Goal: Information Seeking & Learning: Compare options

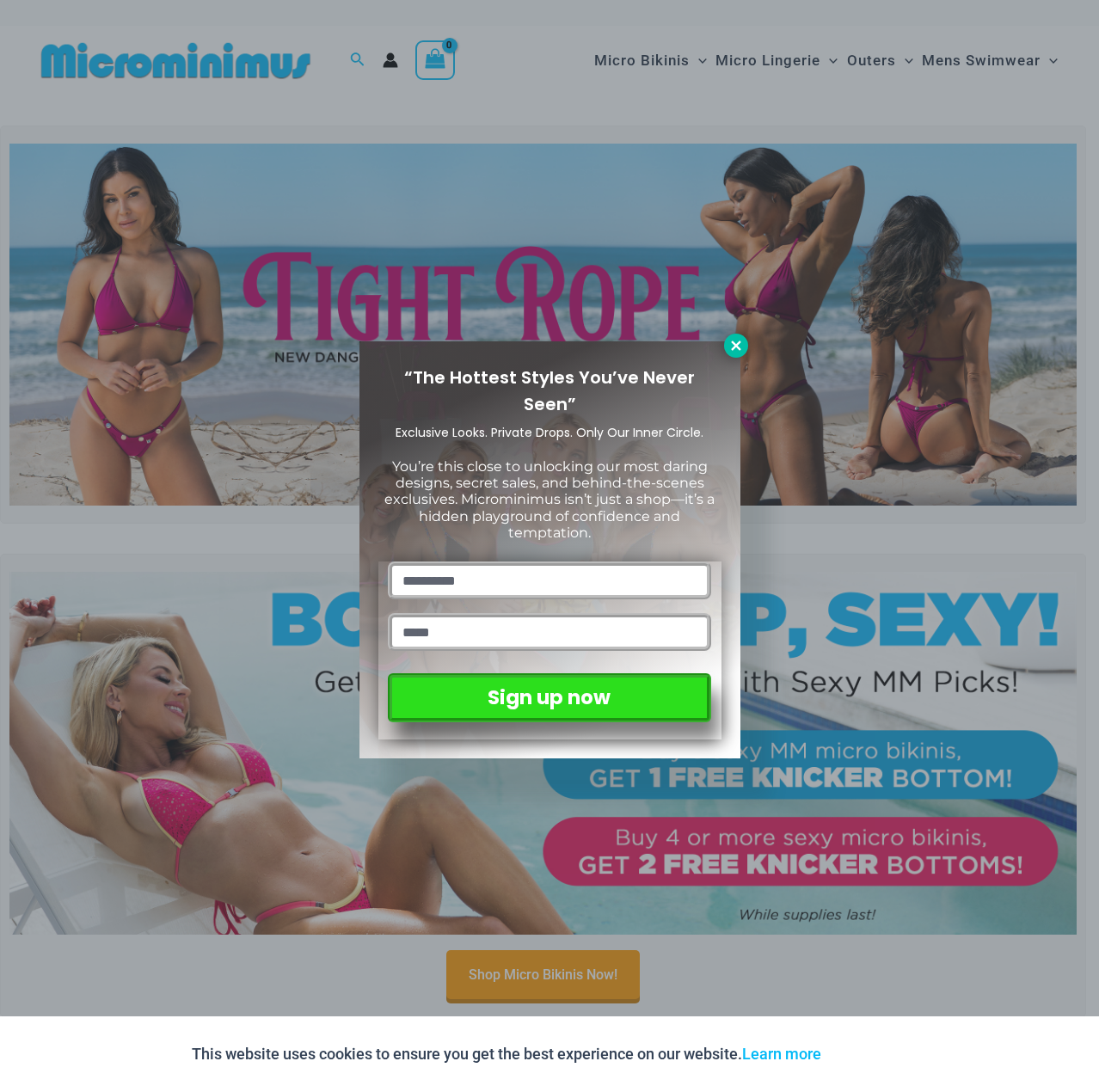
click at [731, 336] on button at bounding box center [736, 345] width 24 height 24
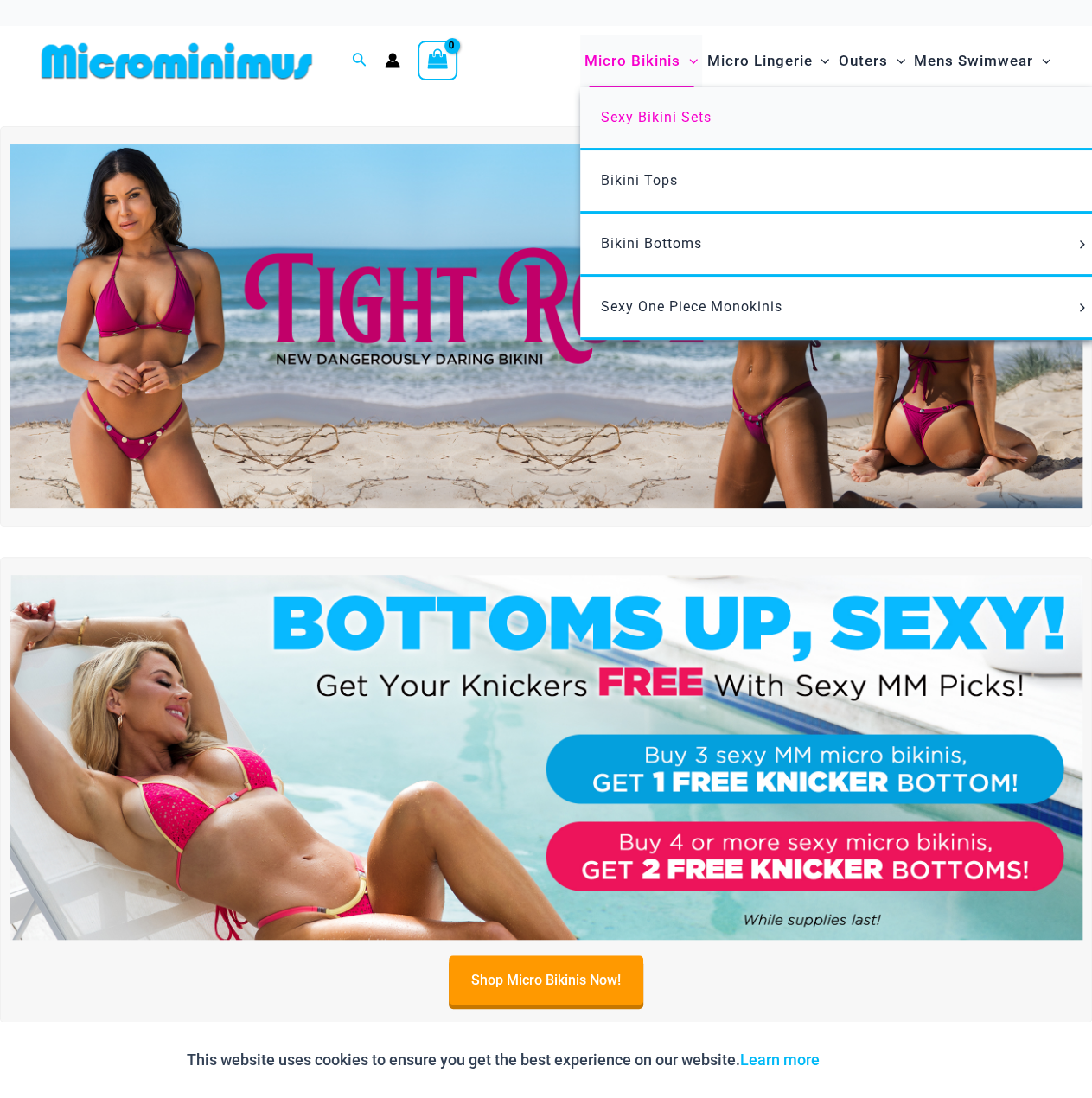
click at [623, 118] on span "Sexy Bikini Sets" at bounding box center [656, 117] width 111 height 16
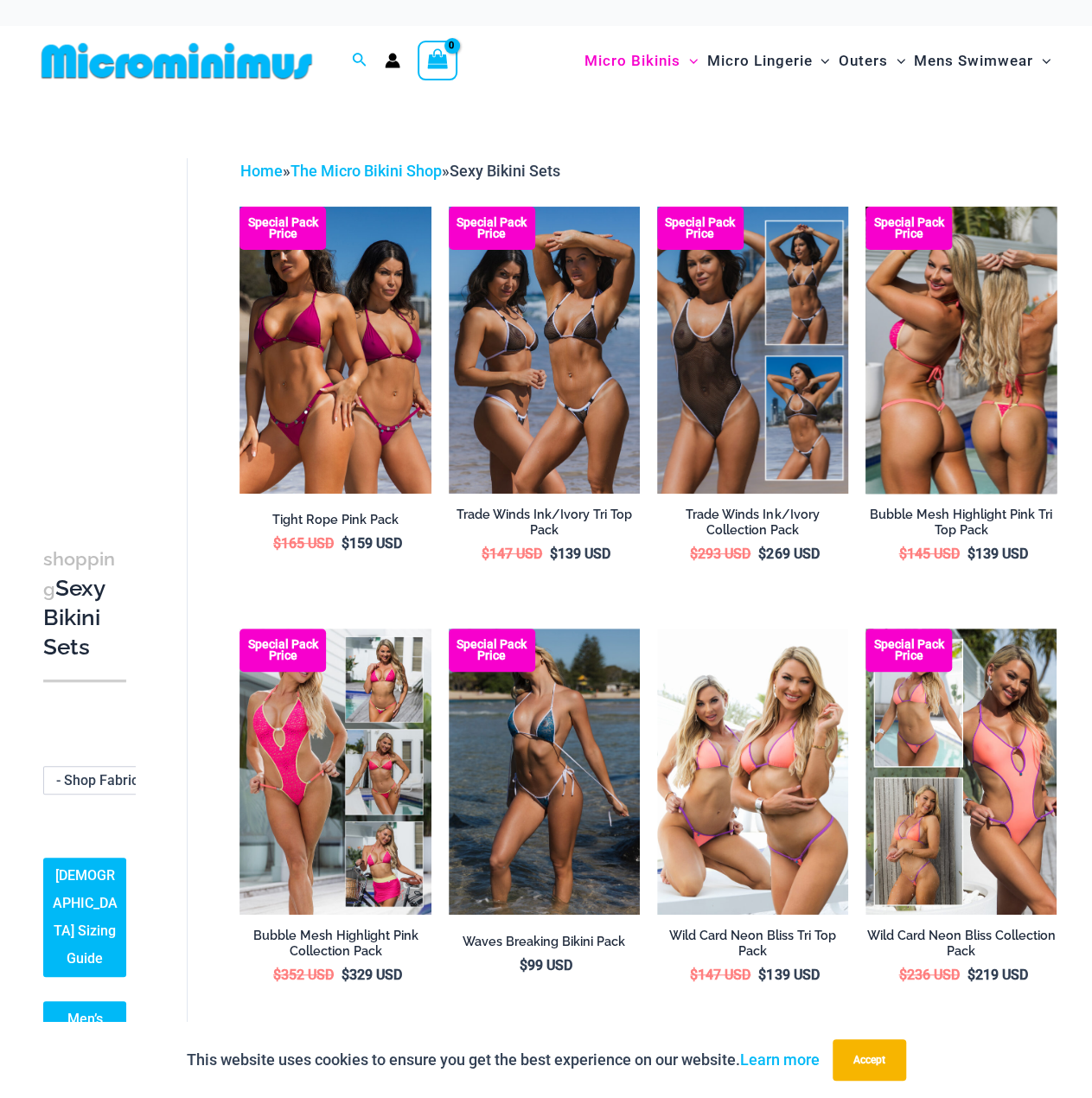
click at [969, 422] on img at bounding box center [960, 350] width 191 height 287
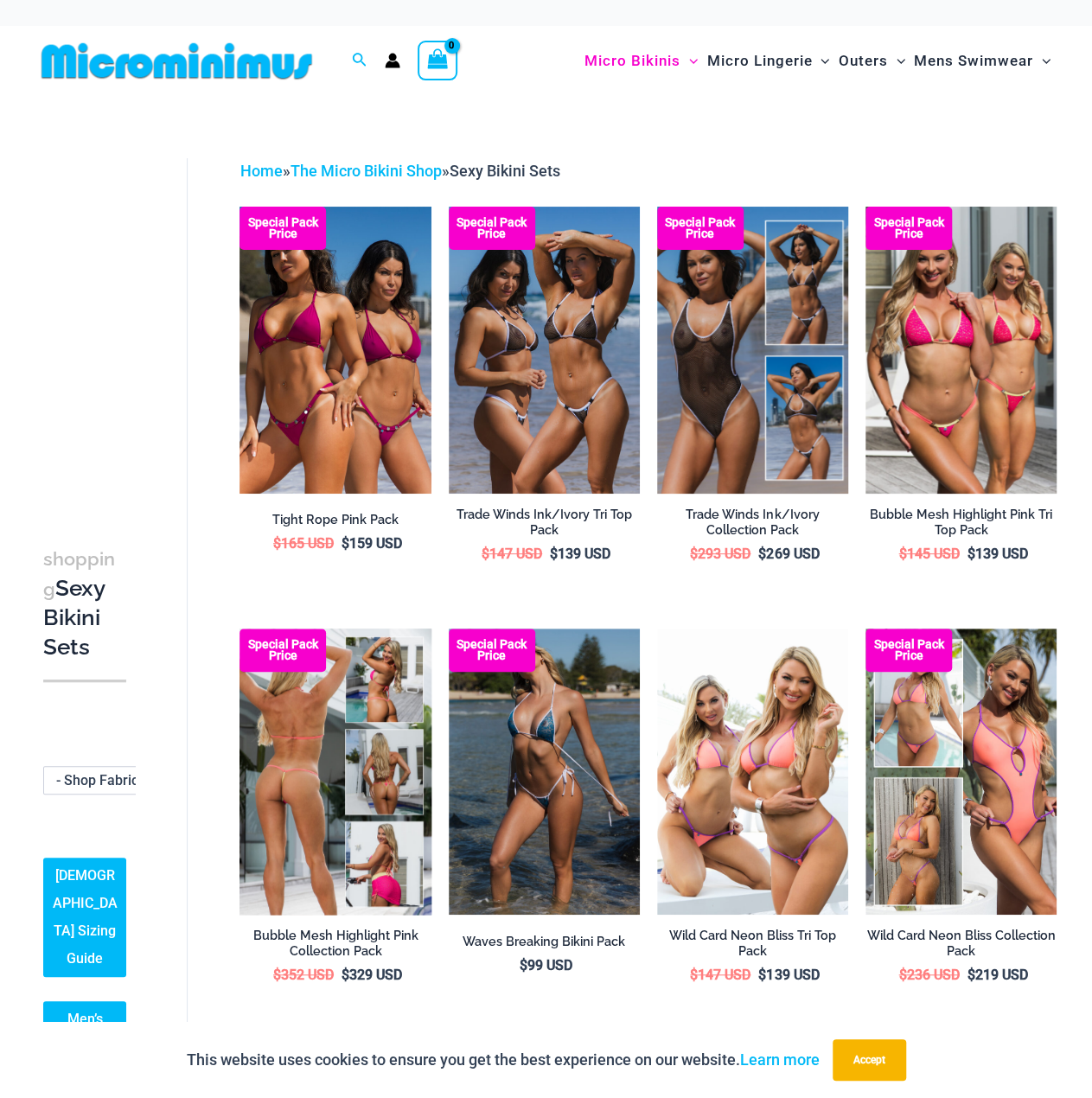
click at [370, 736] on img at bounding box center [335, 772] width 191 height 287
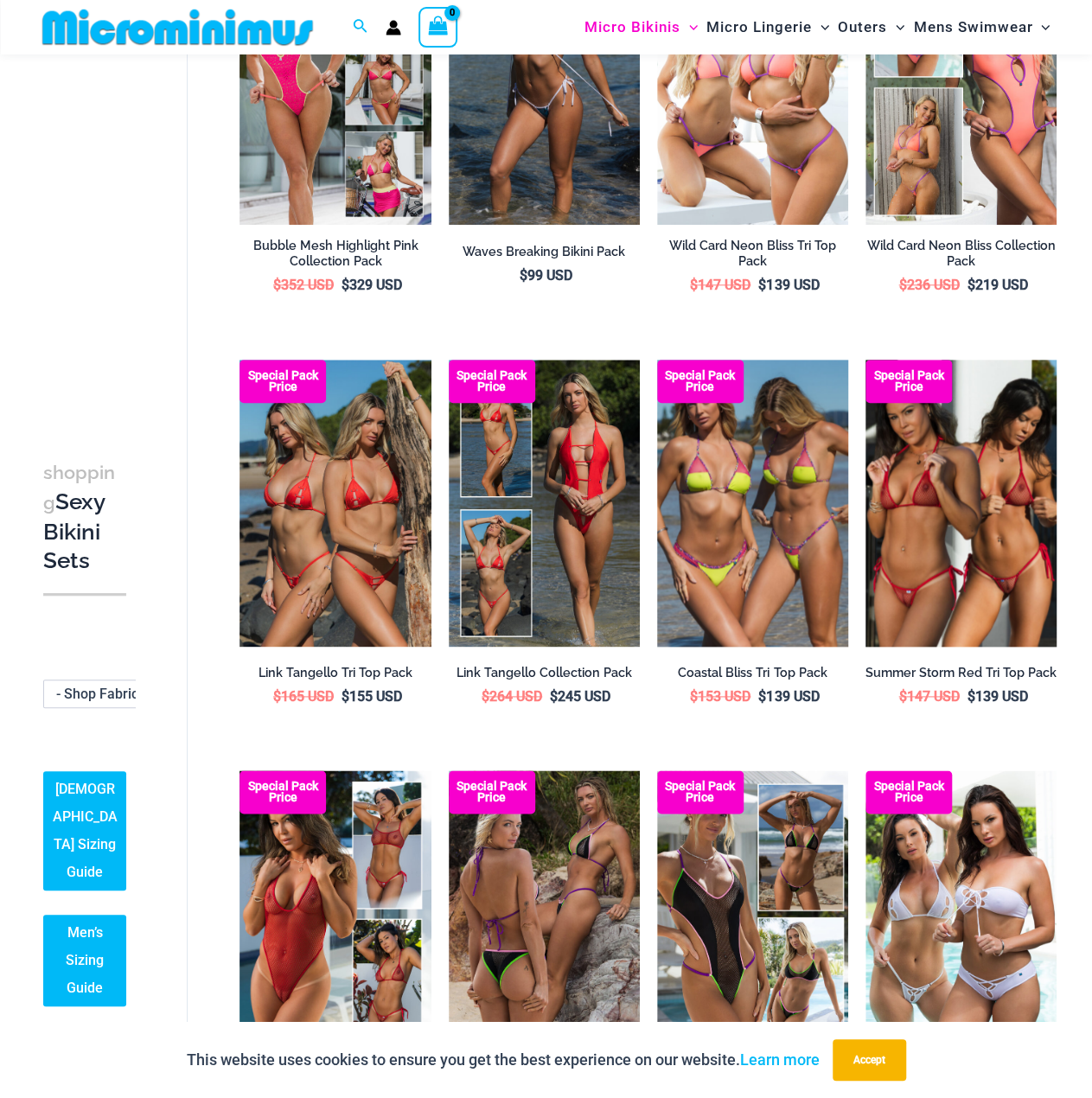
scroll to position [677, 0]
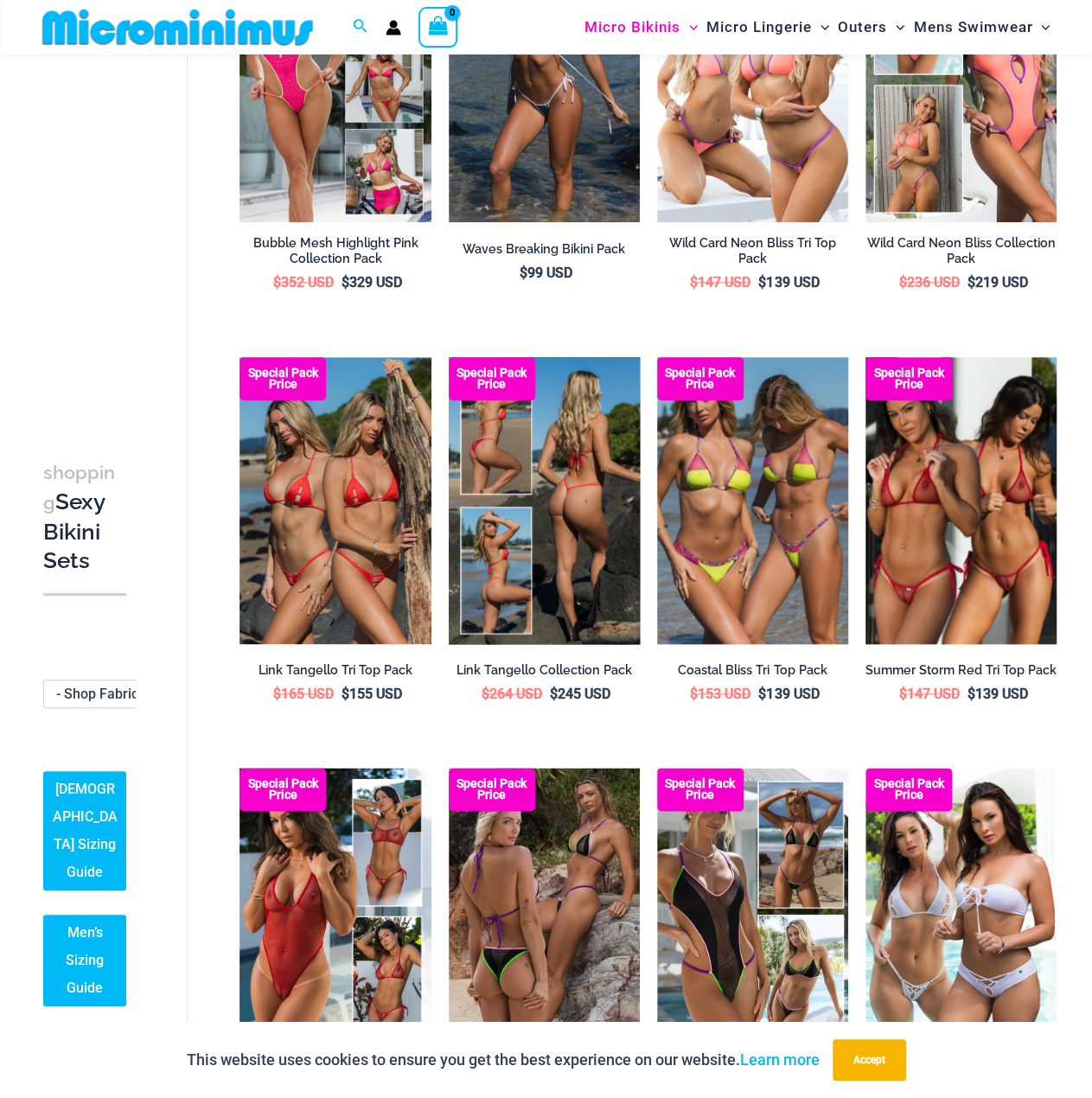
click at [547, 490] on img at bounding box center [544, 500] width 191 height 287
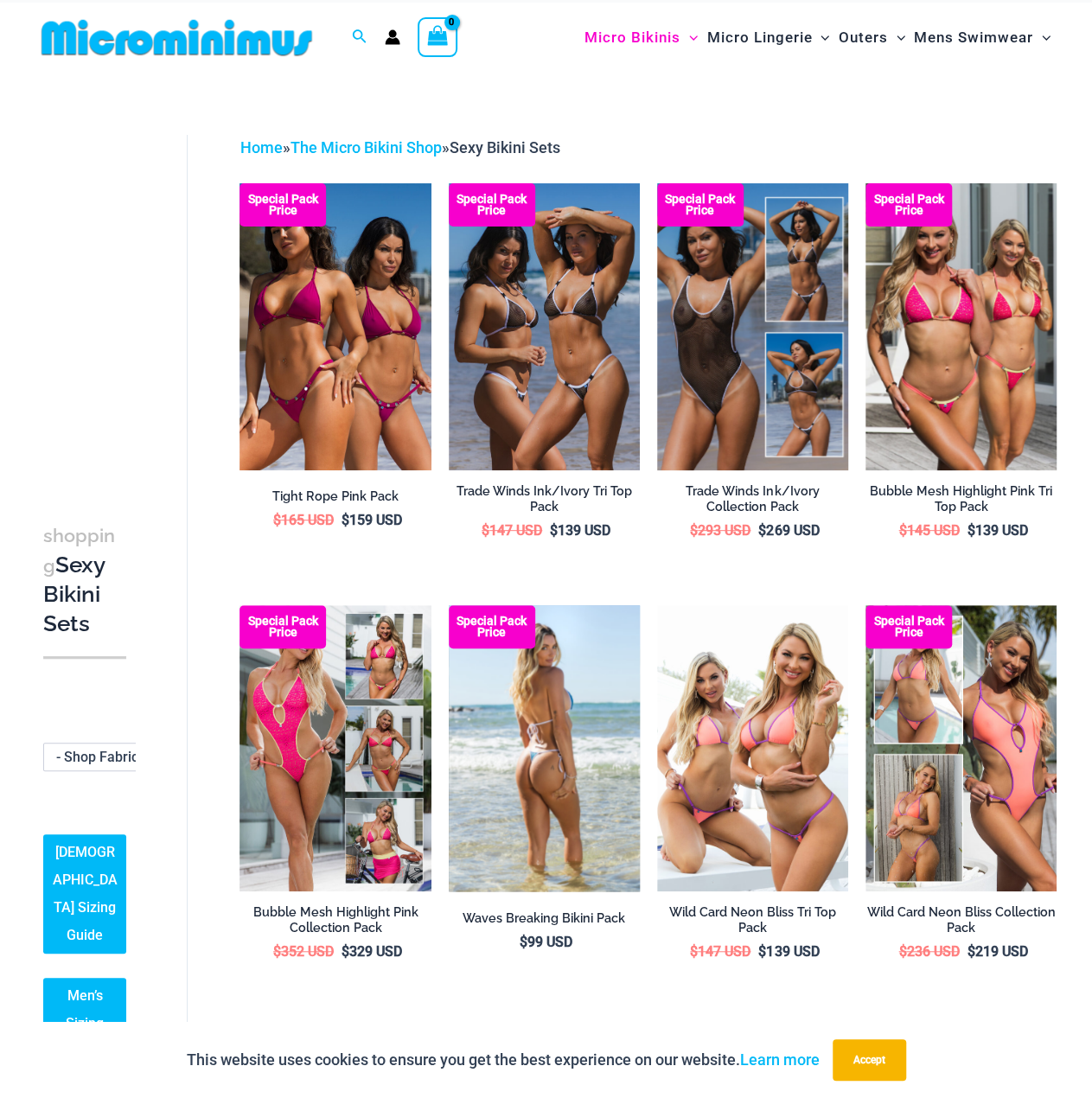
scroll to position [0, 0]
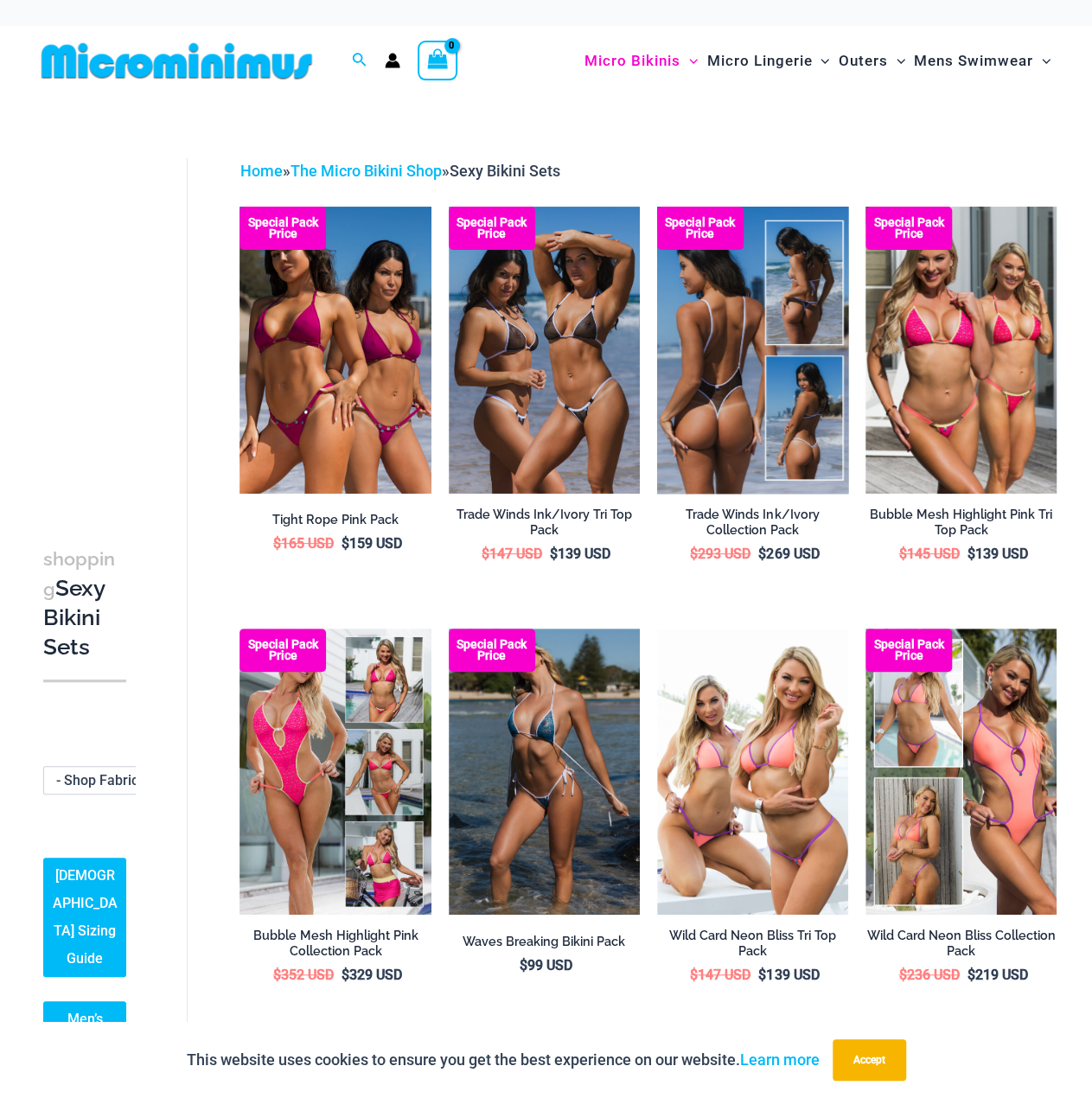
click at [701, 424] on img at bounding box center [753, 350] width 191 height 287
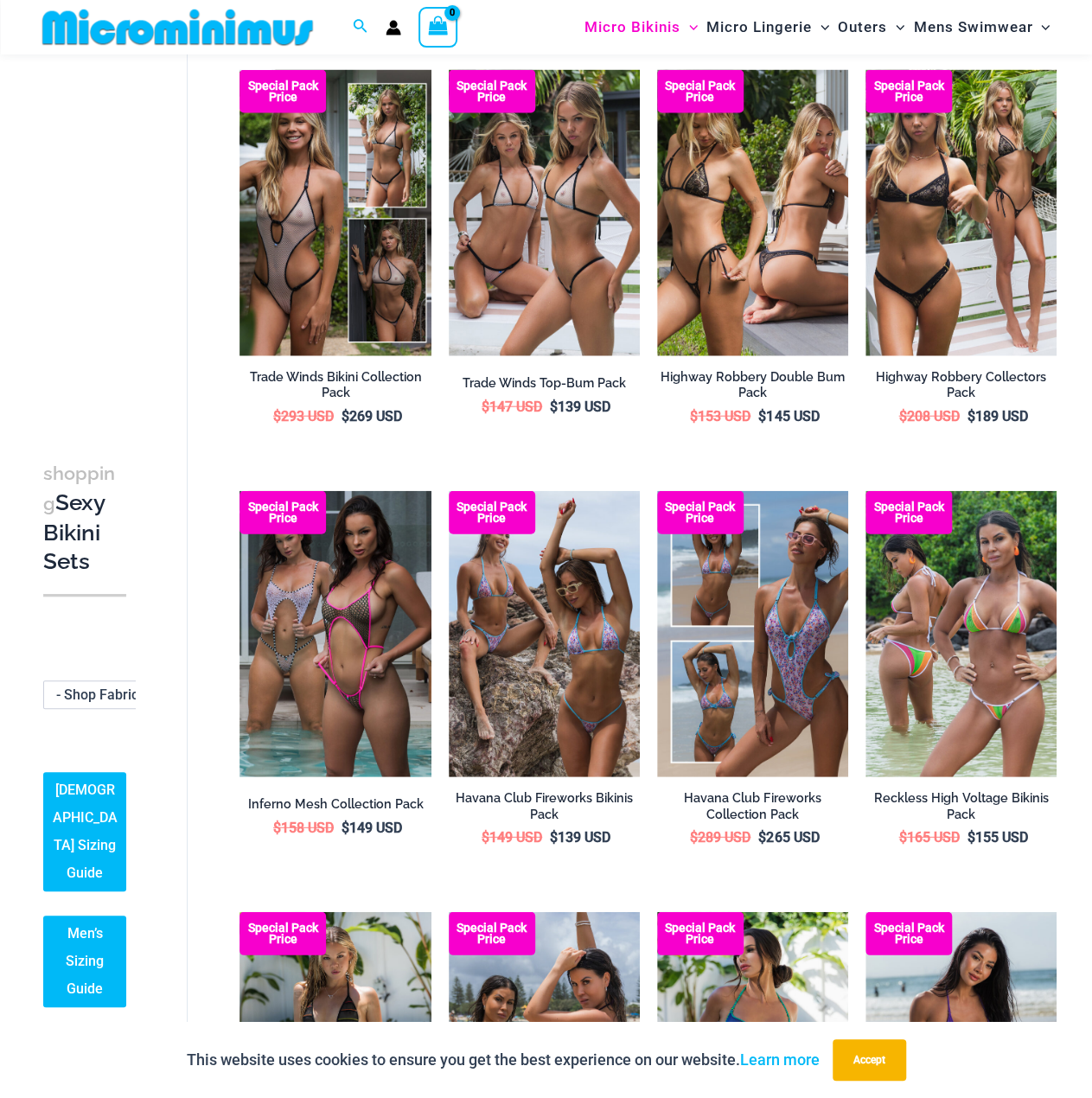
scroll to position [2666, 0]
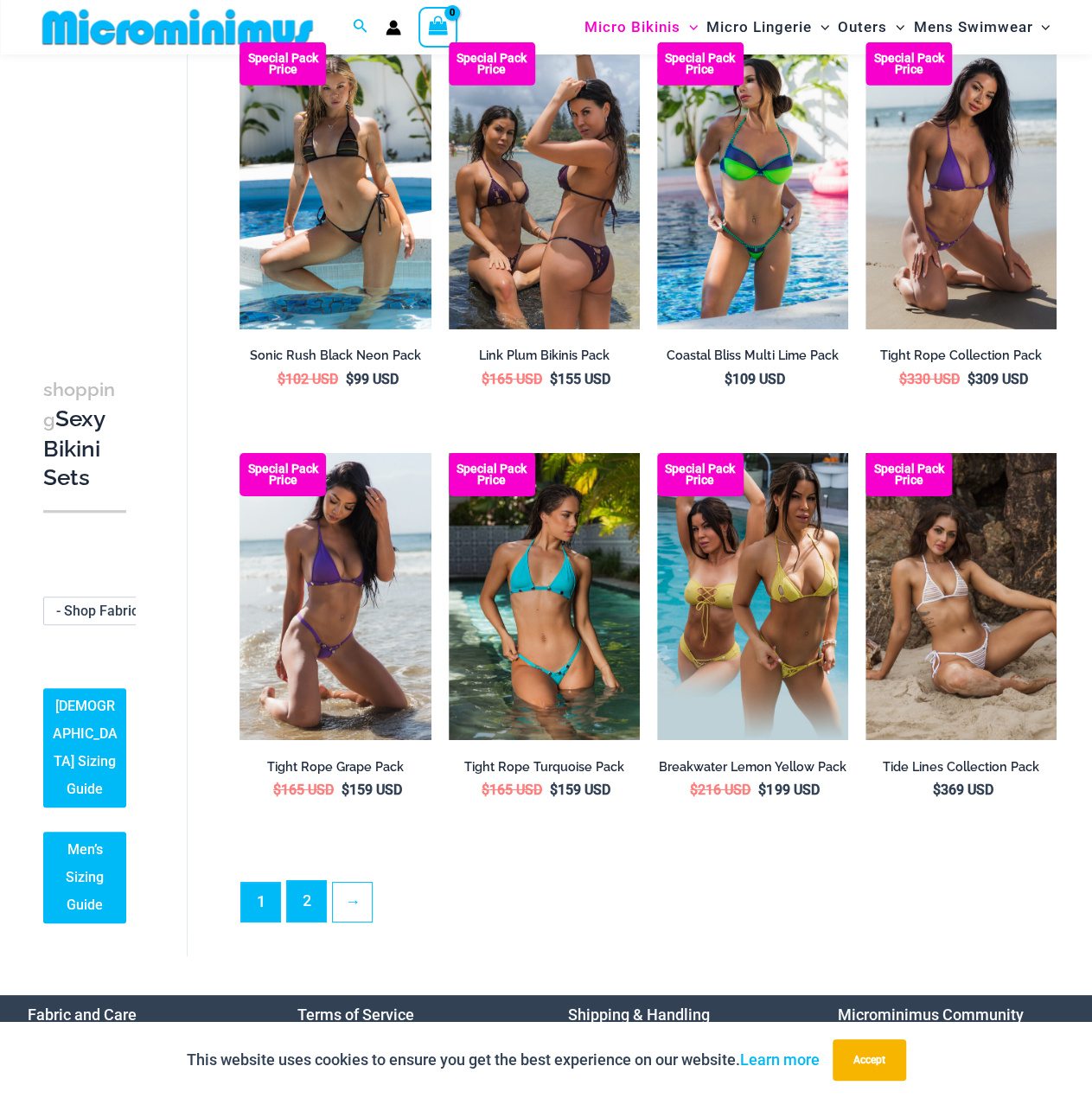
click at [309, 895] on link "2" at bounding box center [306, 901] width 39 height 41
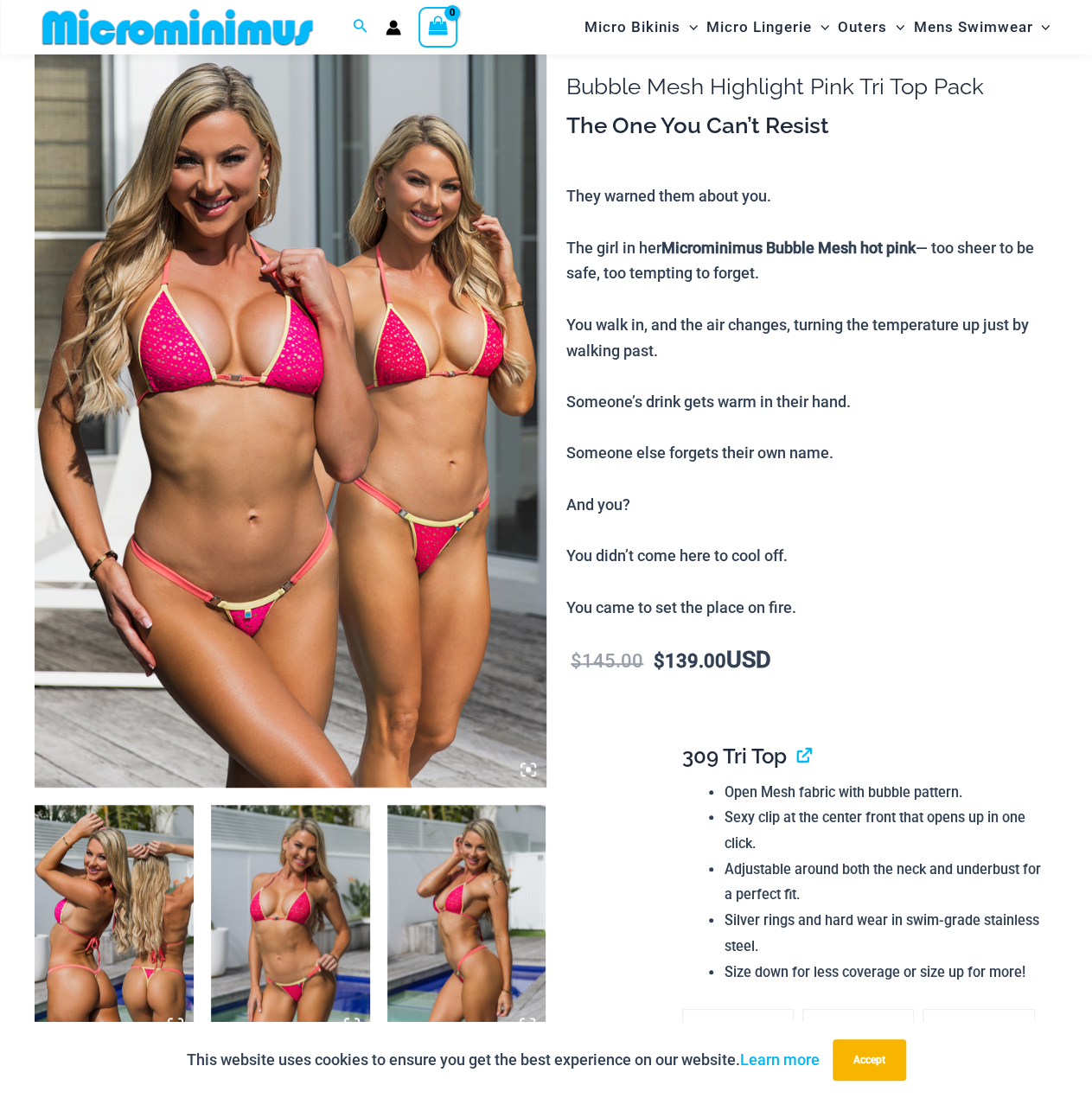
scroll to position [159, 0]
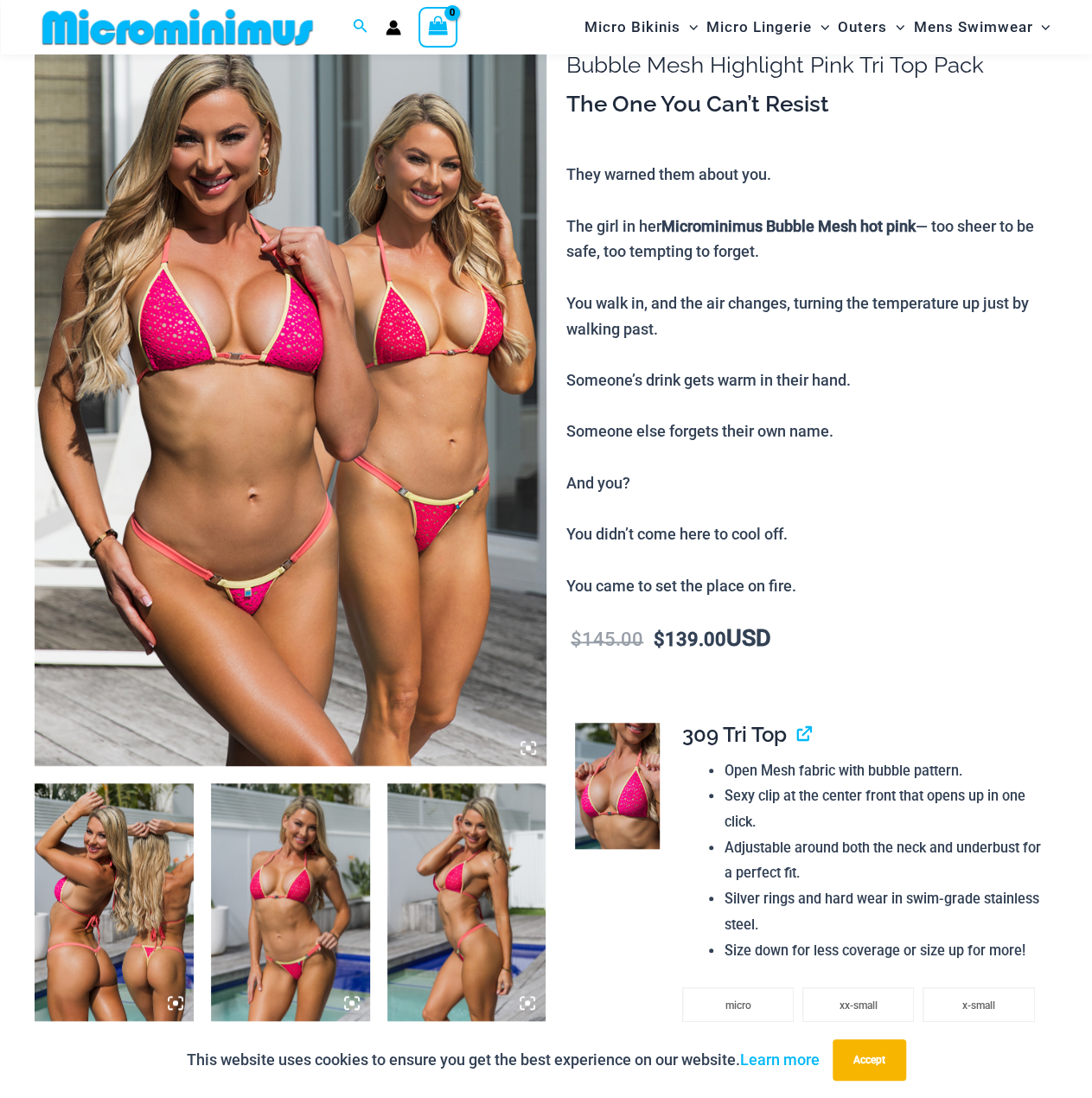
click at [302, 856] on img at bounding box center [291, 903] width 159 height 239
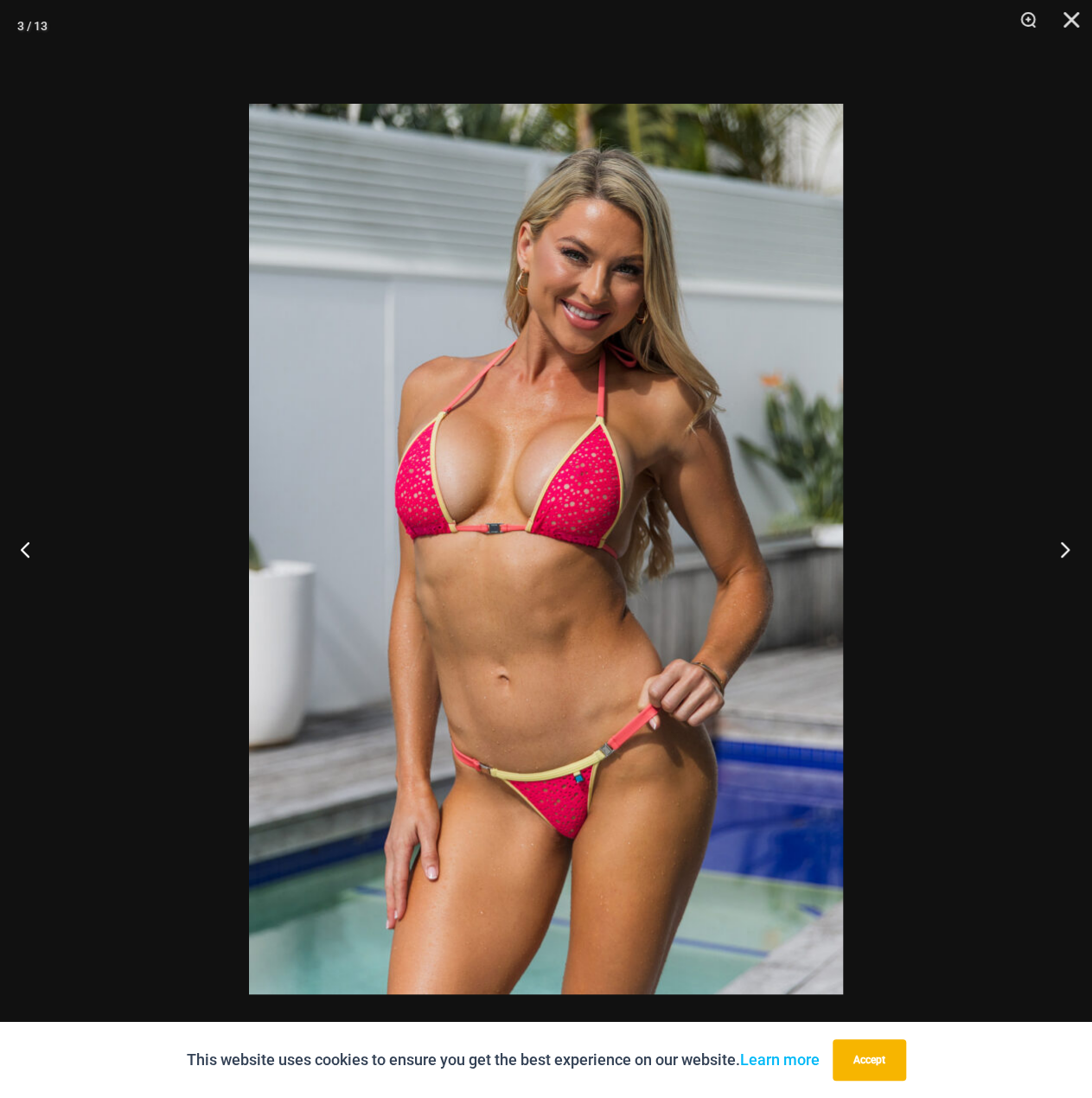
click at [1063, 545] on button "Next" at bounding box center [1059, 549] width 65 height 87
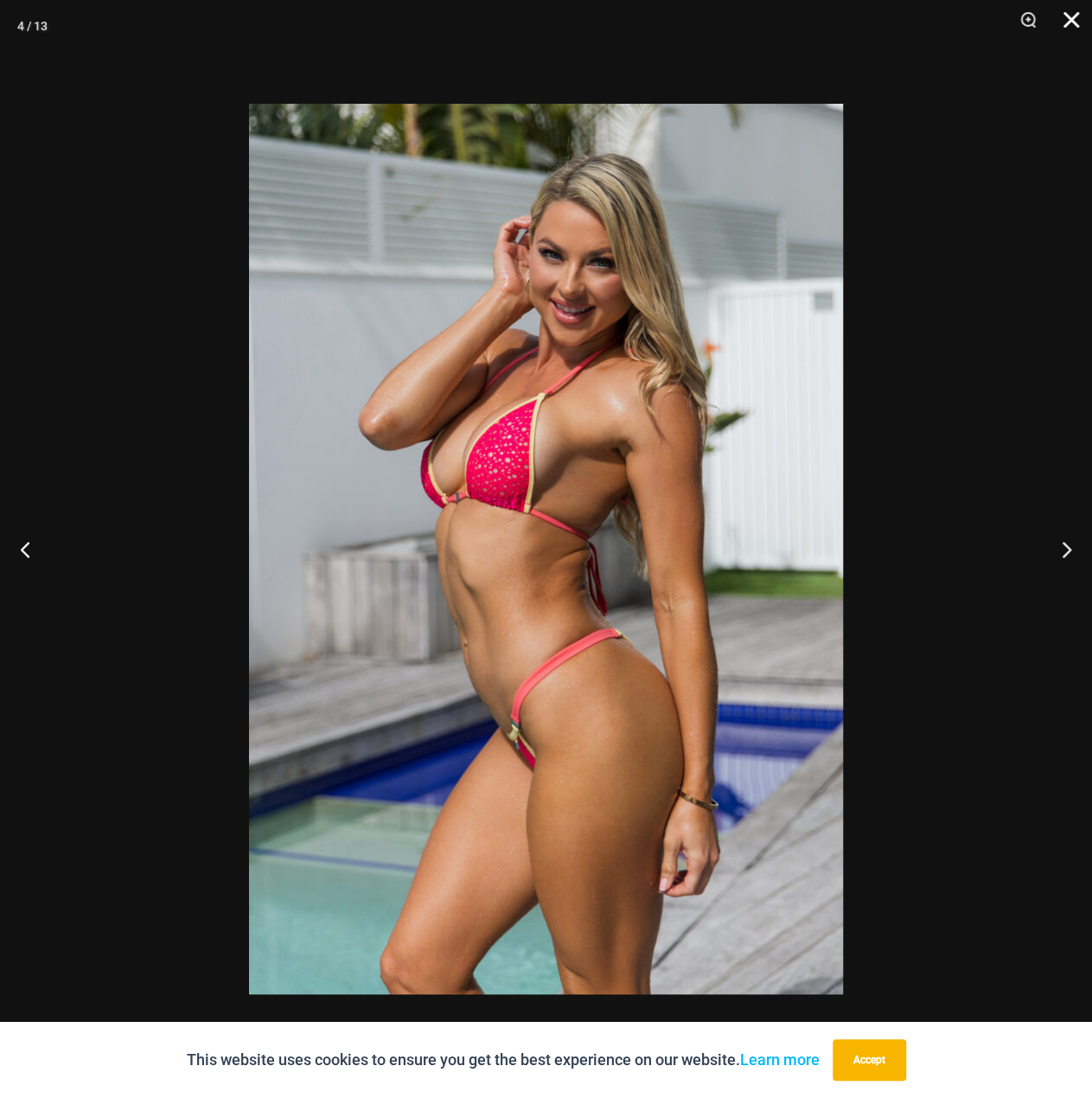
click at [1070, 13] on button "Close" at bounding box center [1065, 26] width 43 height 52
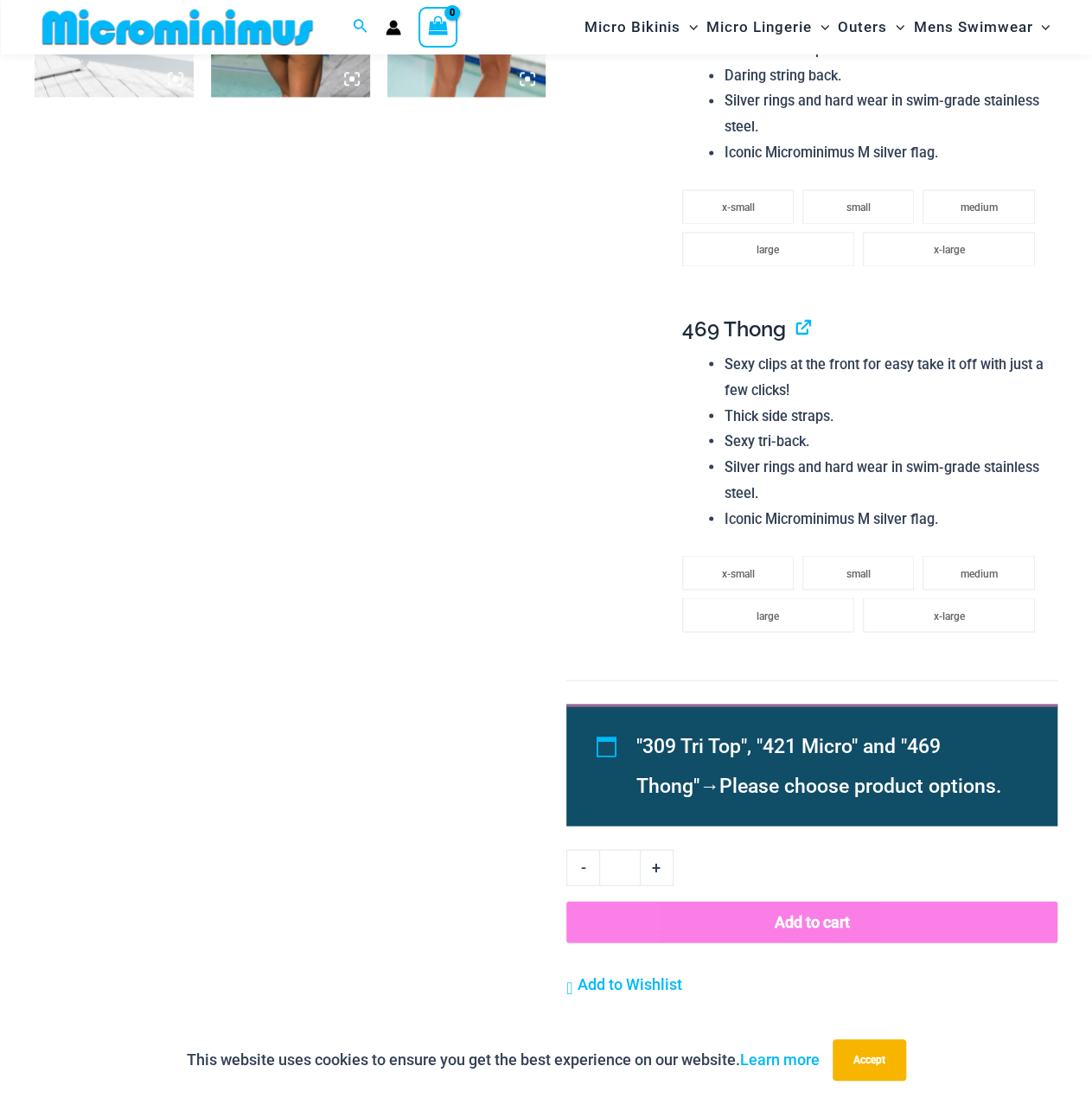
scroll to position [1715, 0]
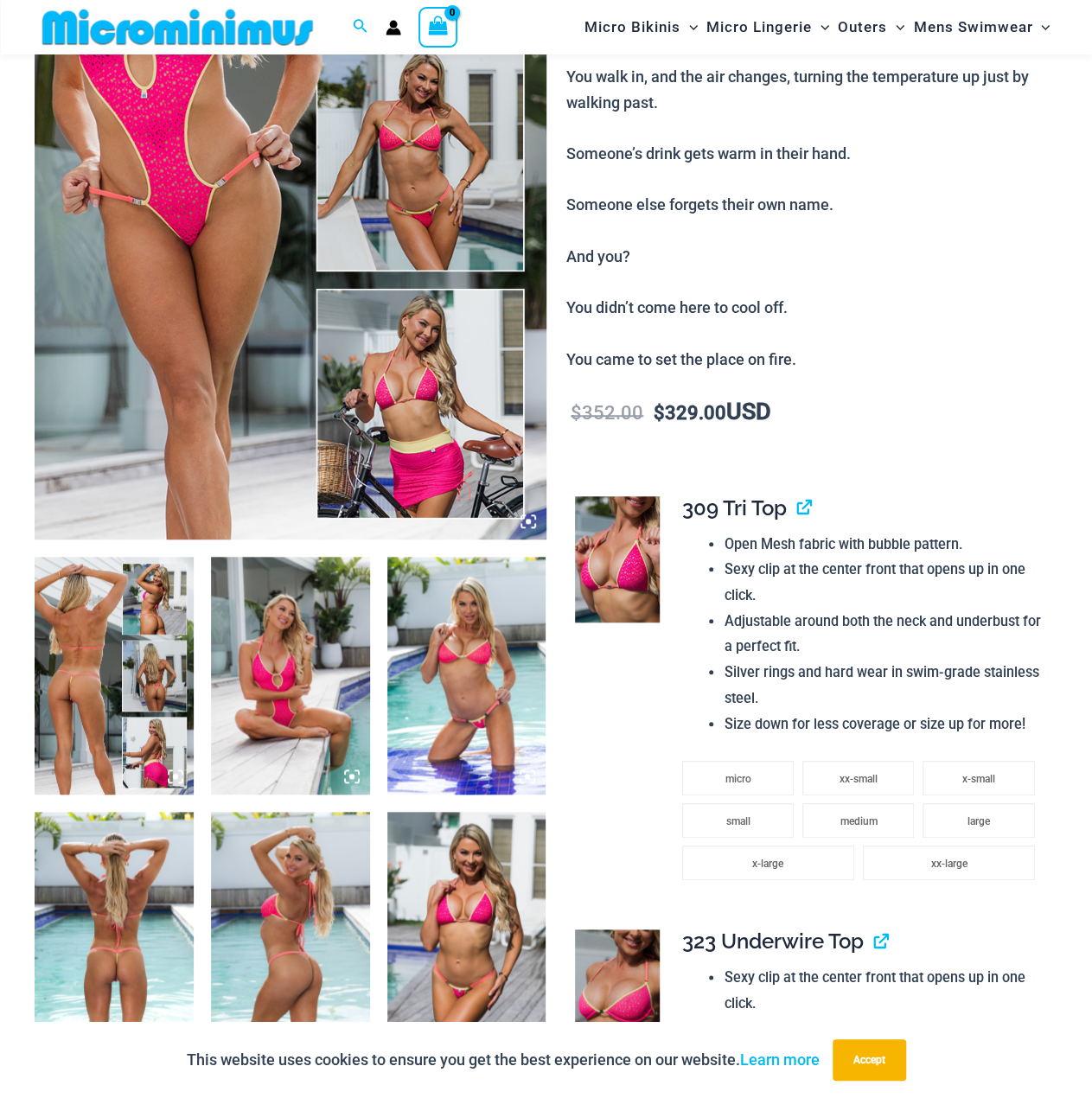
scroll to position [330, 0]
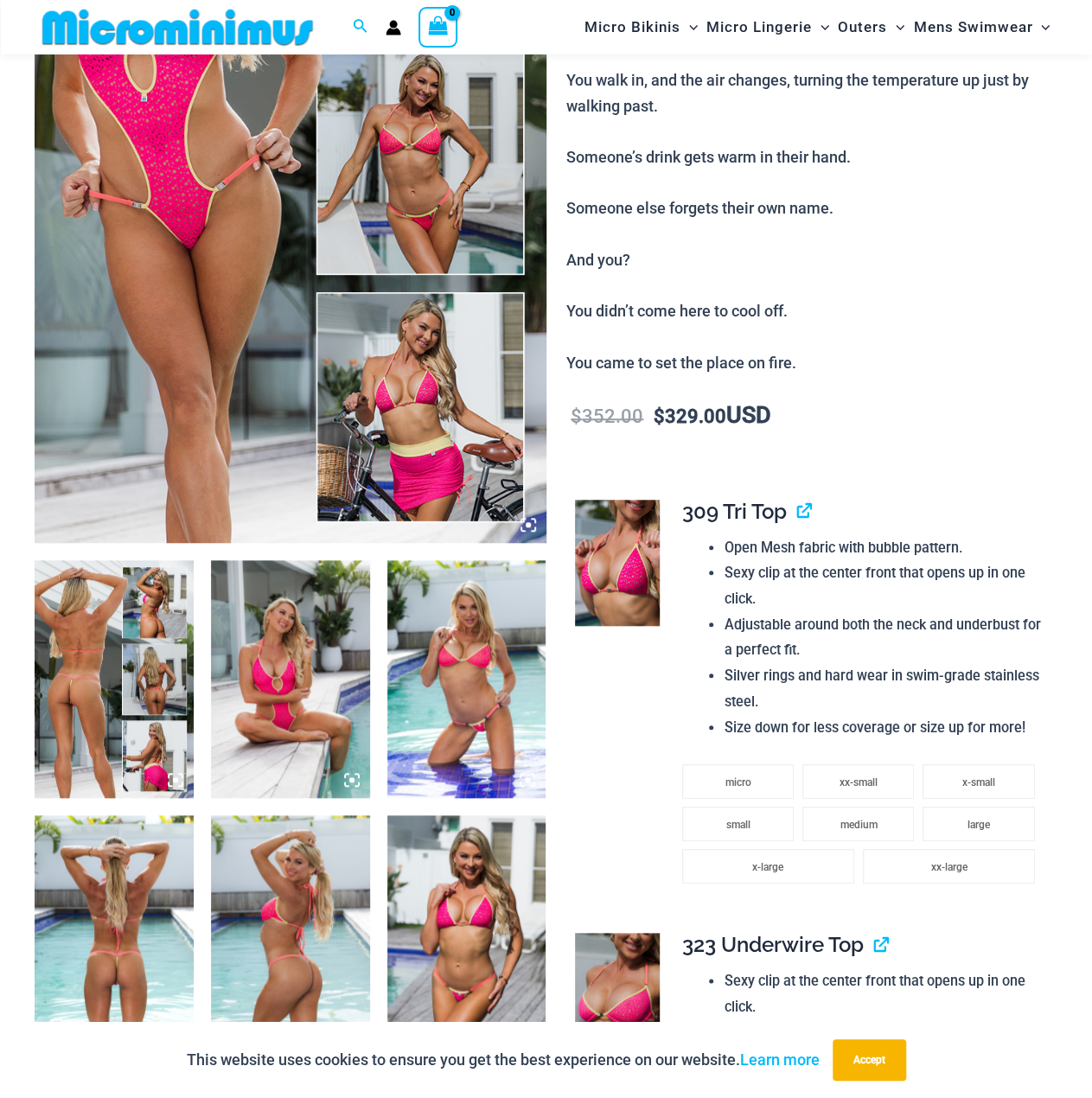
click at [316, 633] on img at bounding box center [291, 680] width 159 height 239
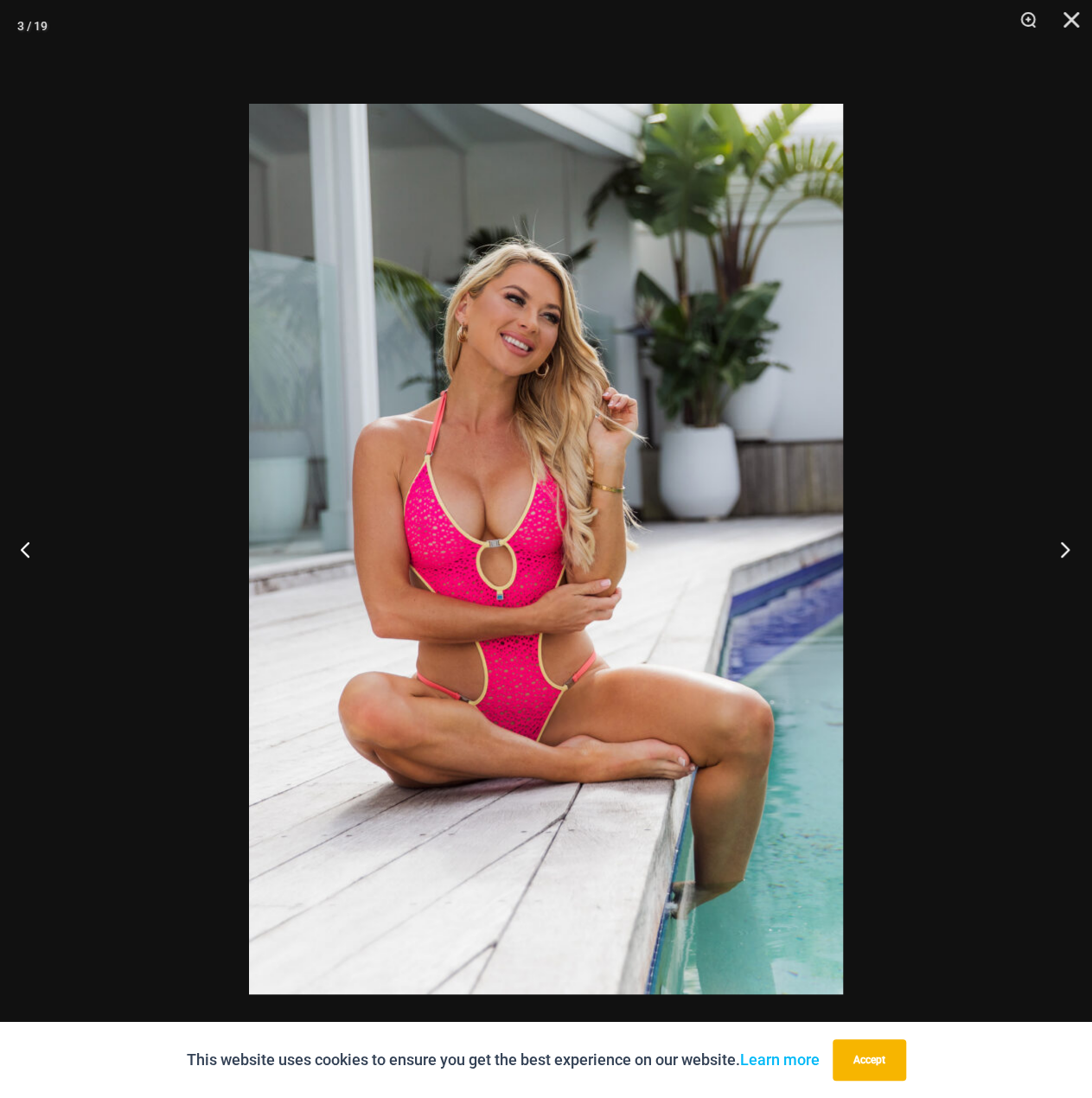
click at [1070, 543] on button "Next" at bounding box center [1059, 549] width 65 height 87
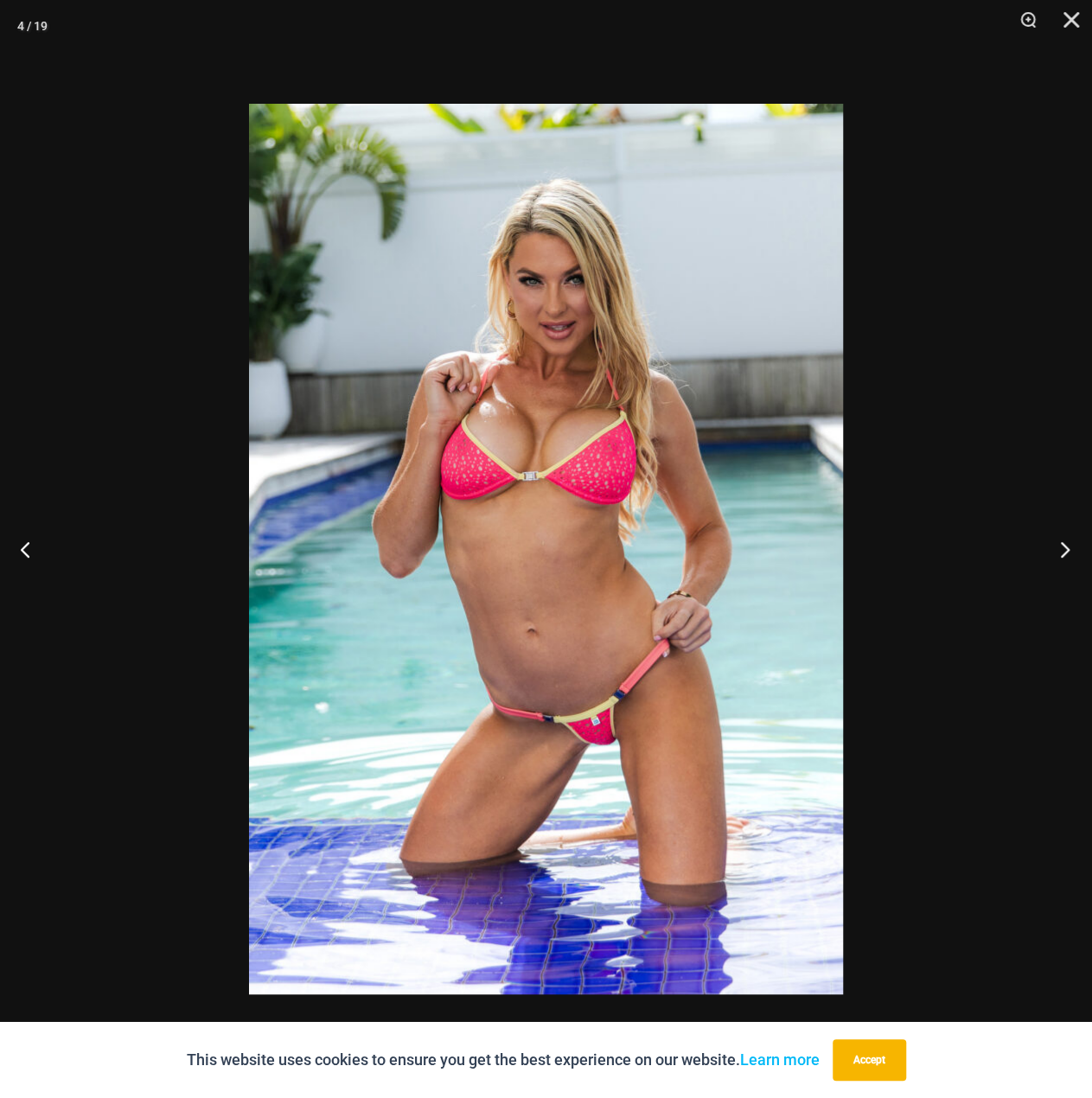
click at [1070, 543] on button "Next" at bounding box center [1059, 549] width 65 height 87
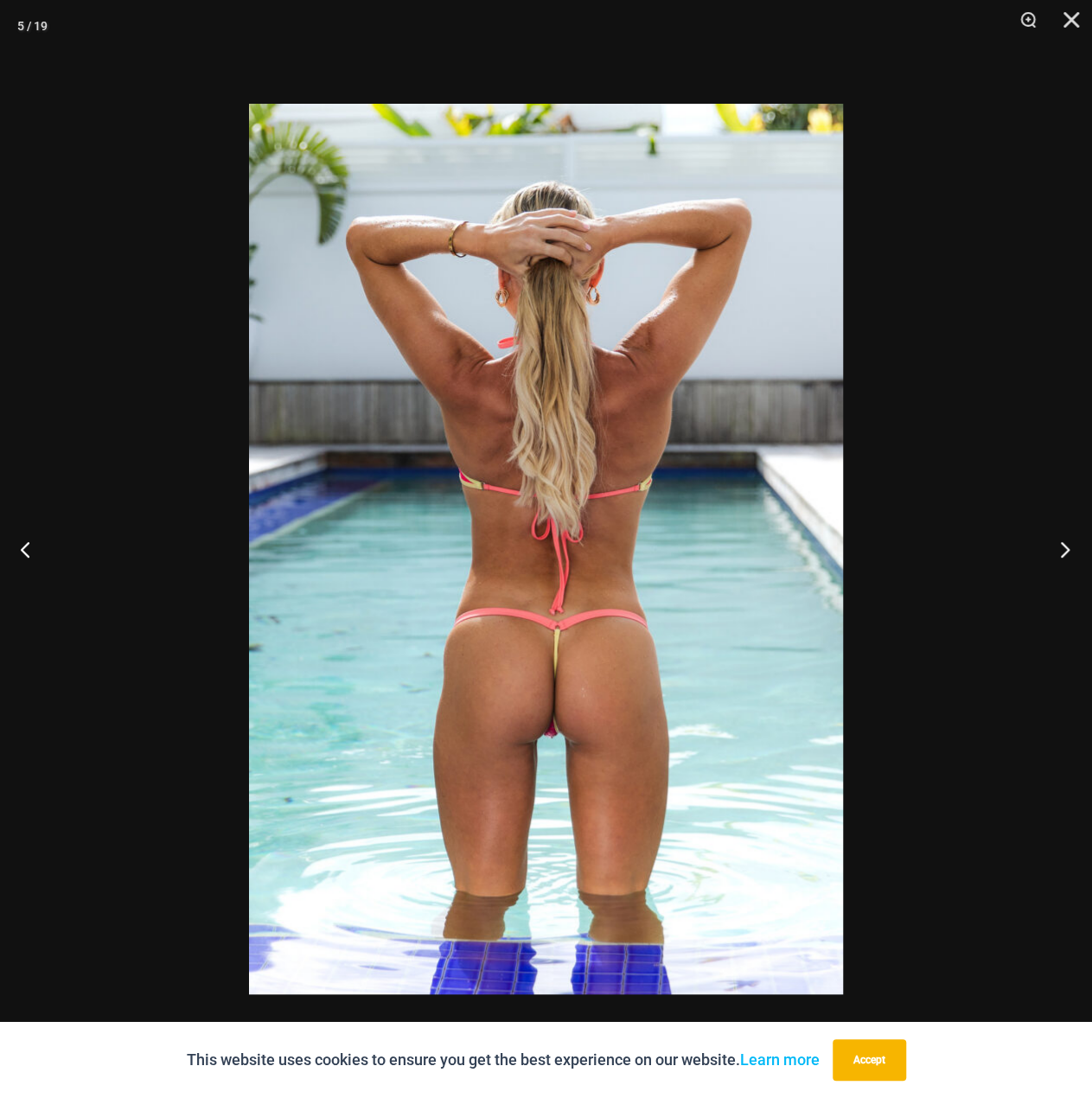
click at [1050, 546] on button "Next" at bounding box center [1059, 549] width 65 height 87
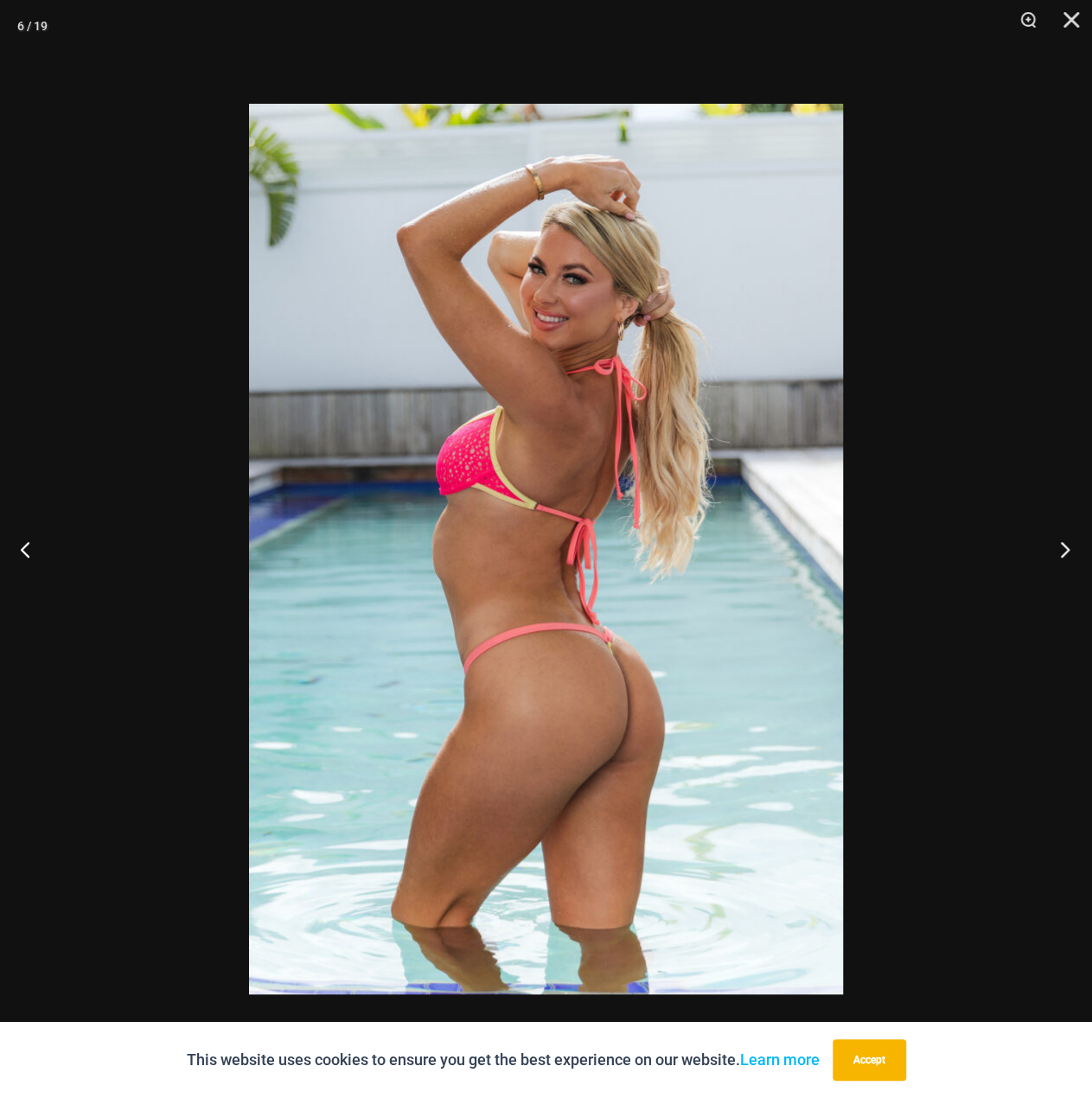
click at [1050, 546] on button "Next" at bounding box center [1059, 549] width 65 height 87
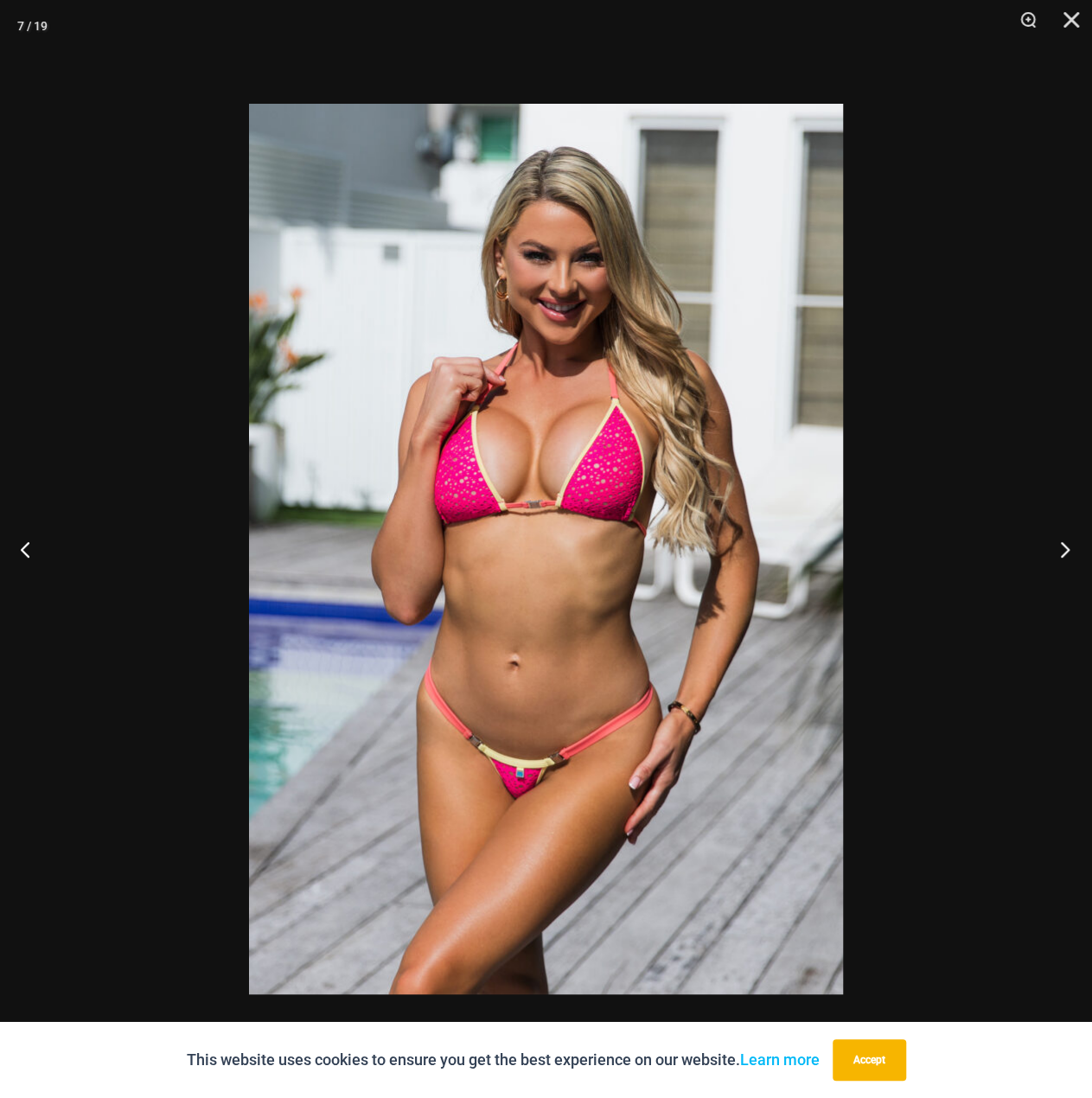
click at [1050, 546] on button "Next" at bounding box center [1059, 549] width 65 height 87
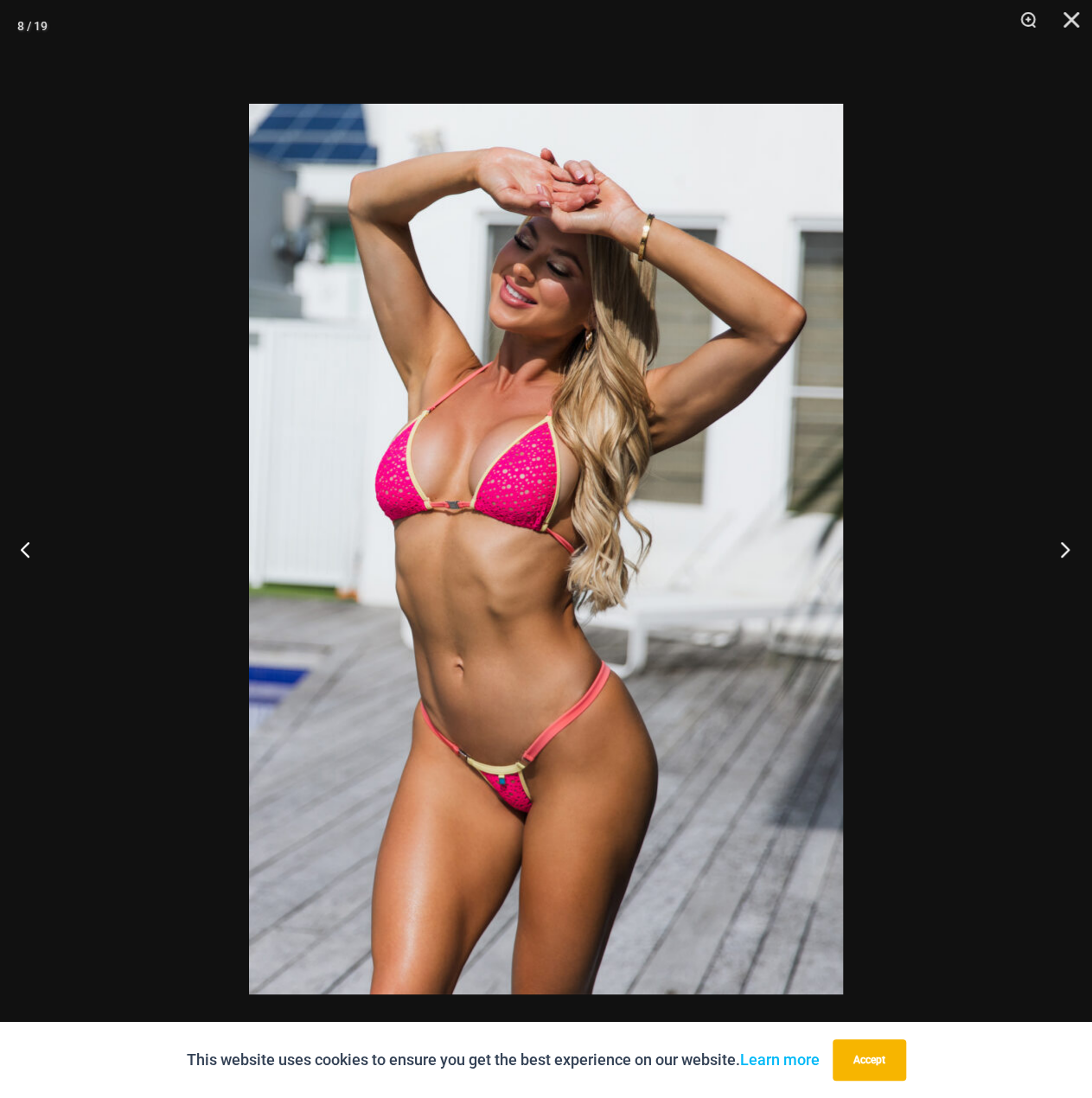
click at [1050, 546] on button "Next" at bounding box center [1059, 549] width 65 height 87
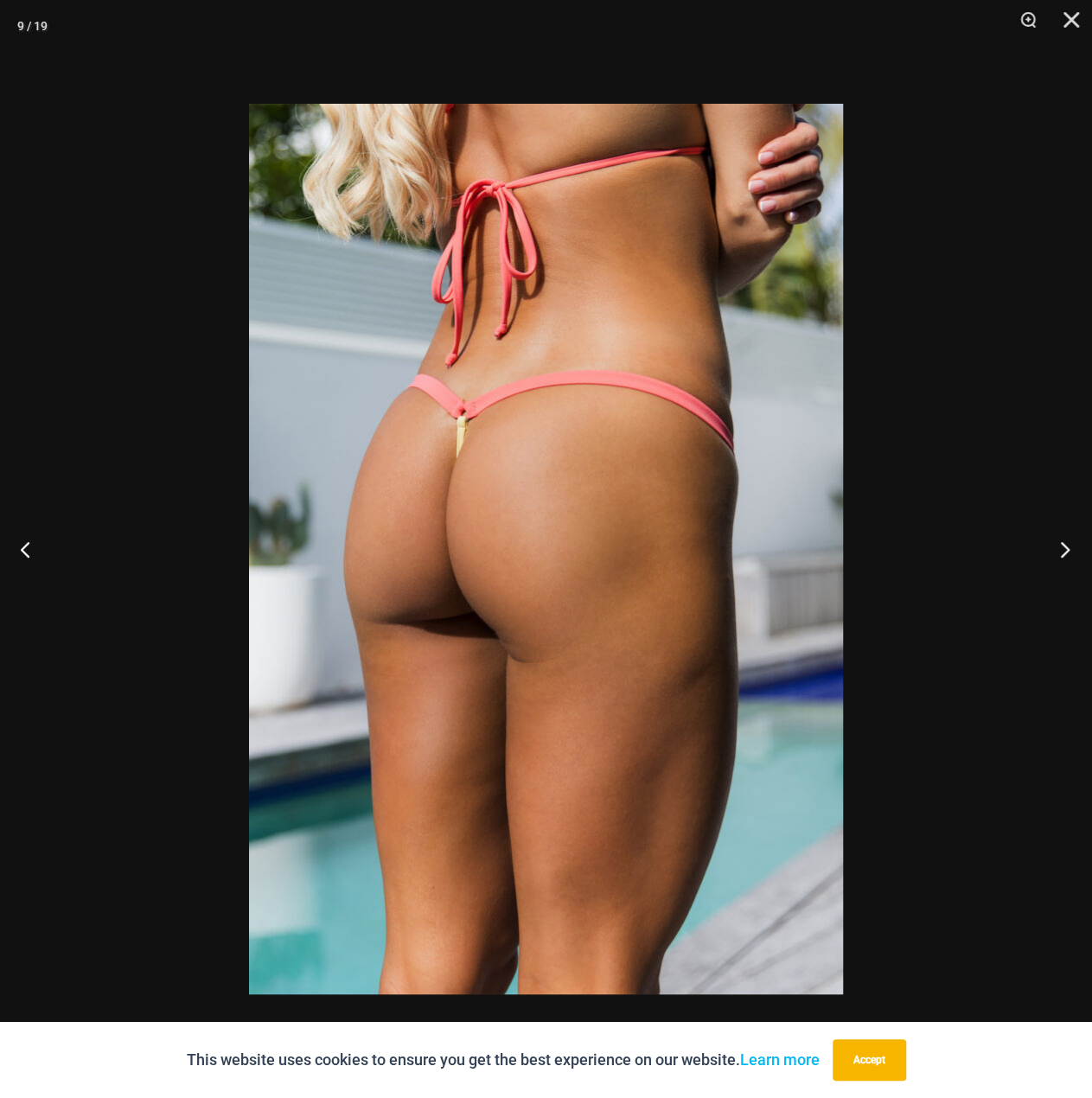
click at [1050, 546] on button "Next" at bounding box center [1059, 549] width 65 height 87
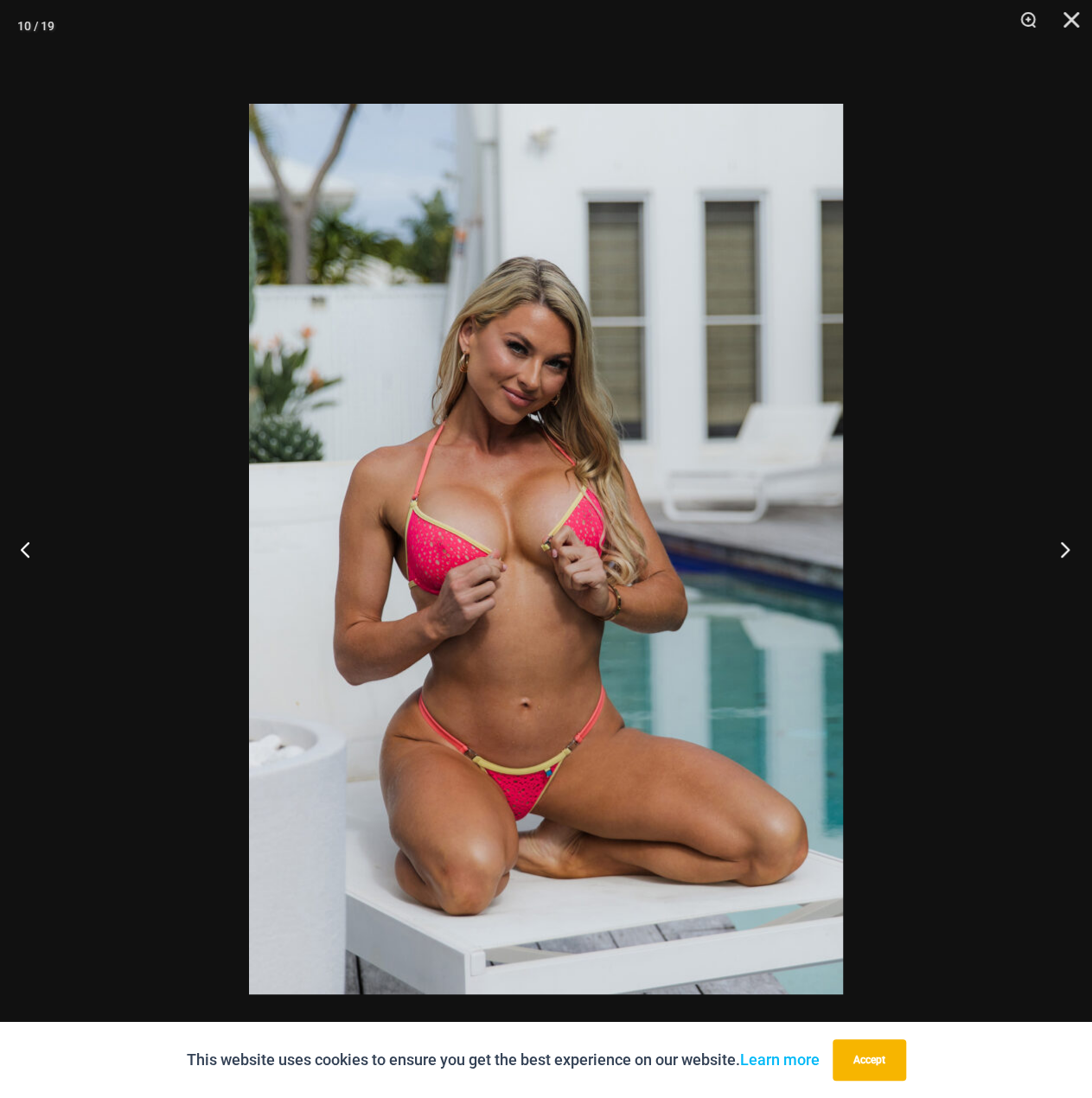
click at [1050, 546] on button "Next" at bounding box center [1059, 549] width 65 height 87
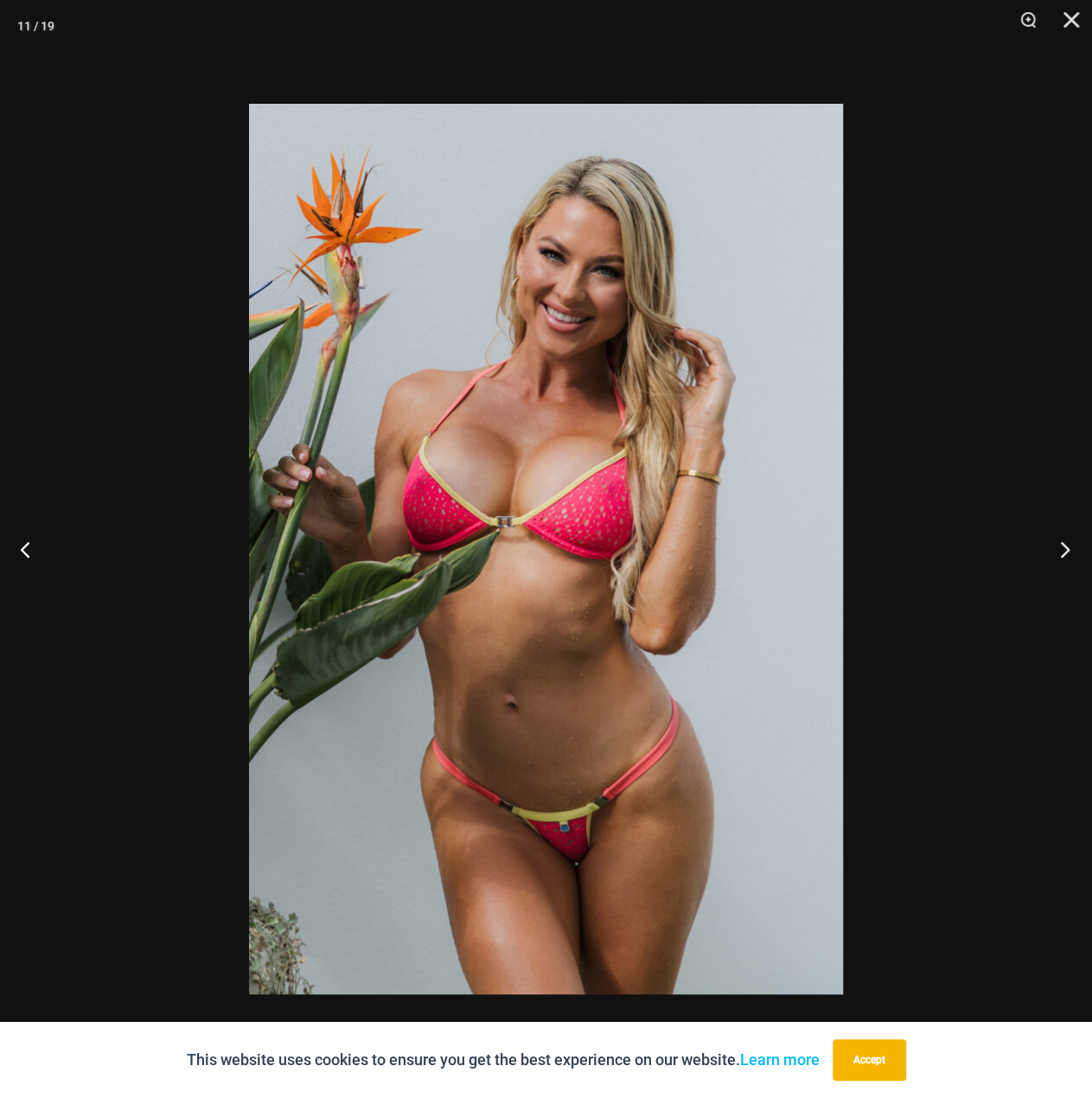
click at [1050, 546] on button "Next" at bounding box center [1059, 549] width 65 height 87
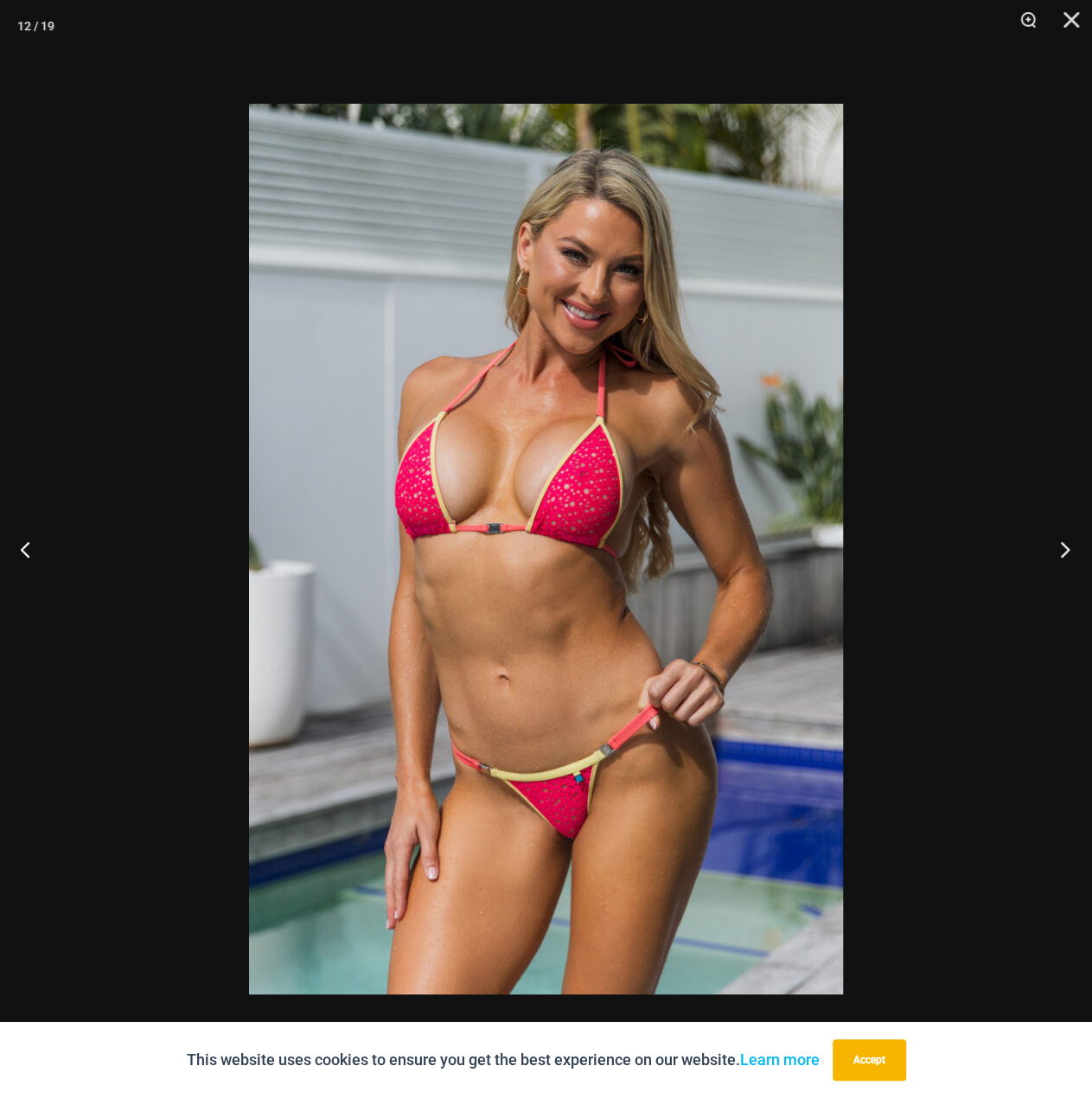
click at [1050, 546] on button "Next" at bounding box center [1059, 549] width 65 height 87
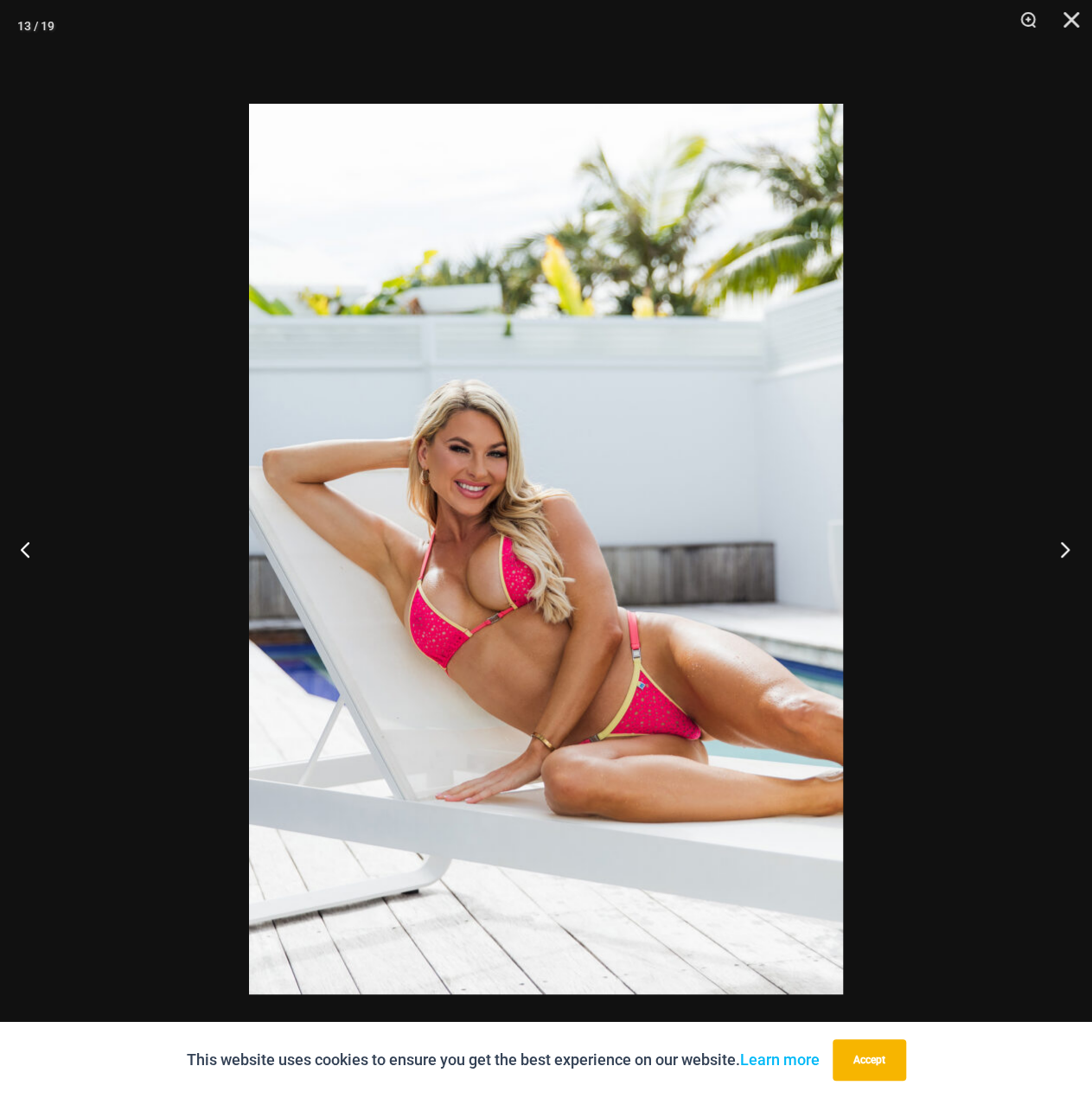
click at [1050, 546] on button "Next" at bounding box center [1059, 549] width 65 height 87
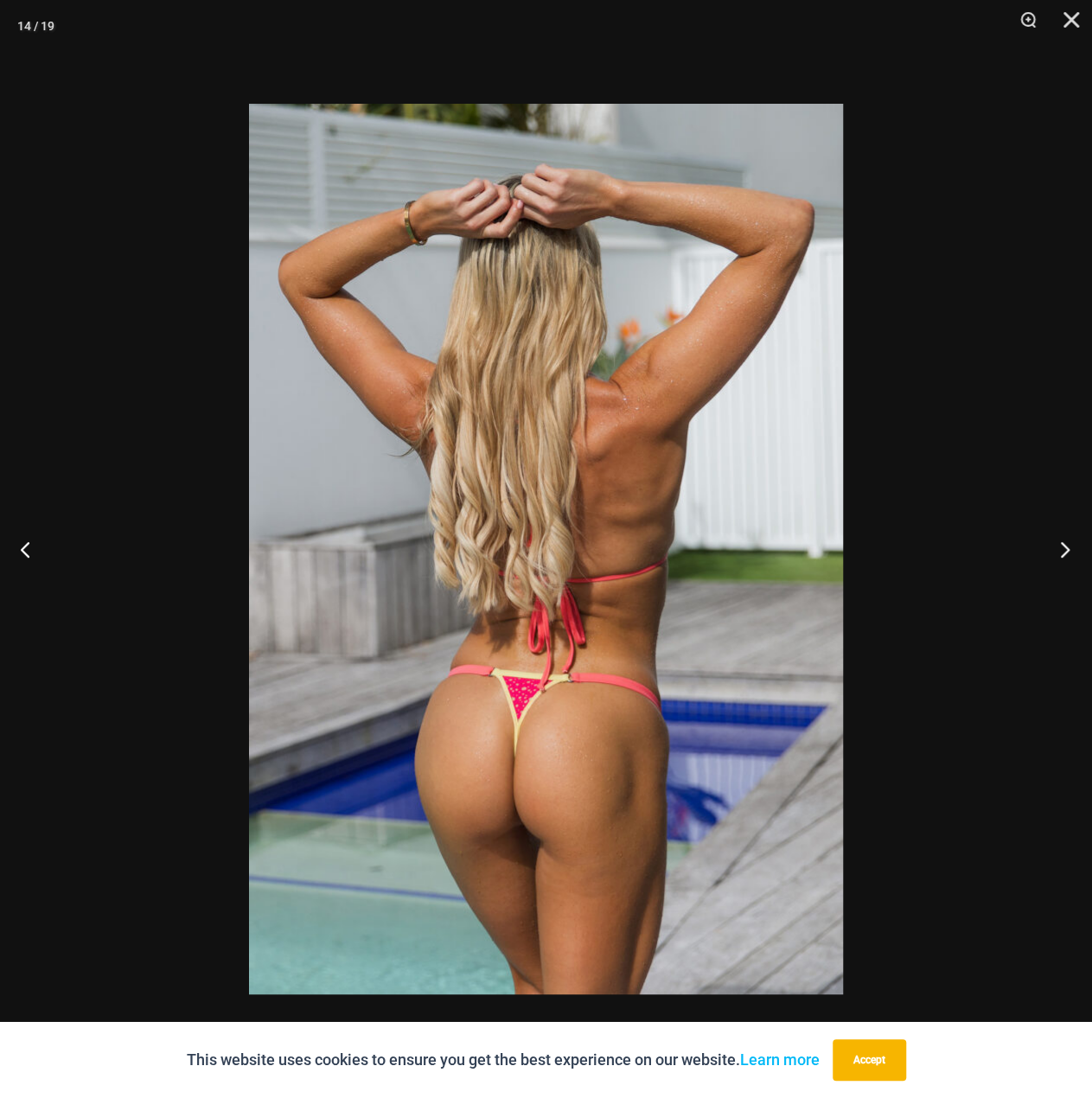
click at [1050, 546] on button "Next" at bounding box center [1059, 549] width 65 height 87
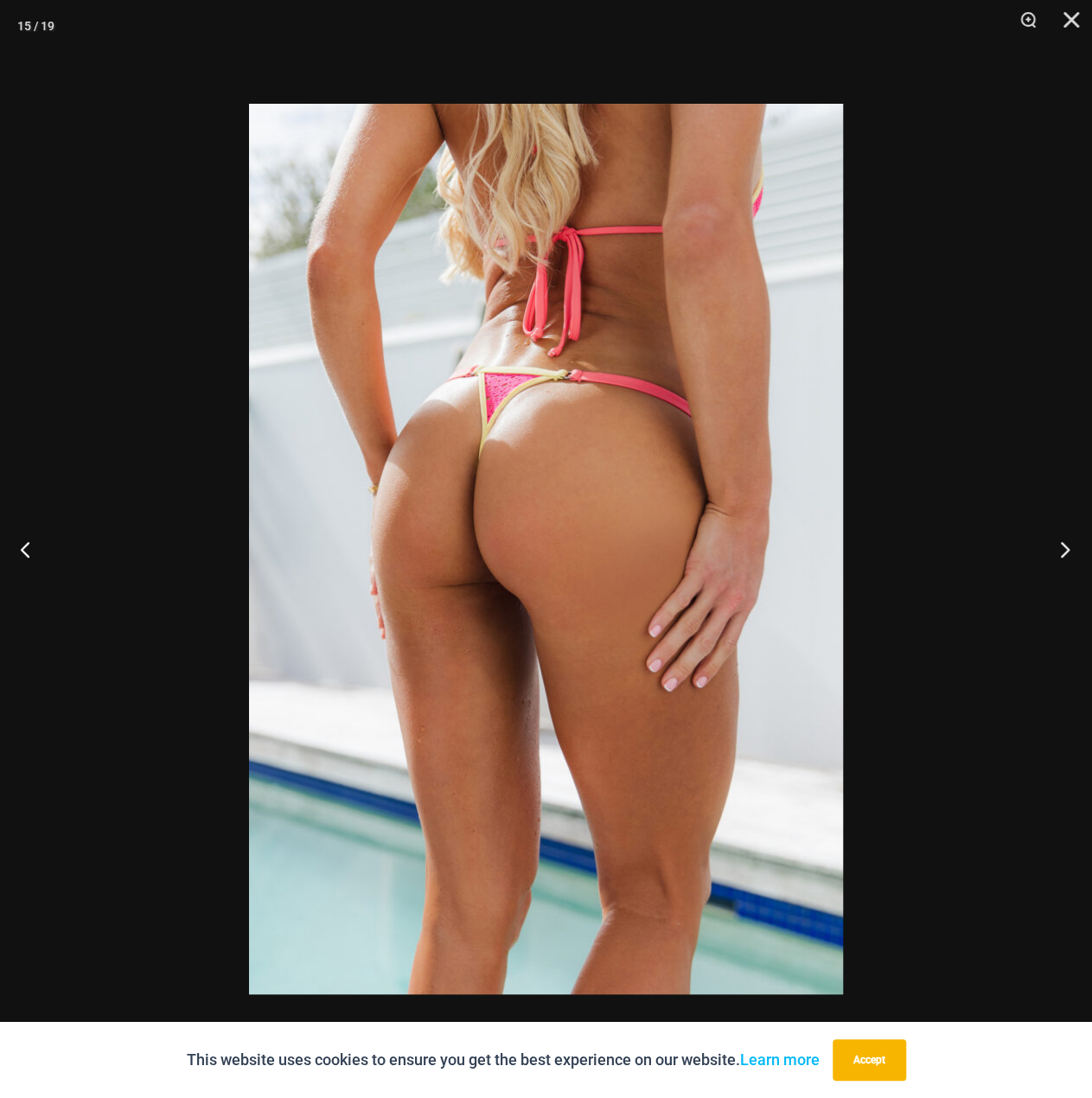
click at [1050, 546] on button "Next" at bounding box center [1059, 549] width 65 height 87
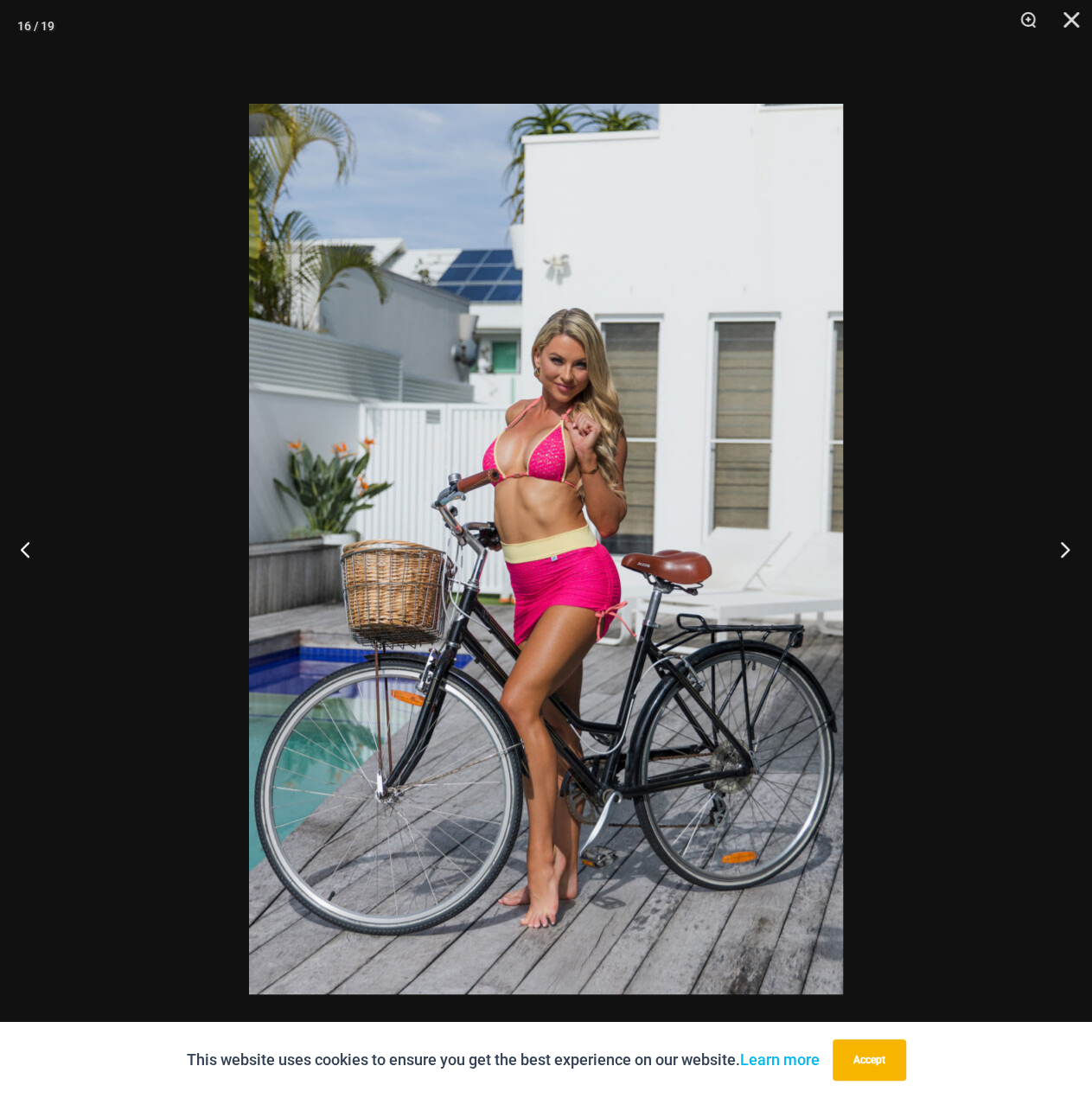
click at [1050, 546] on button "Next" at bounding box center [1059, 549] width 65 height 87
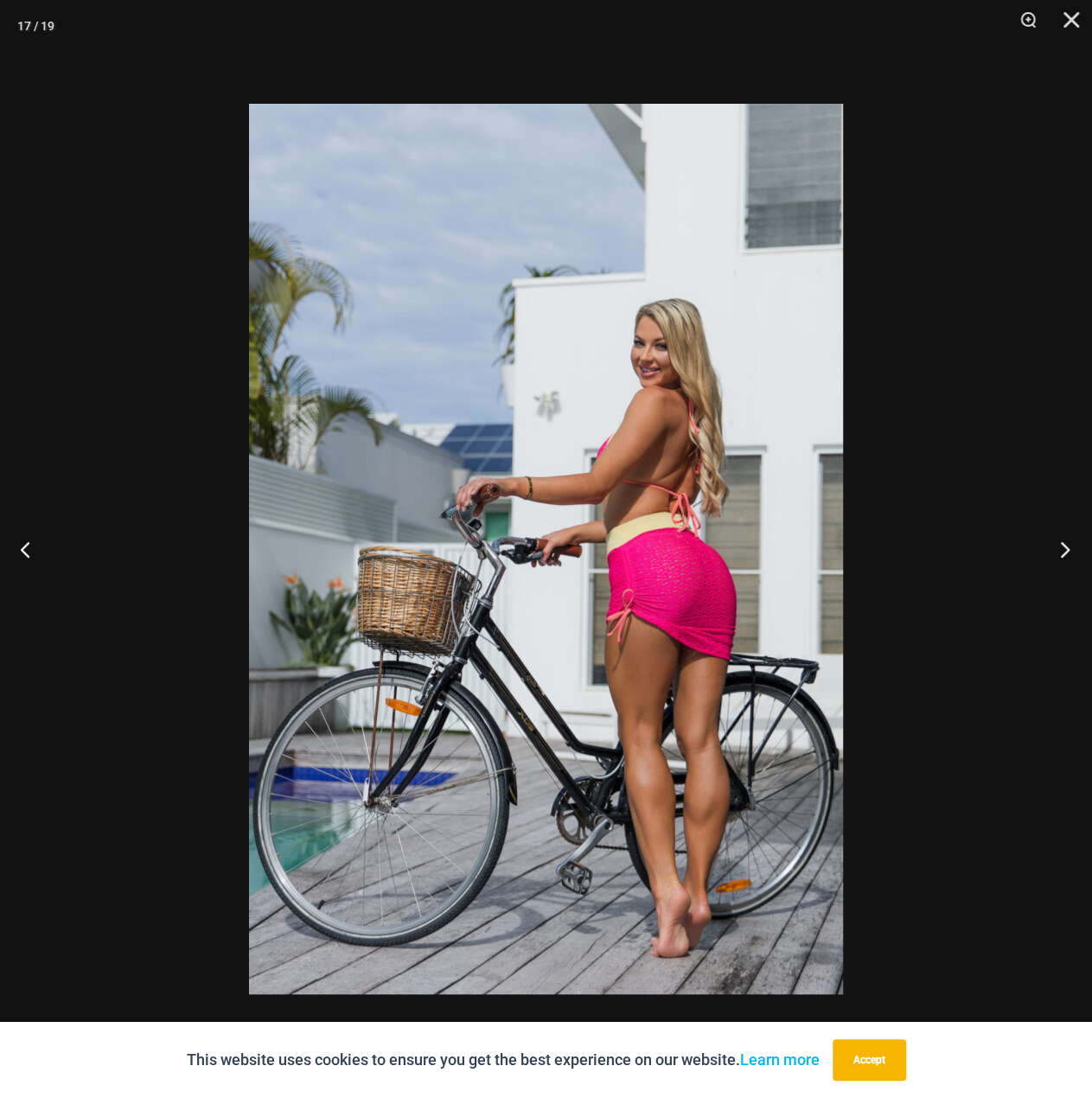
click at [1050, 546] on button "Next" at bounding box center [1059, 549] width 65 height 87
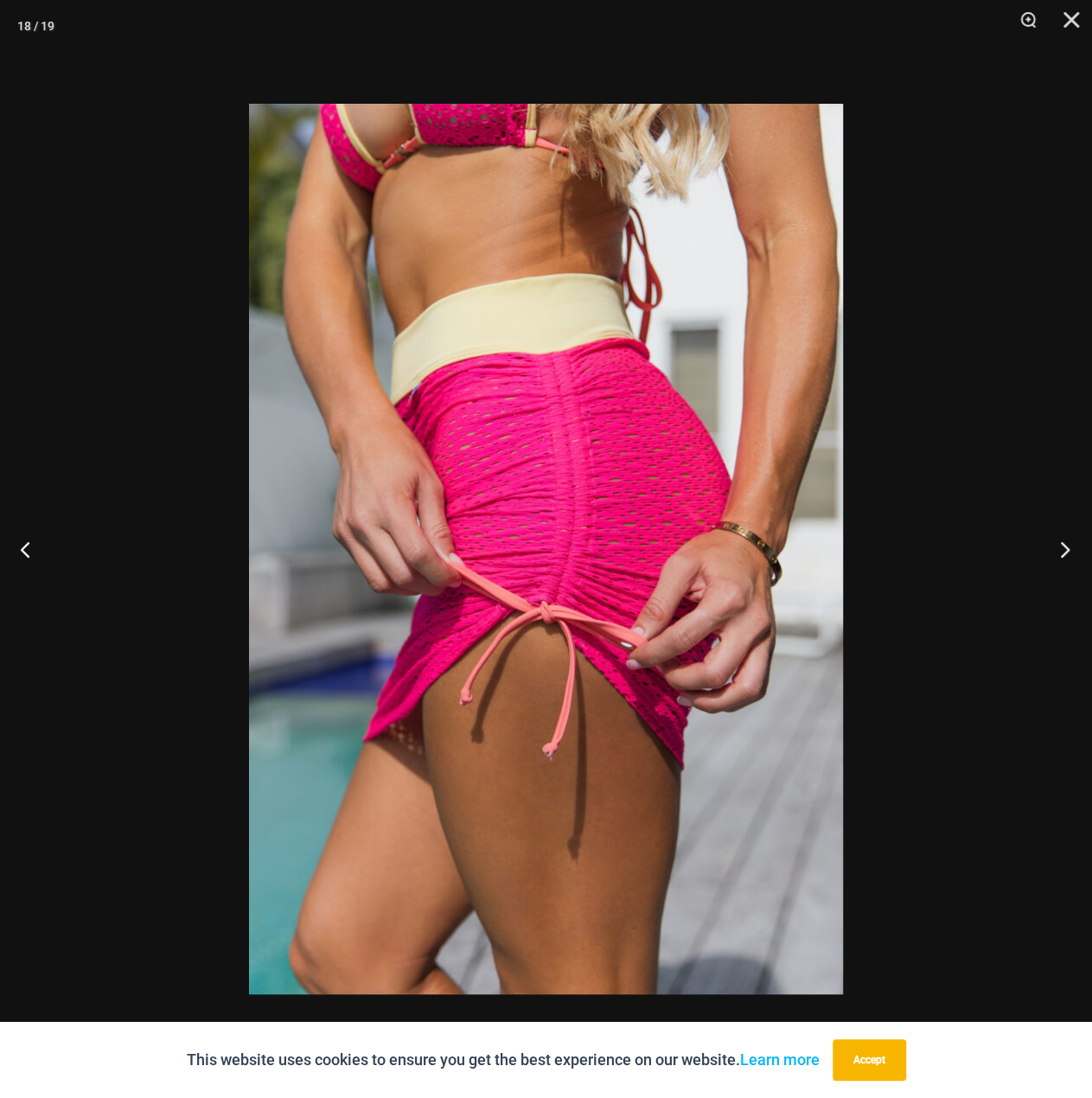
click at [1050, 546] on button "Next" at bounding box center [1059, 549] width 65 height 87
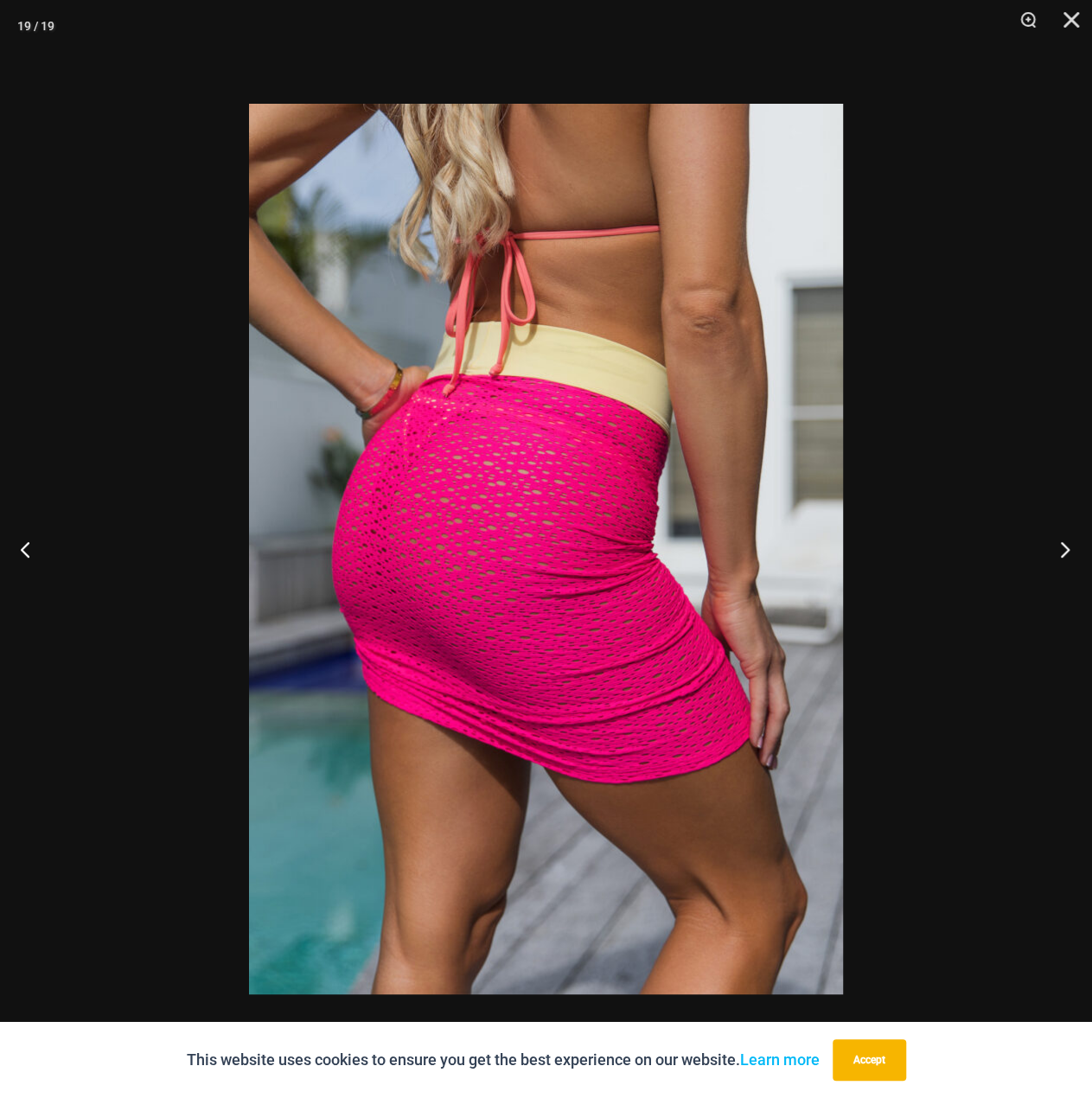
click at [1050, 546] on button "Next" at bounding box center [1059, 549] width 65 height 87
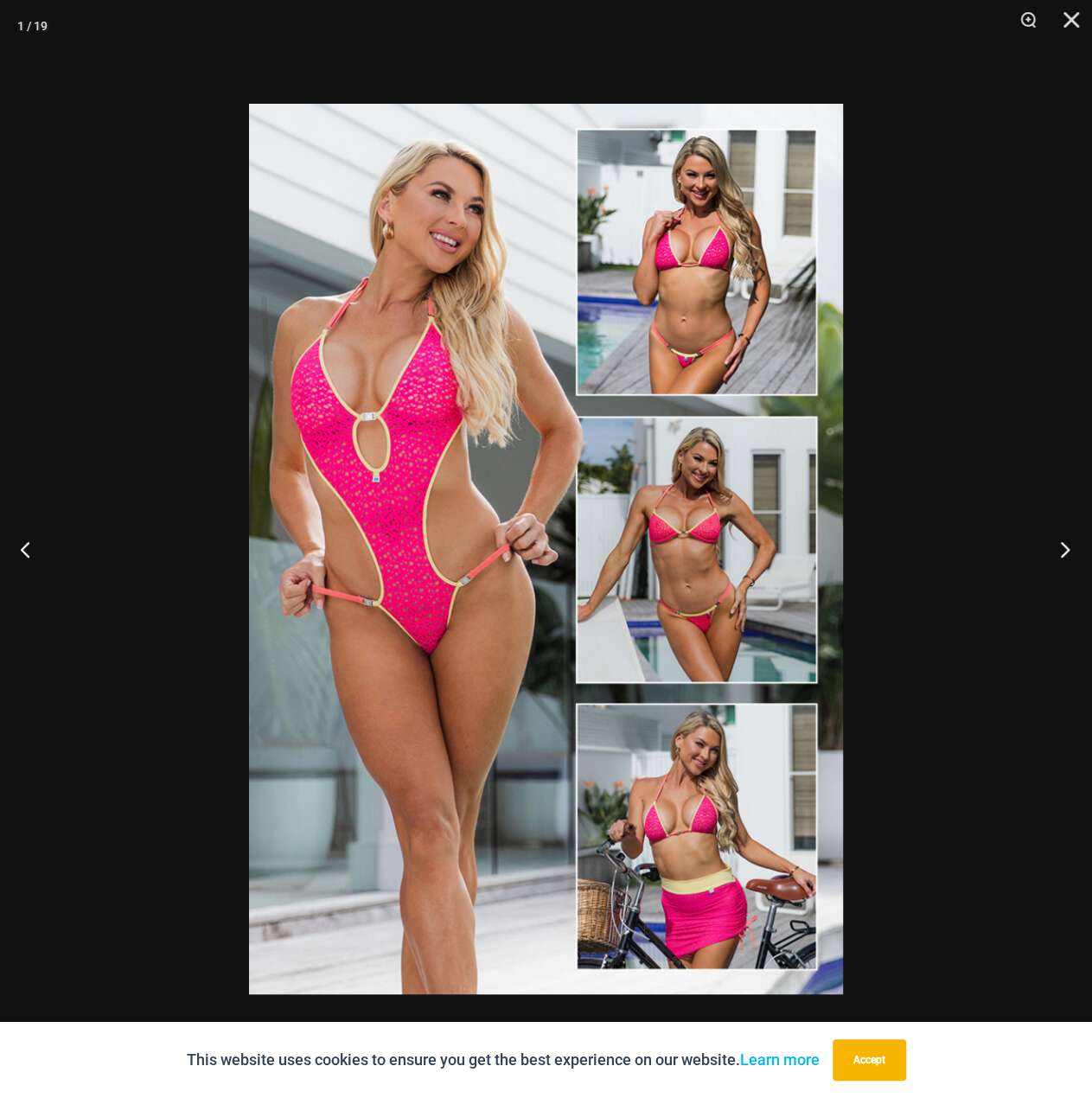
click at [1050, 546] on button "Next" at bounding box center [1059, 549] width 65 height 87
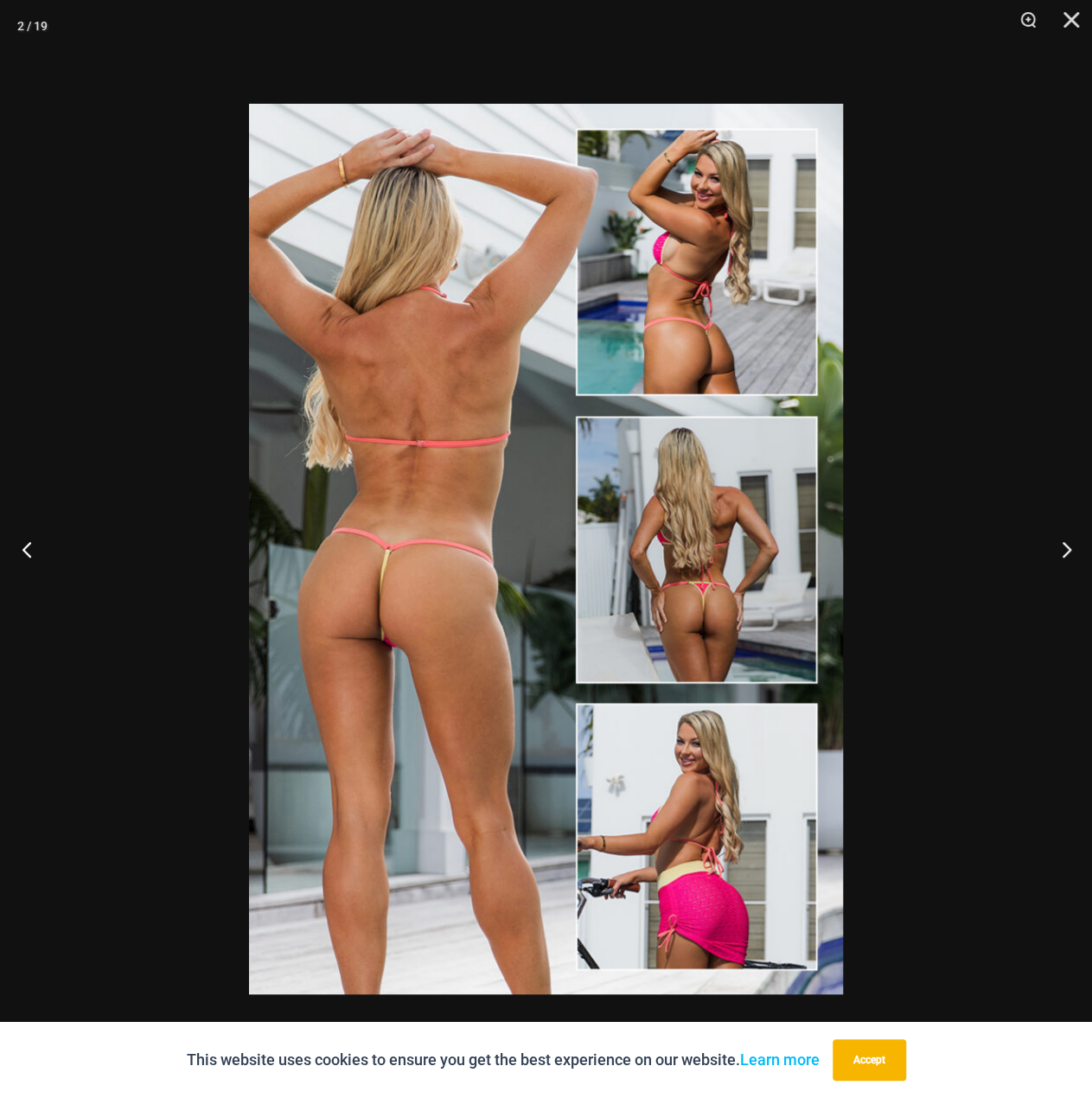
click at [26, 544] on button "Previous" at bounding box center [32, 549] width 65 height 87
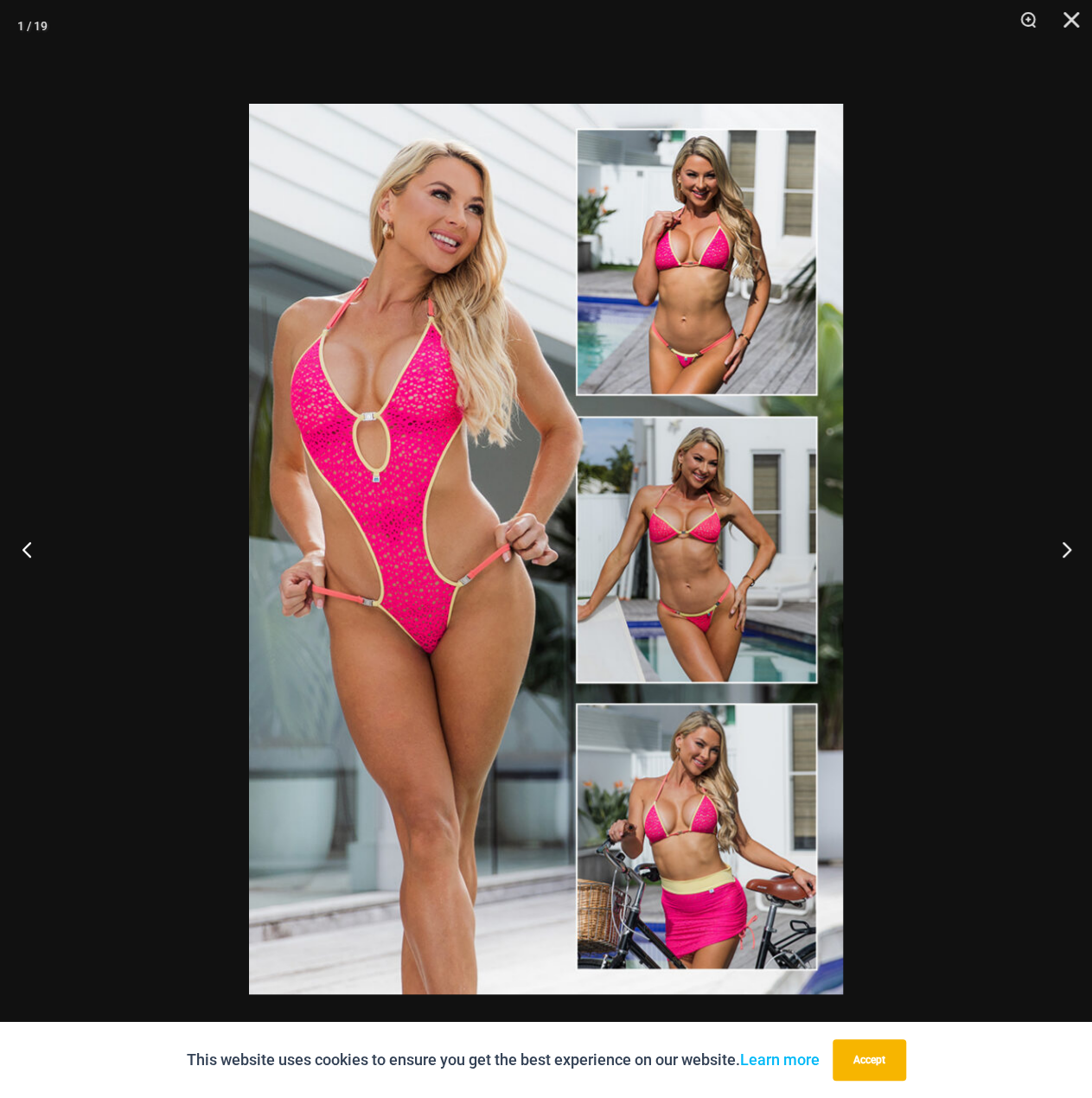
click at [29, 546] on button "Previous" at bounding box center [32, 549] width 65 height 87
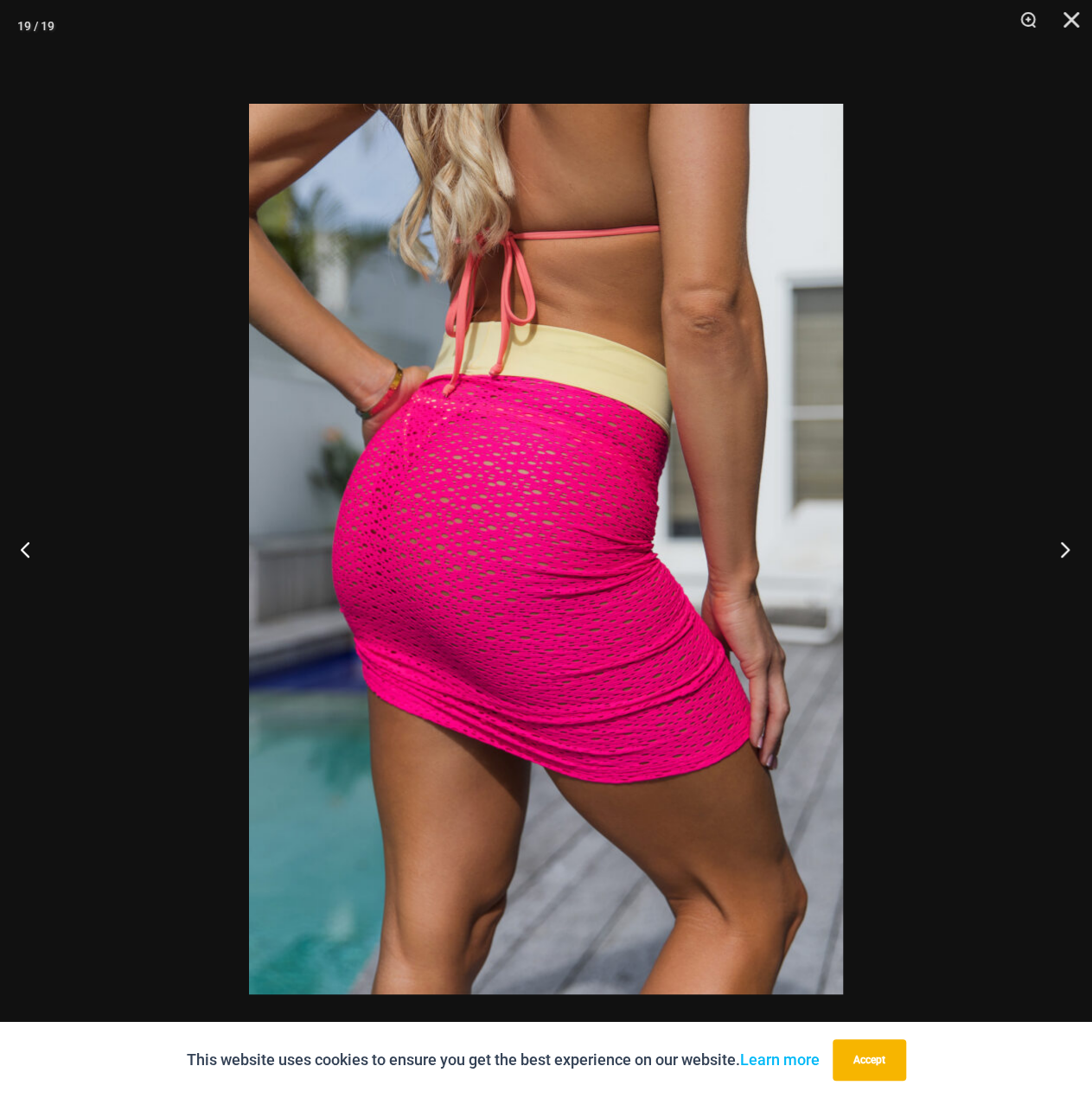
click at [1067, 542] on button "Next" at bounding box center [1059, 549] width 65 height 87
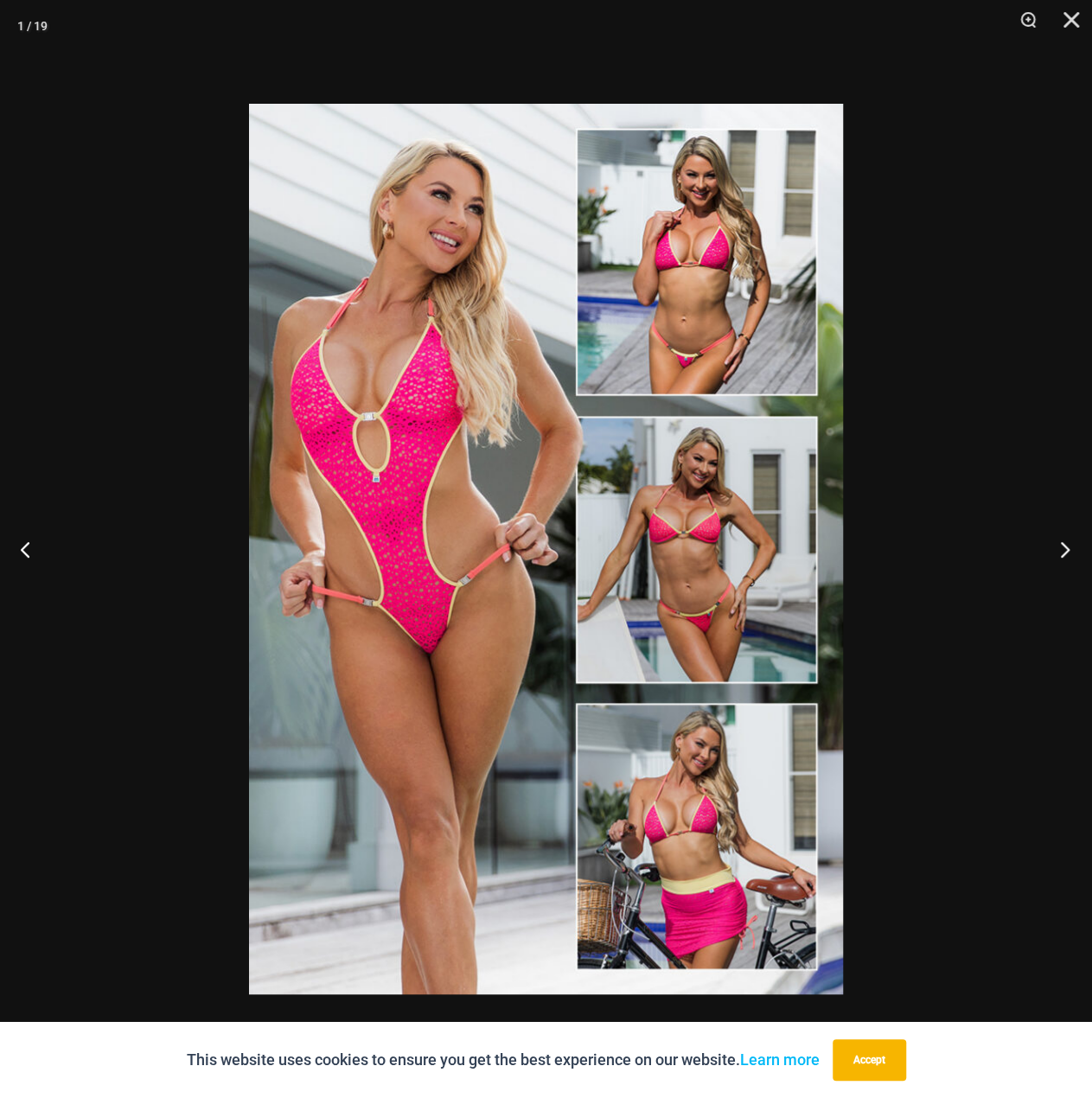
click at [1067, 542] on button "Next" at bounding box center [1059, 549] width 65 height 87
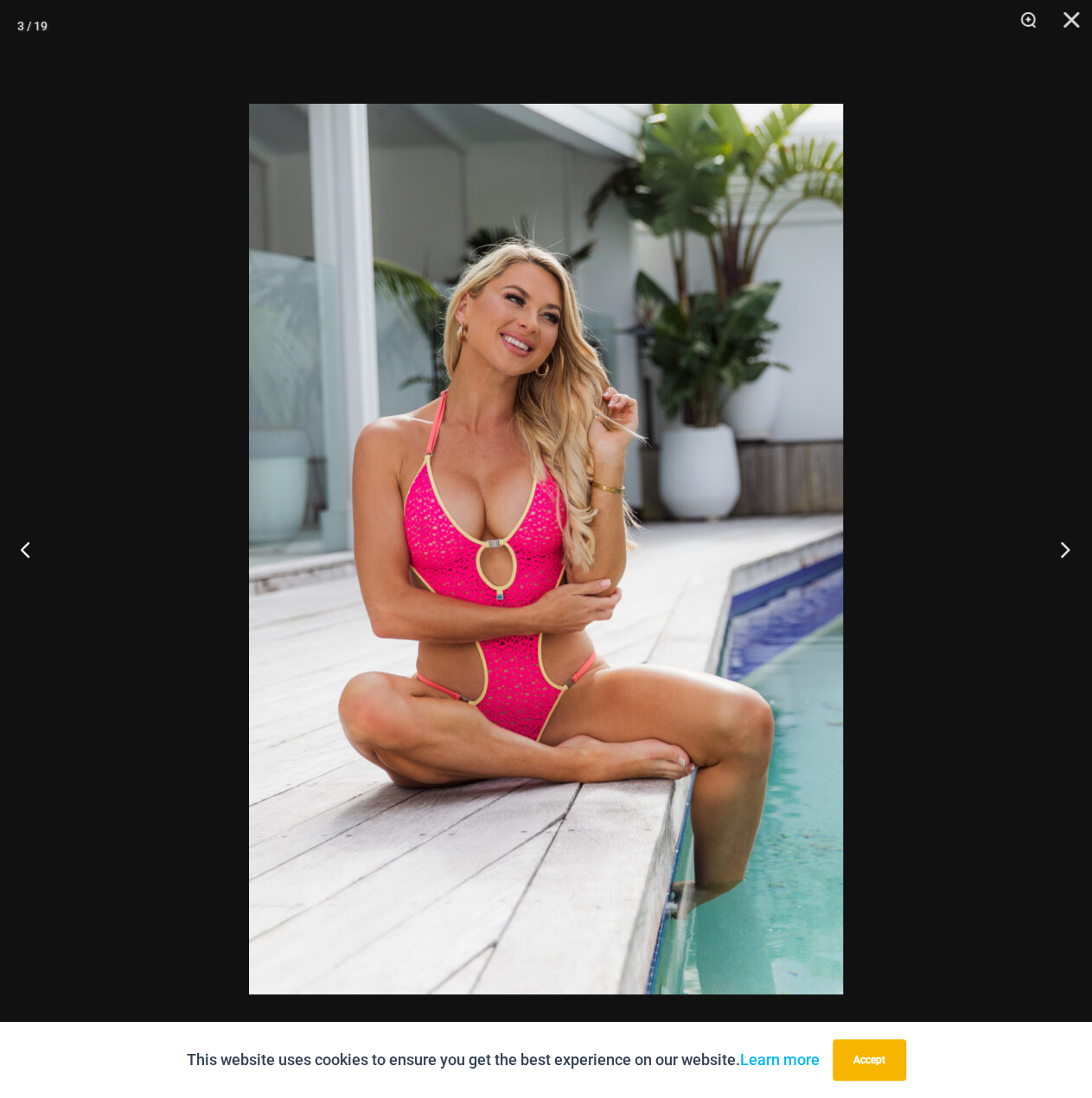
click at [1067, 542] on button "Next" at bounding box center [1059, 549] width 65 height 87
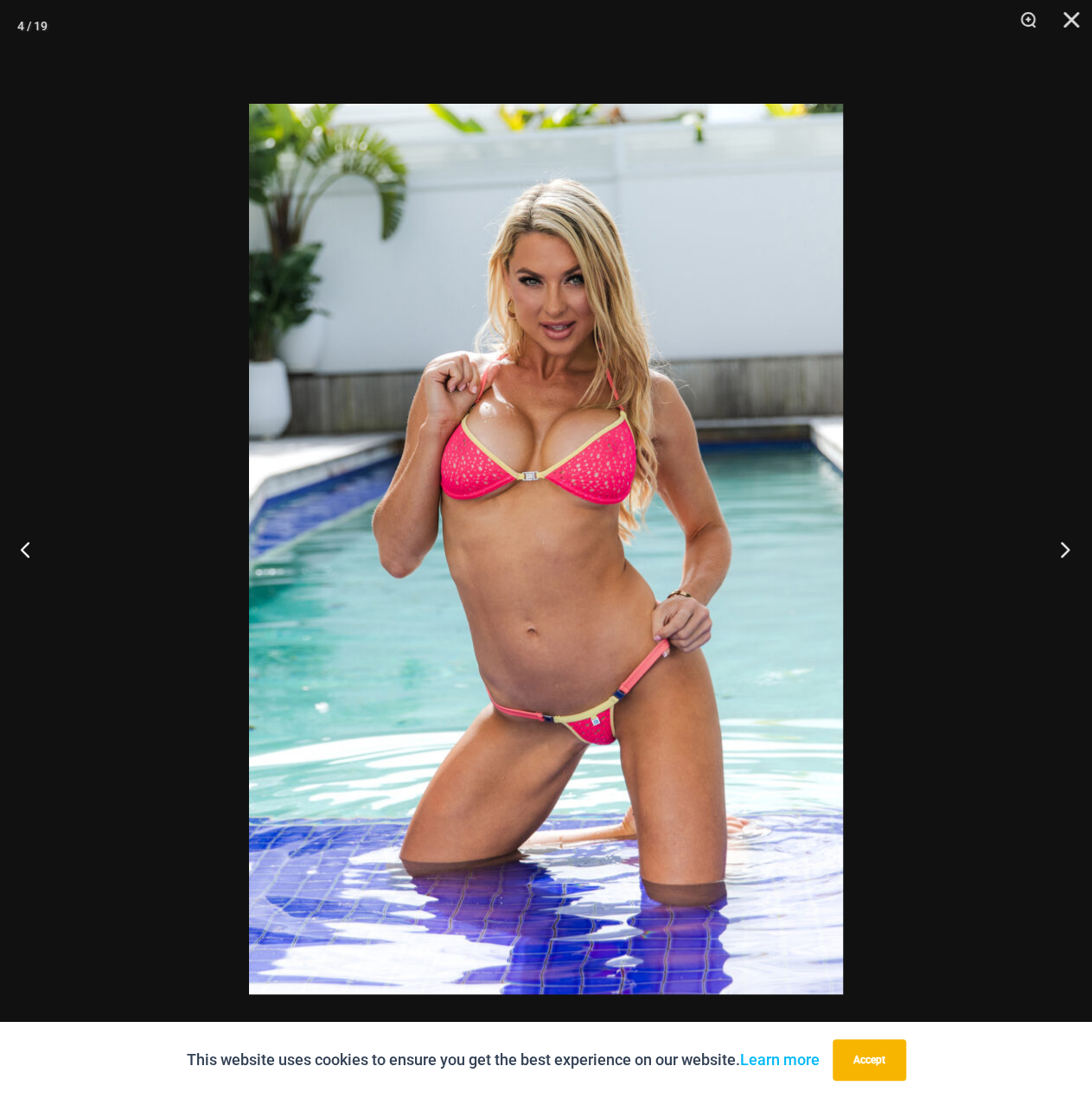
click at [1067, 542] on button "Next" at bounding box center [1059, 549] width 65 height 87
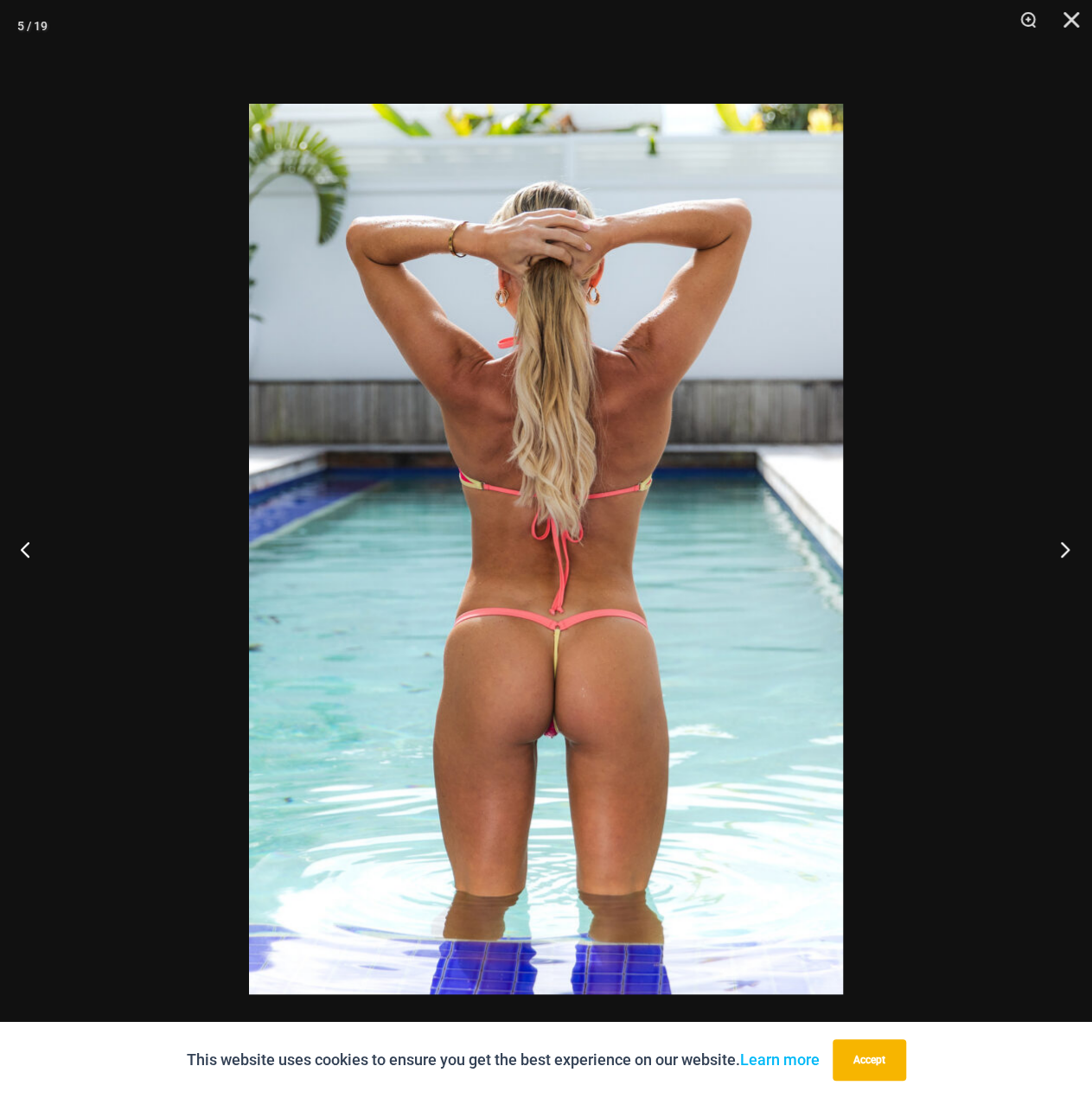
click at [1067, 542] on button "Next" at bounding box center [1059, 549] width 65 height 87
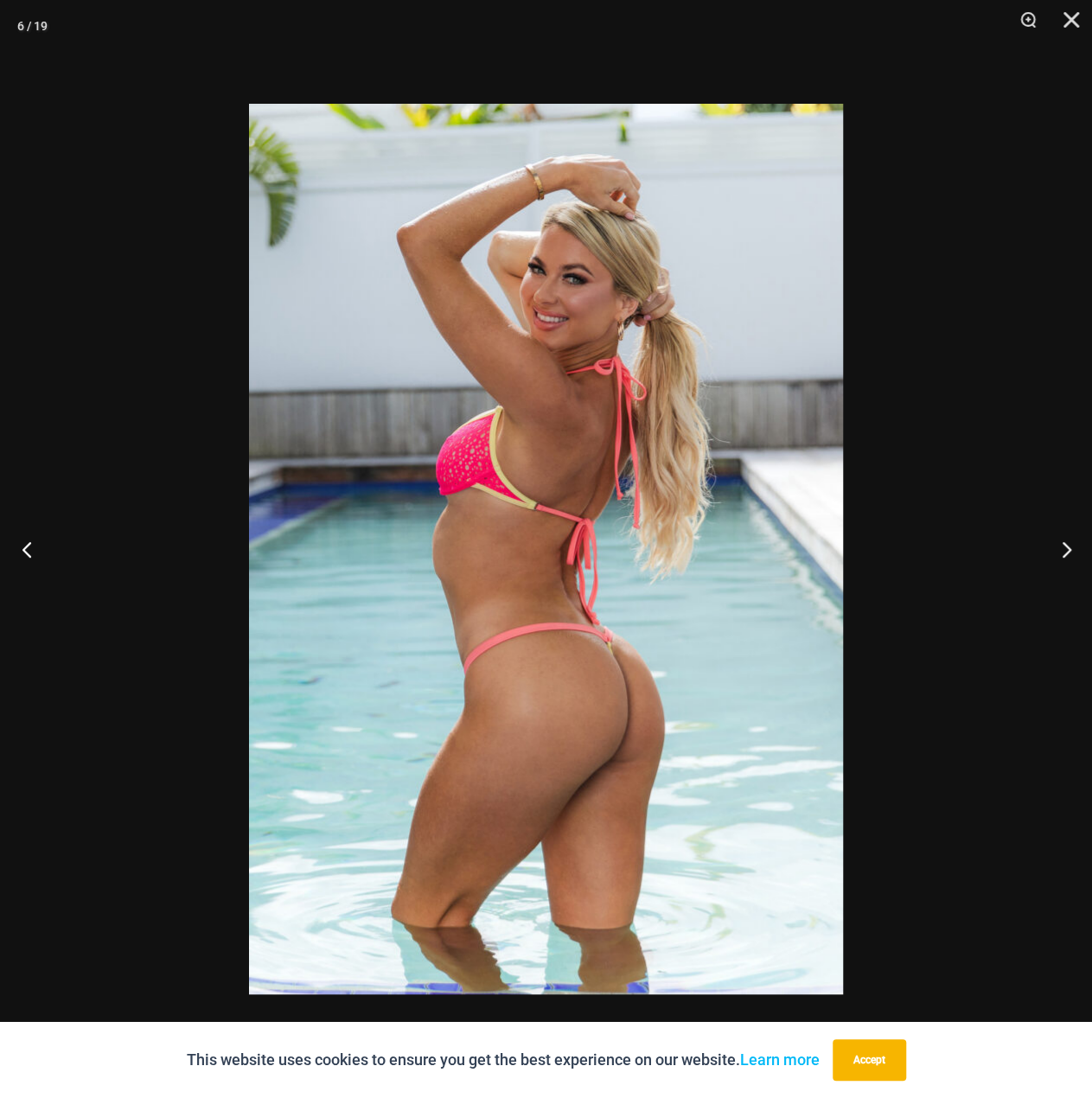
click at [18, 563] on button "Previous" at bounding box center [32, 549] width 65 height 87
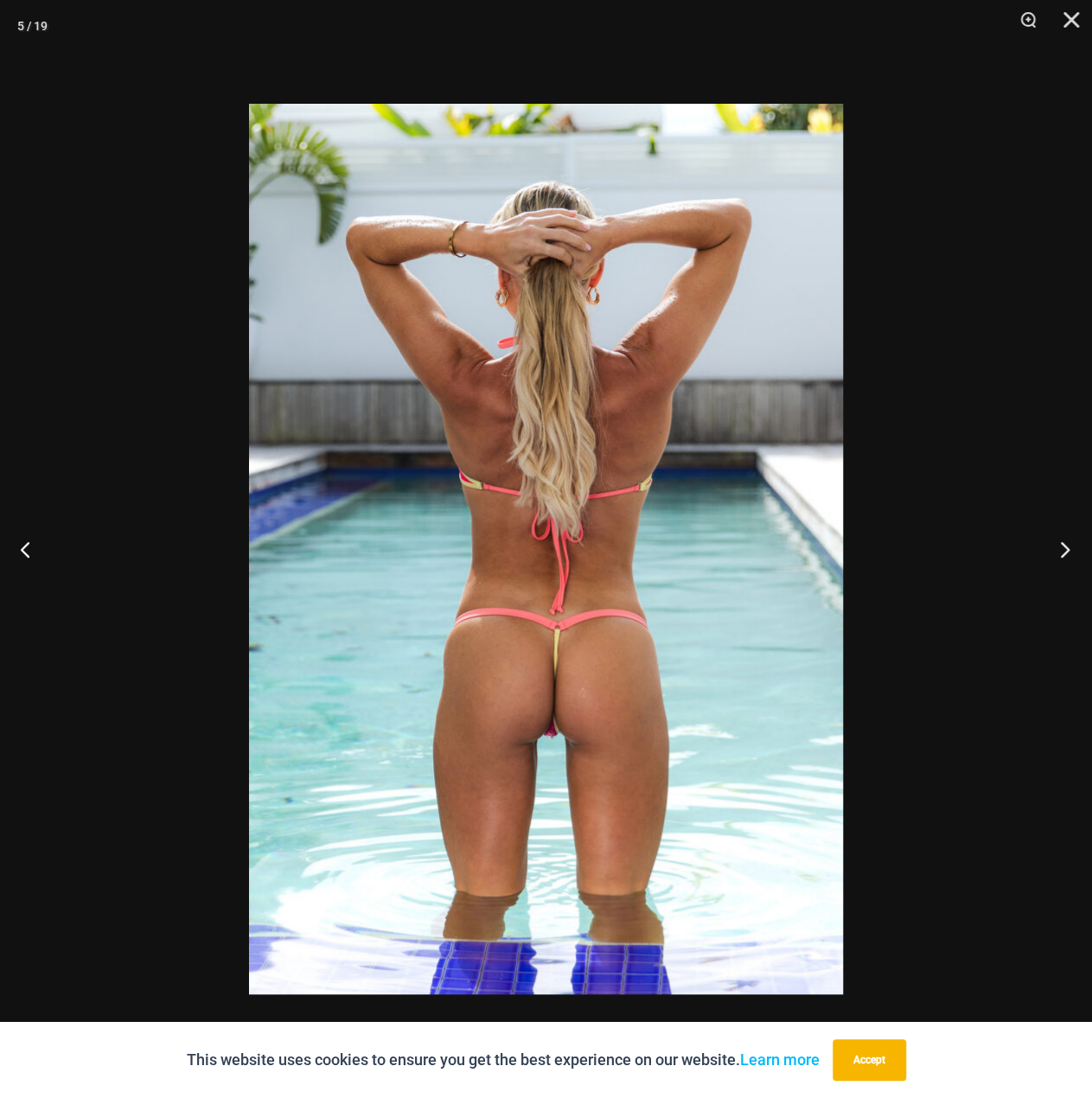
click at [1067, 546] on button "Next" at bounding box center [1059, 549] width 65 height 87
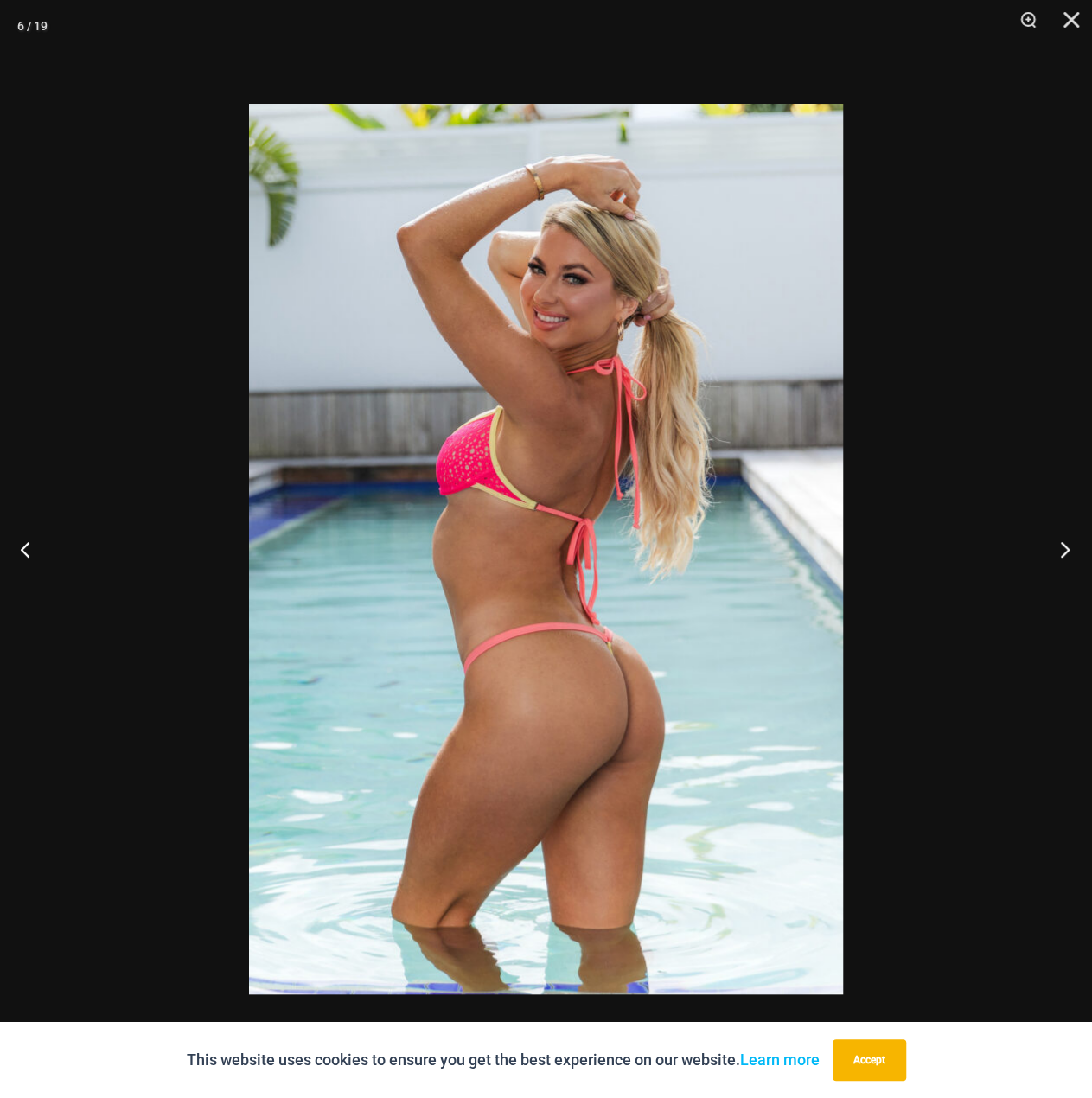
click at [1066, 546] on button "Next" at bounding box center [1059, 549] width 65 height 87
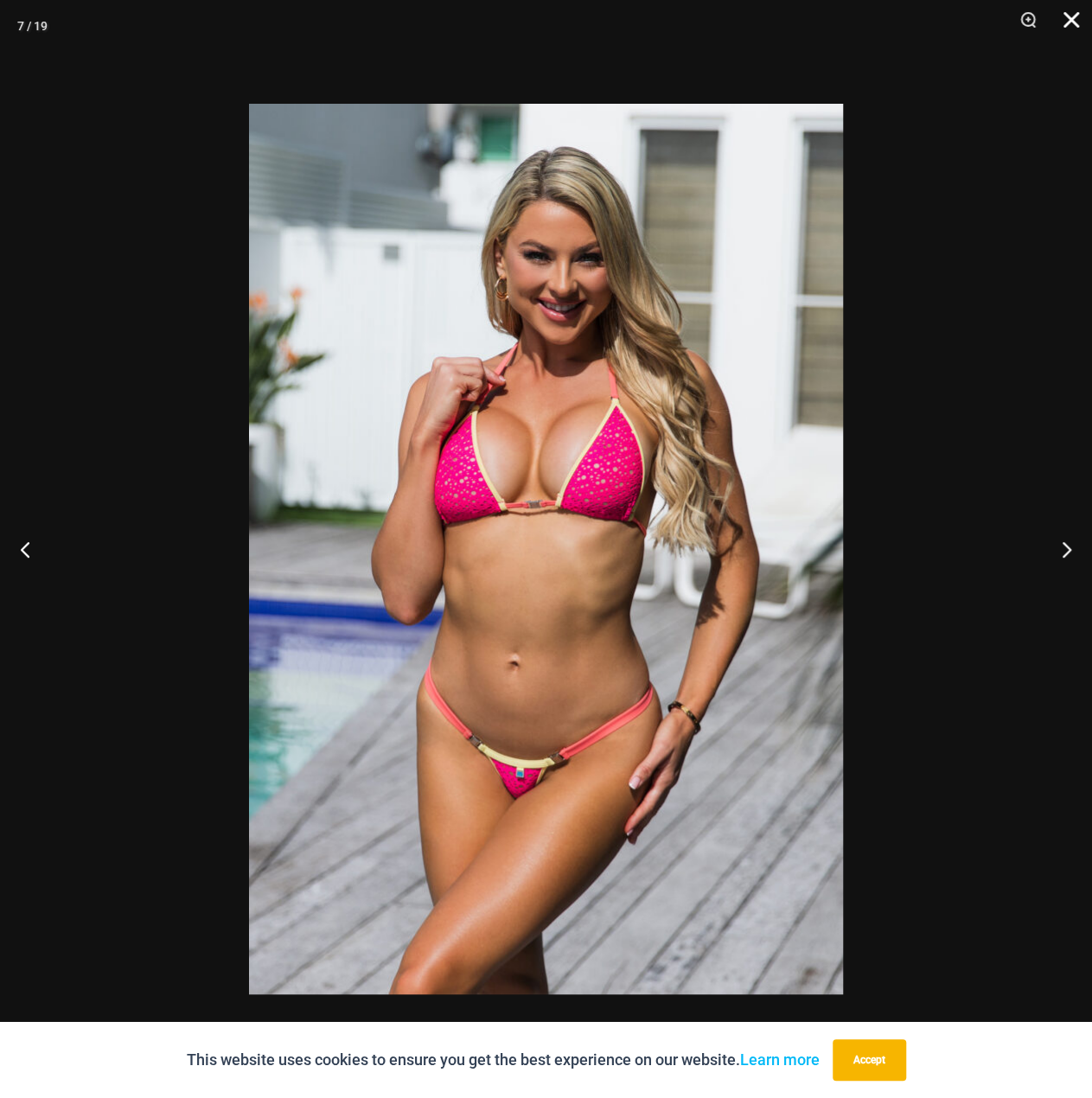
click at [1064, 10] on button "Close" at bounding box center [1065, 26] width 43 height 52
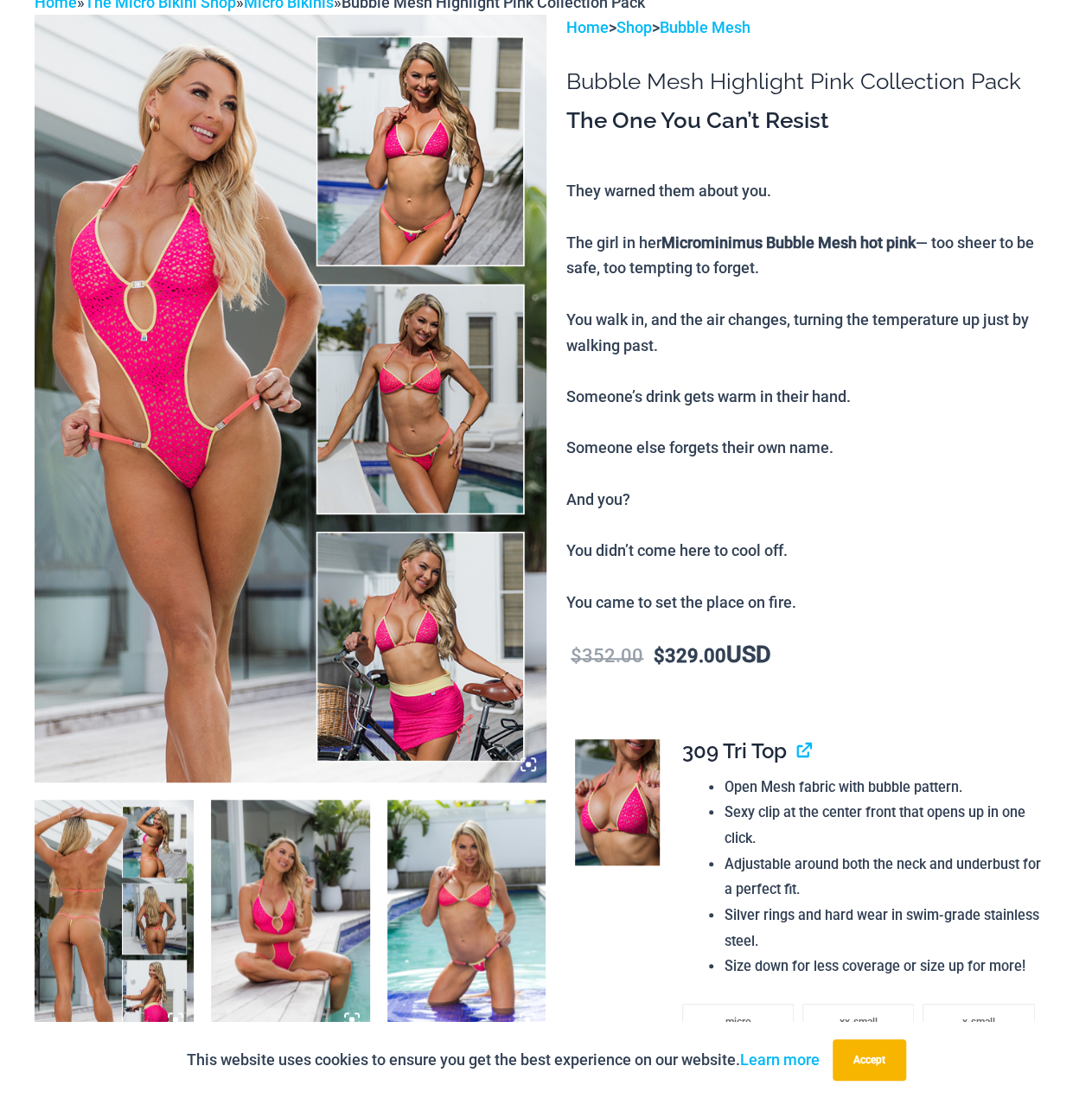
scroll to position [0, 0]
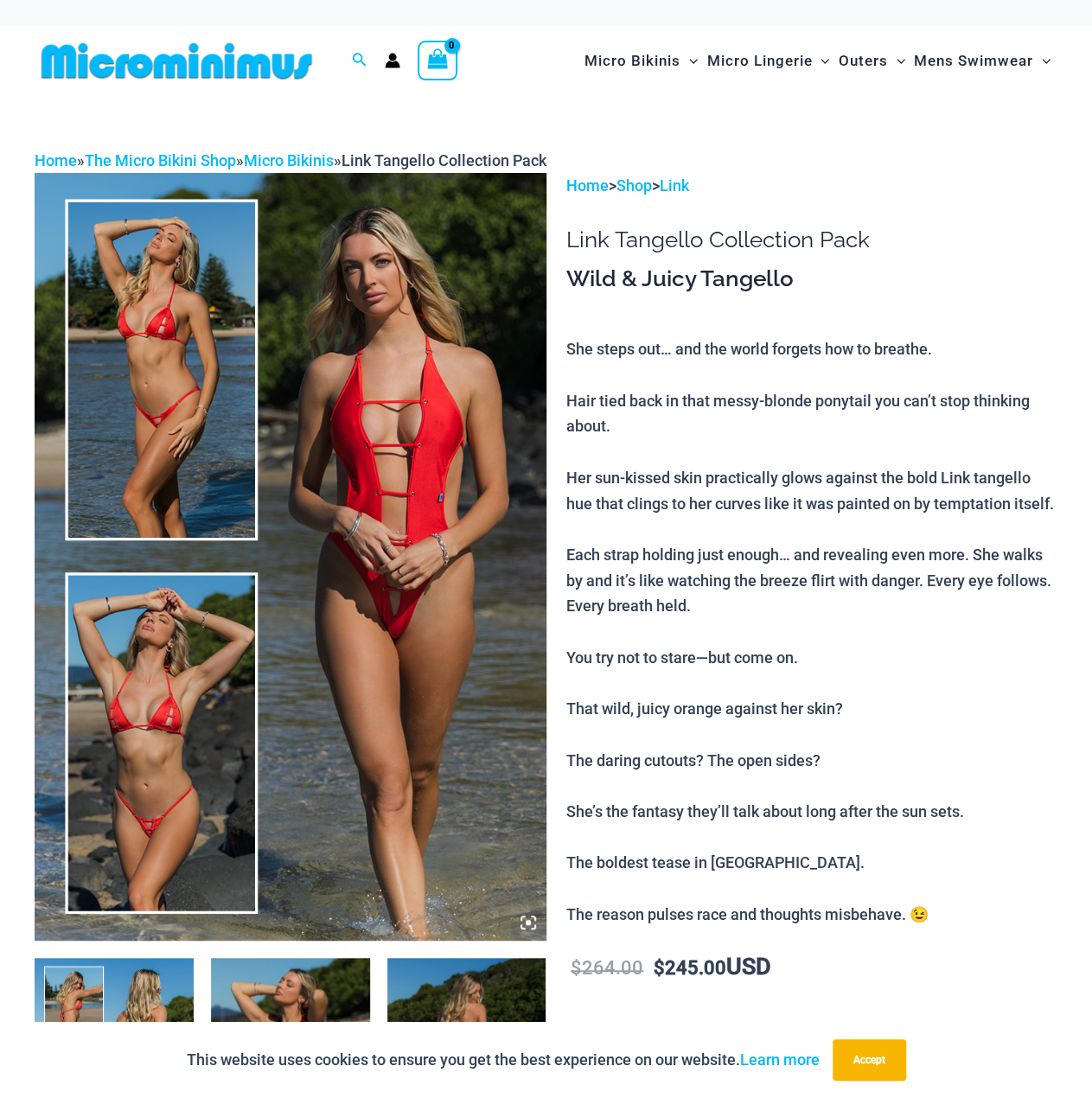
click at [348, 451] on img at bounding box center [290, 557] width 512 height 767
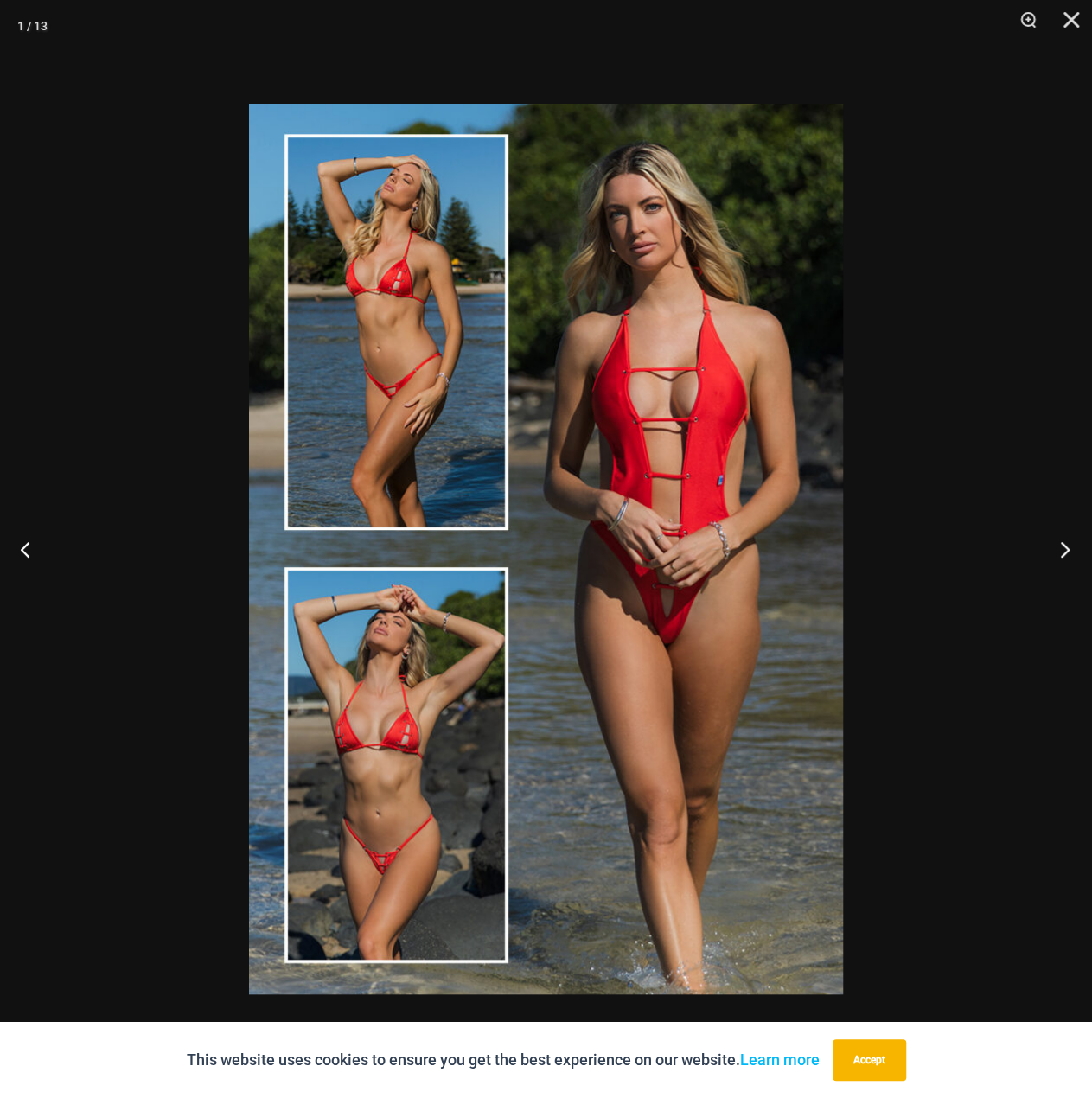
click at [1069, 551] on button "Next" at bounding box center [1059, 549] width 65 height 87
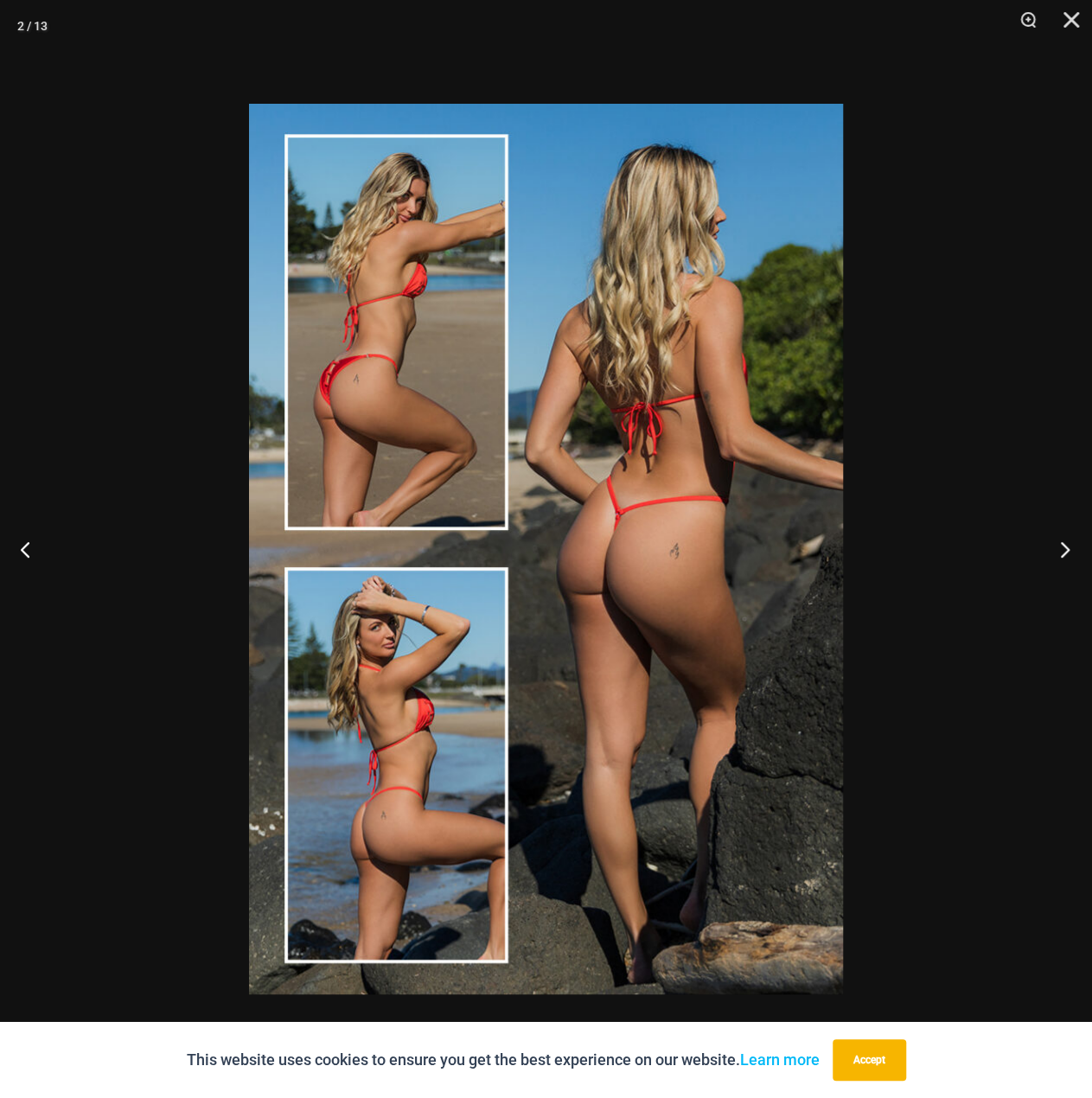
click at [1069, 551] on button "Next" at bounding box center [1059, 549] width 65 height 87
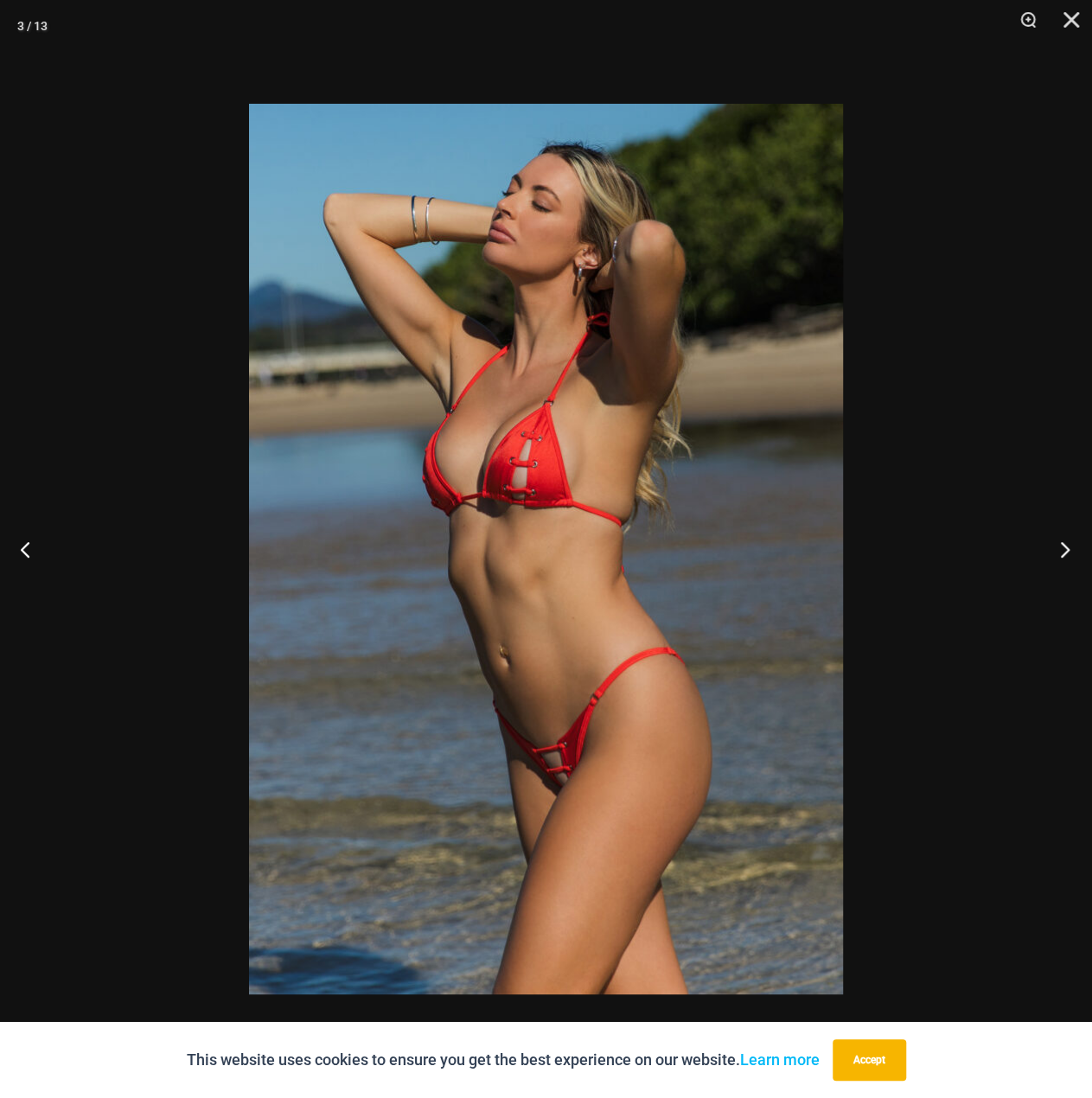
click at [1067, 550] on button "Next" at bounding box center [1059, 549] width 65 height 87
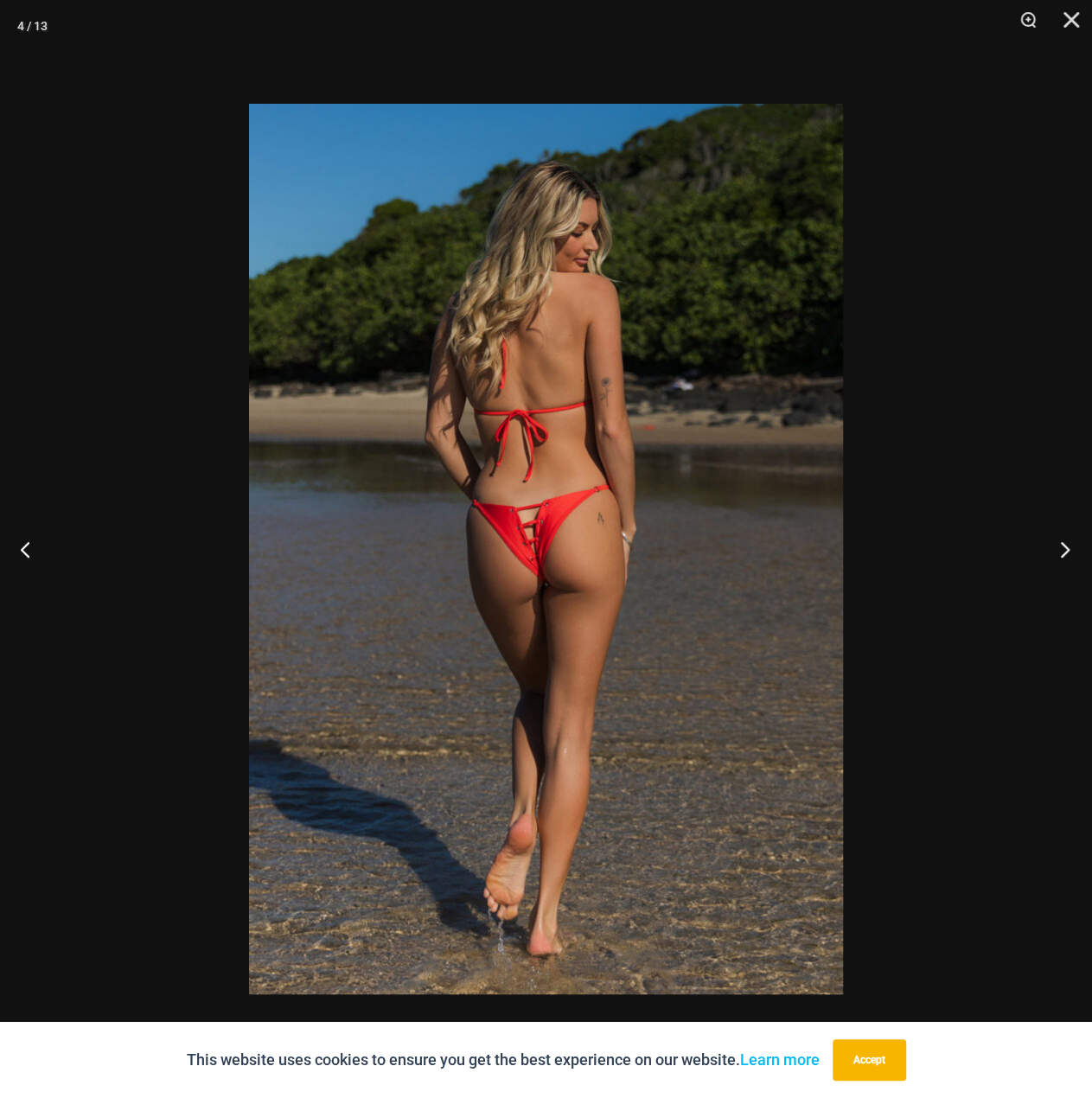
click at [1067, 550] on button "Next" at bounding box center [1059, 549] width 65 height 87
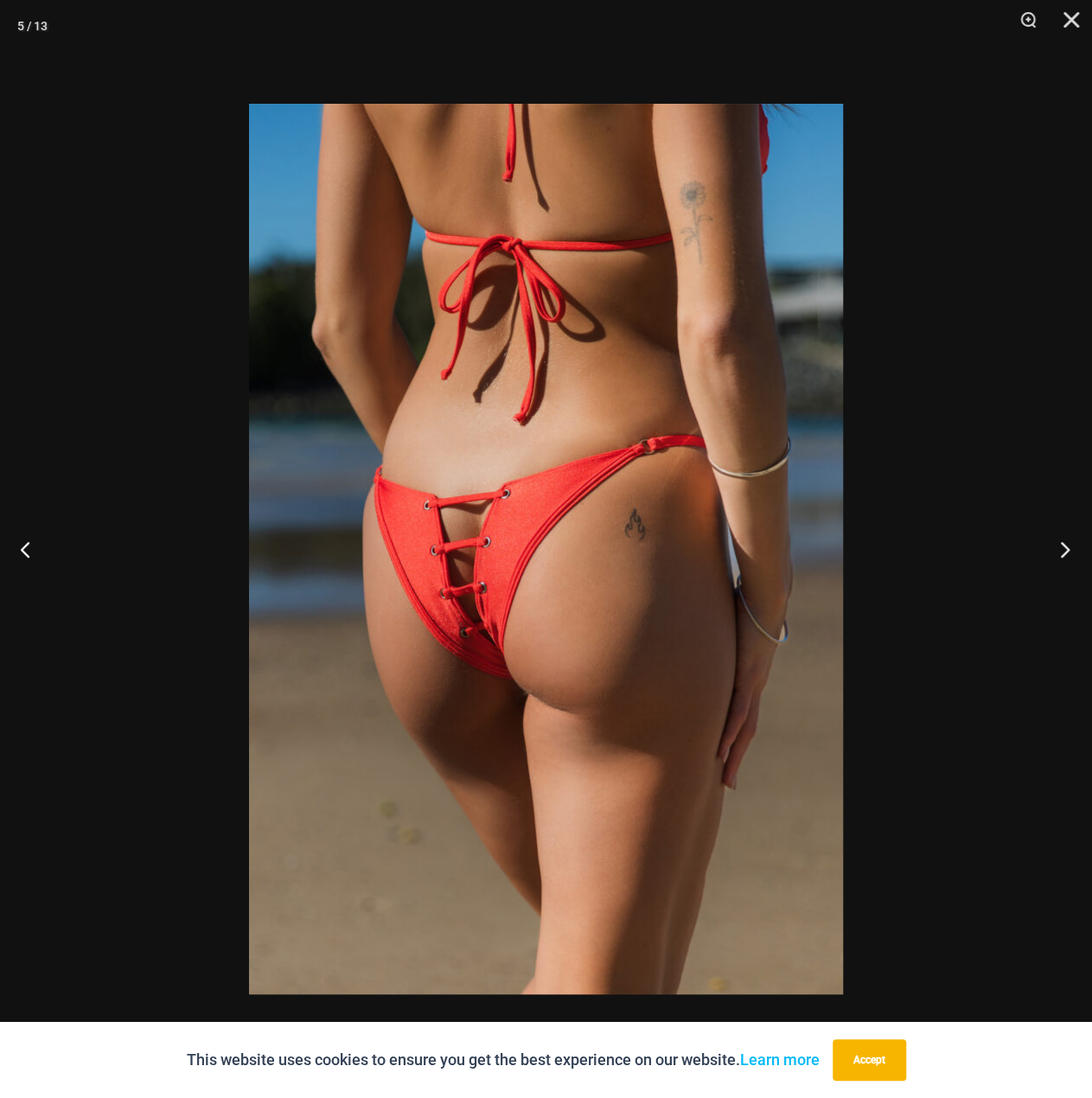
click at [1067, 549] on button "Next" at bounding box center [1059, 549] width 65 height 87
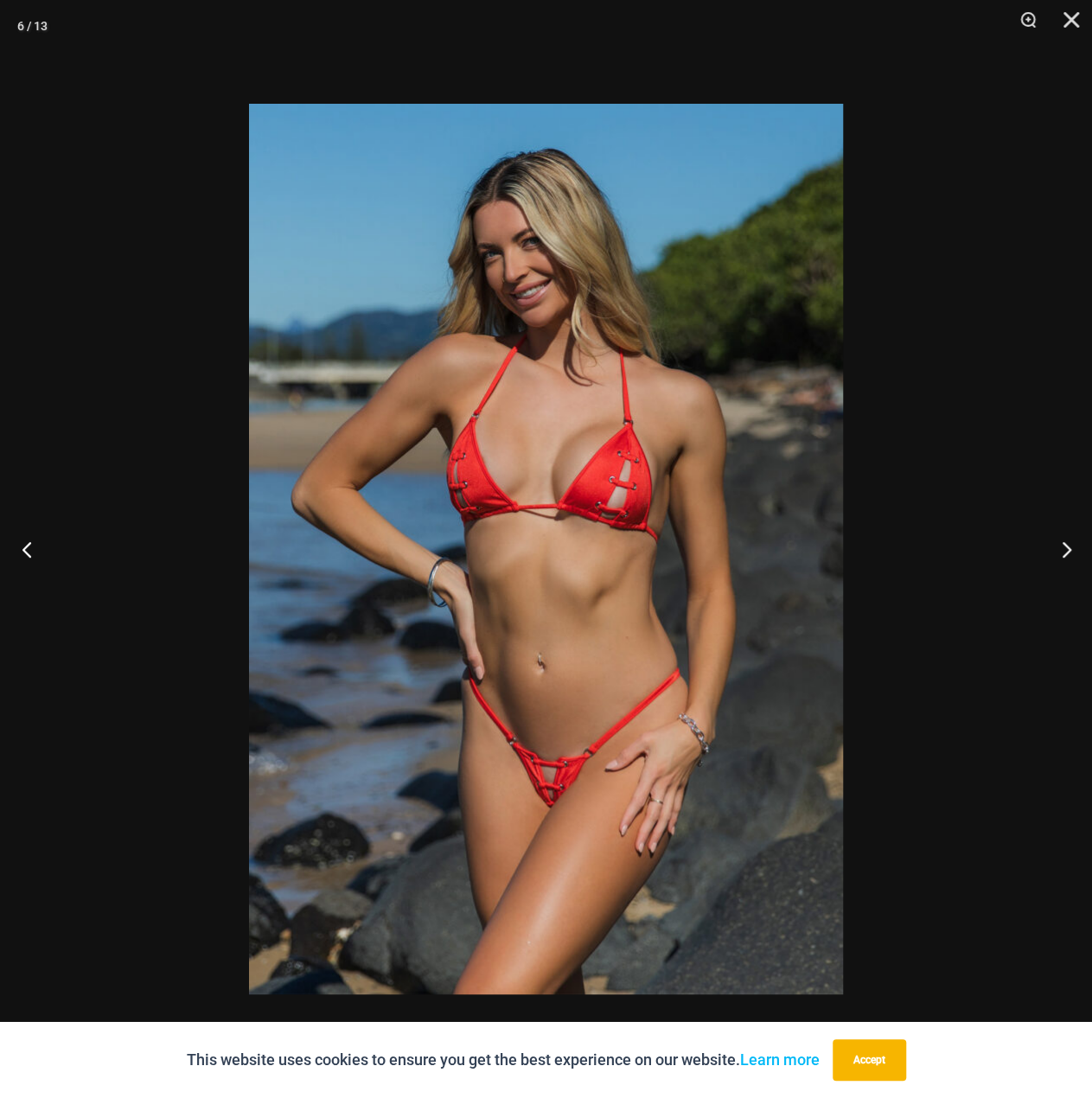
click at [33, 556] on button "Previous" at bounding box center [32, 549] width 65 height 87
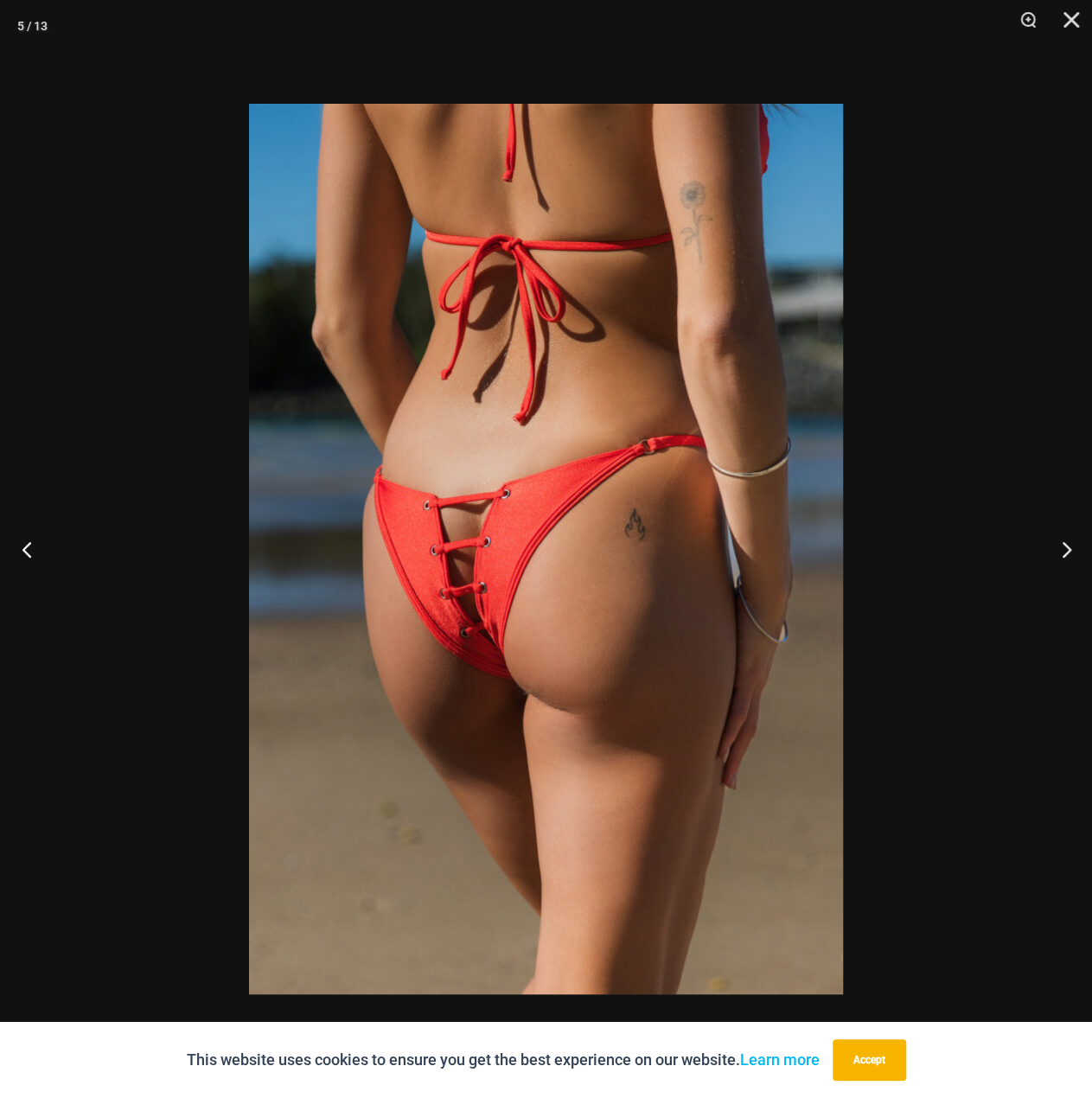
click at [33, 556] on button "Previous" at bounding box center [32, 549] width 65 height 87
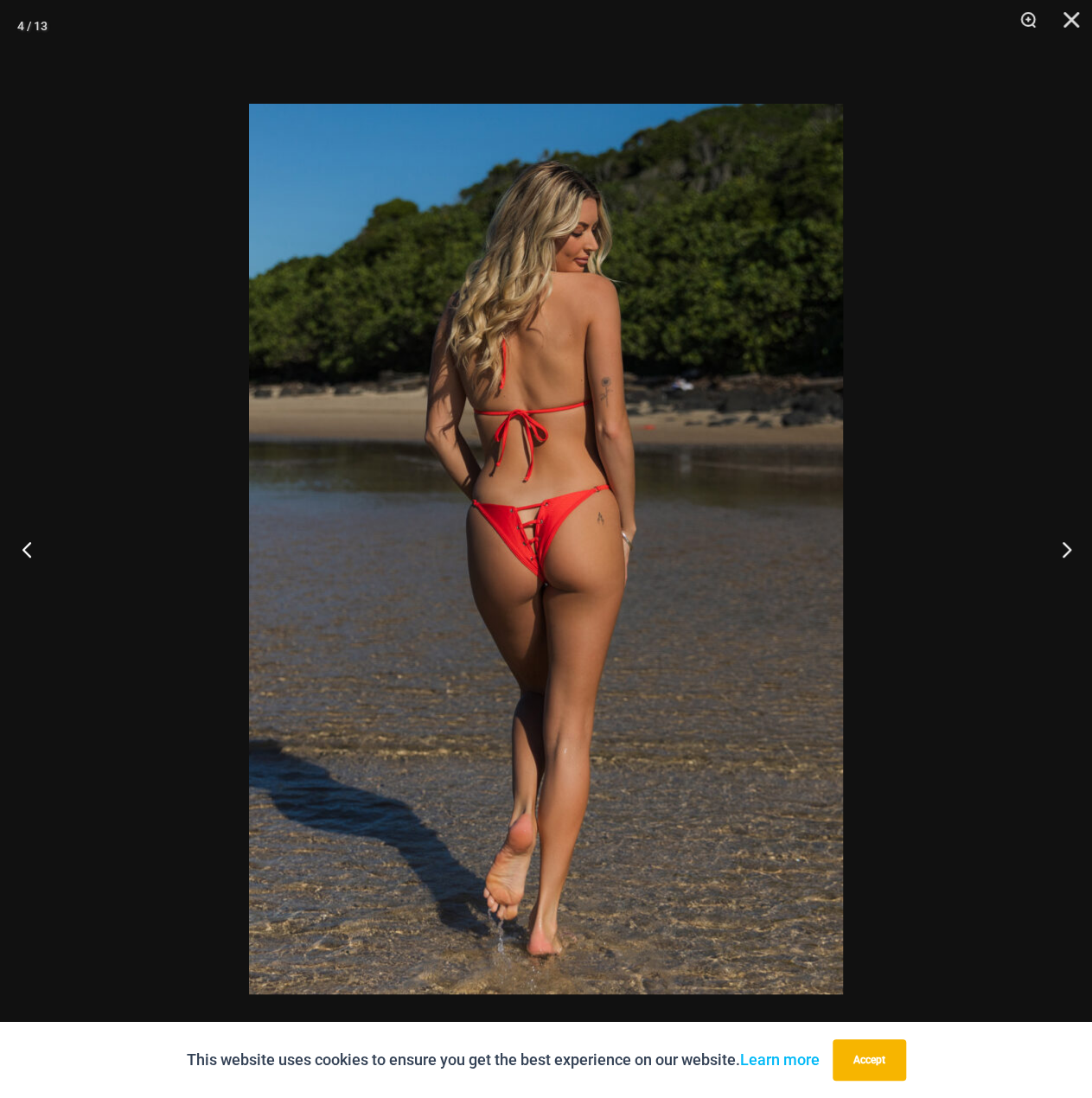
click at [33, 556] on button "Previous" at bounding box center [32, 549] width 65 height 87
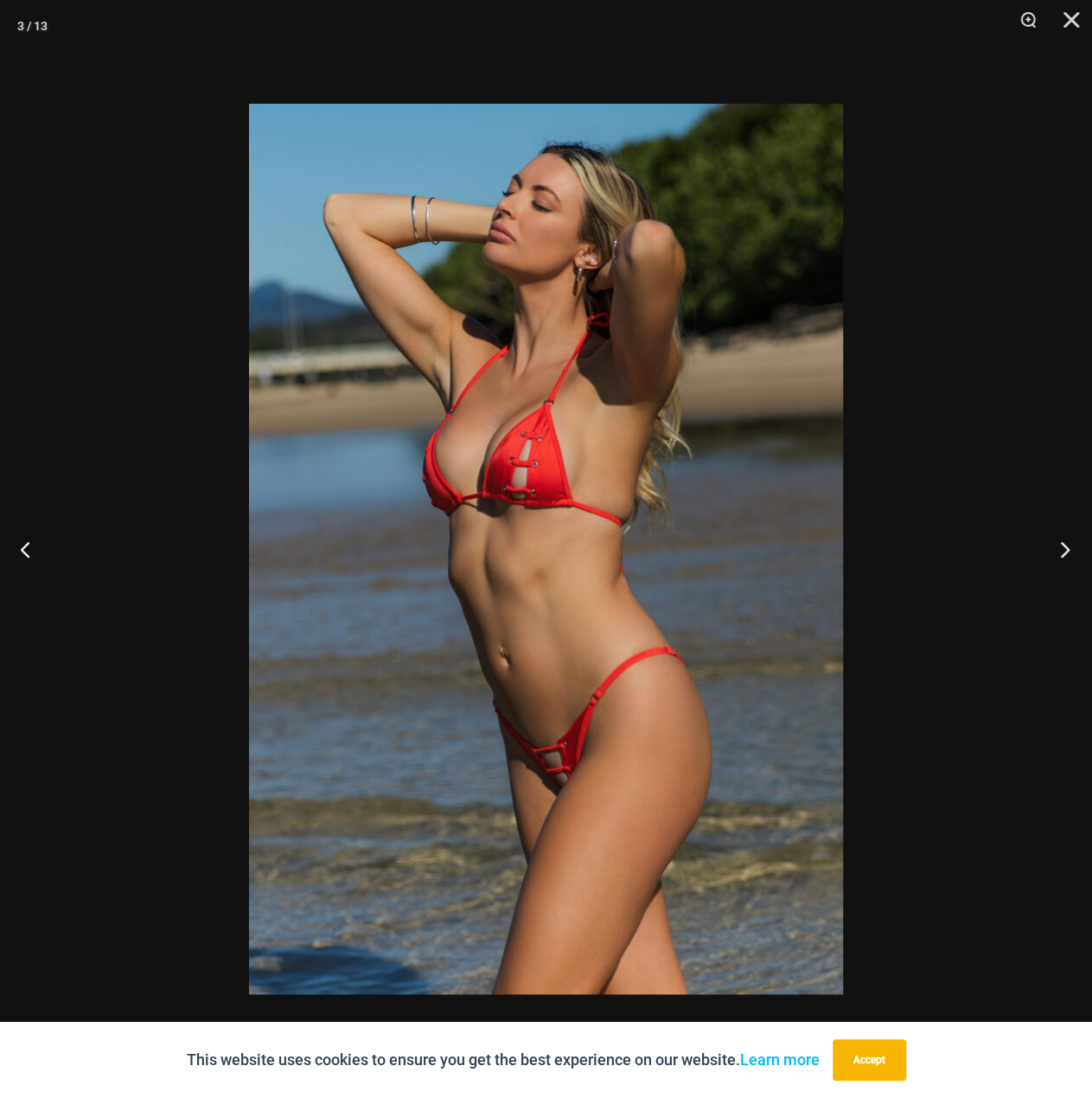
click at [1075, 546] on button "Next" at bounding box center [1059, 549] width 65 height 87
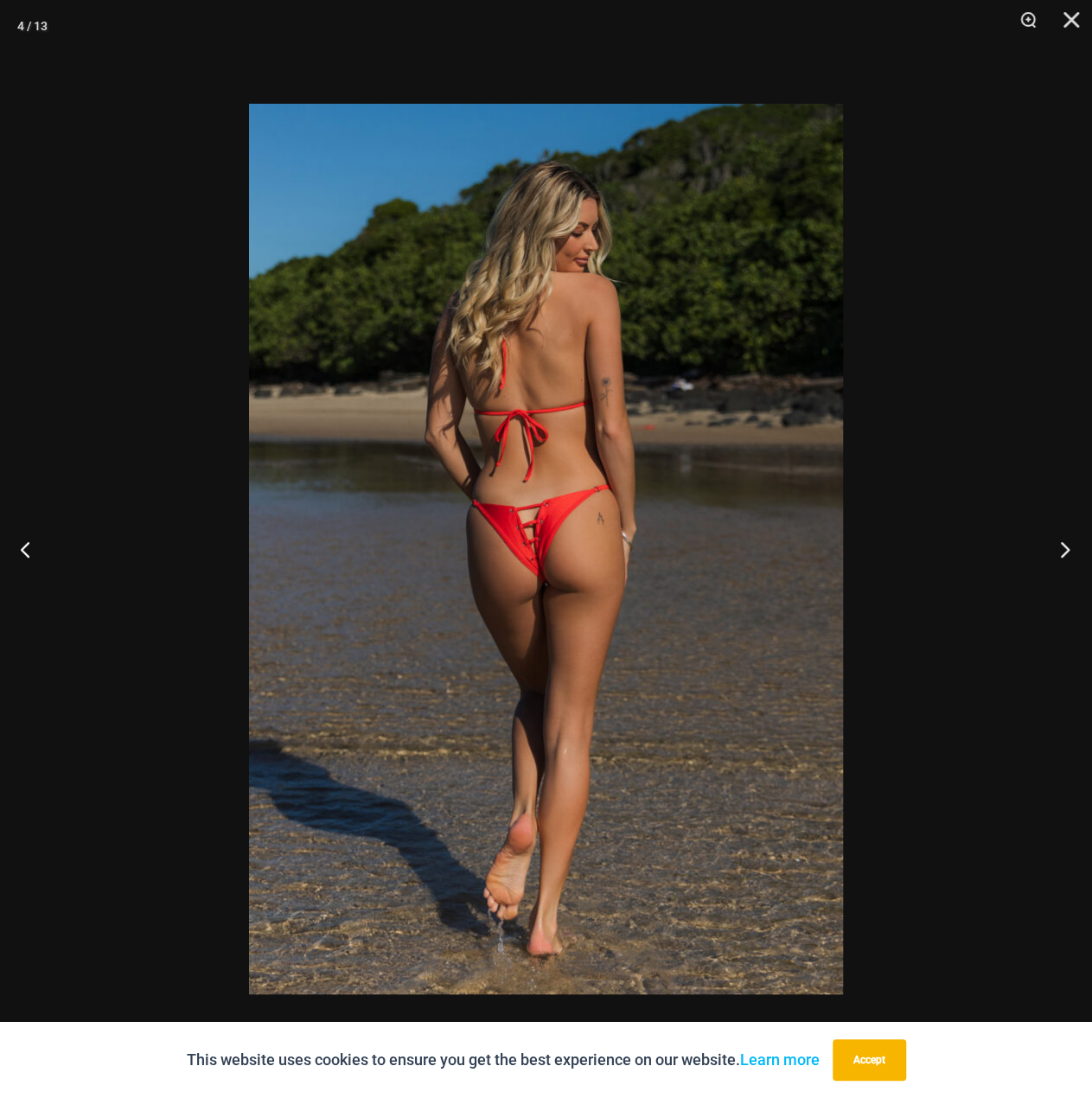
click at [1072, 547] on button "Next" at bounding box center [1059, 549] width 65 height 87
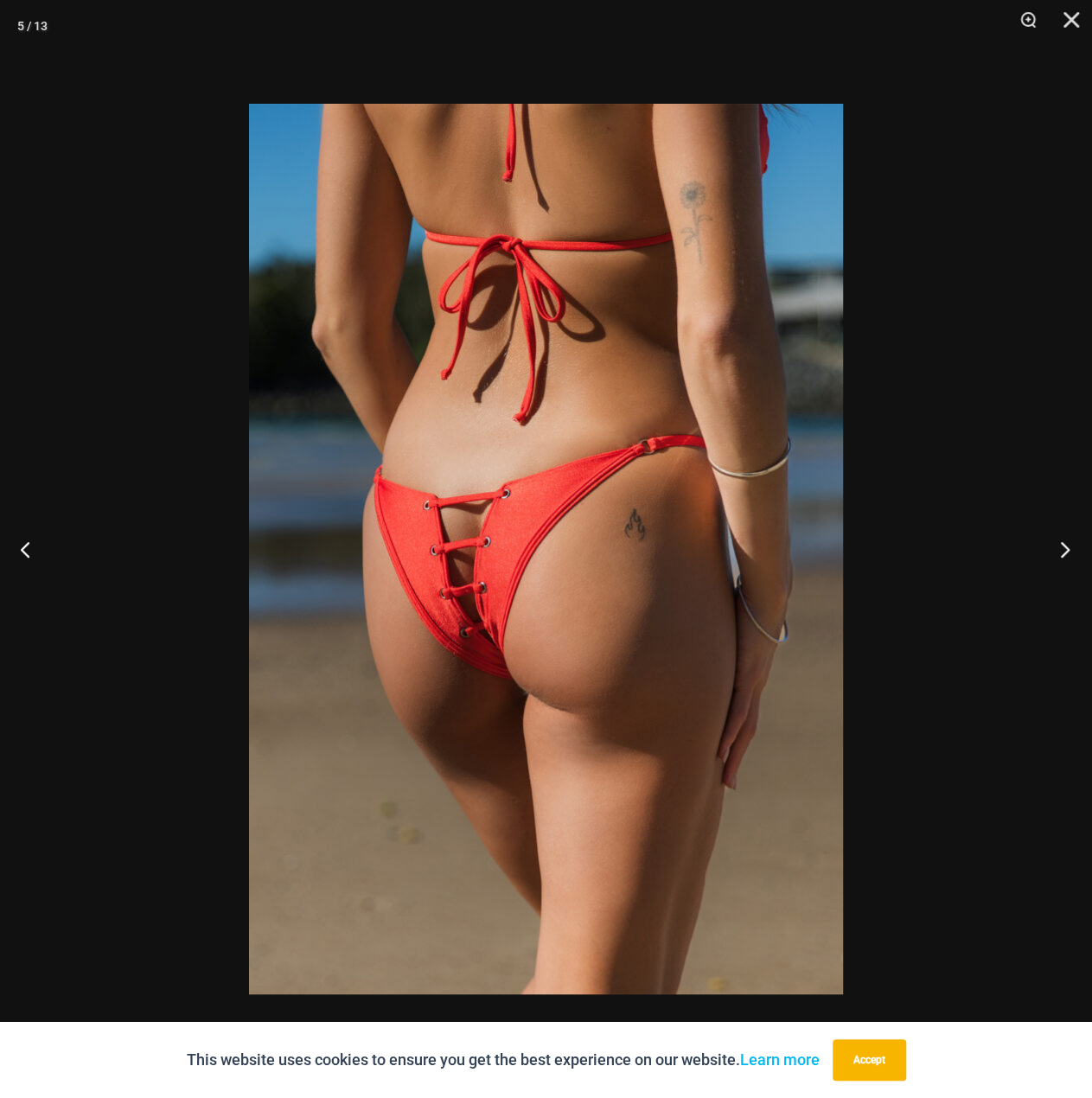
click at [1072, 548] on button "Next" at bounding box center [1059, 549] width 65 height 87
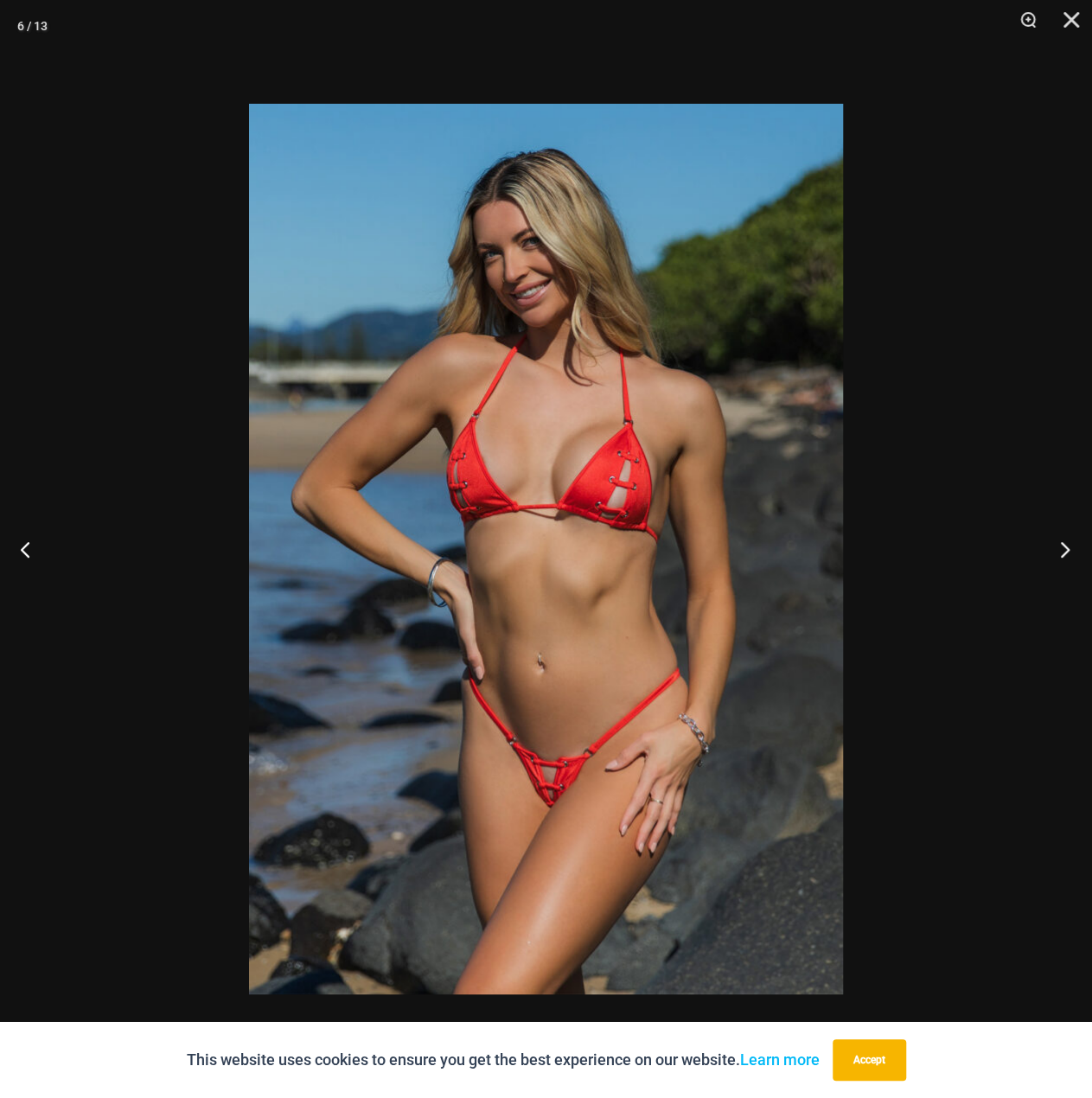
click at [1072, 548] on button "Next" at bounding box center [1059, 549] width 65 height 87
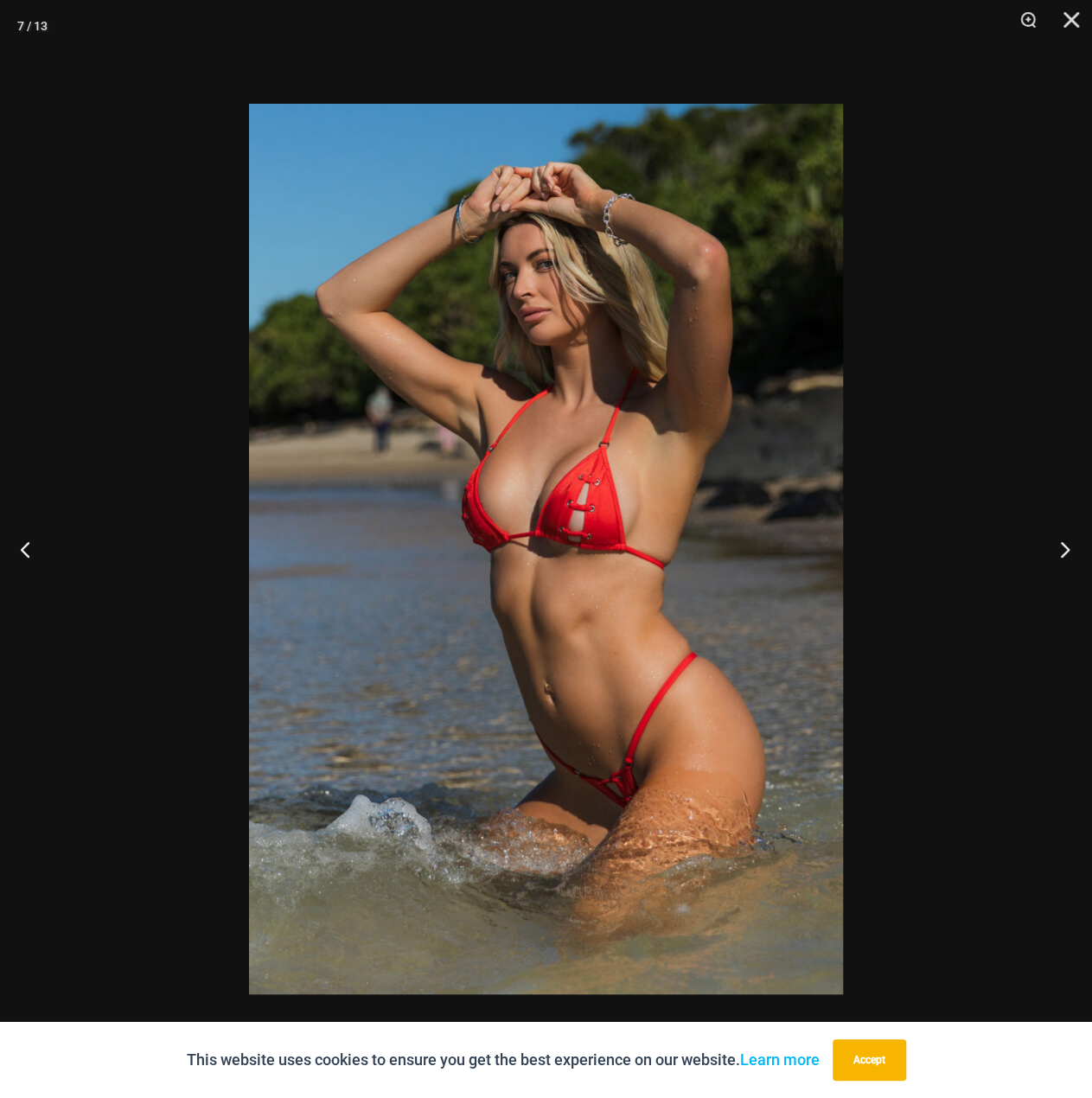
click at [1063, 540] on button "Next" at bounding box center [1059, 549] width 65 height 87
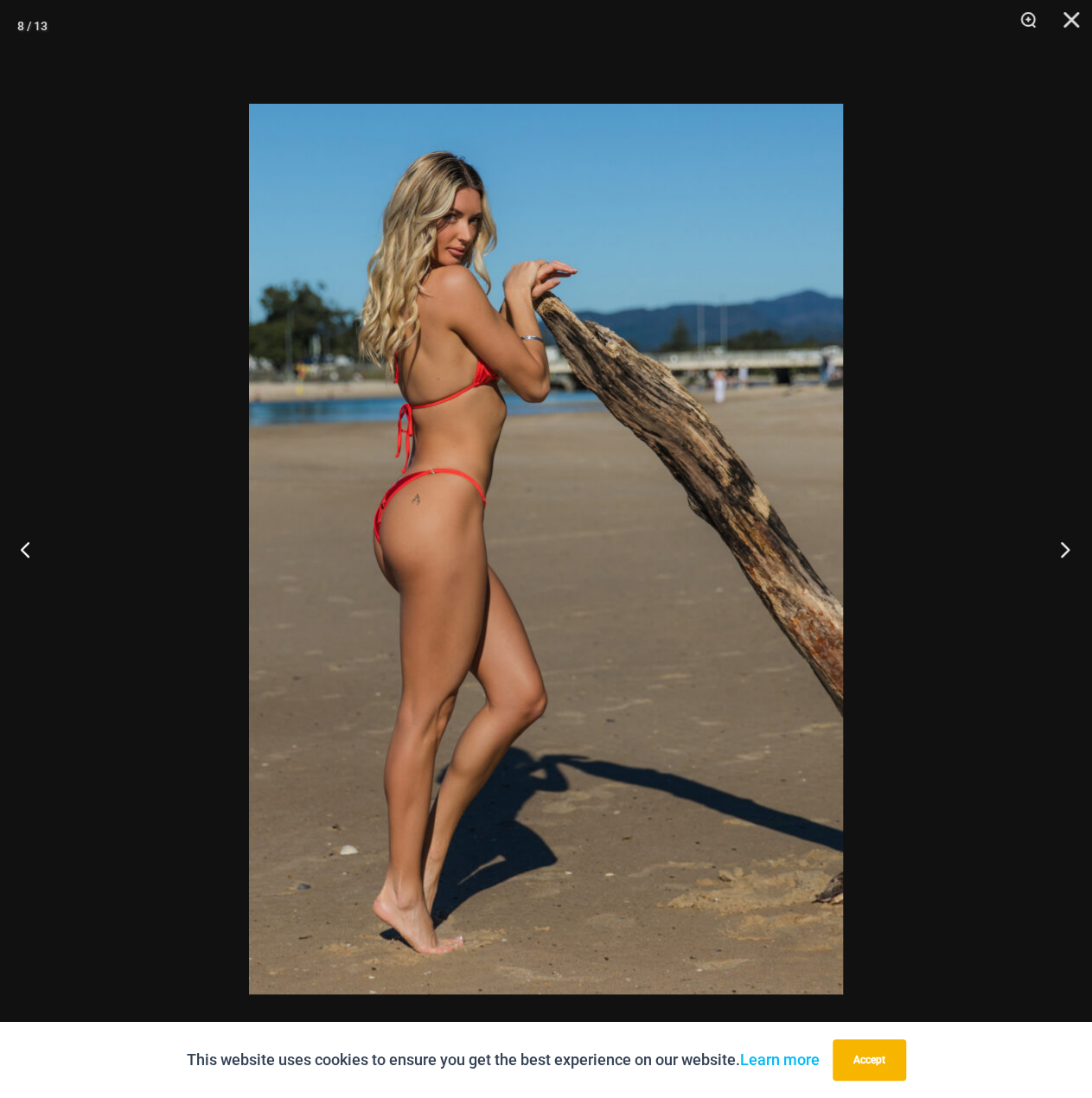
click at [1063, 540] on button "Next" at bounding box center [1059, 549] width 65 height 87
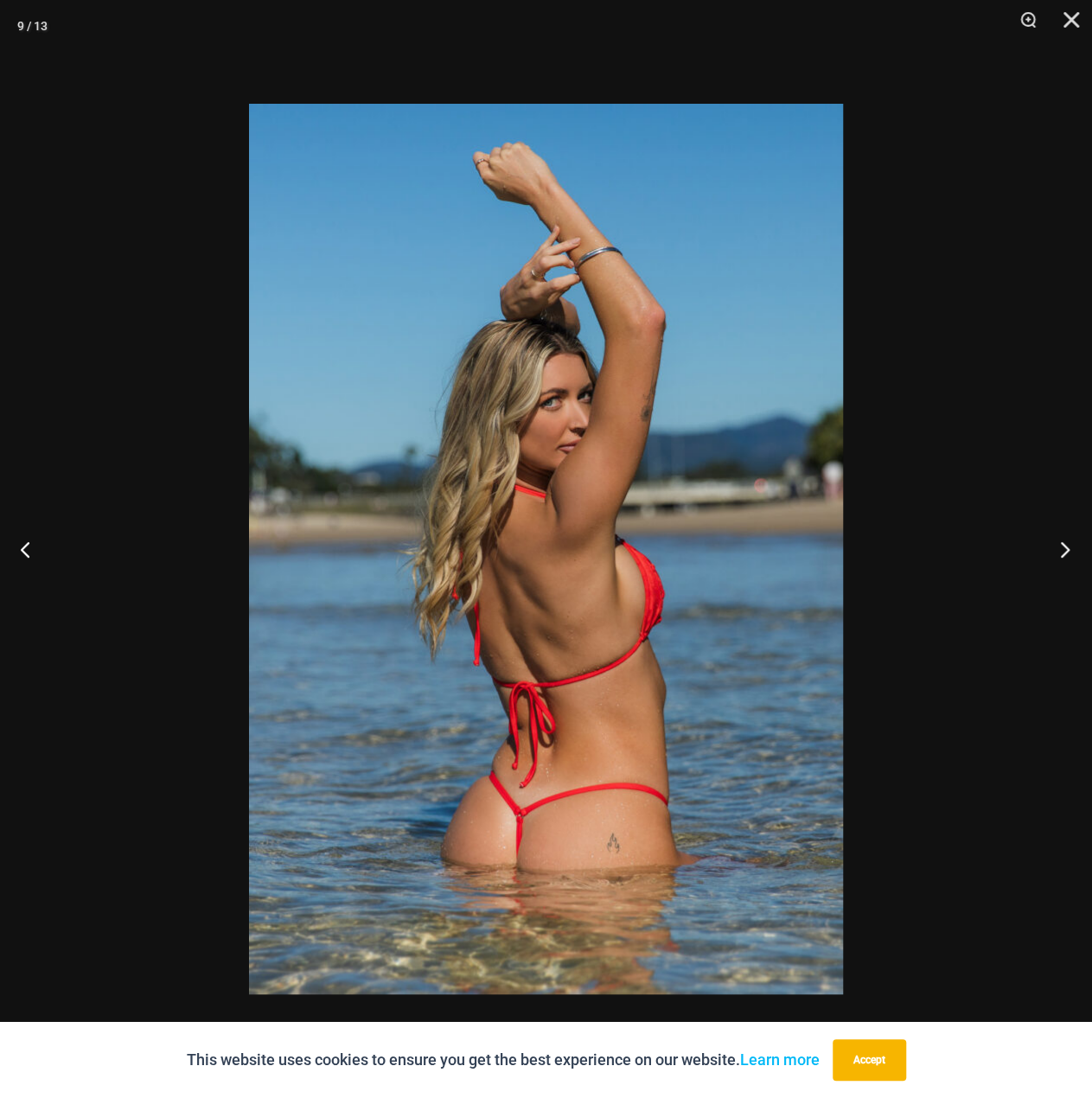
click at [1063, 540] on button "Next" at bounding box center [1059, 549] width 65 height 87
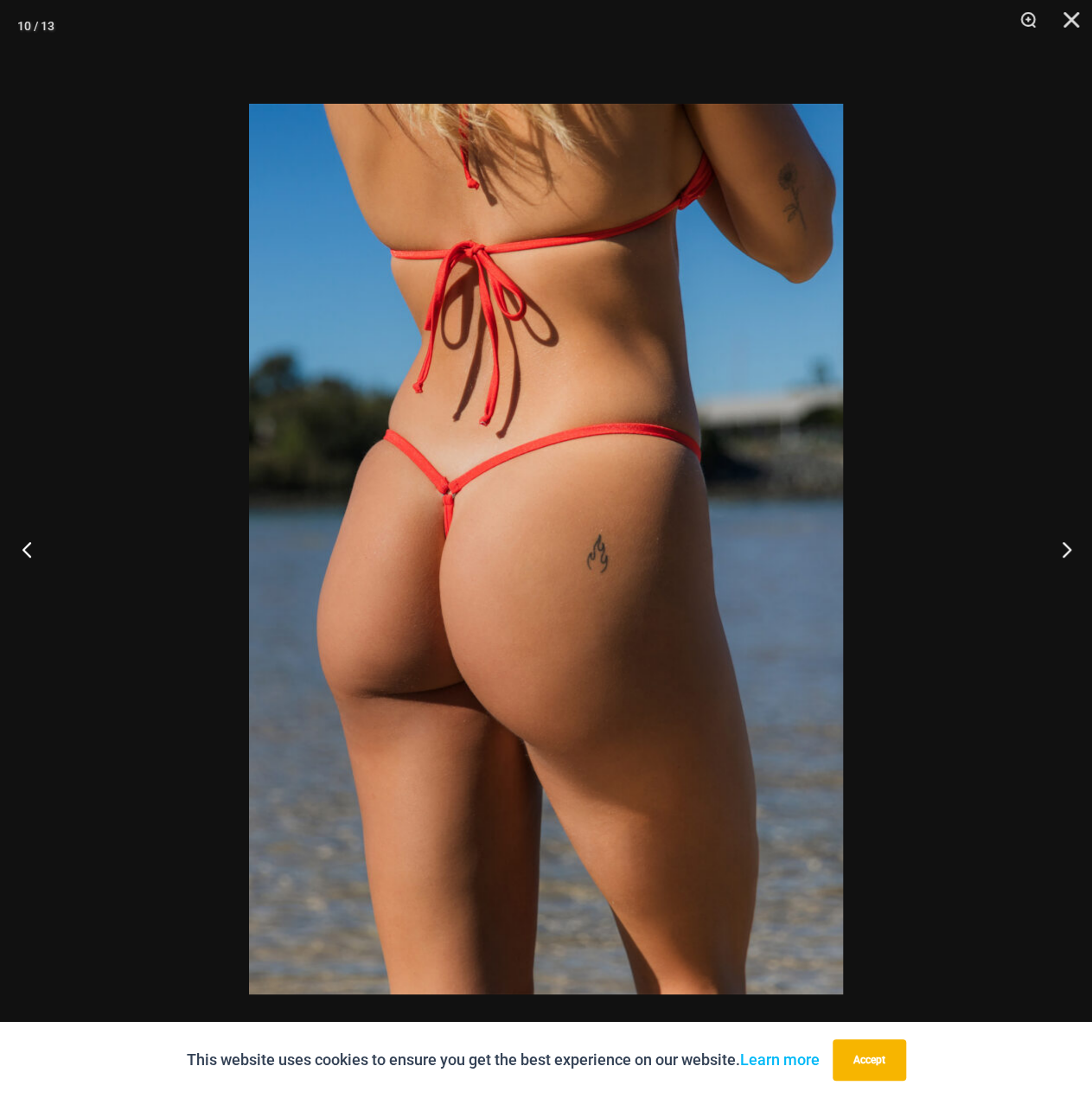
click at [7, 558] on button "Previous" at bounding box center [32, 549] width 65 height 87
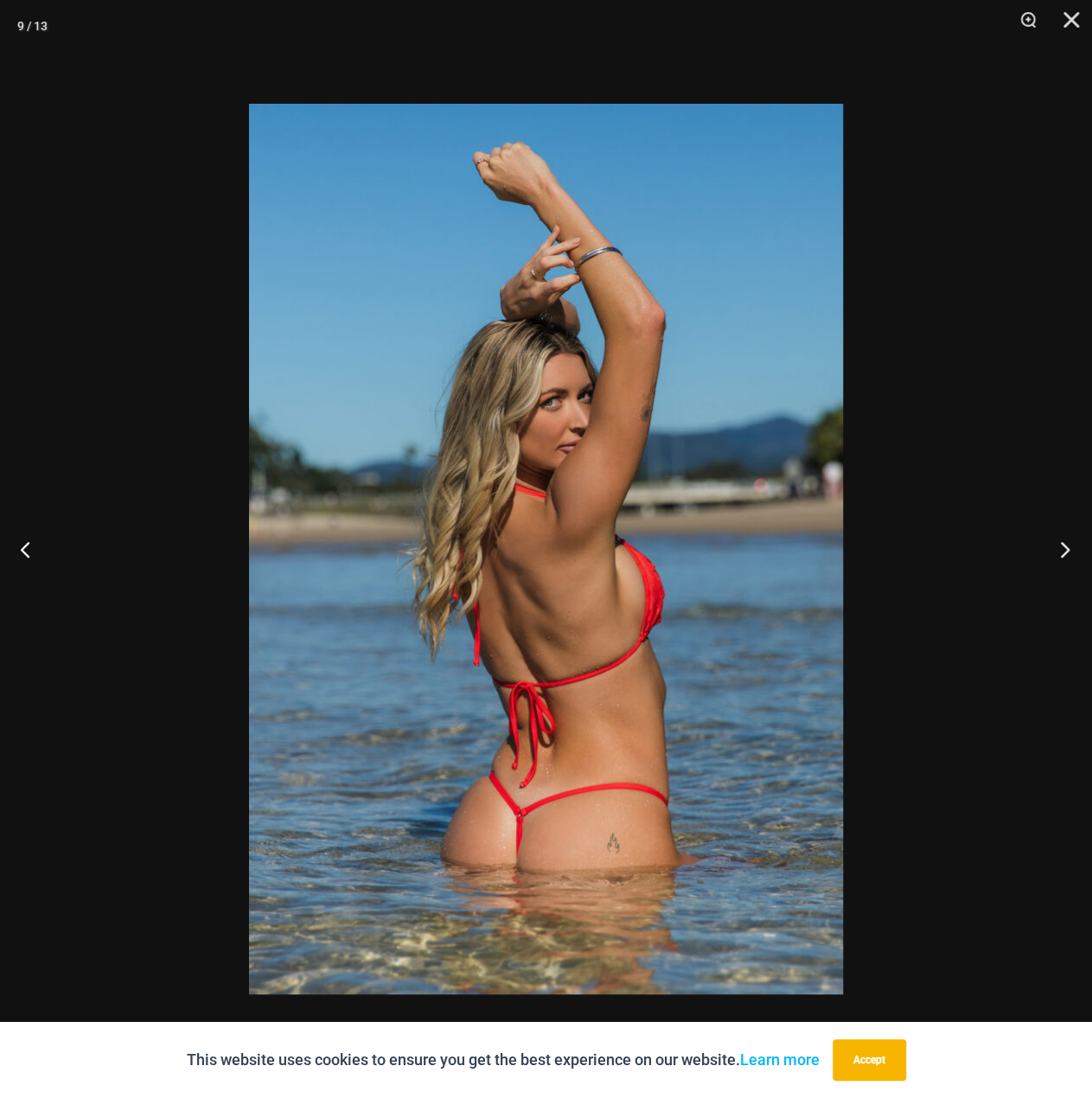
click at [1067, 547] on button "Next" at bounding box center [1059, 549] width 65 height 87
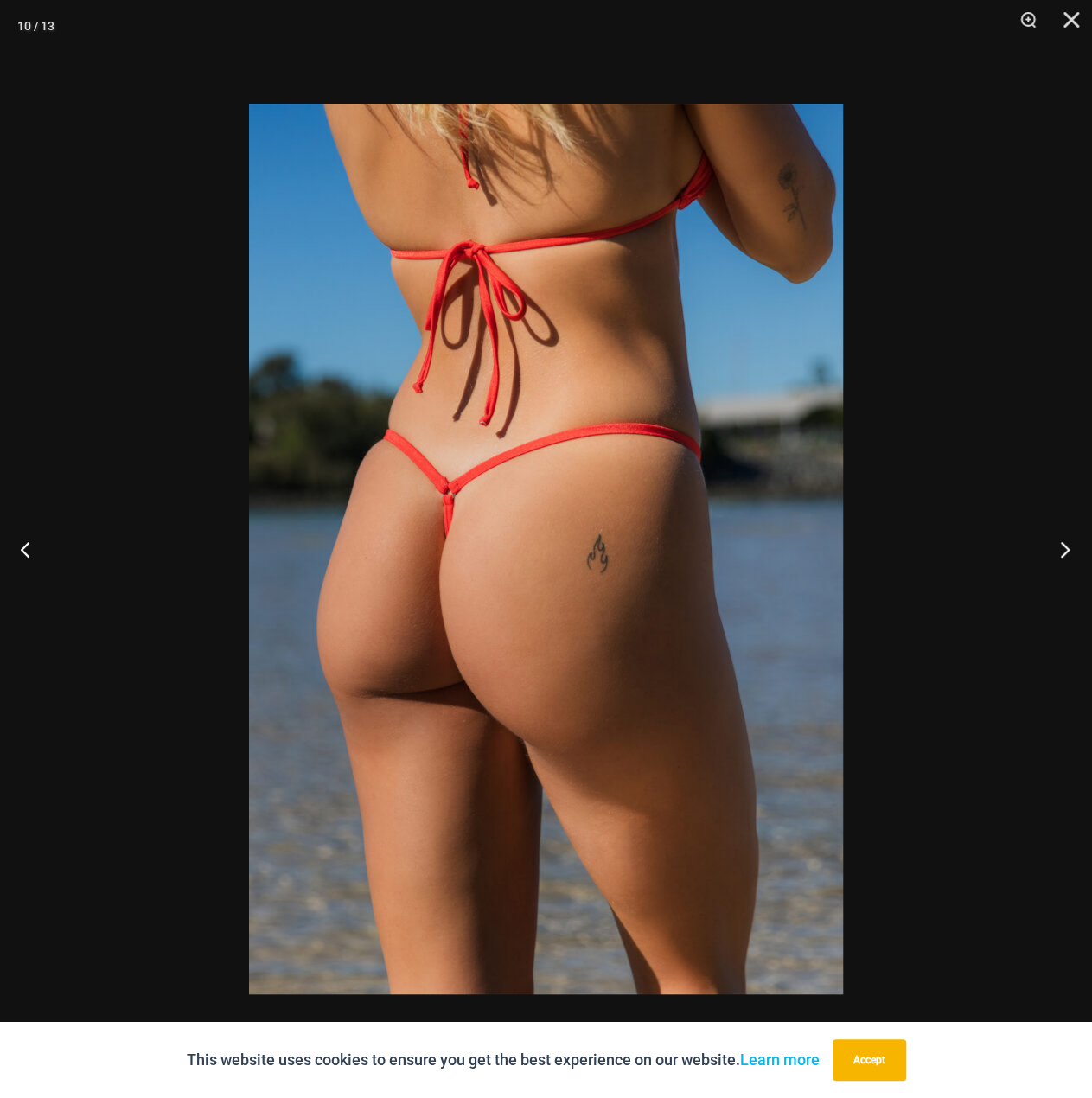
click at [1067, 547] on button "Next" at bounding box center [1059, 549] width 65 height 87
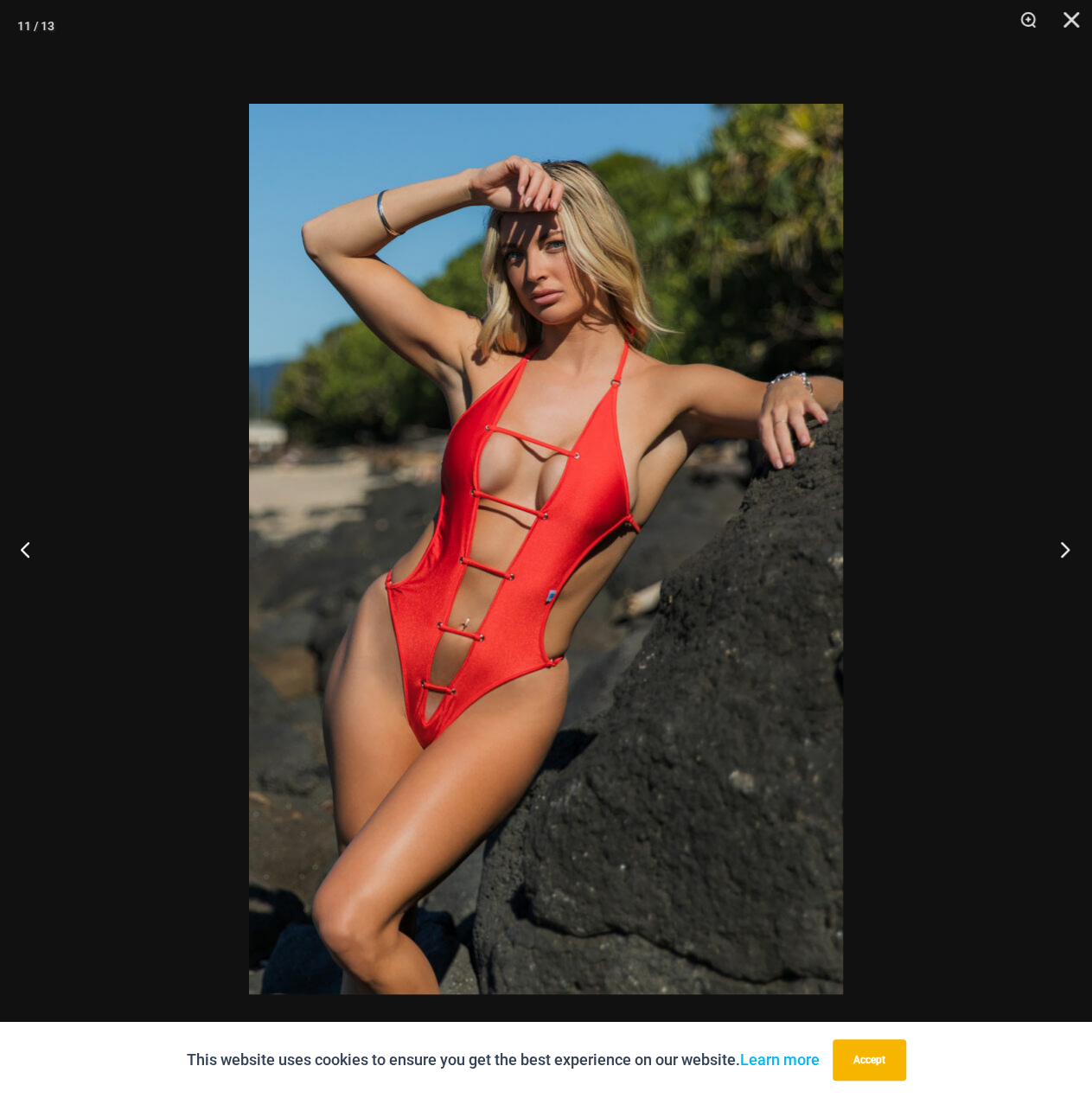
click at [1060, 536] on button "Next" at bounding box center [1059, 549] width 65 height 87
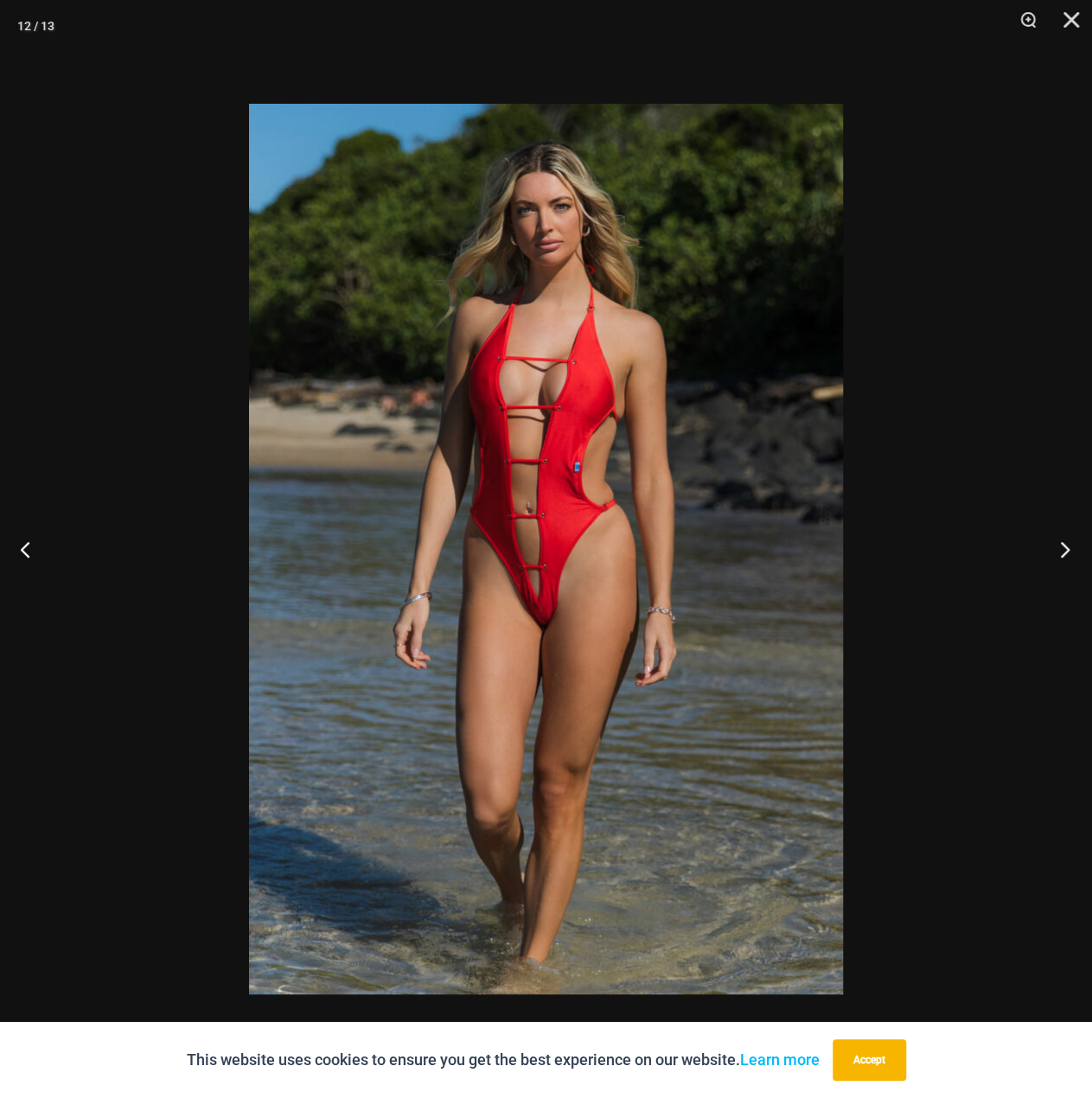
click at [1065, 550] on button "Next" at bounding box center [1059, 549] width 65 height 87
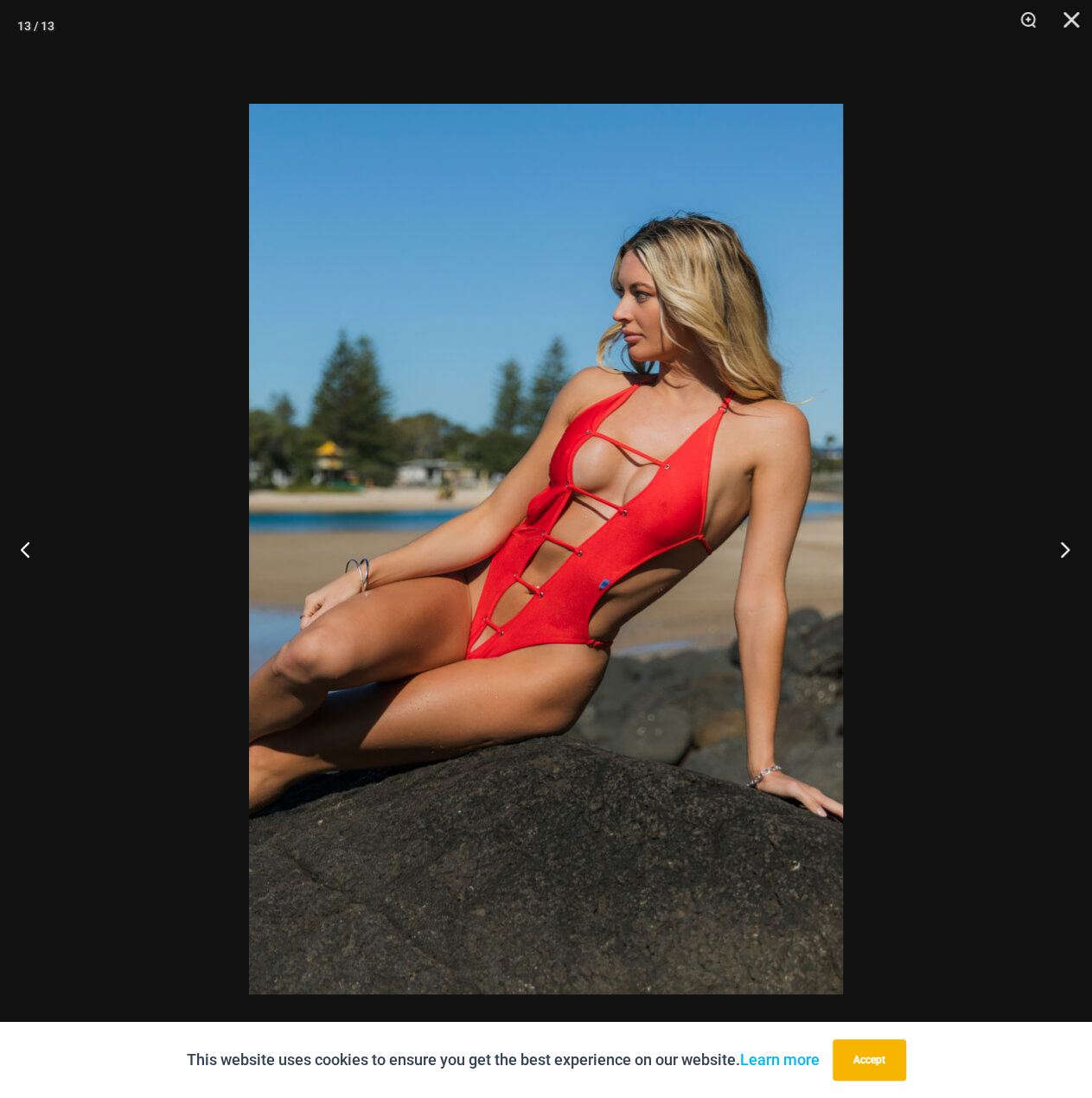
click at [1065, 550] on button "Next" at bounding box center [1059, 549] width 65 height 87
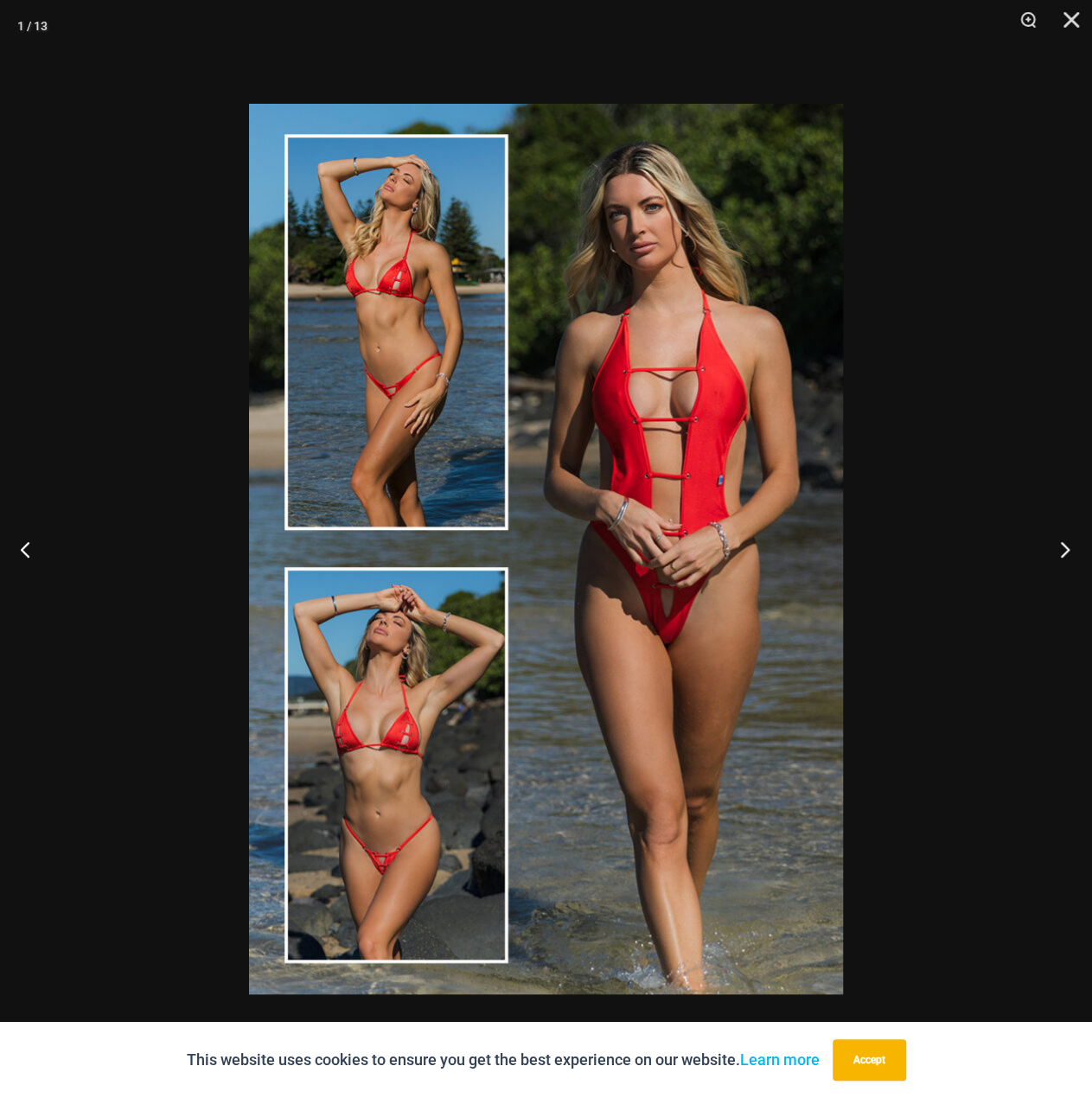
click at [1065, 550] on button "Next" at bounding box center [1059, 549] width 65 height 87
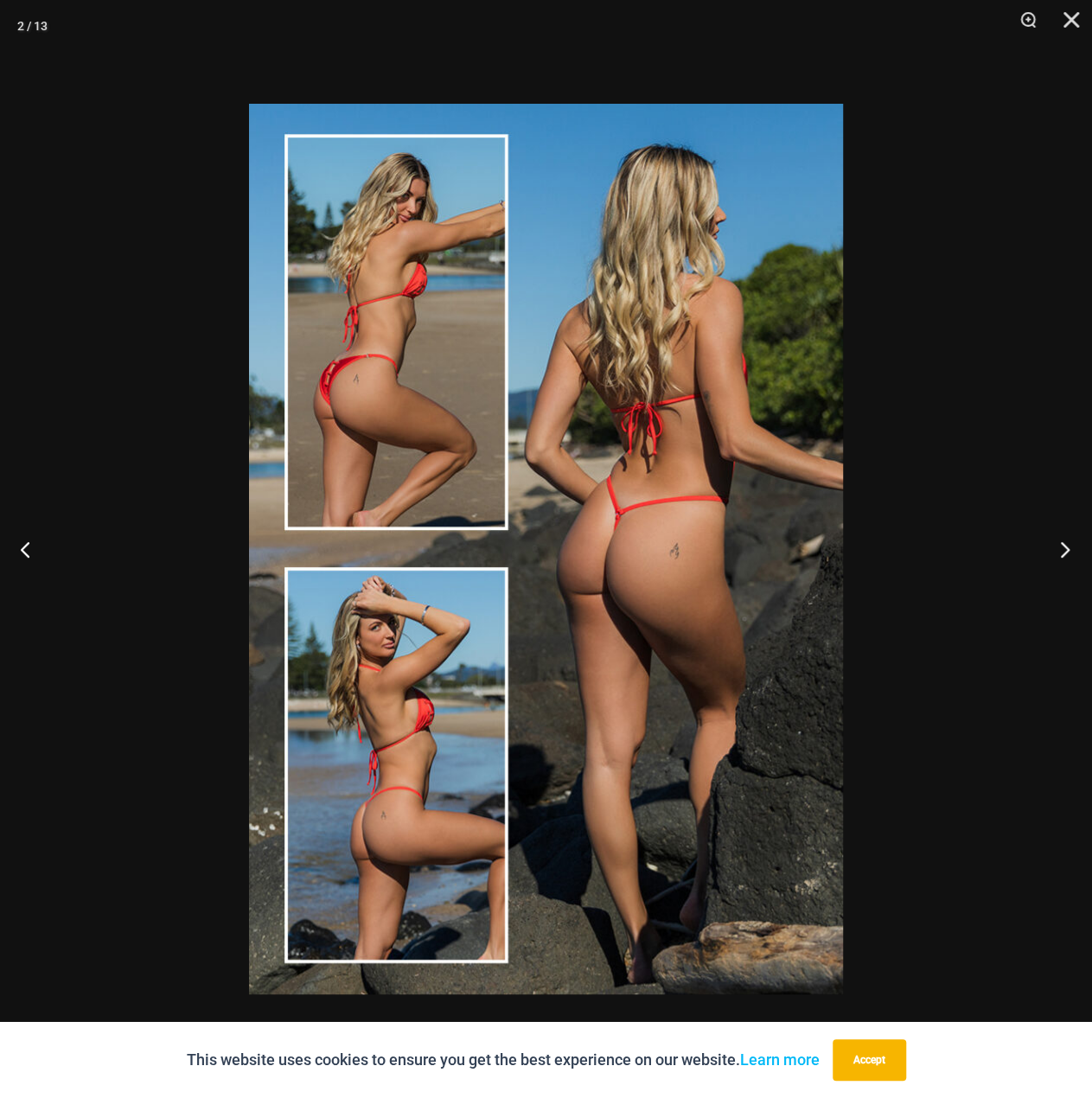
click at [1065, 550] on button "Next" at bounding box center [1059, 549] width 65 height 87
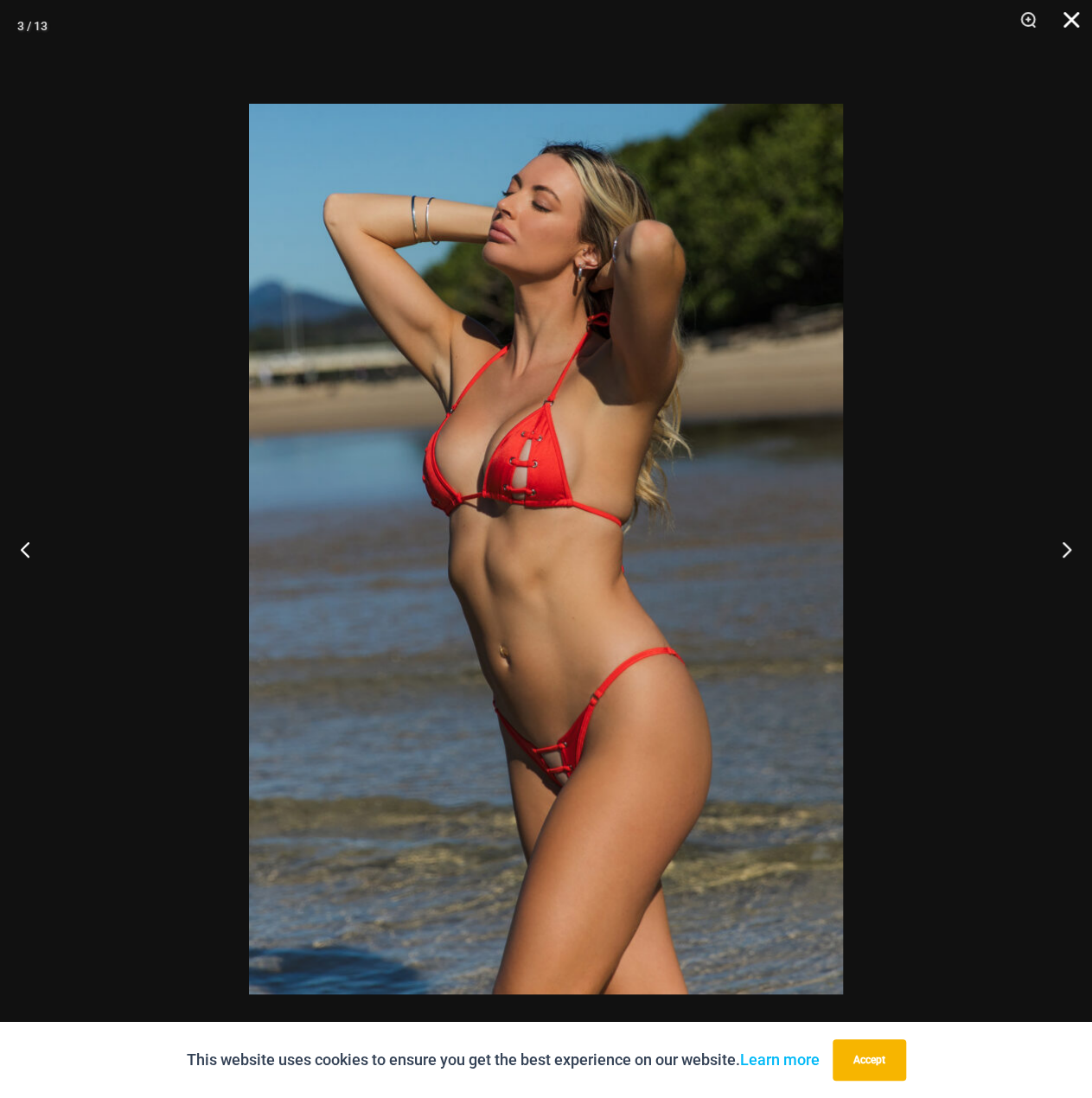
click at [1057, 12] on button "Close" at bounding box center [1065, 26] width 43 height 52
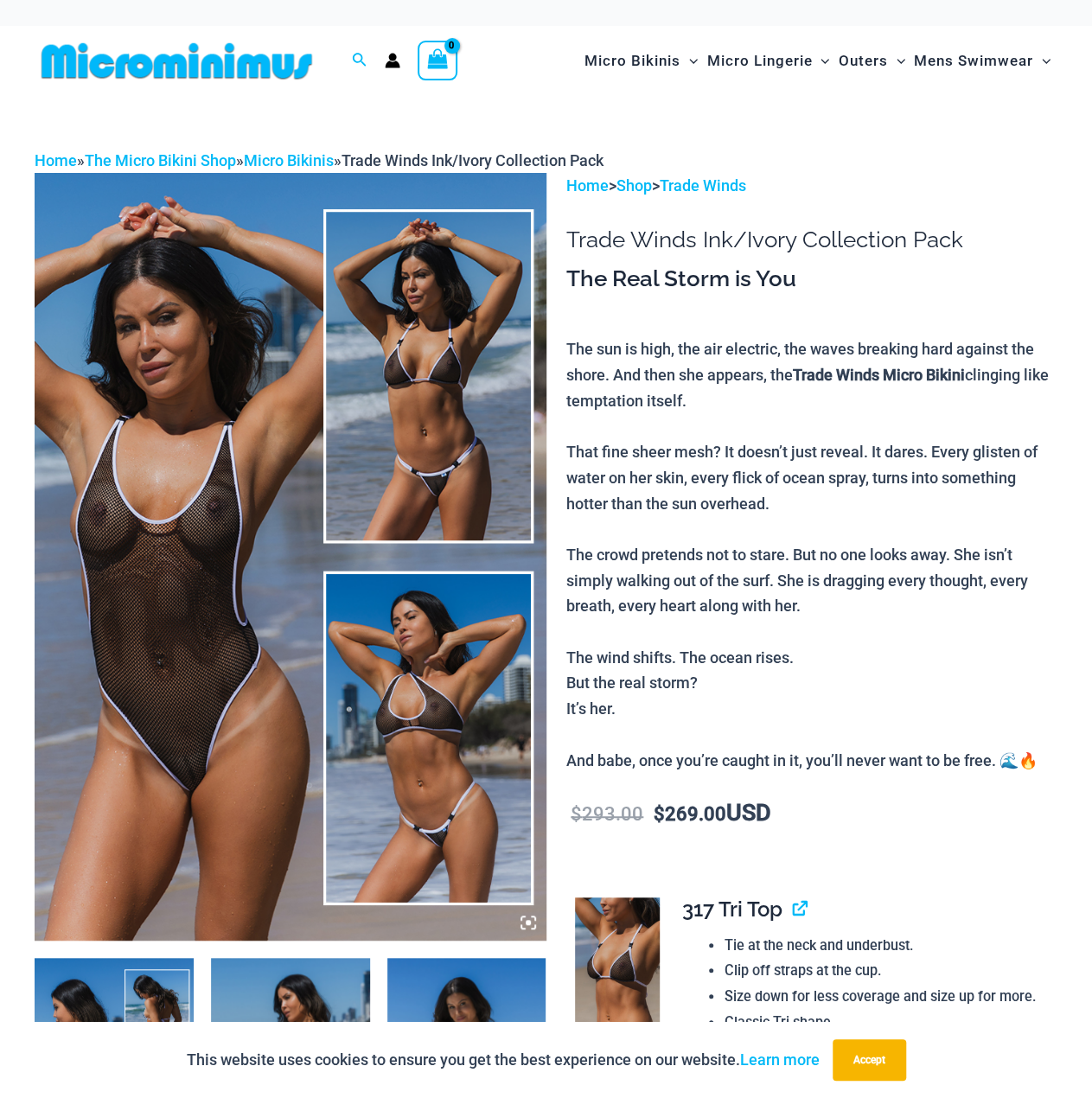
click at [289, 608] on img at bounding box center [290, 557] width 512 height 767
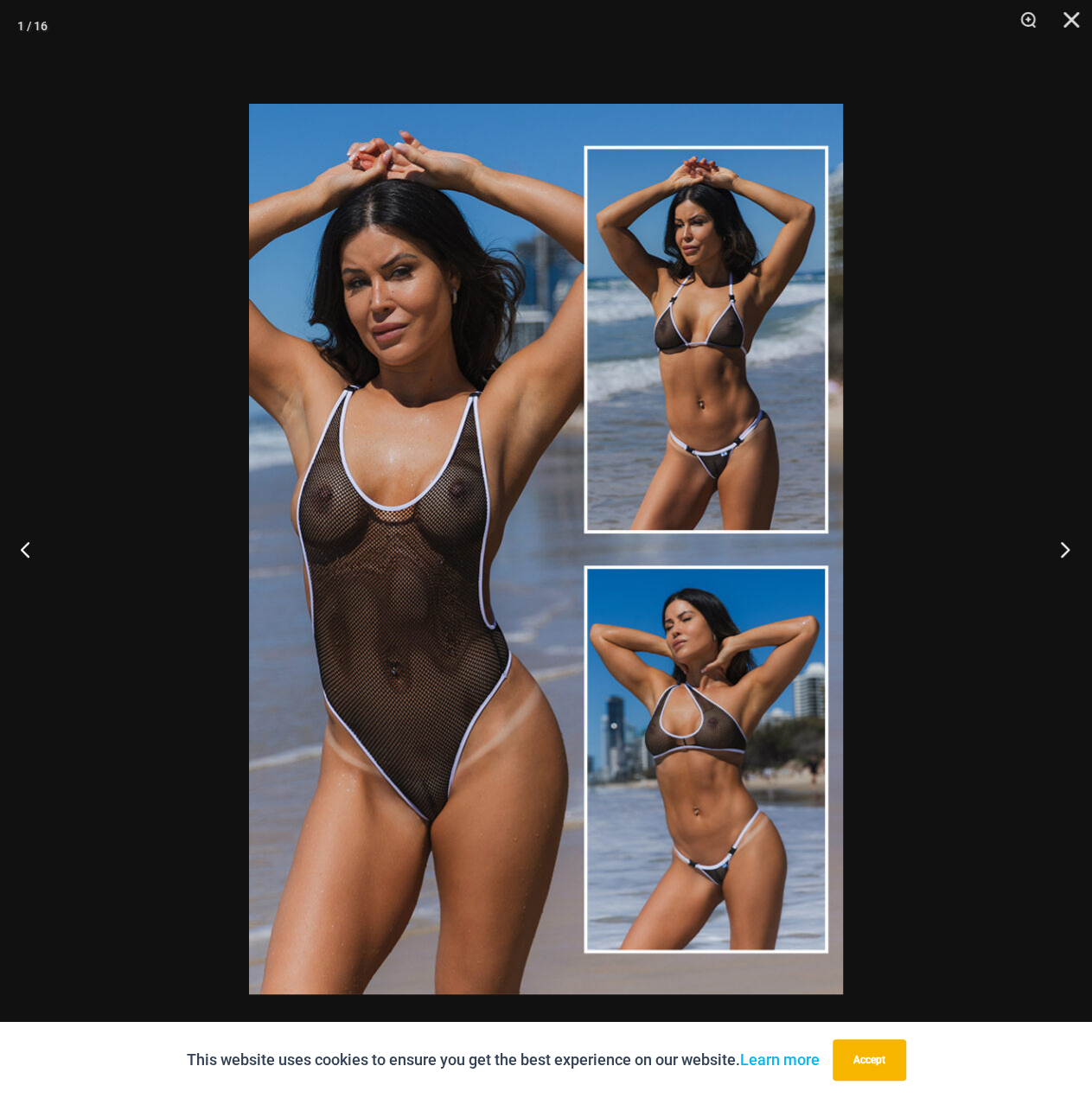
click at [1076, 539] on button "Next" at bounding box center [1059, 549] width 65 height 87
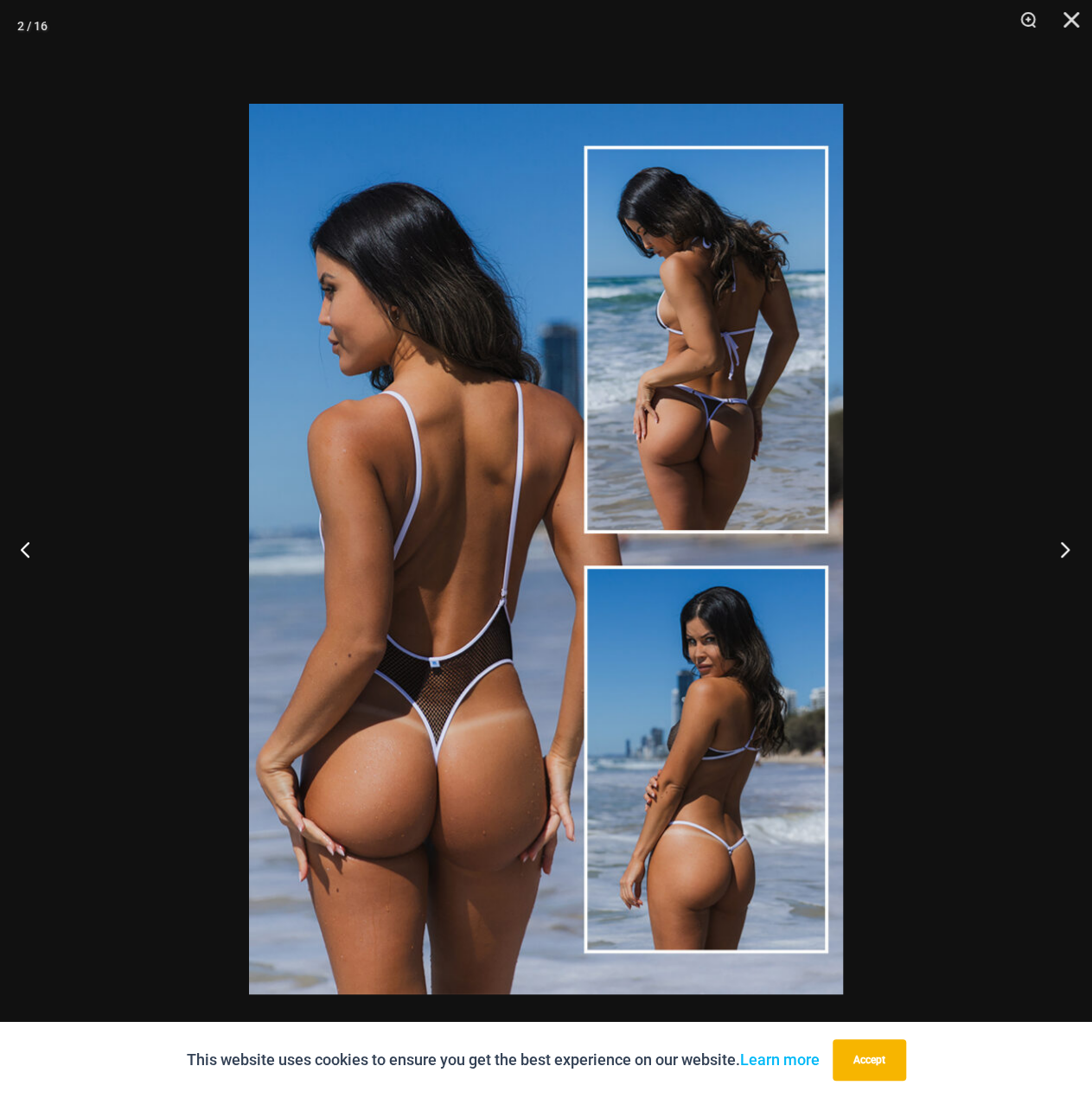
click at [1071, 543] on button "Next" at bounding box center [1059, 549] width 65 height 87
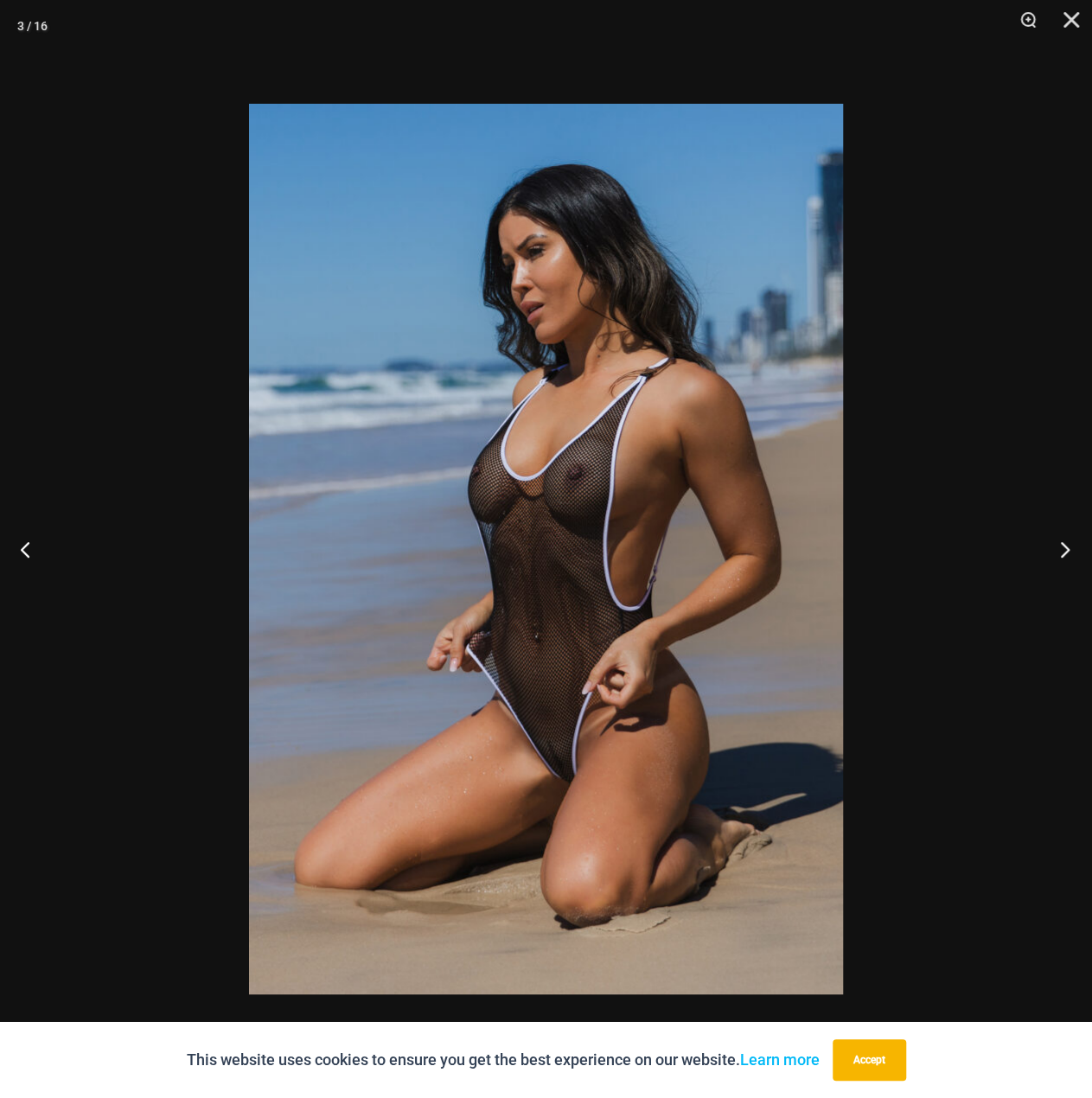
click at [1063, 534] on button "Next" at bounding box center [1059, 549] width 65 height 87
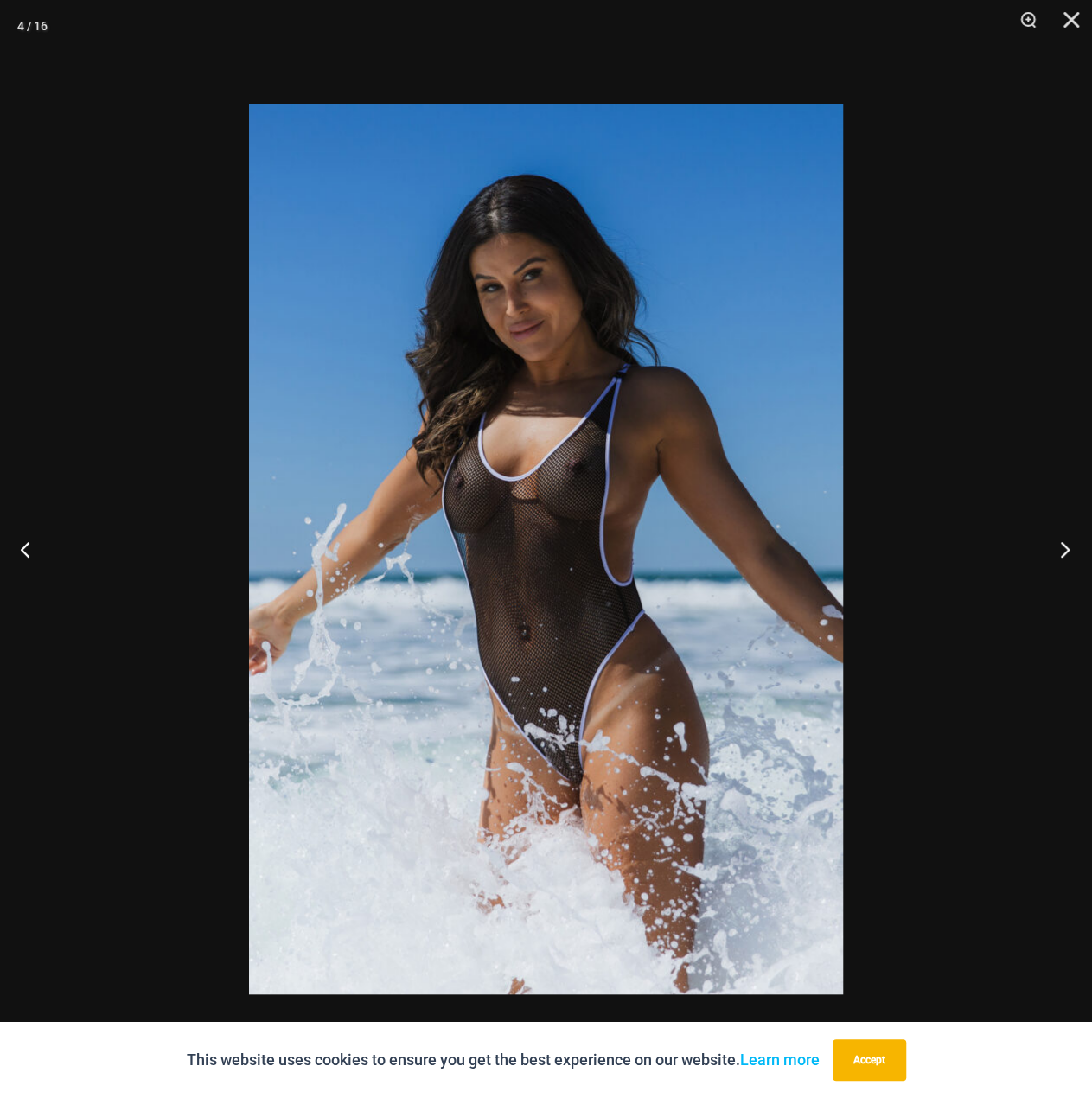
click at [1066, 552] on button "Next" at bounding box center [1059, 549] width 65 height 87
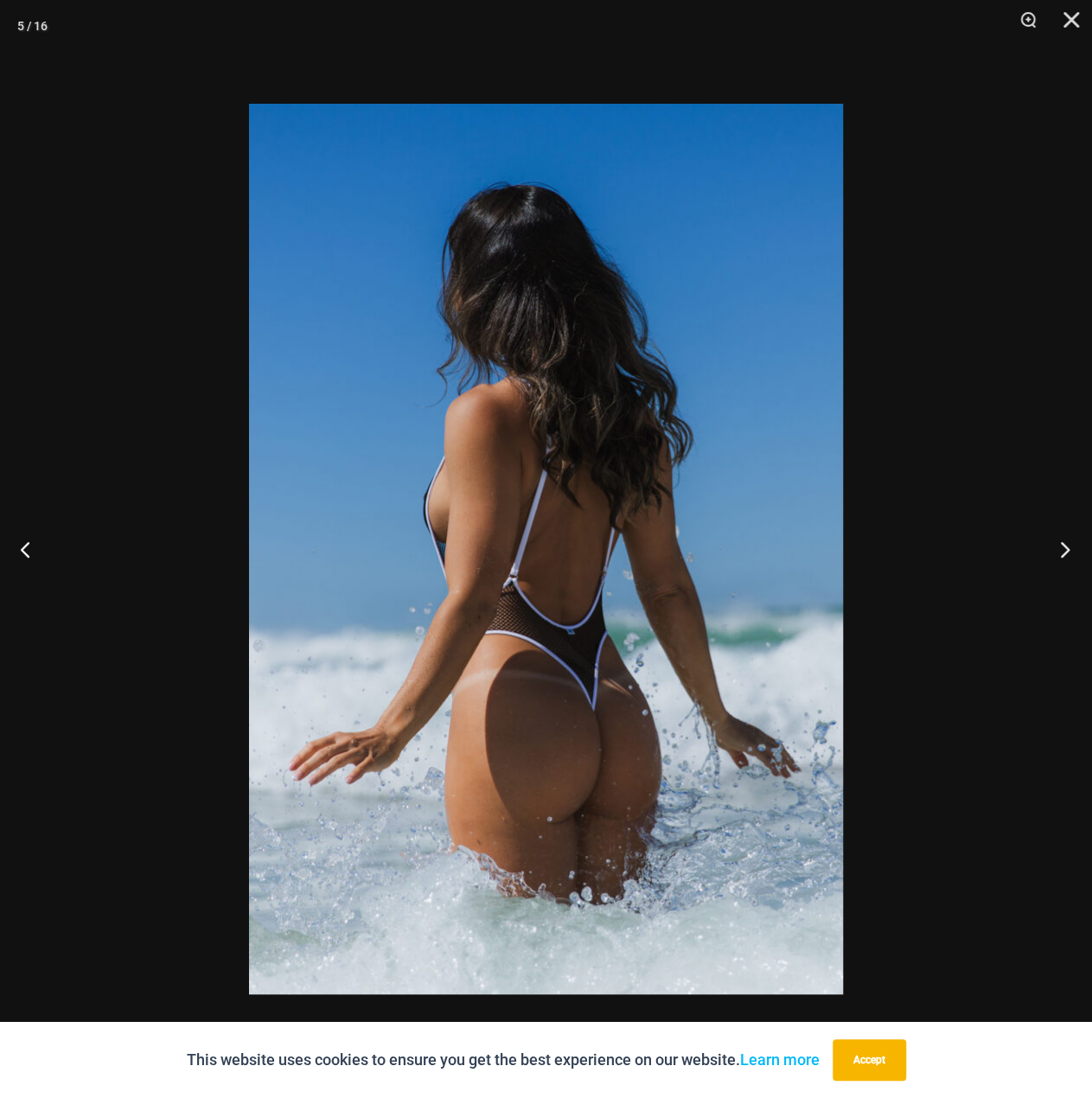
click at [1060, 535] on button "Next" at bounding box center [1059, 549] width 65 height 87
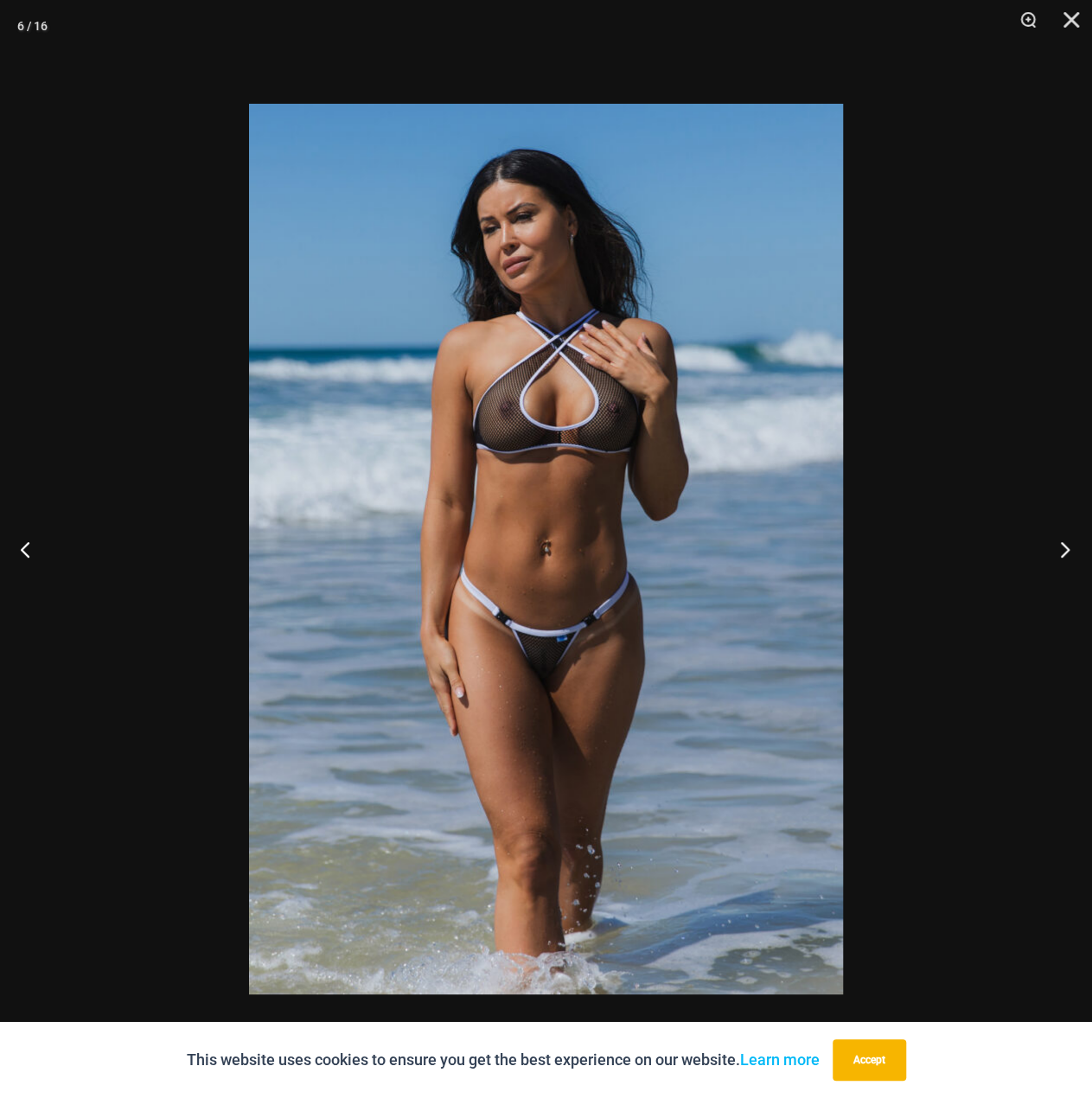
click at [1054, 548] on button "Next" at bounding box center [1059, 549] width 65 height 87
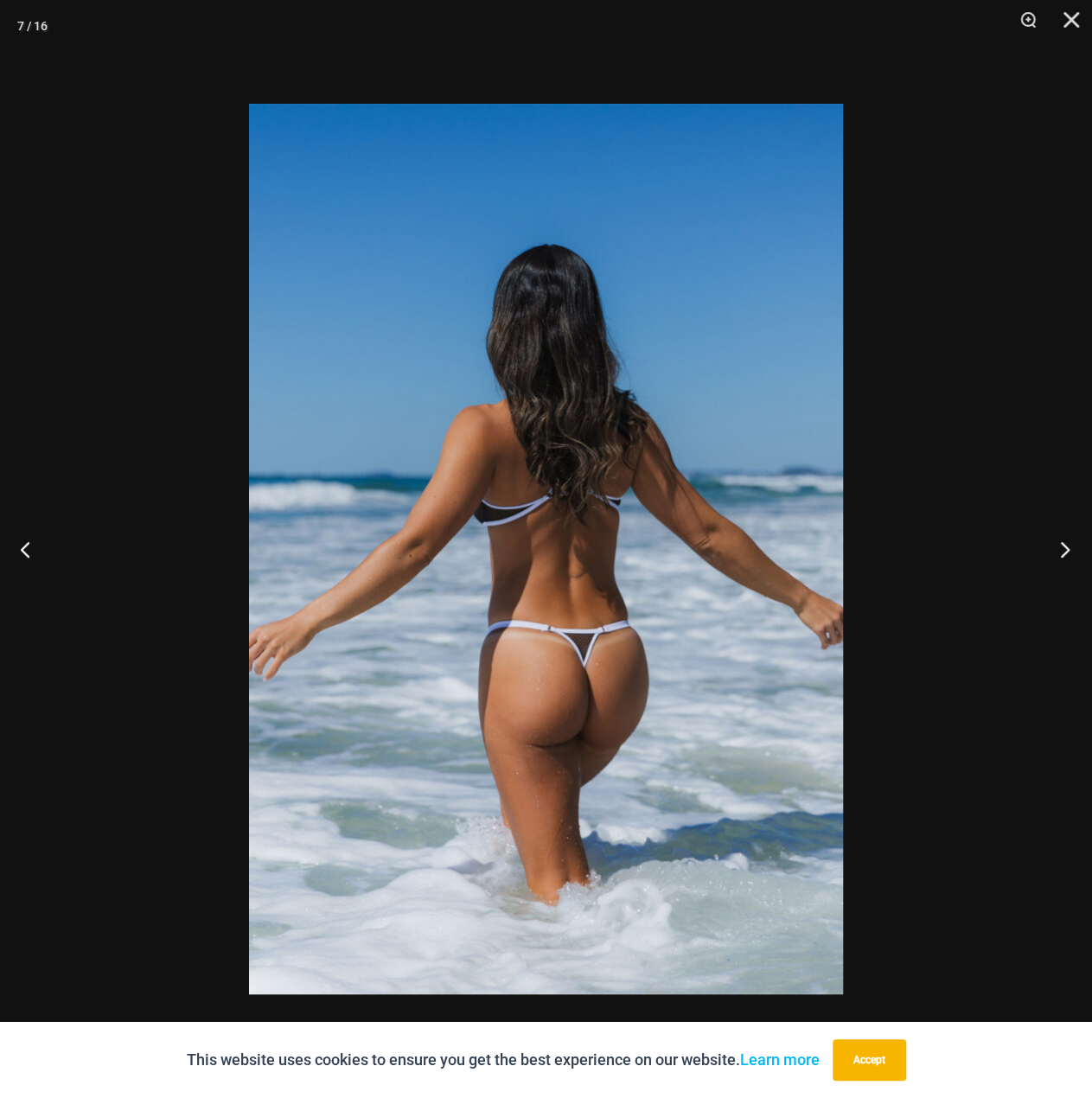
click at [1057, 548] on button "Next" at bounding box center [1059, 549] width 65 height 87
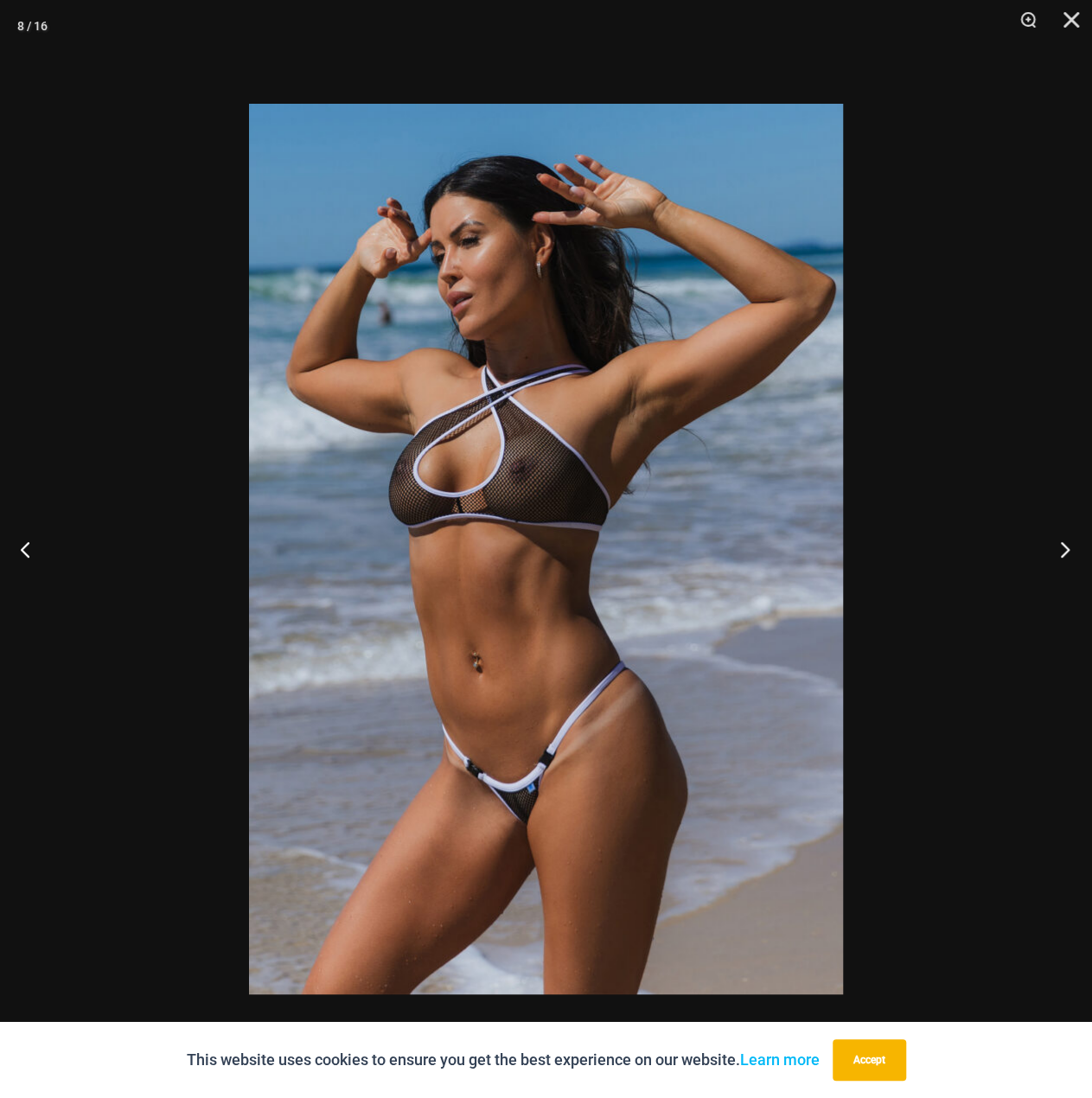
click at [1060, 558] on button "Next" at bounding box center [1059, 549] width 65 height 87
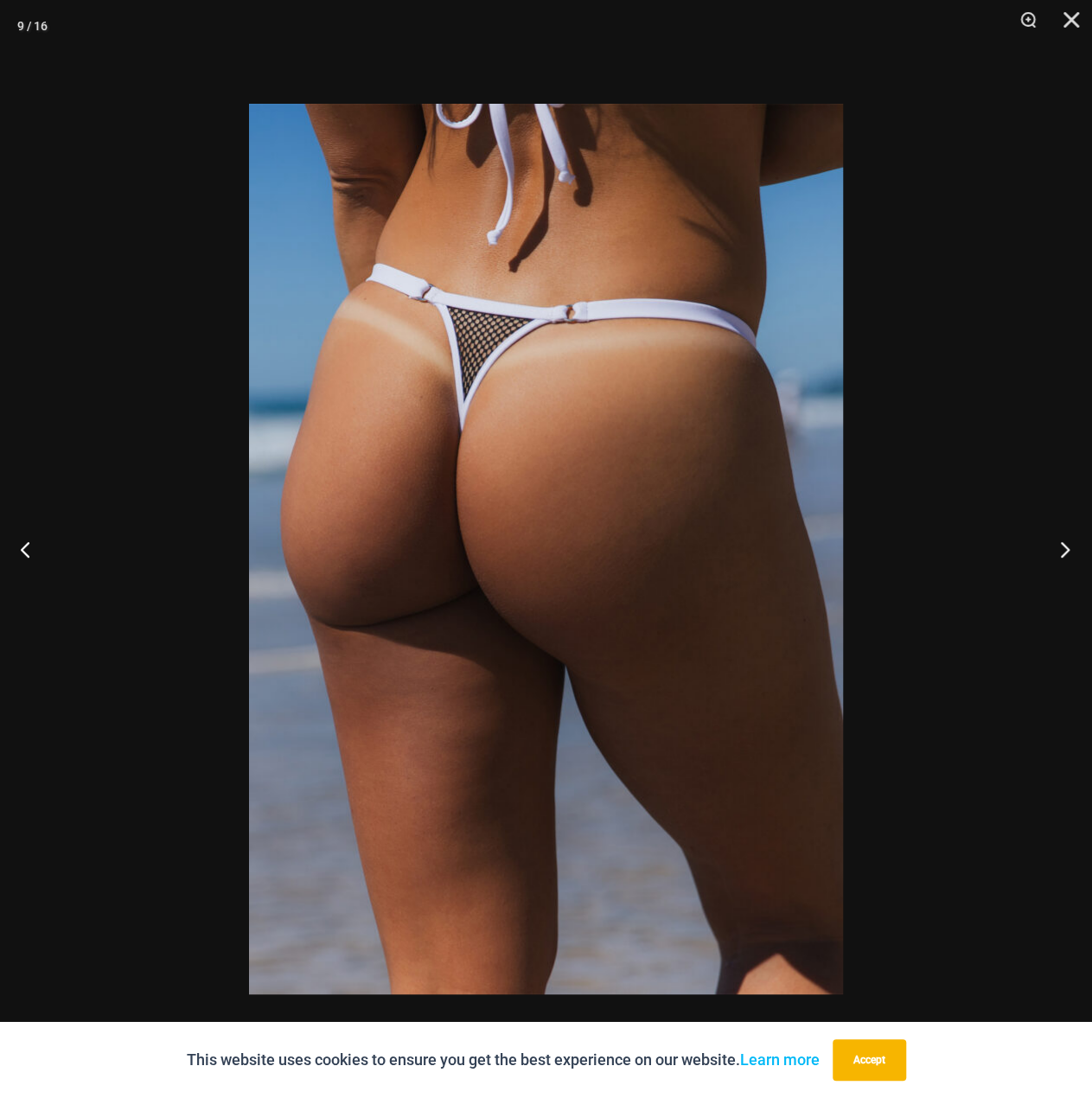
click at [1060, 558] on button "Next" at bounding box center [1059, 549] width 65 height 87
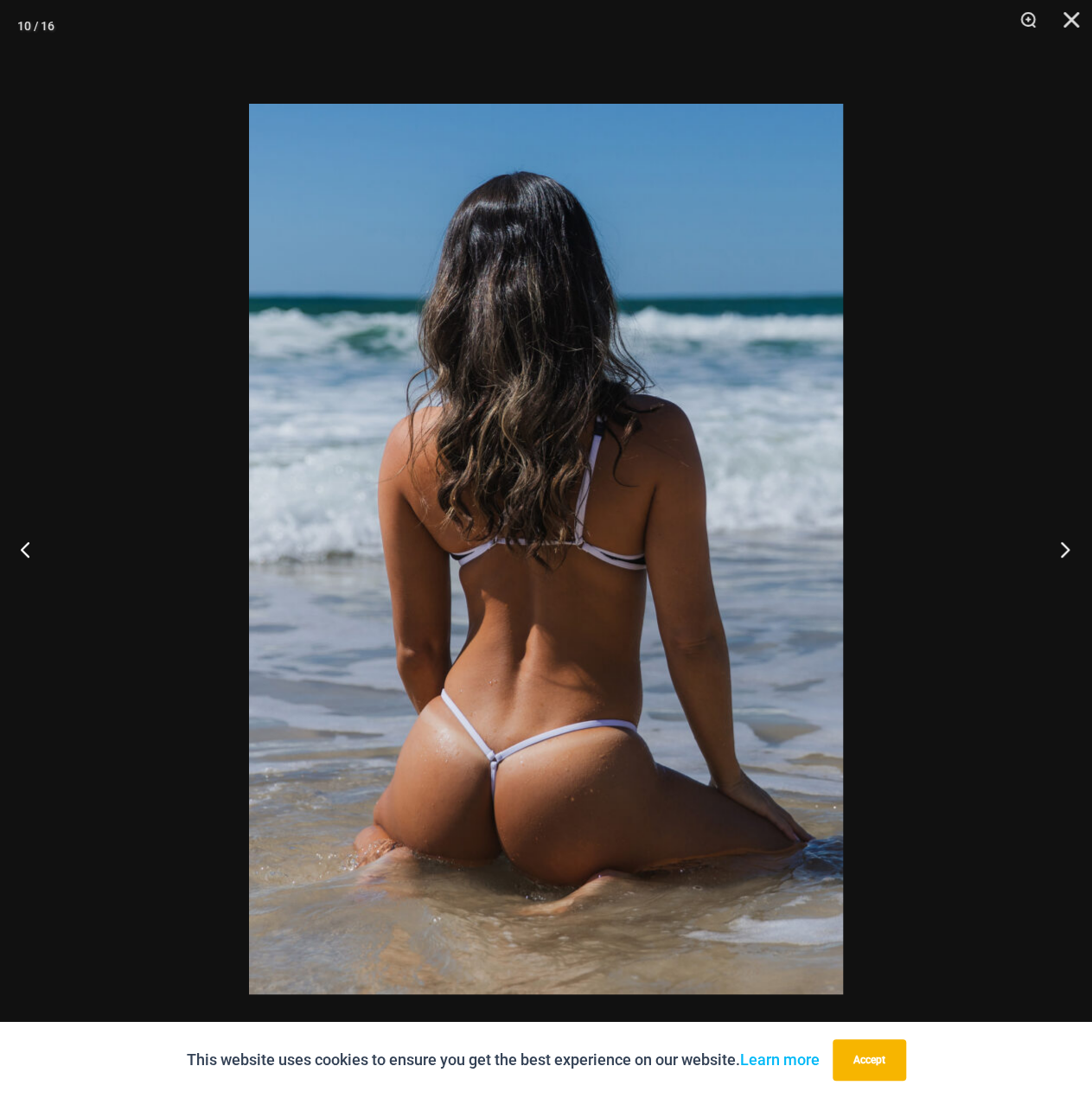
click at [1058, 566] on button "Next" at bounding box center [1059, 549] width 65 height 87
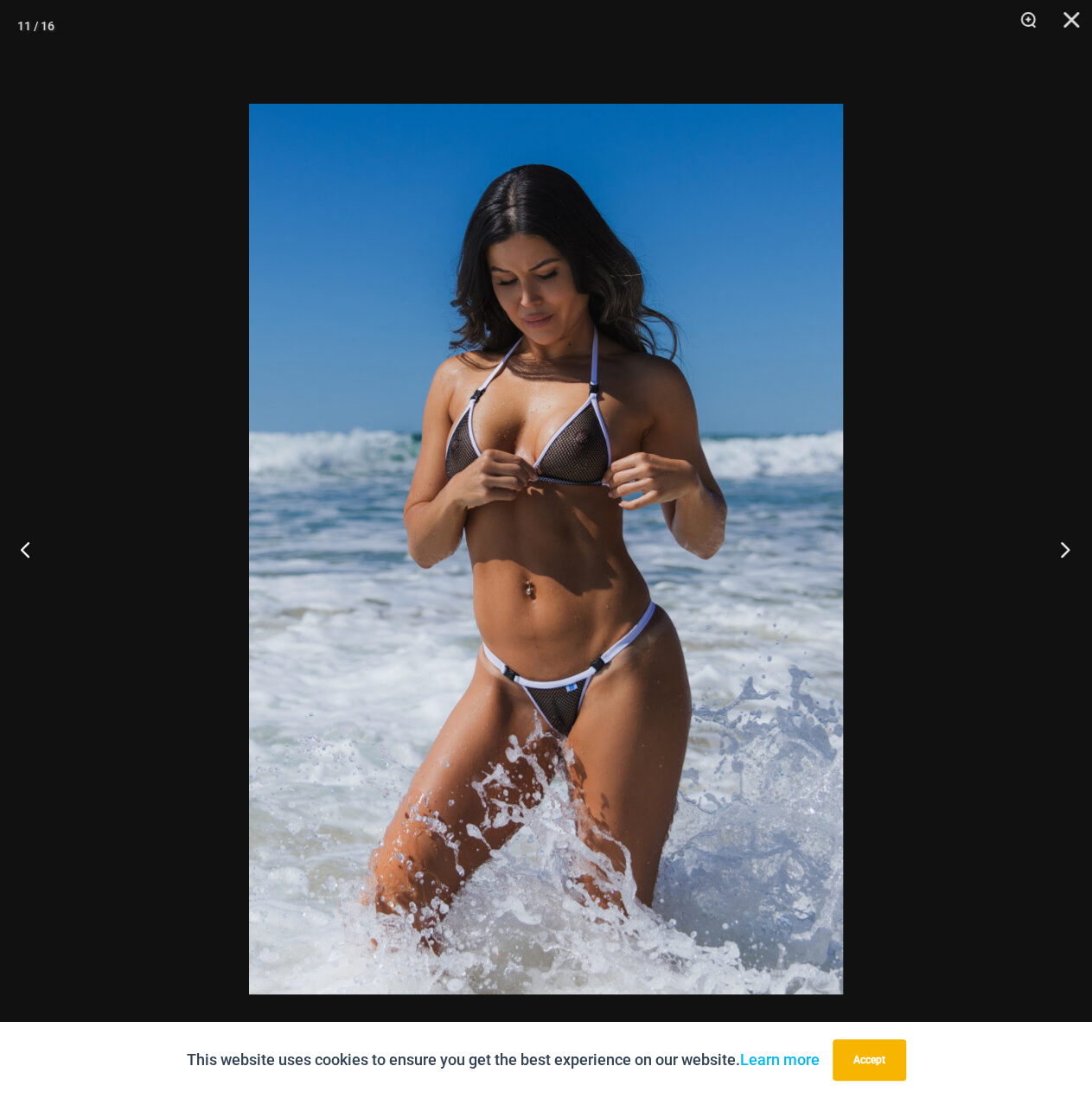
click at [1062, 546] on button "Next" at bounding box center [1059, 549] width 65 height 87
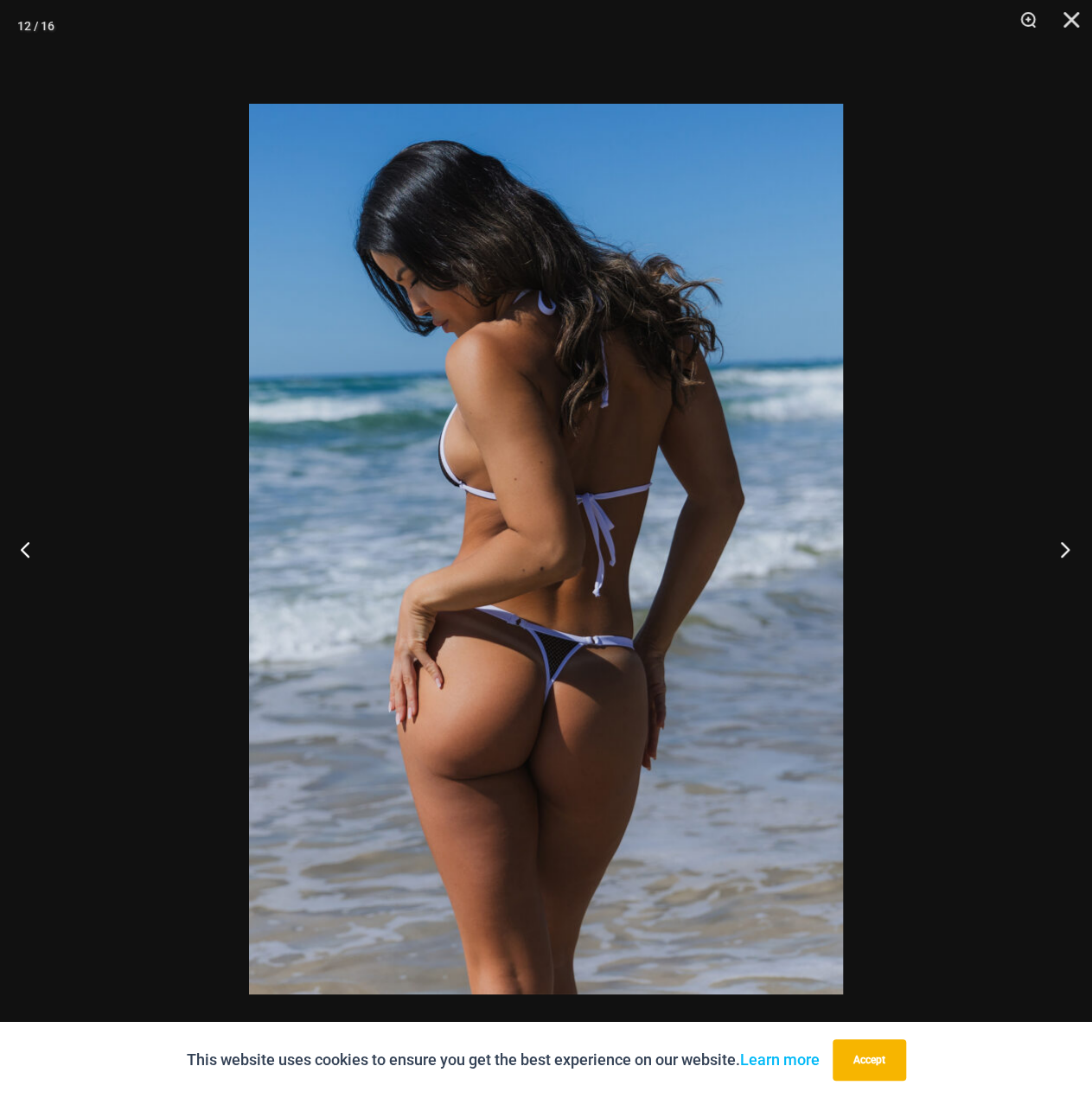
click at [1055, 547] on button "Next" at bounding box center [1059, 549] width 65 height 87
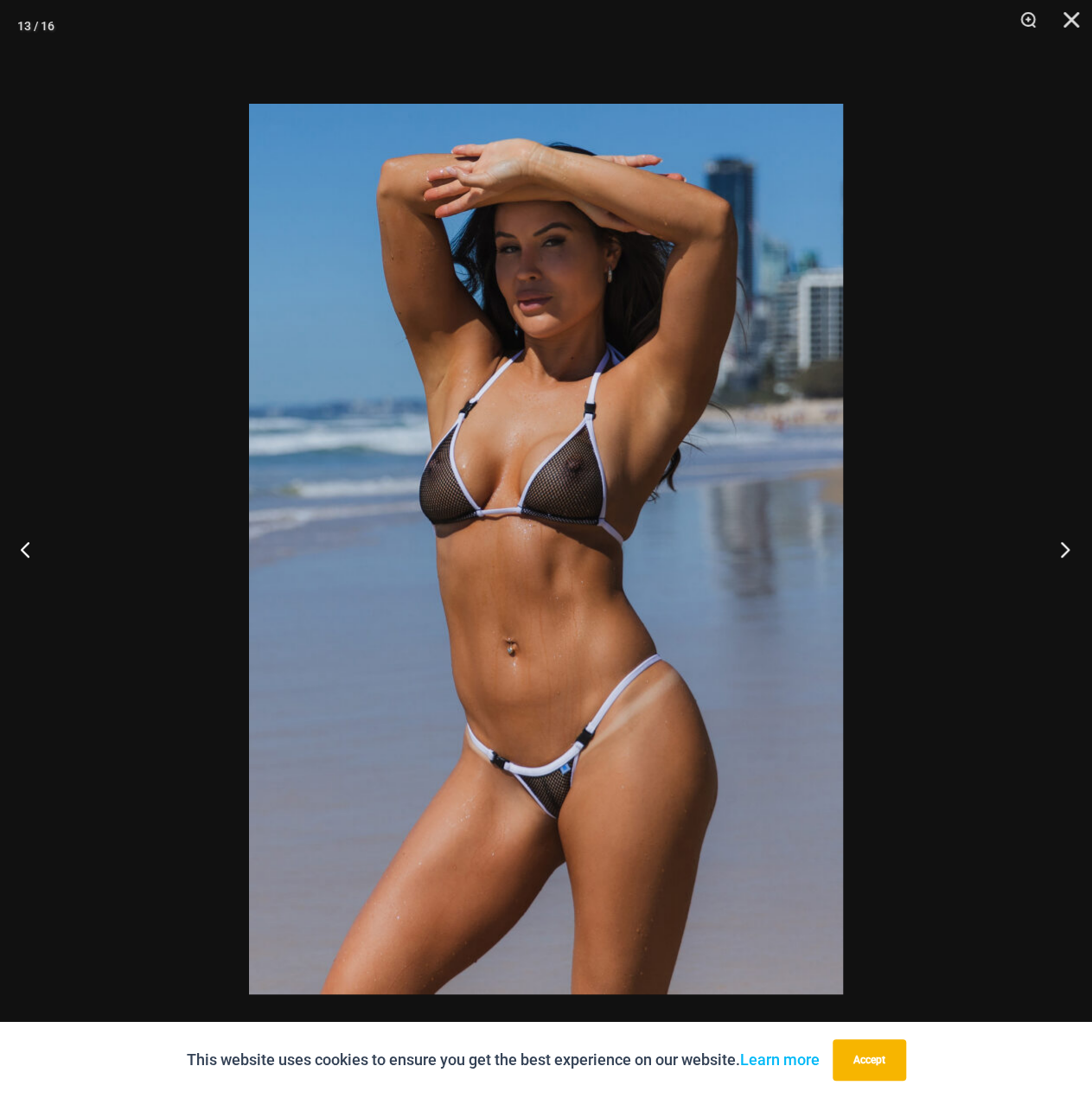
click at [1050, 549] on button "Next" at bounding box center [1059, 549] width 65 height 87
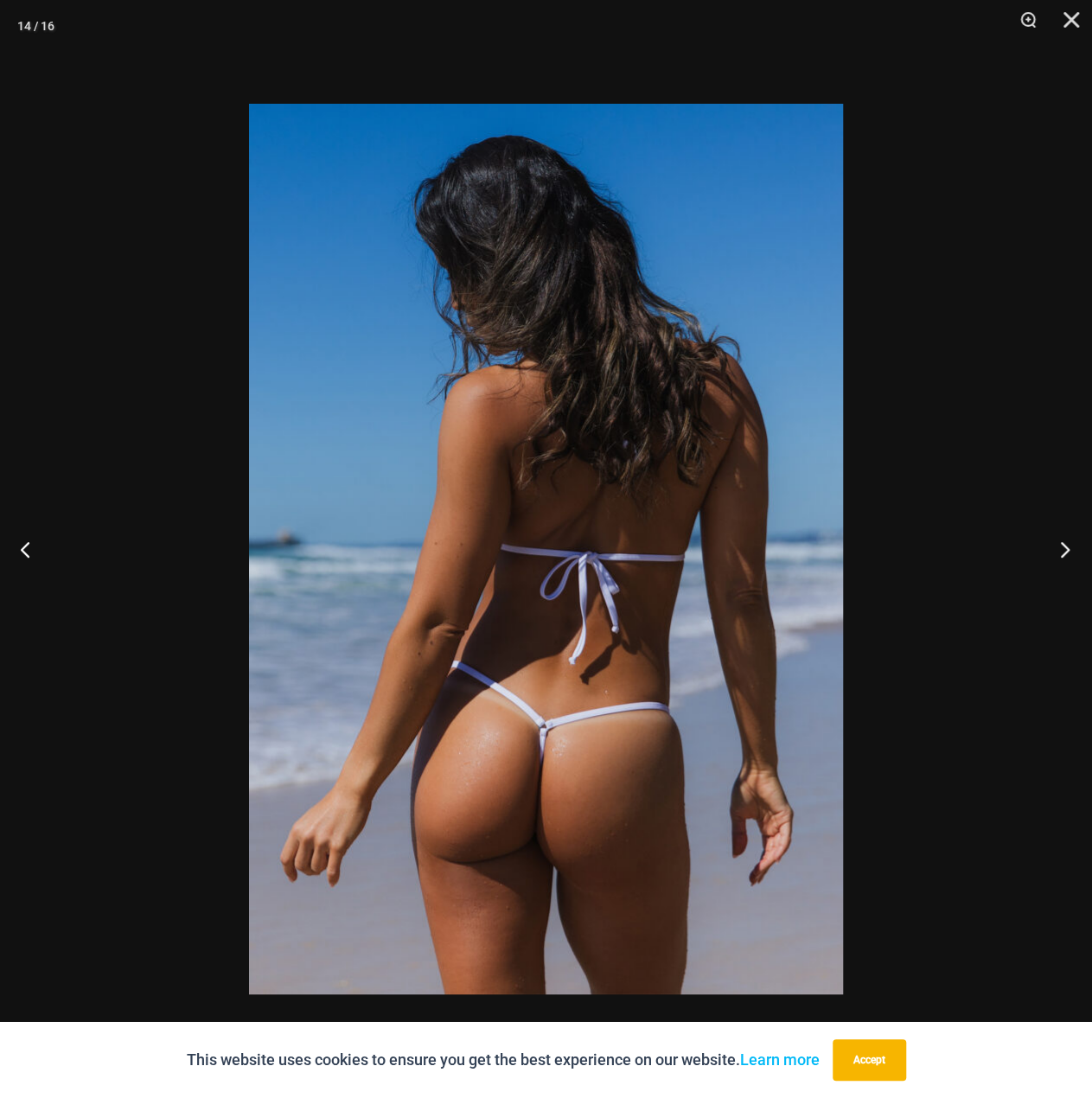
click at [1050, 549] on button "Next" at bounding box center [1059, 549] width 65 height 87
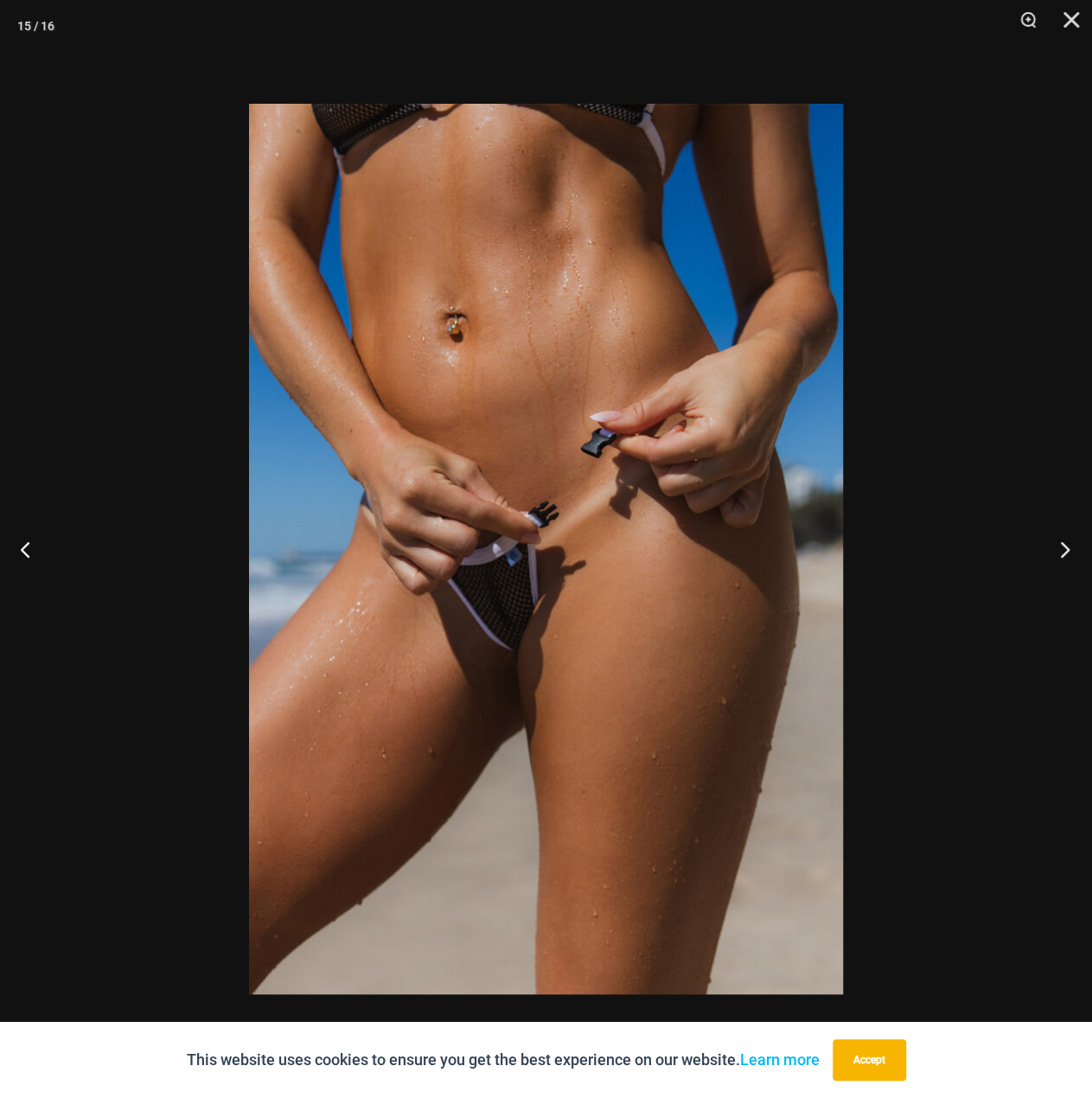
click at [1050, 549] on button "Next" at bounding box center [1059, 549] width 65 height 87
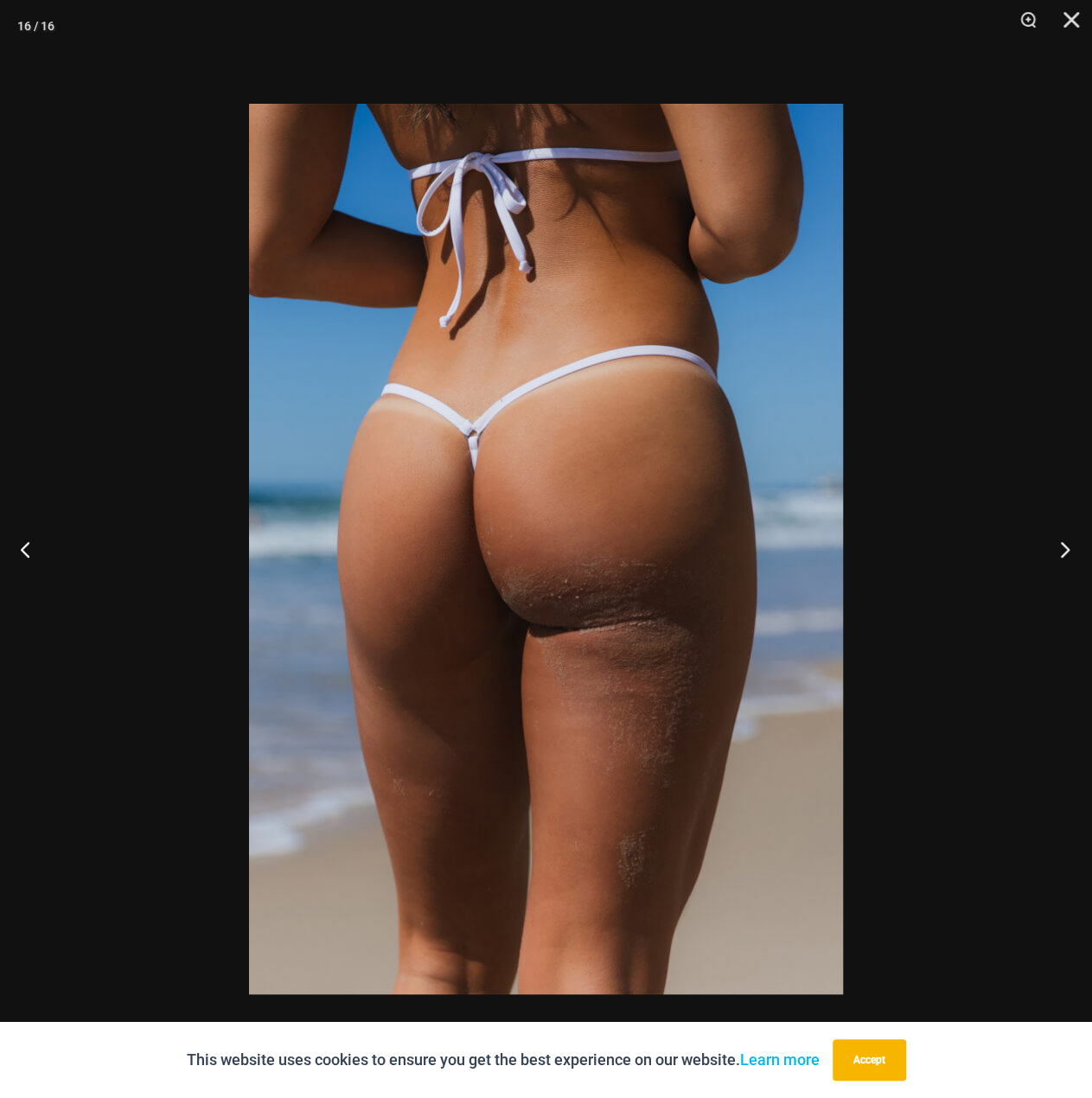
click at [1050, 549] on button "Next" at bounding box center [1059, 549] width 65 height 87
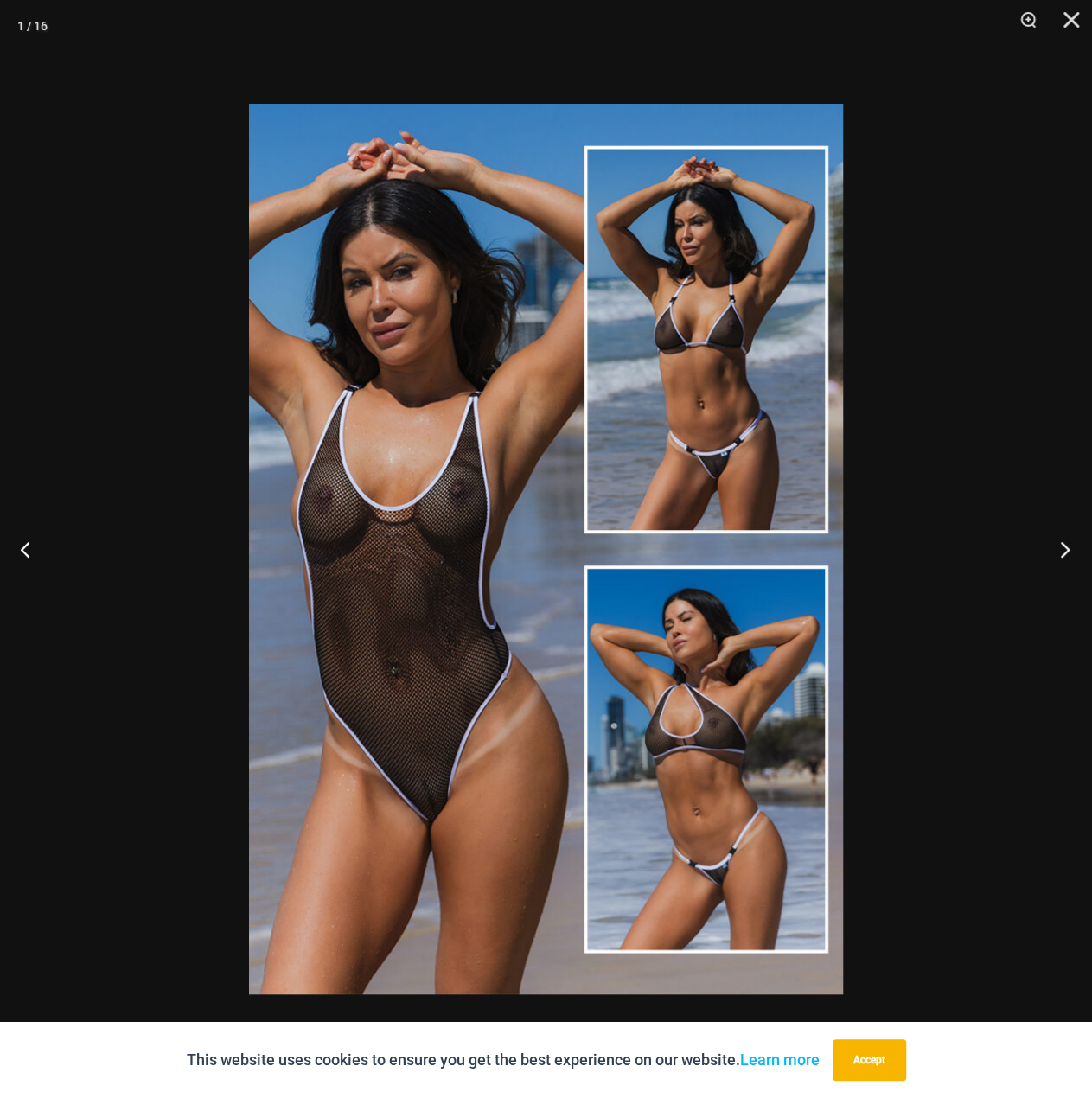
click at [1050, 549] on button "Next" at bounding box center [1059, 549] width 65 height 87
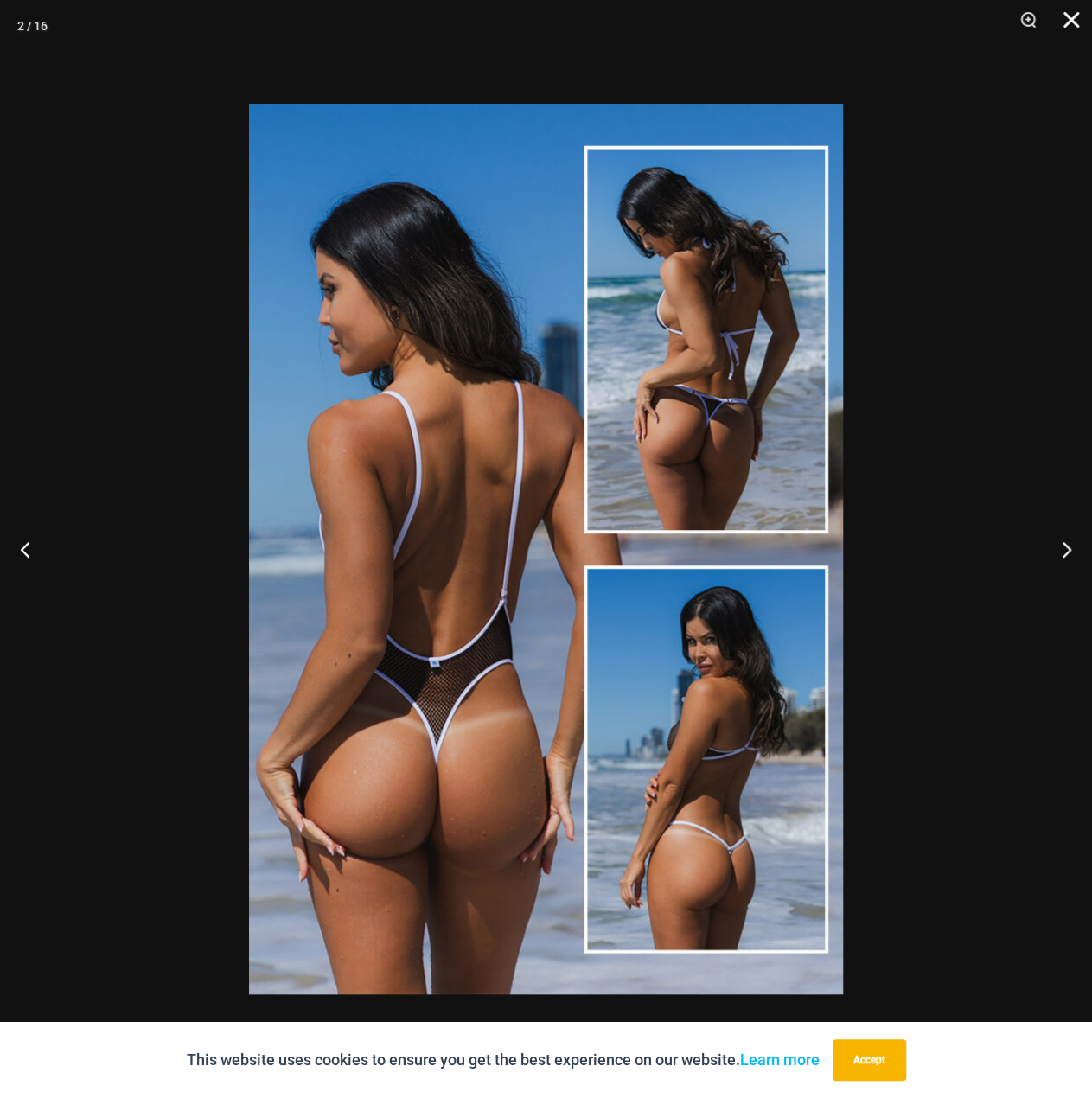
click at [1070, 16] on button "Close" at bounding box center [1065, 26] width 43 height 52
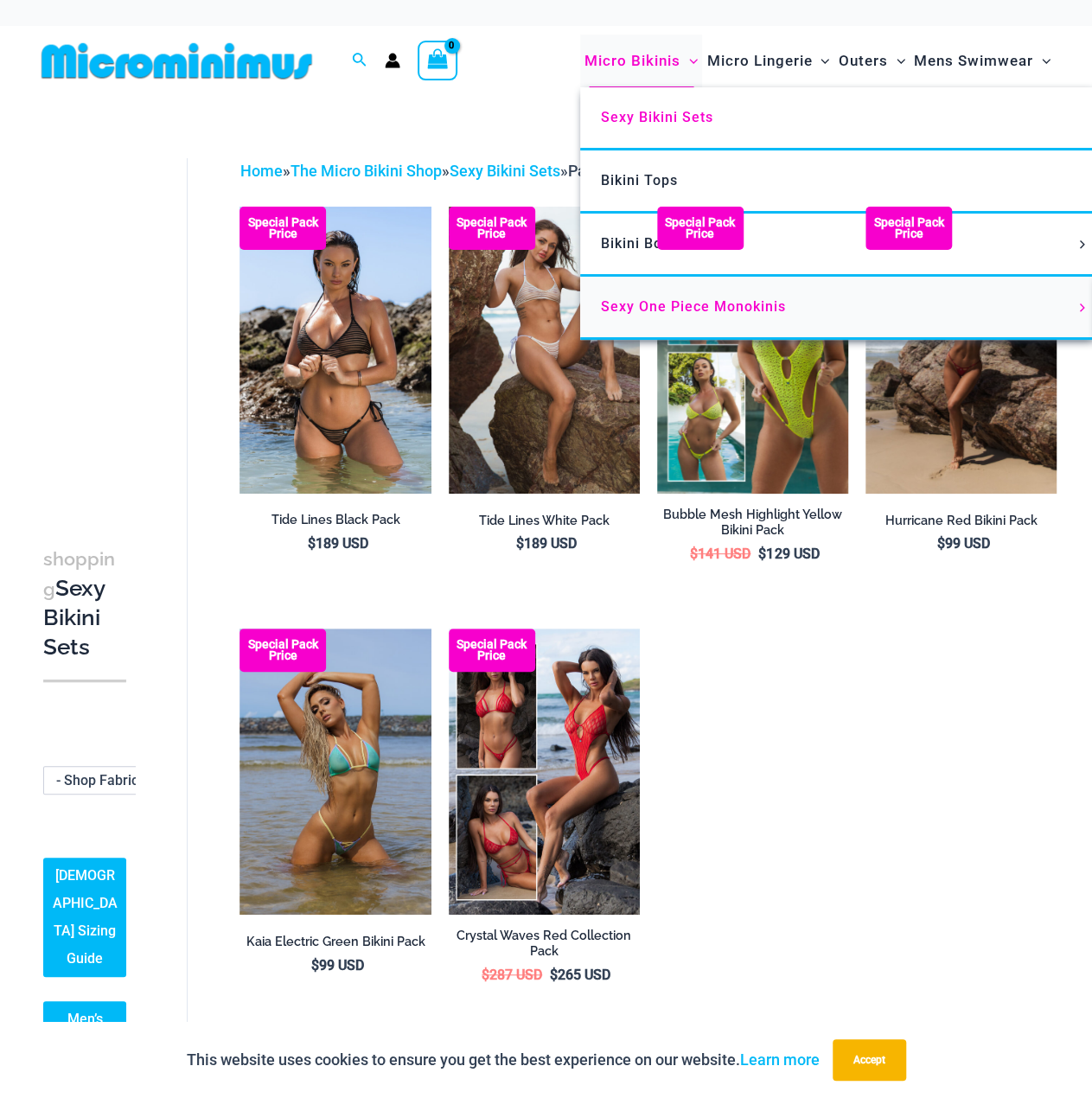
click at [637, 309] on span "Sexy One Piece Monokinis" at bounding box center [694, 306] width 185 height 16
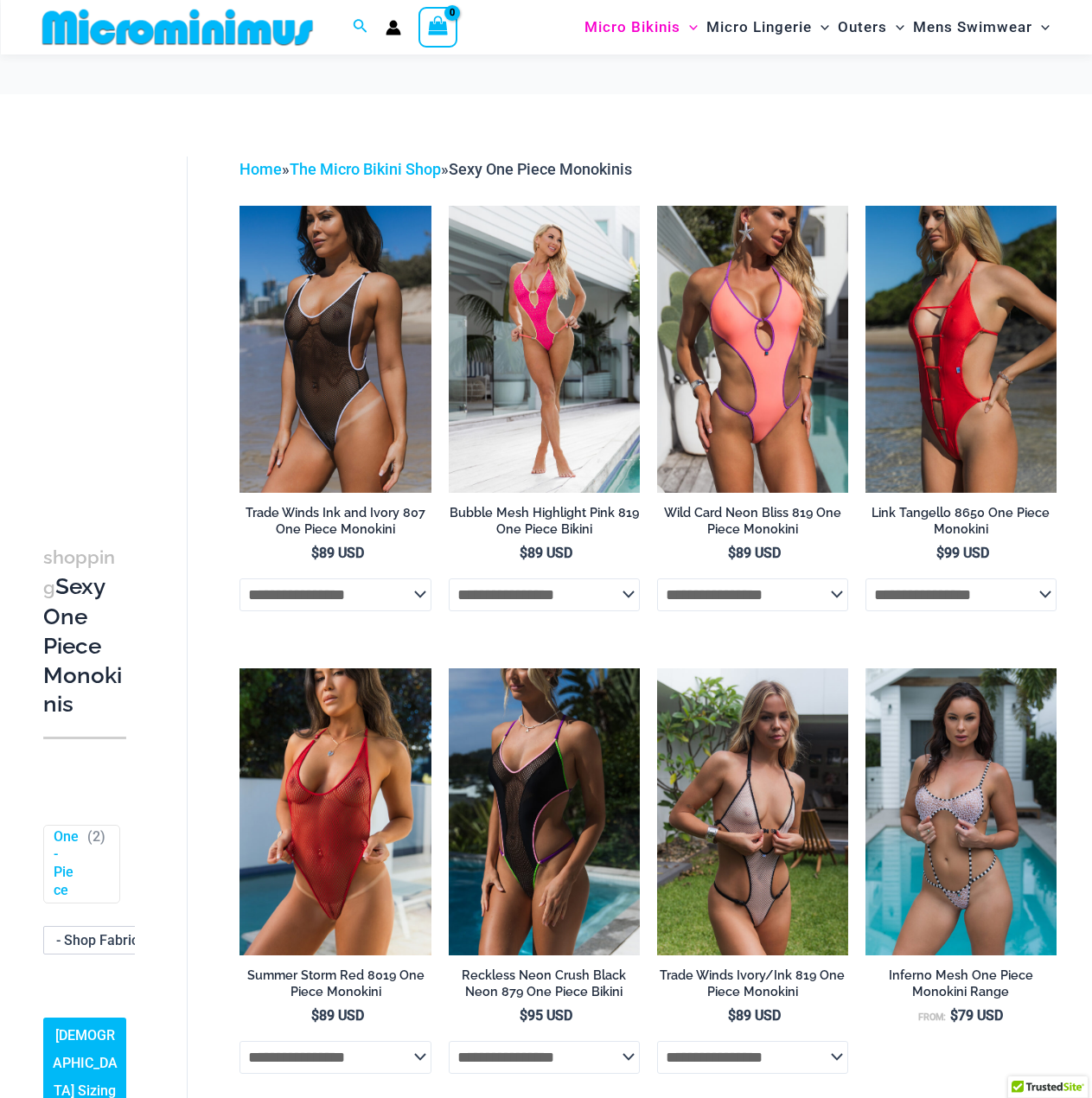
scroll to position [87, 0]
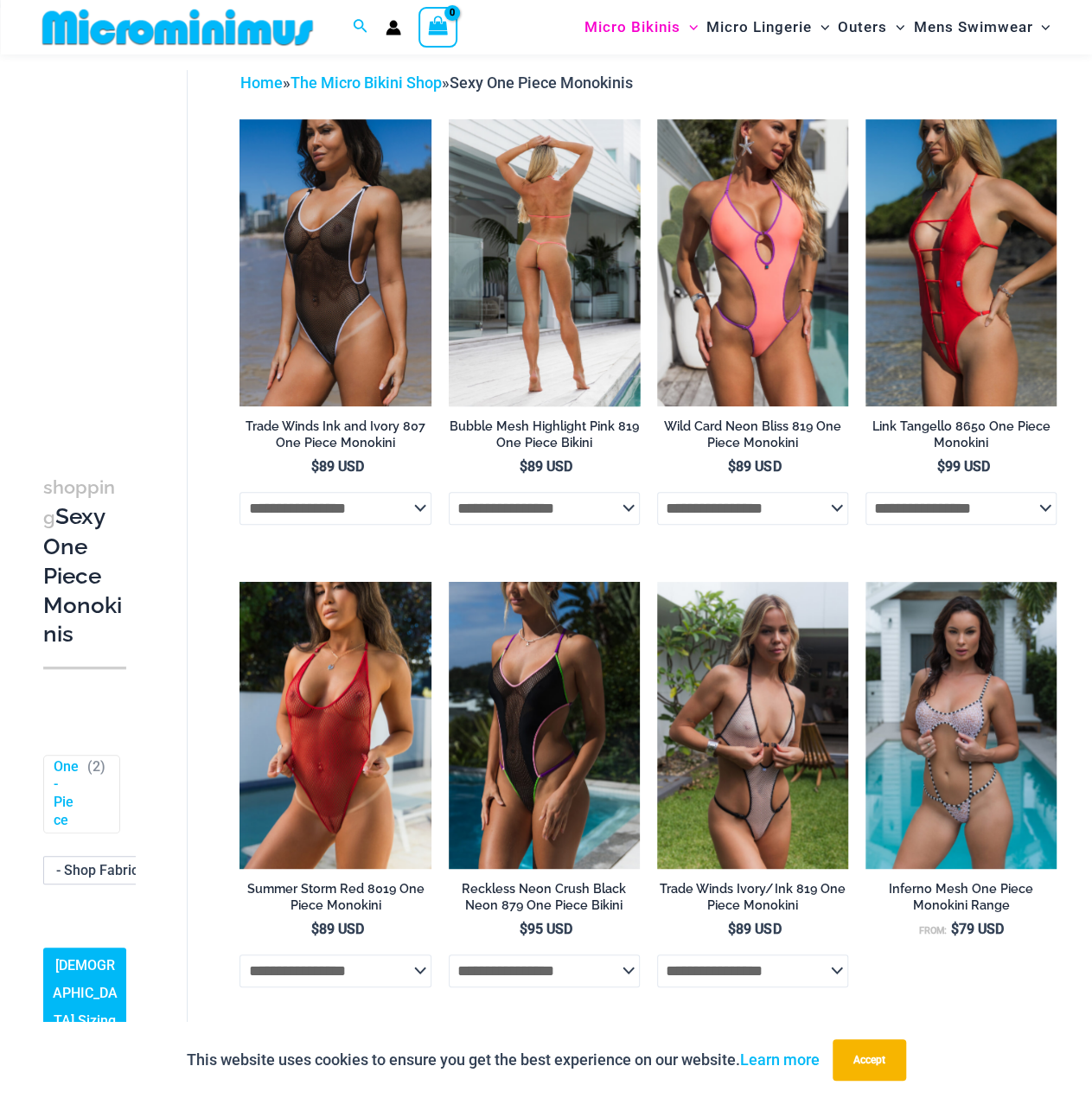
click at [542, 246] on img at bounding box center [544, 262] width 191 height 287
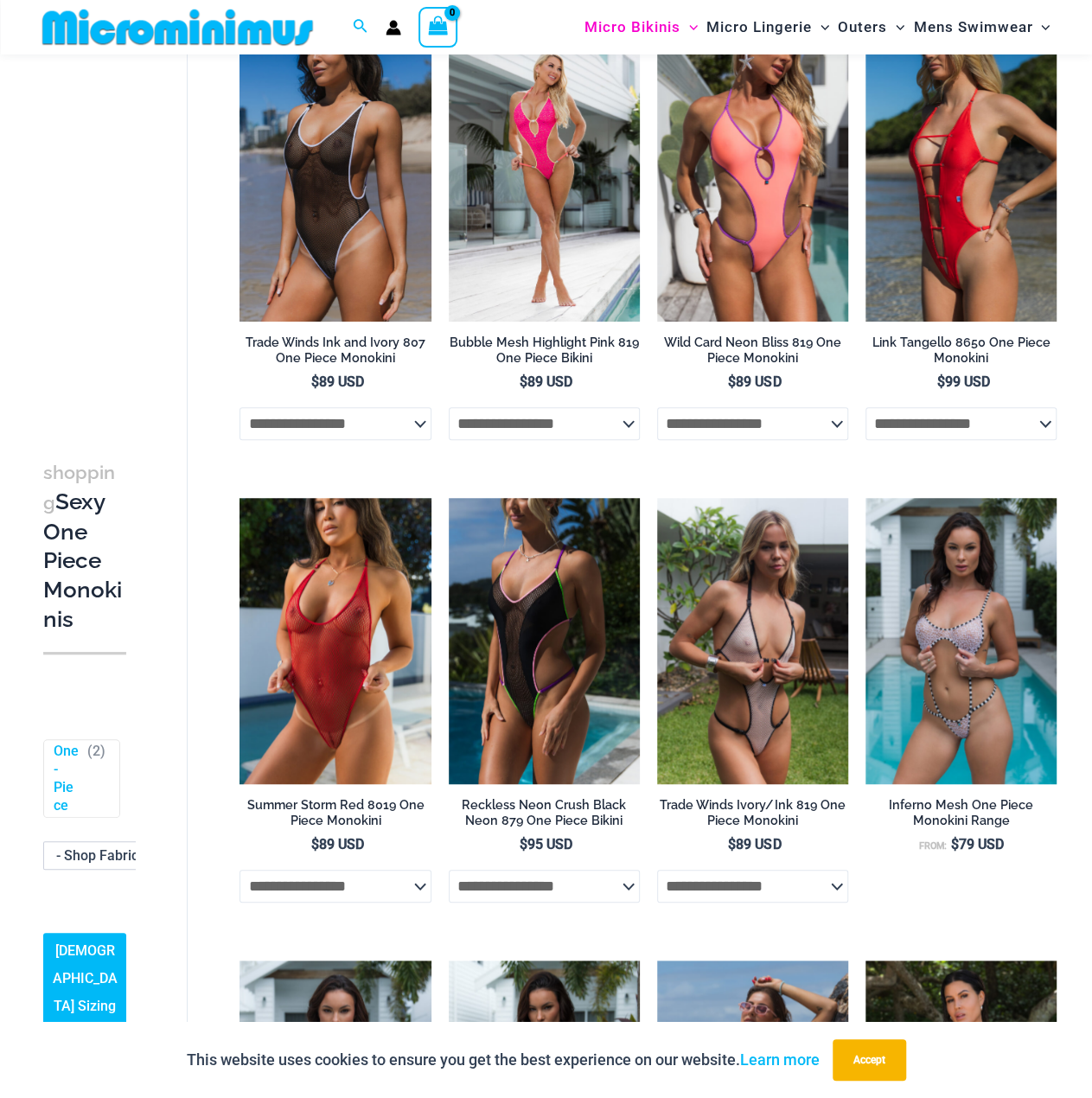
scroll to position [159, 0]
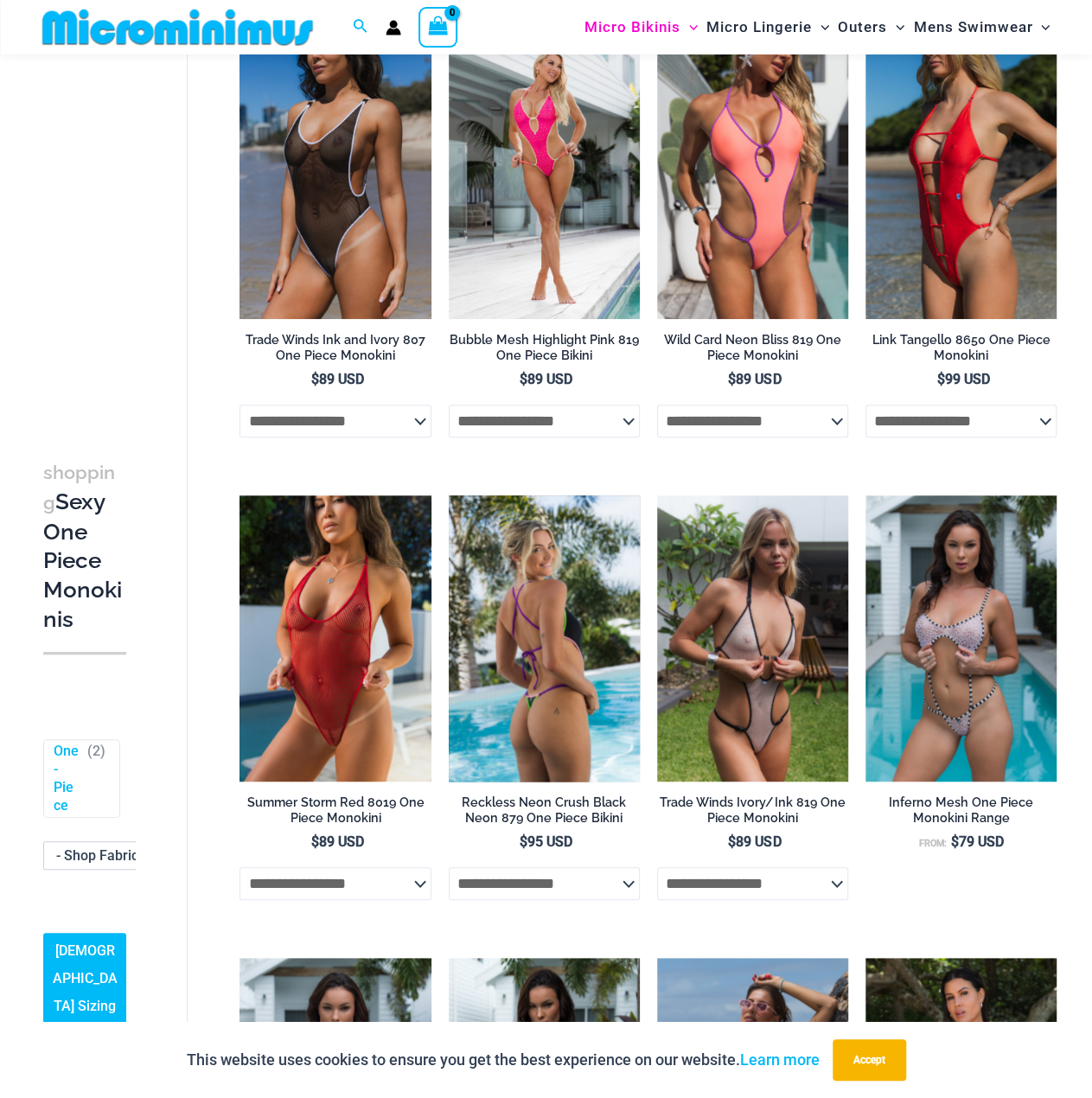
click at [478, 539] on img at bounding box center [544, 638] width 191 height 287
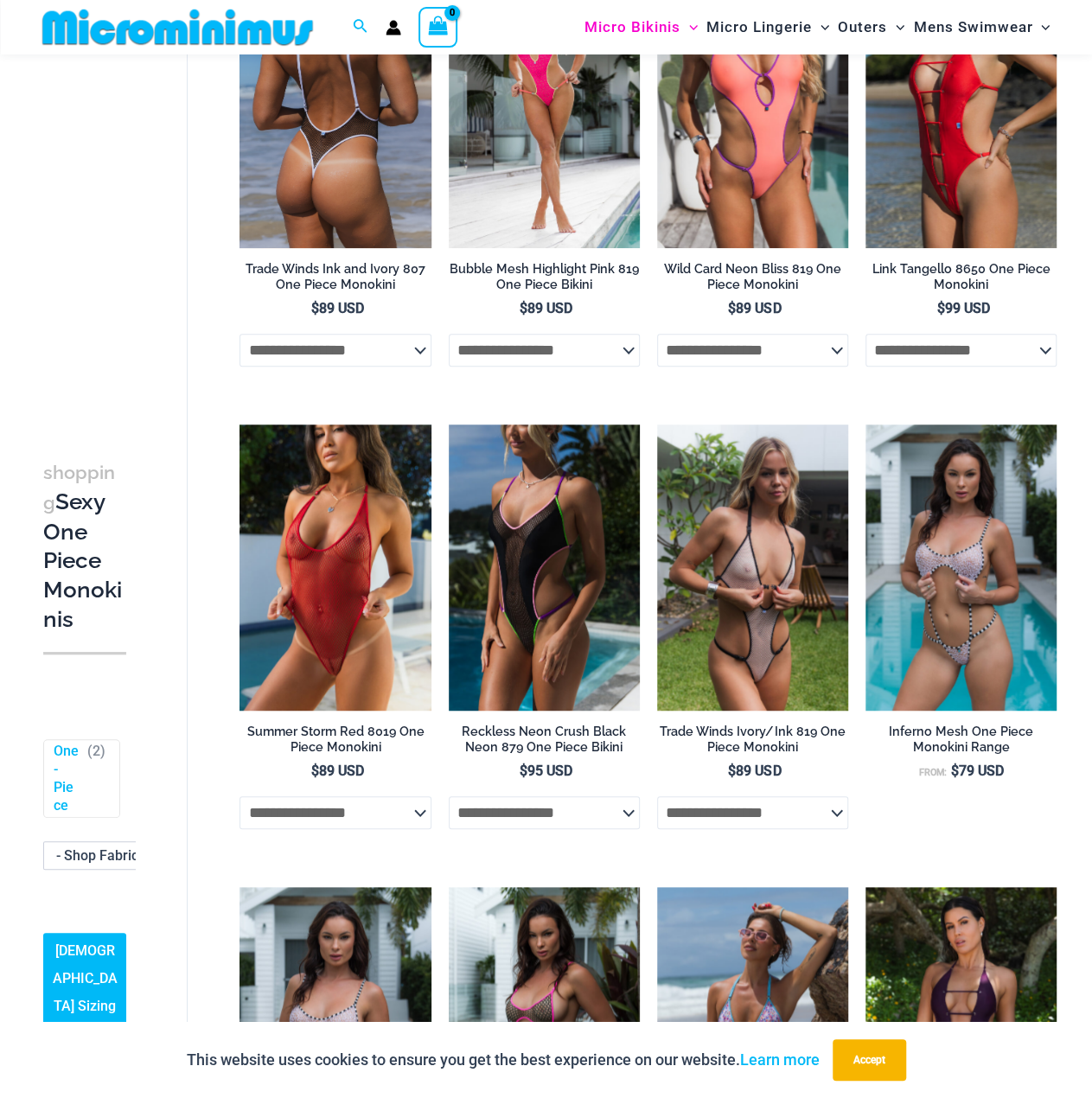
scroll to position [246, 0]
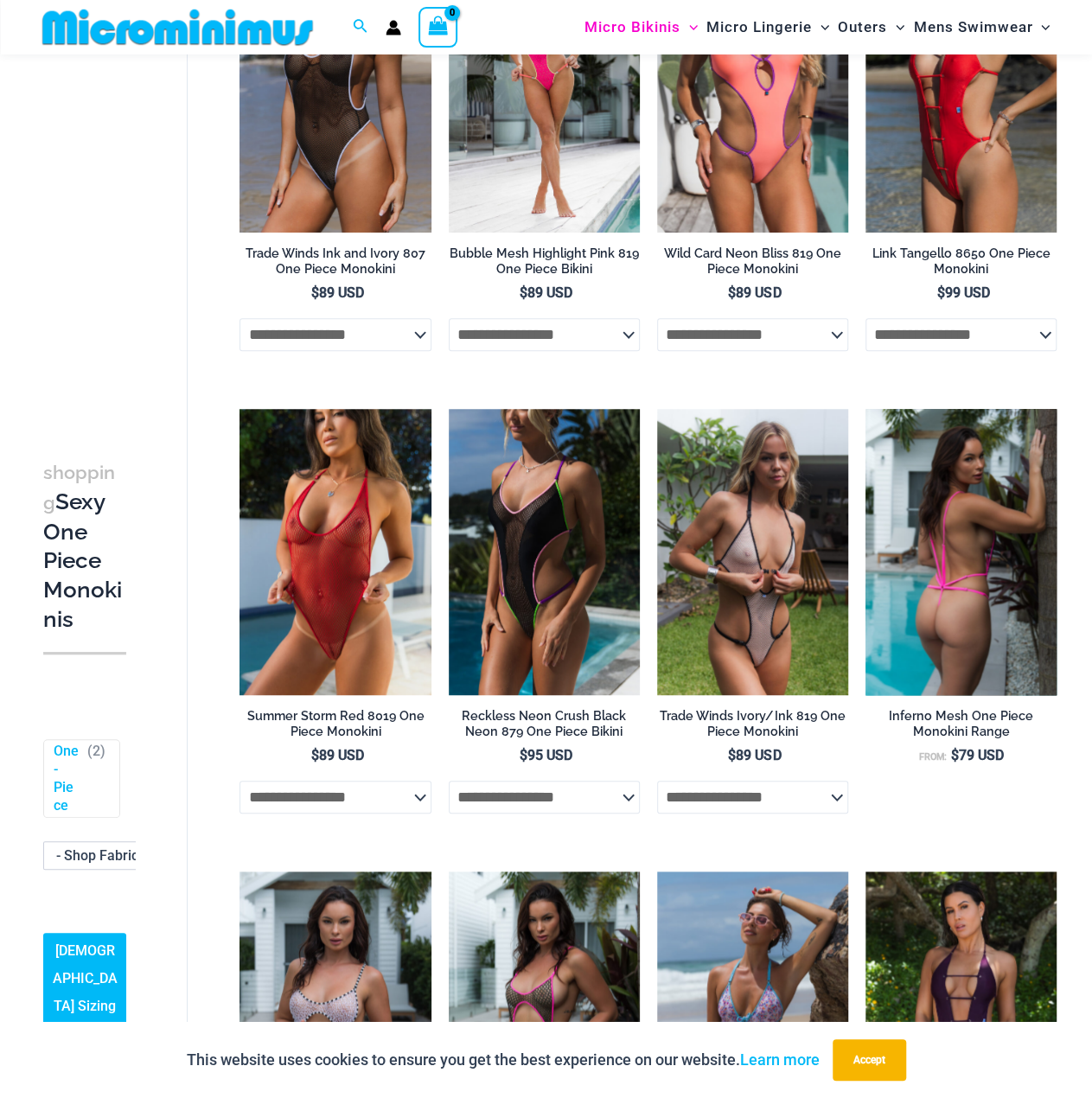
click at [921, 611] on img at bounding box center [960, 552] width 191 height 287
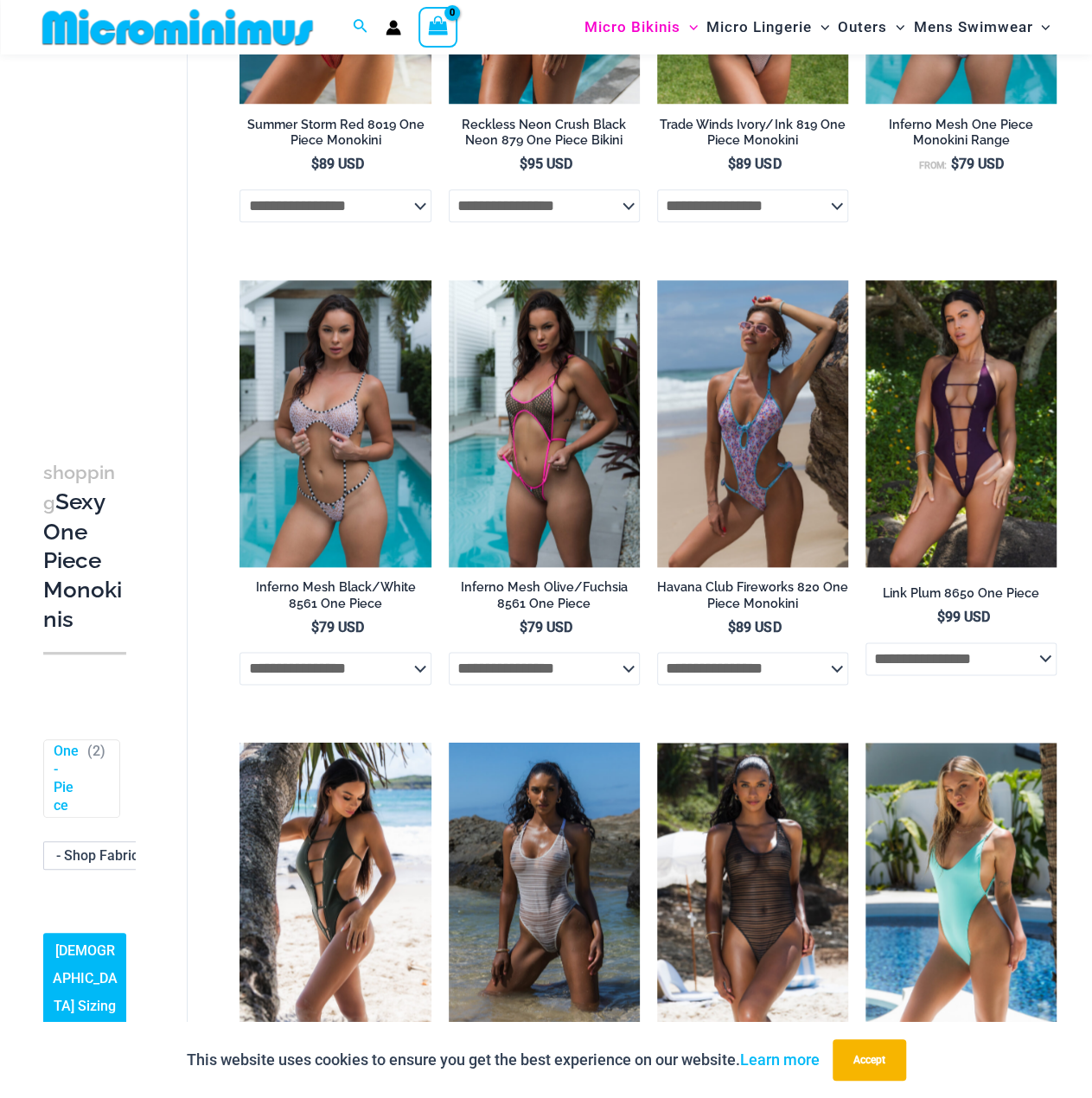
scroll to position [937, 0]
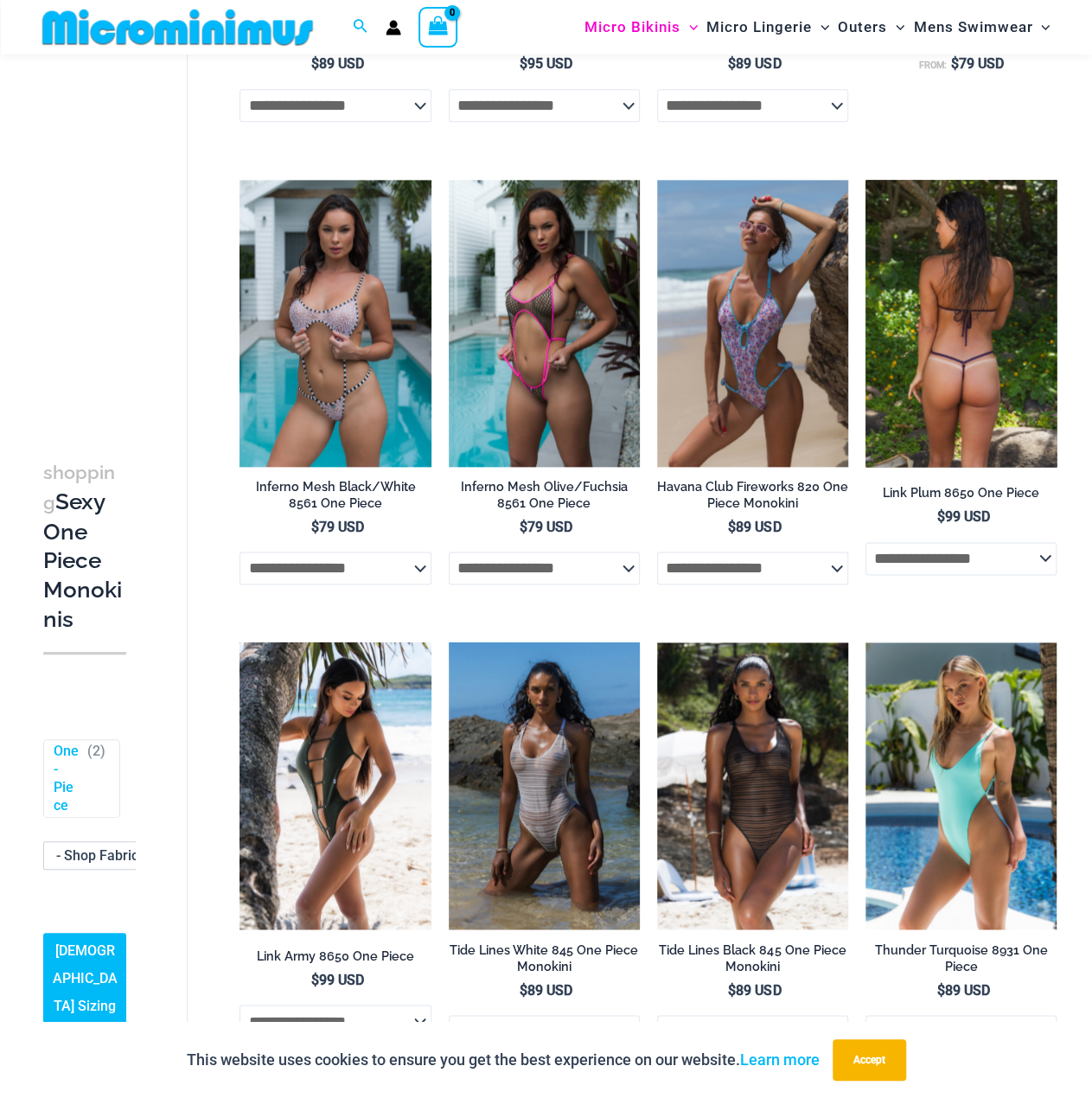
click at [1004, 276] on img at bounding box center [960, 323] width 191 height 287
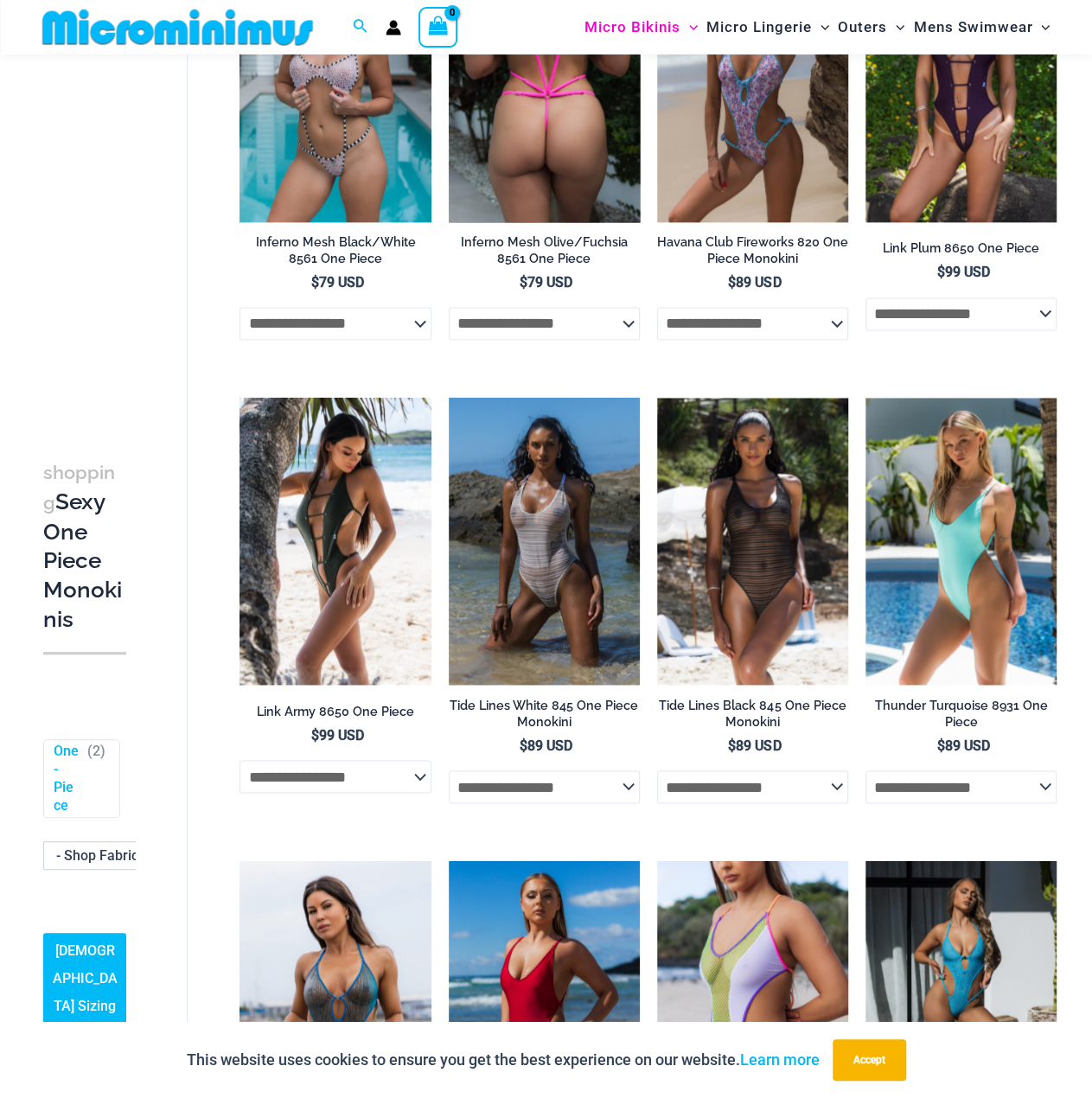
scroll to position [1456, 0]
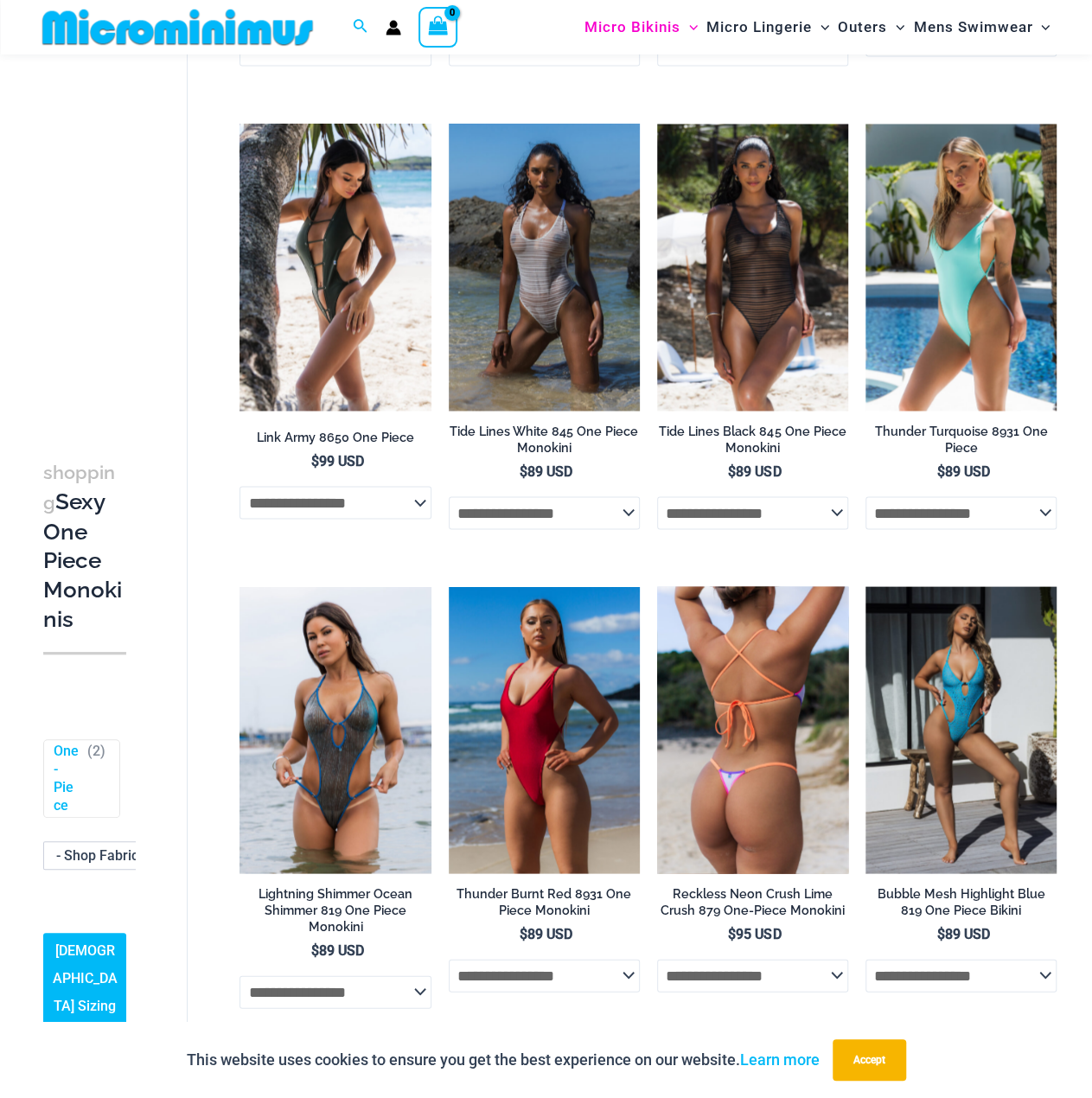
click at [773, 634] on img at bounding box center [753, 729] width 191 height 287
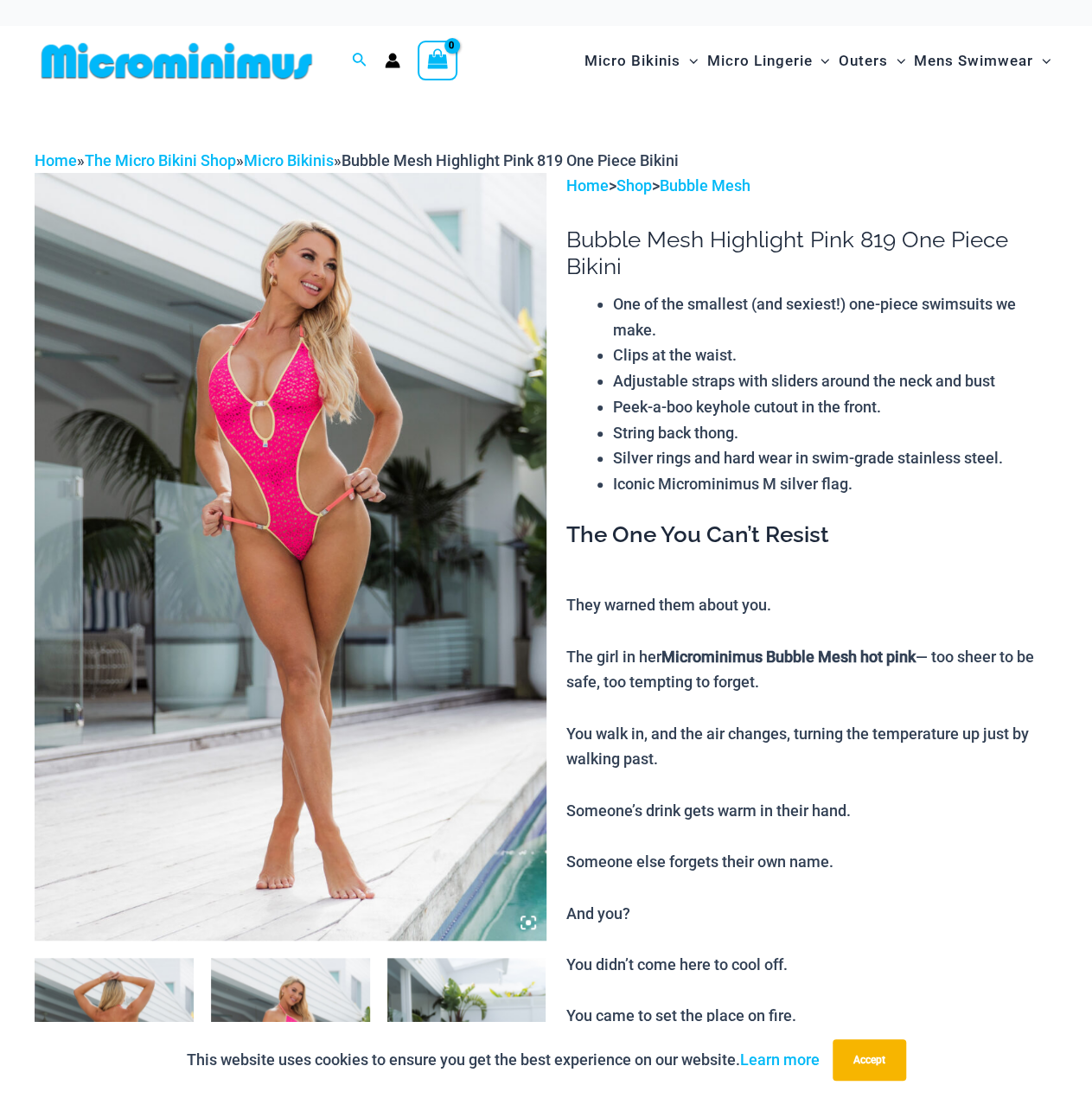
click at [320, 400] on img at bounding box center [290, 557] width 512 height 767
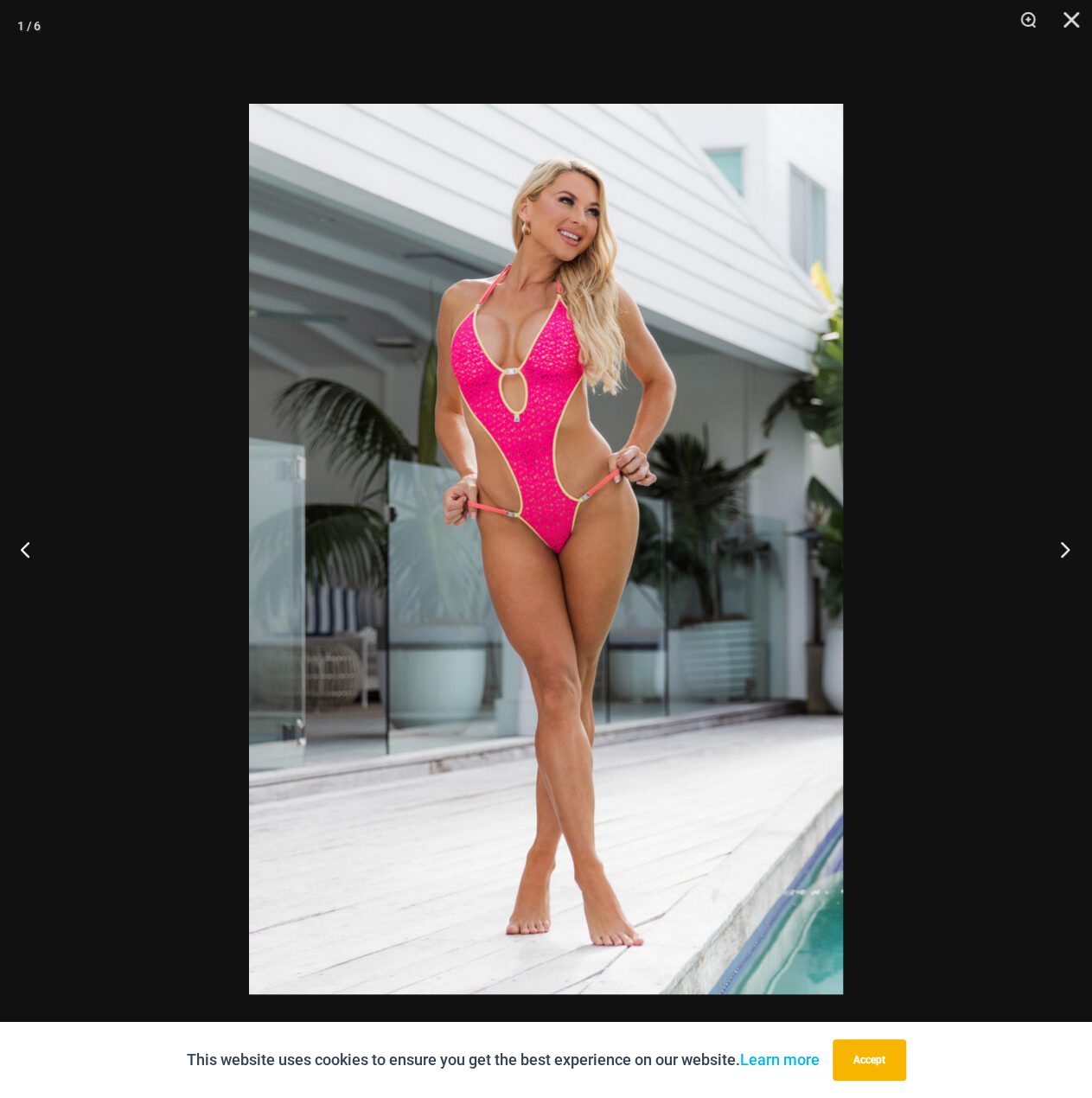
click at [1056, 550] on button "Next" at bounding box center [1059, 549] width 65 height 87
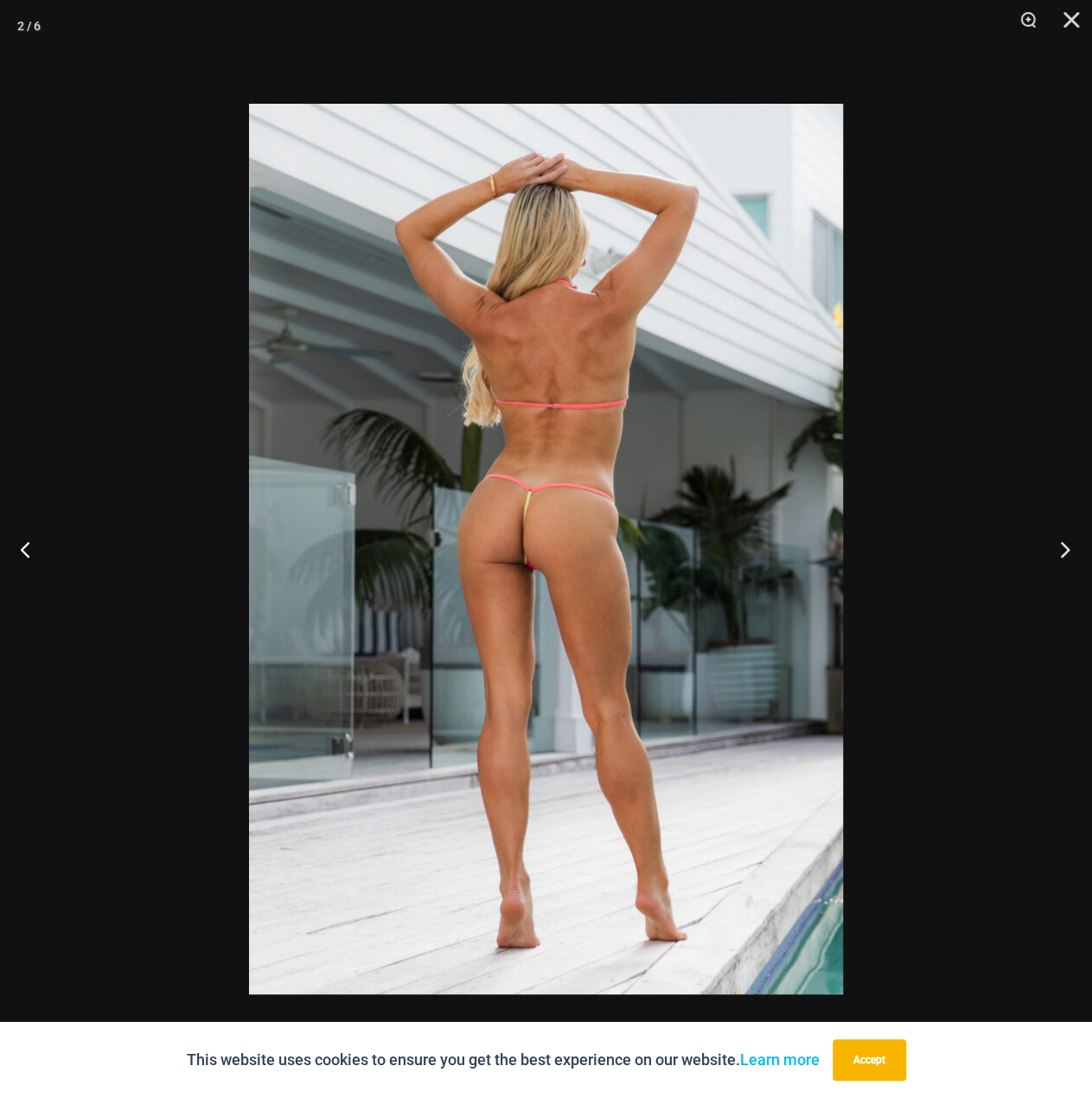
click at [1049, 546] on button "Next" at bounding box center [1059, 549] width 65 height 87
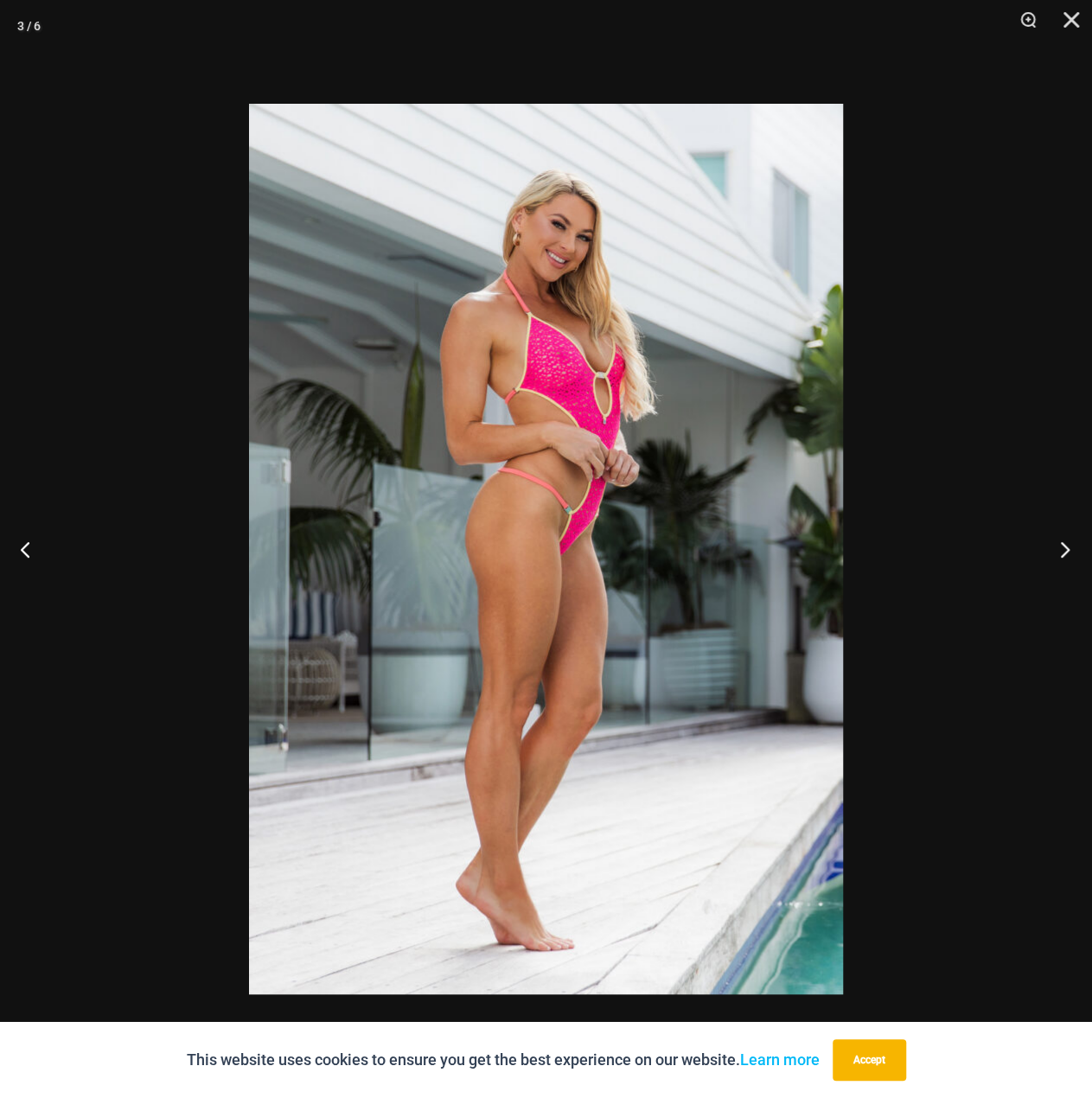
click at [1063, 549] on button "Next" at bounding box center [1059, 549] width 65 height 87
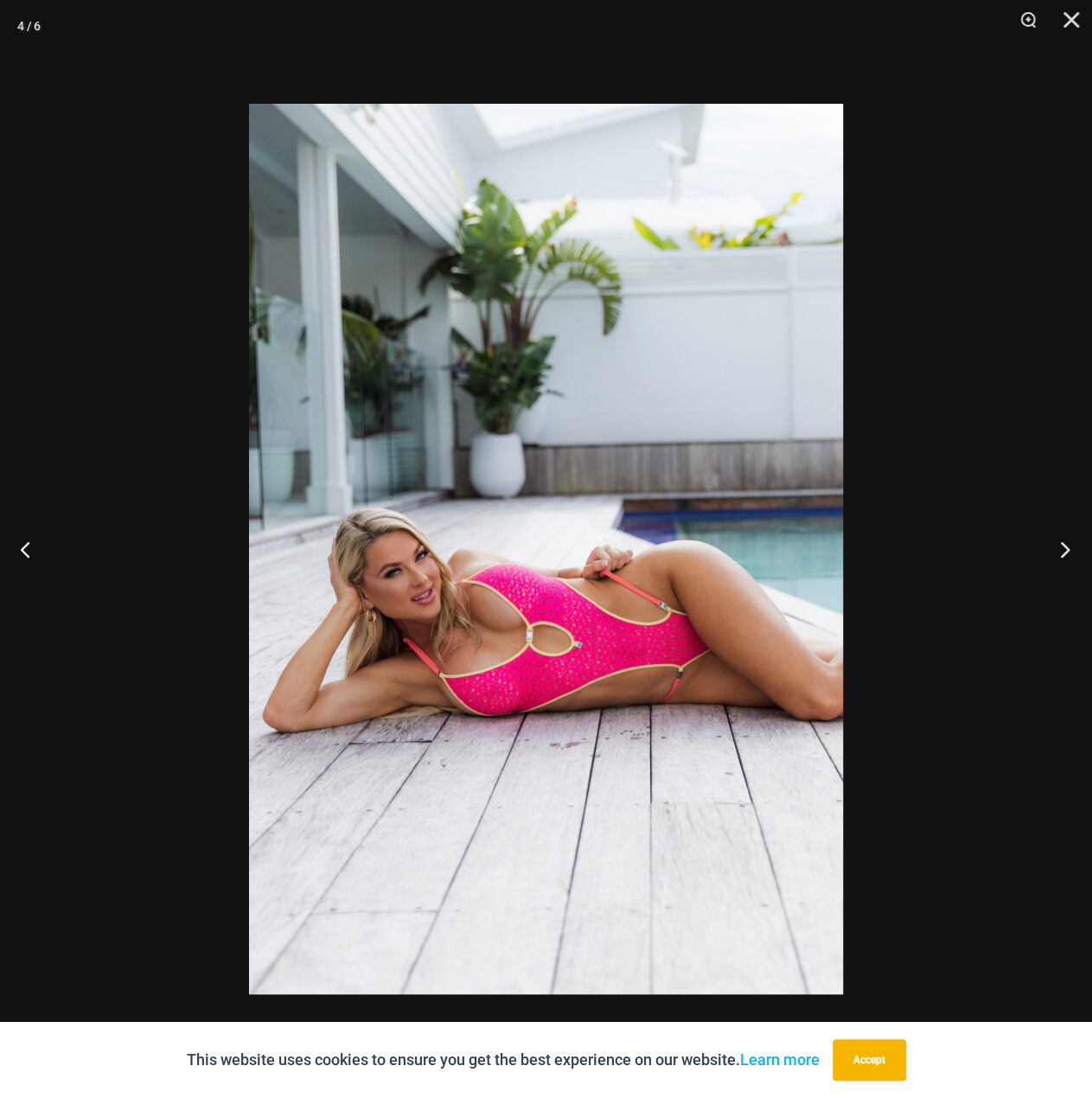
click at [1067, 539] on button "Next" at bounding box center [1059, 549] width 65 height 87
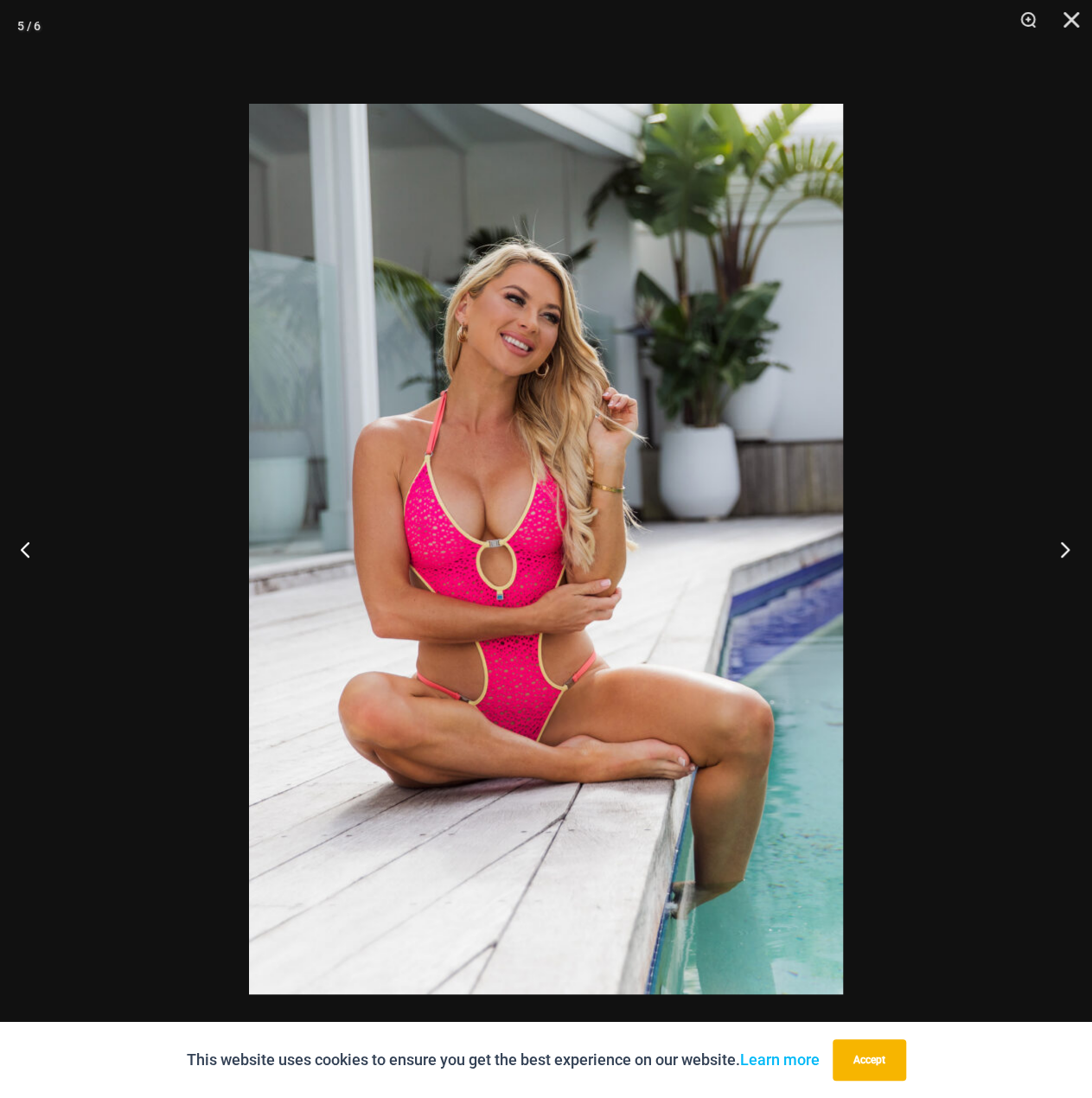
click at [1066, 539] on button "Next" at bounding box center [1059, 549] width 65 height 87
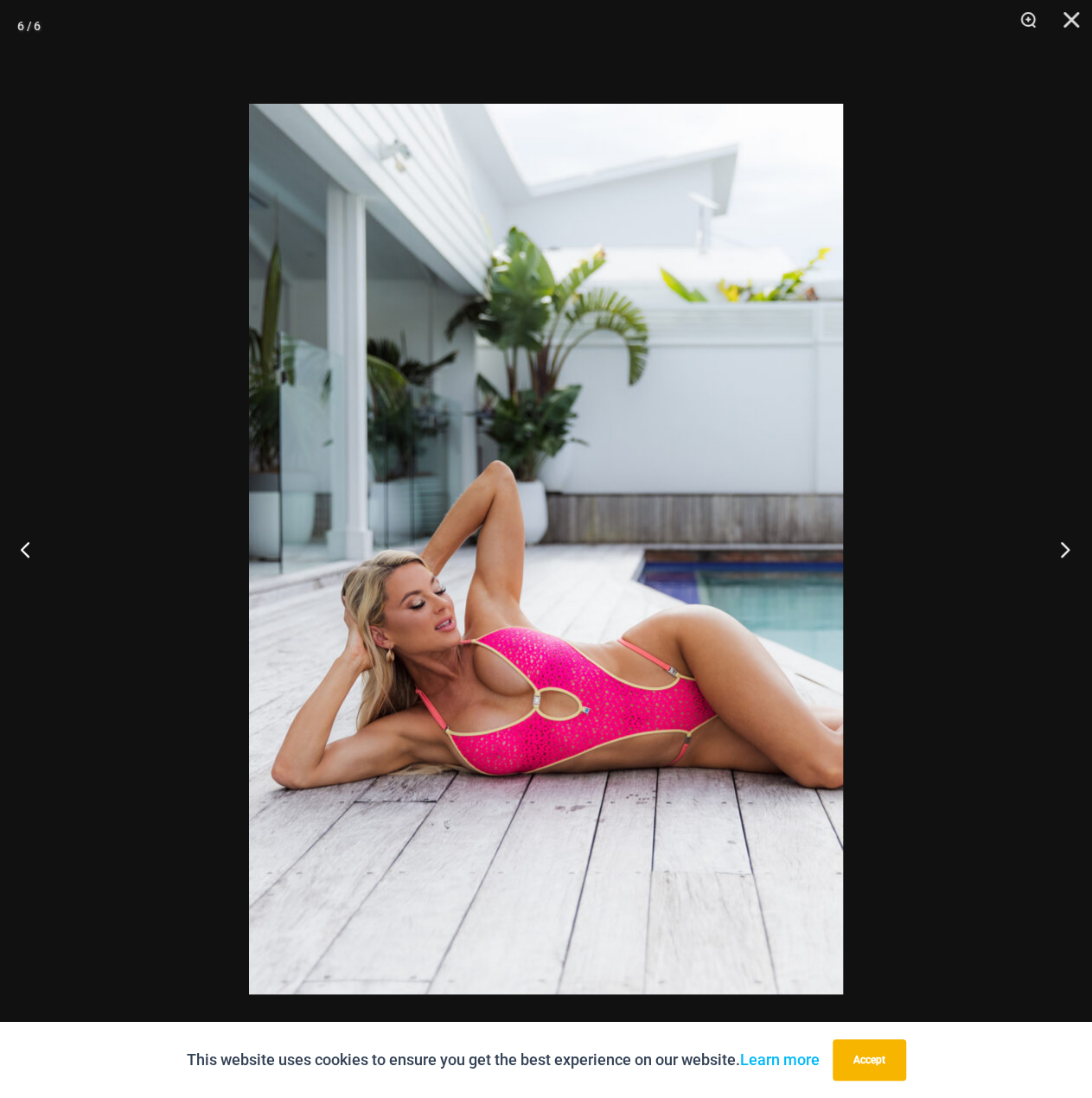
click at [1065, 539] on button "Next" at bounding box center [1059, 549] width 65 height 87
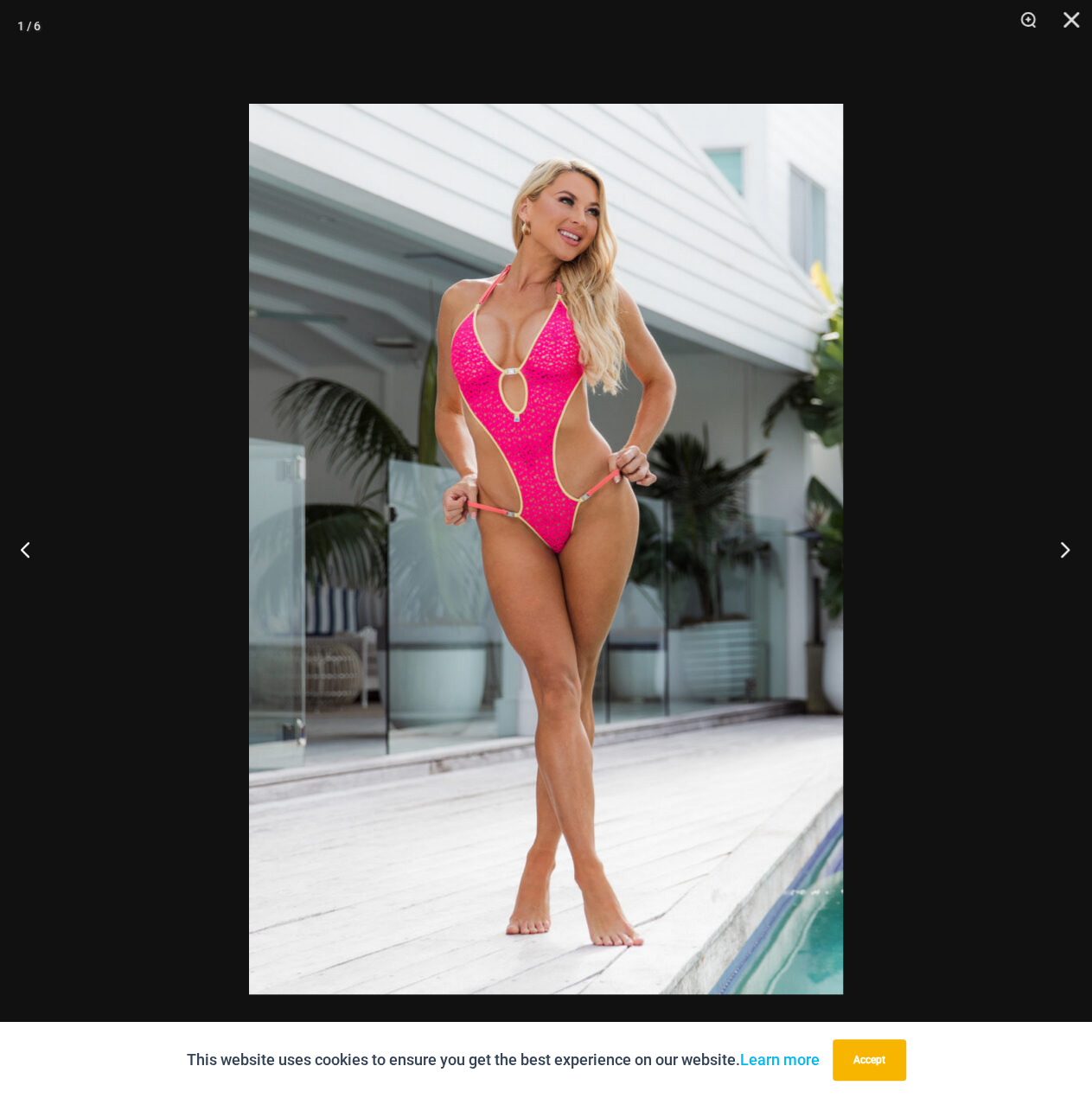
click at [1057, 541] on button "Next" at bounding box center [1059, 549] width 65 height 87
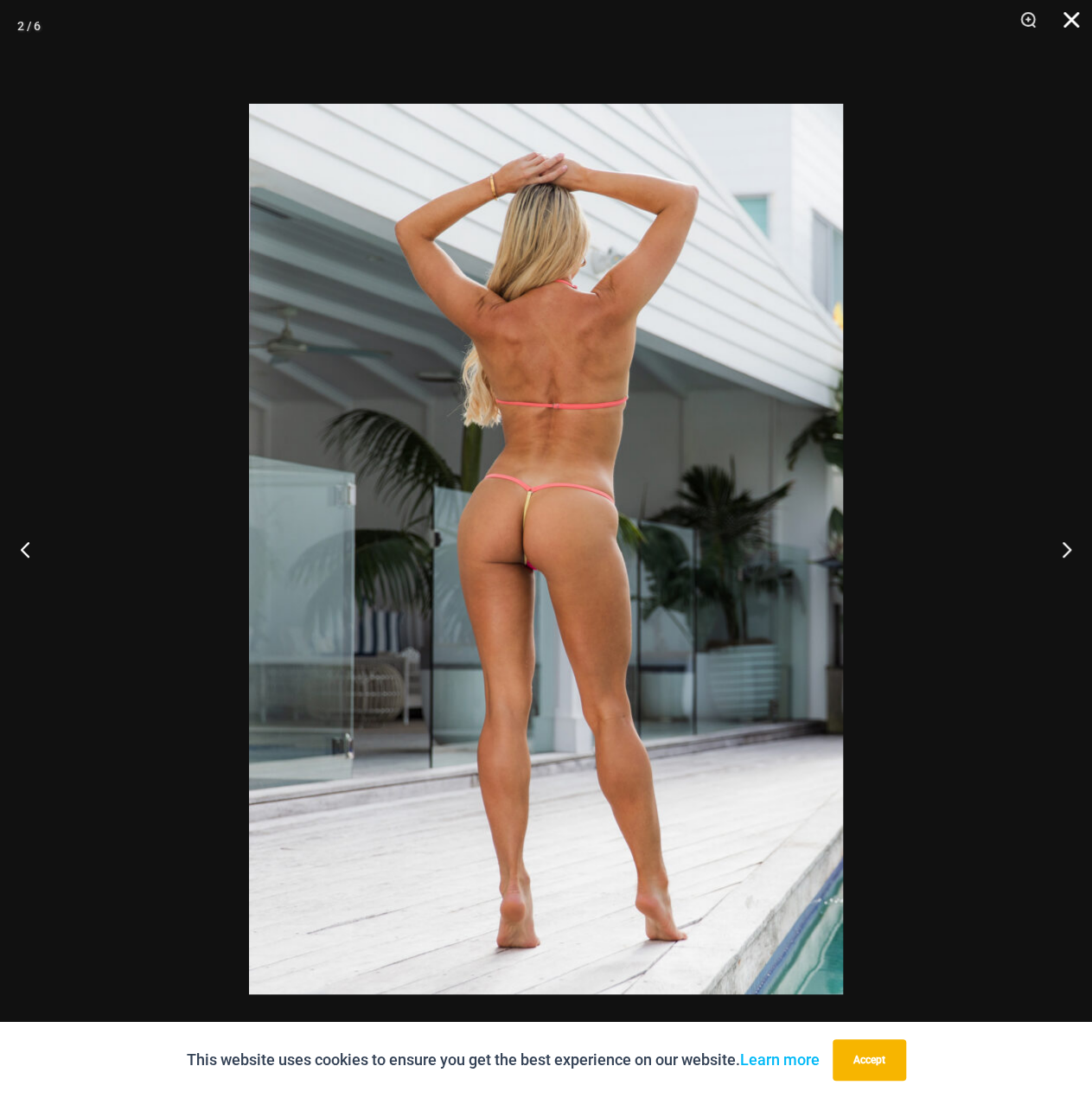
click at [1074, 30] on button "Close" at bounding box center [1065, 26] width 43 height 52
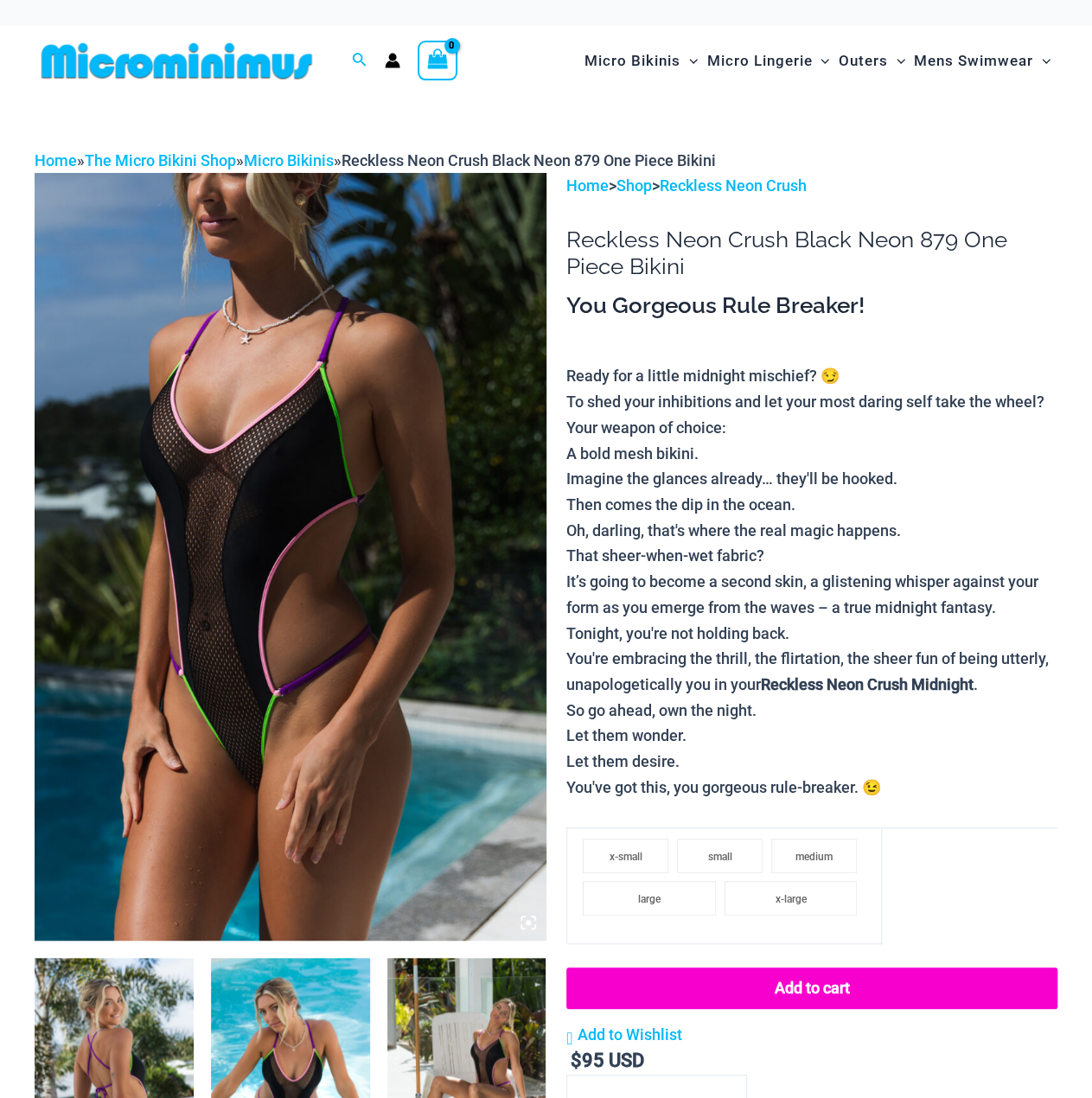
click at [424, 436] on img at bounding box center [290, 557] width 512 height 767
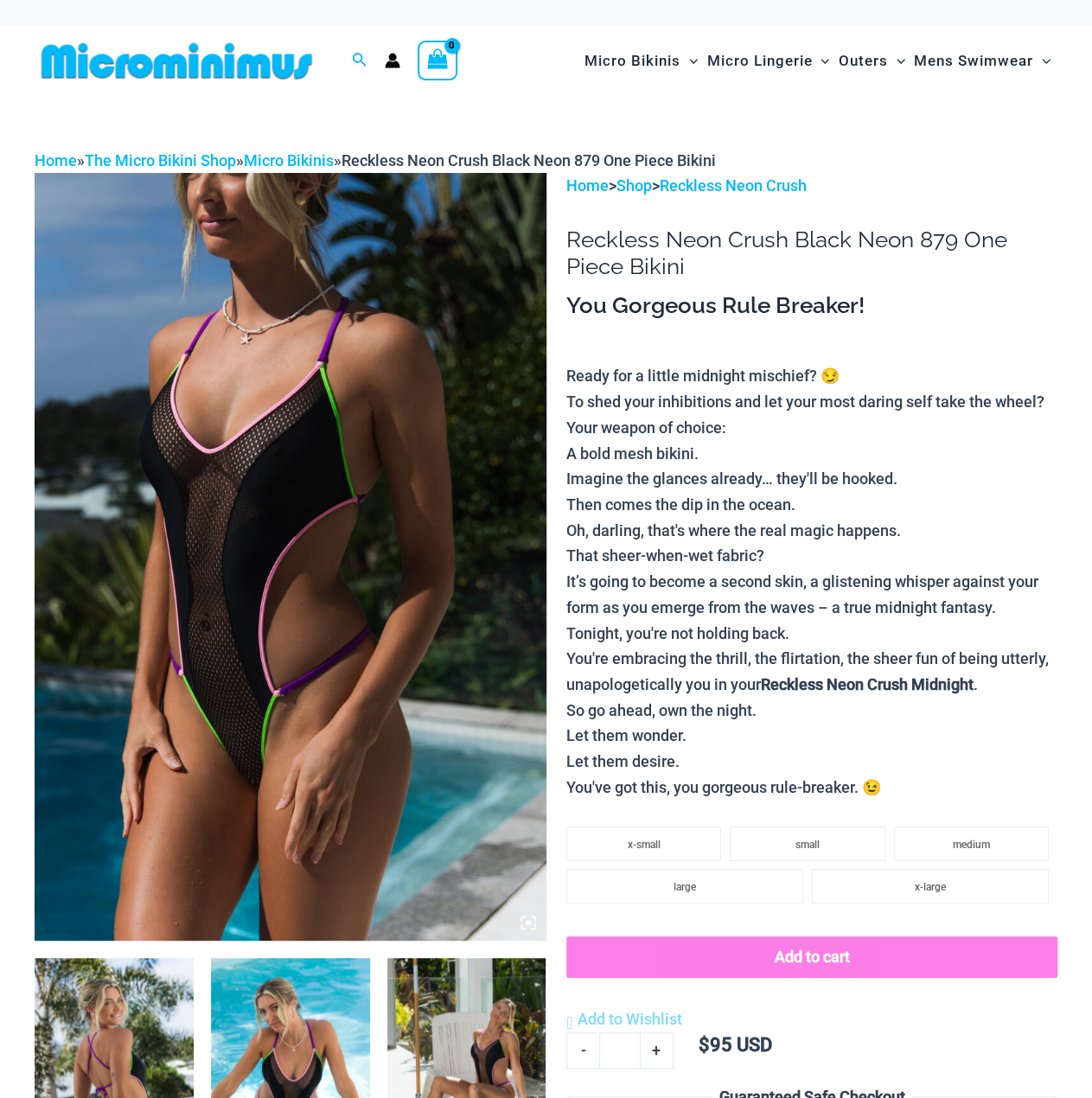
click at [318, 450] on img at bounding box center [290, 557] width 512 height 767
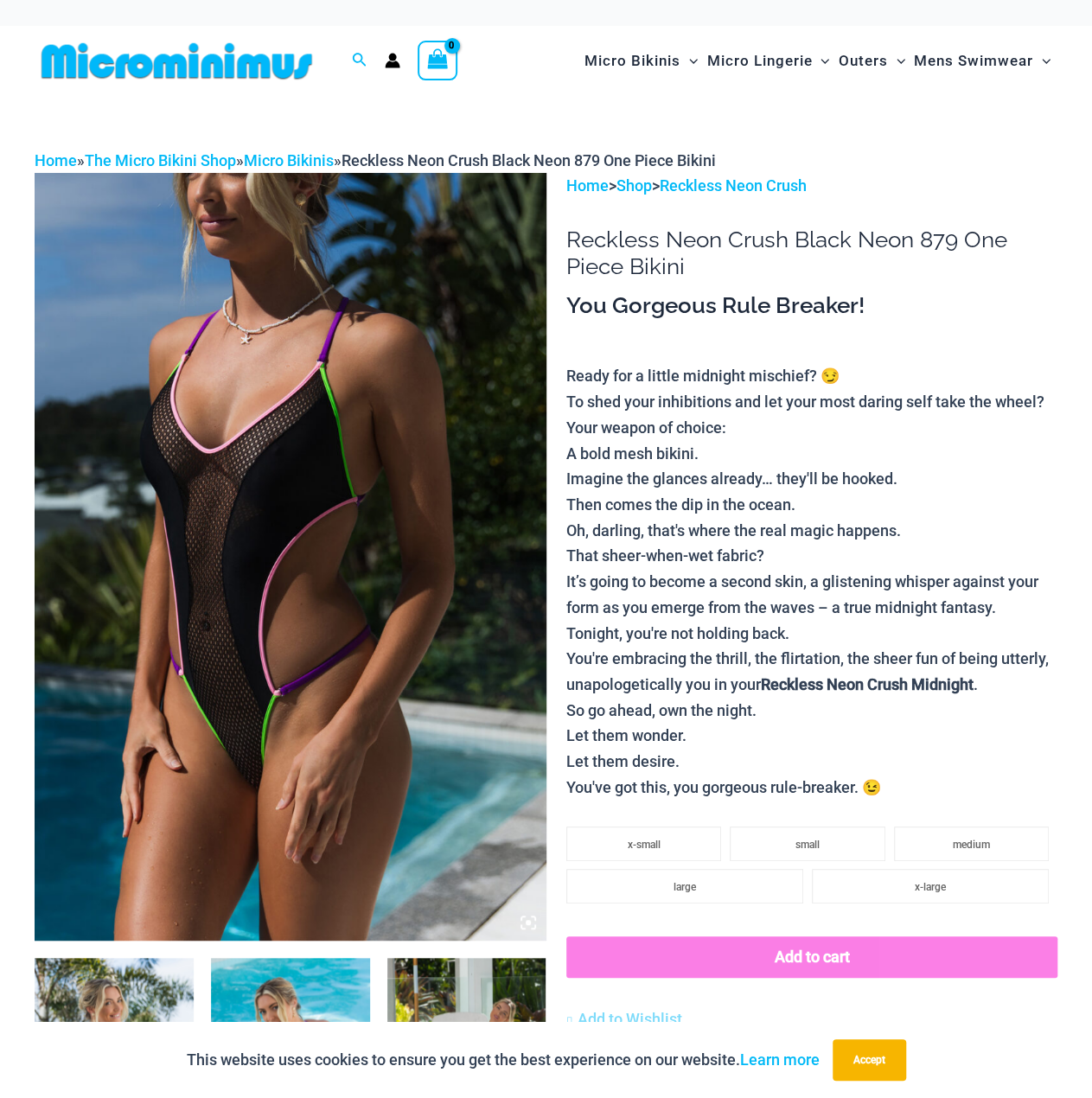
click at [159, 986] on img at bounding box center [114, 1077] width 159 height 239
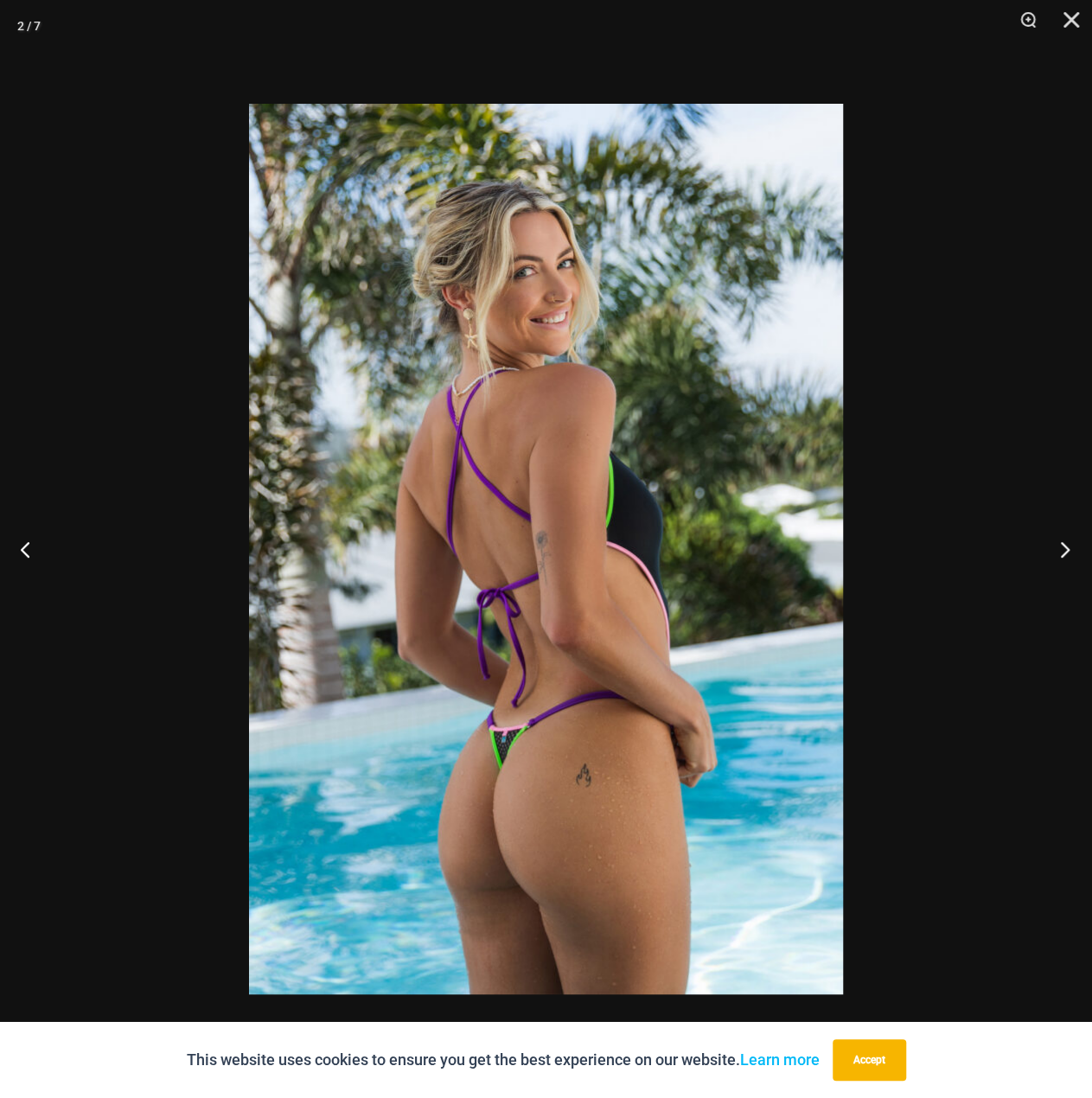
click at [1069, 546] on button "Next" at bounding box center [1059, 549] width 65 height 87
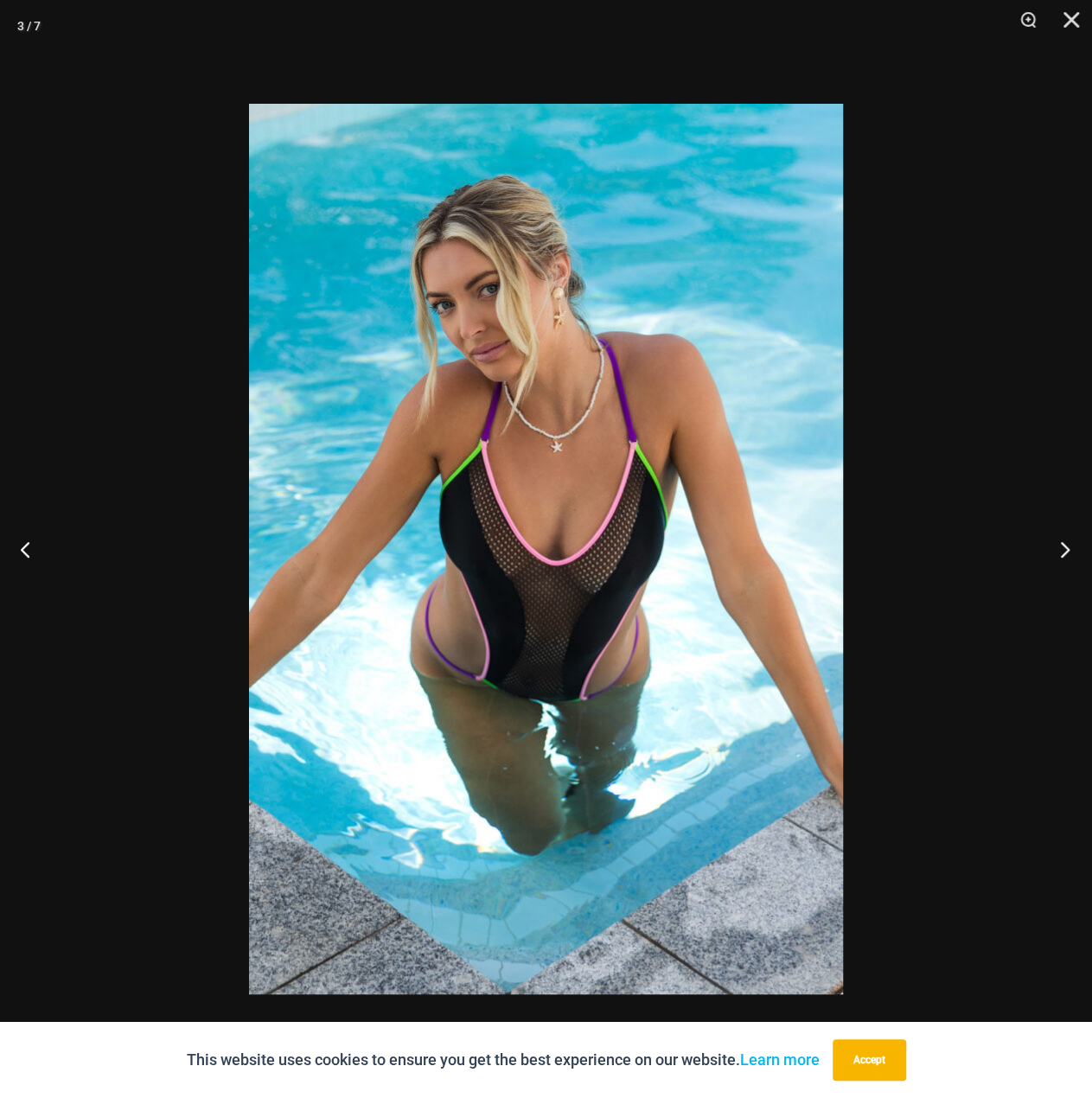
click at [1068, 544] on button "Next" at bounding box center [1059, 549] width 65 height 87
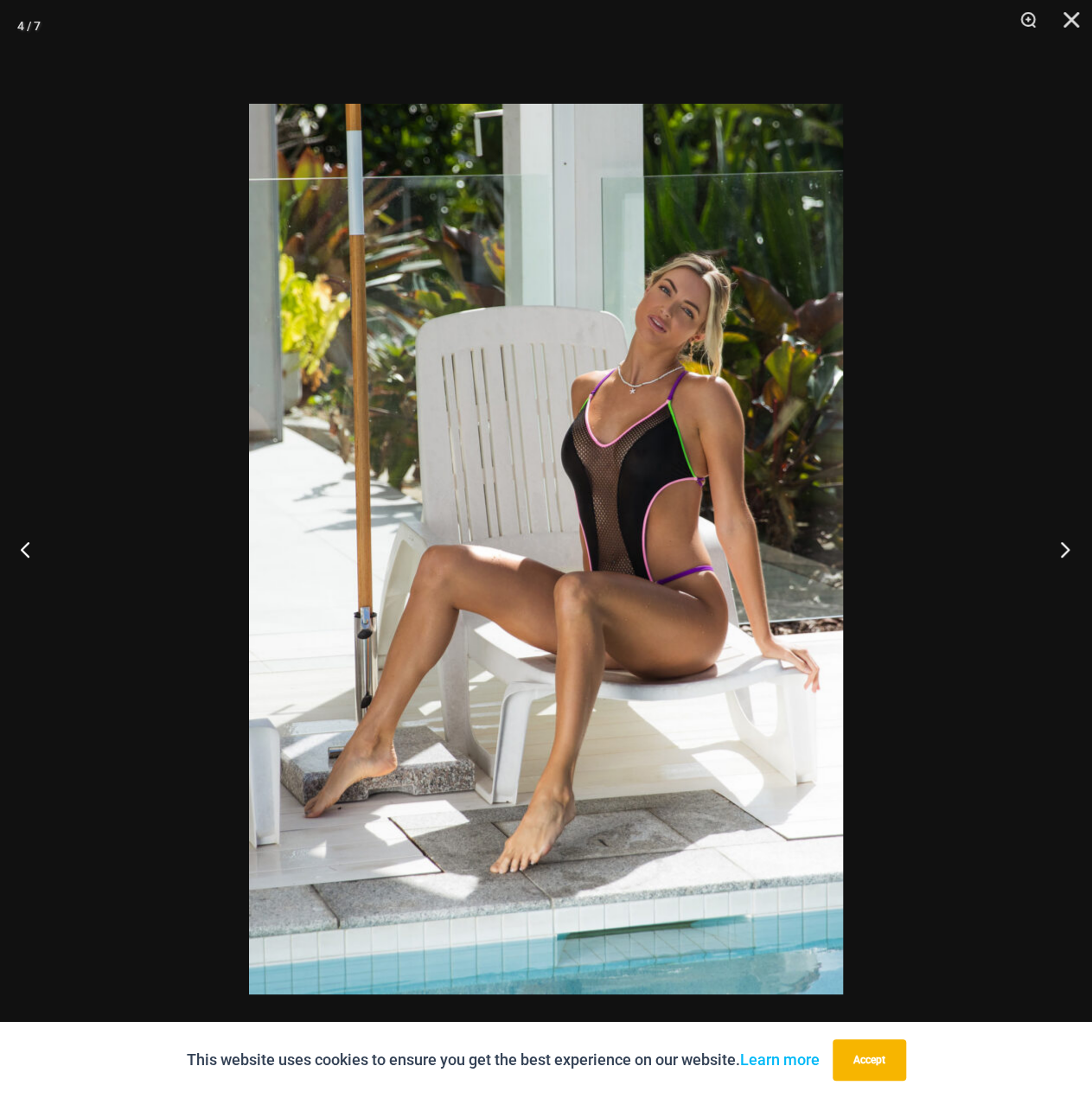
click at [1057, 547] on button "Next" at bounding box center [1059, 549] width 65 height 87
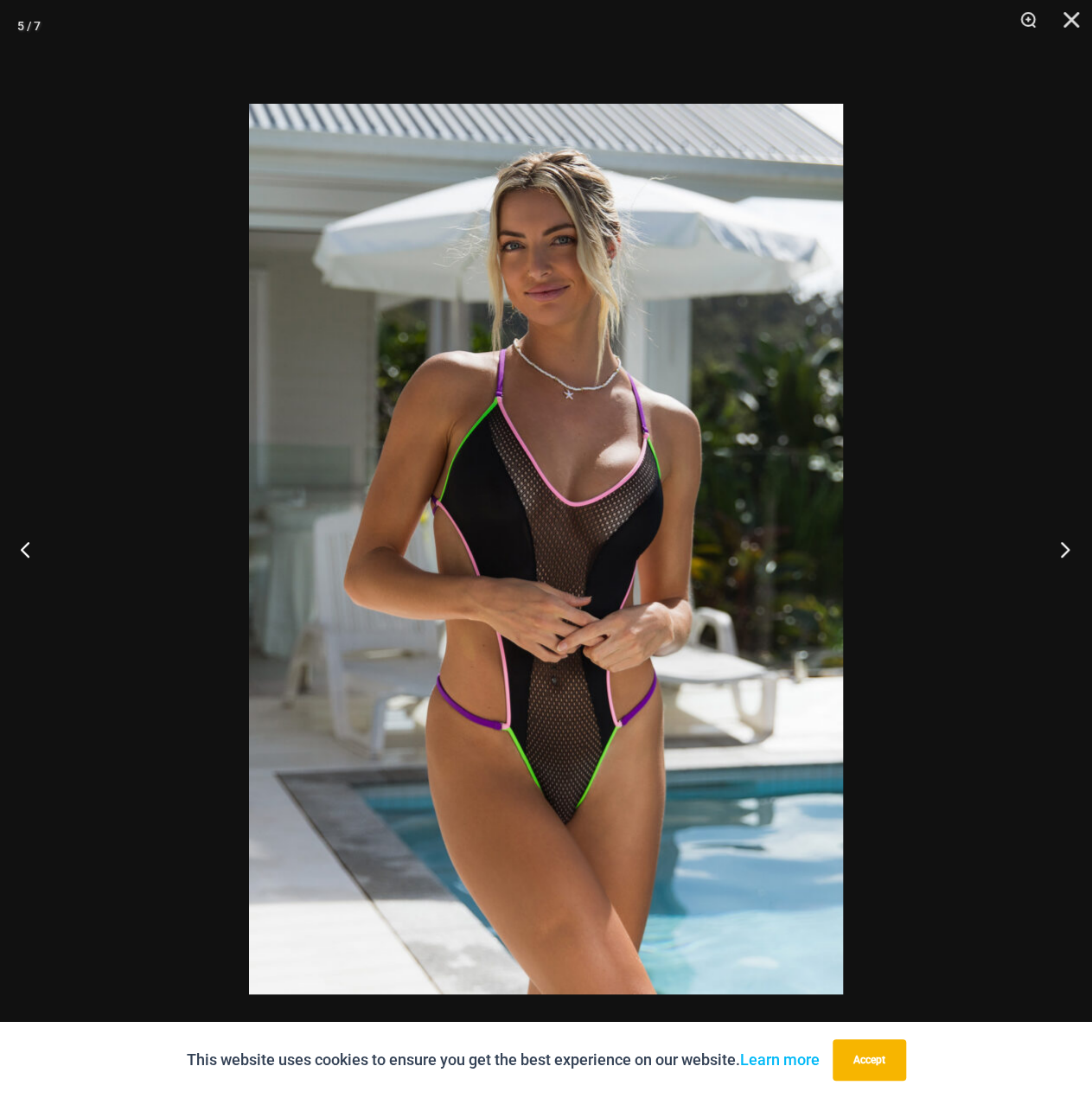
click at [1063, 549] on button "Next" at bounding box center [1059, 549] width 65 height 87
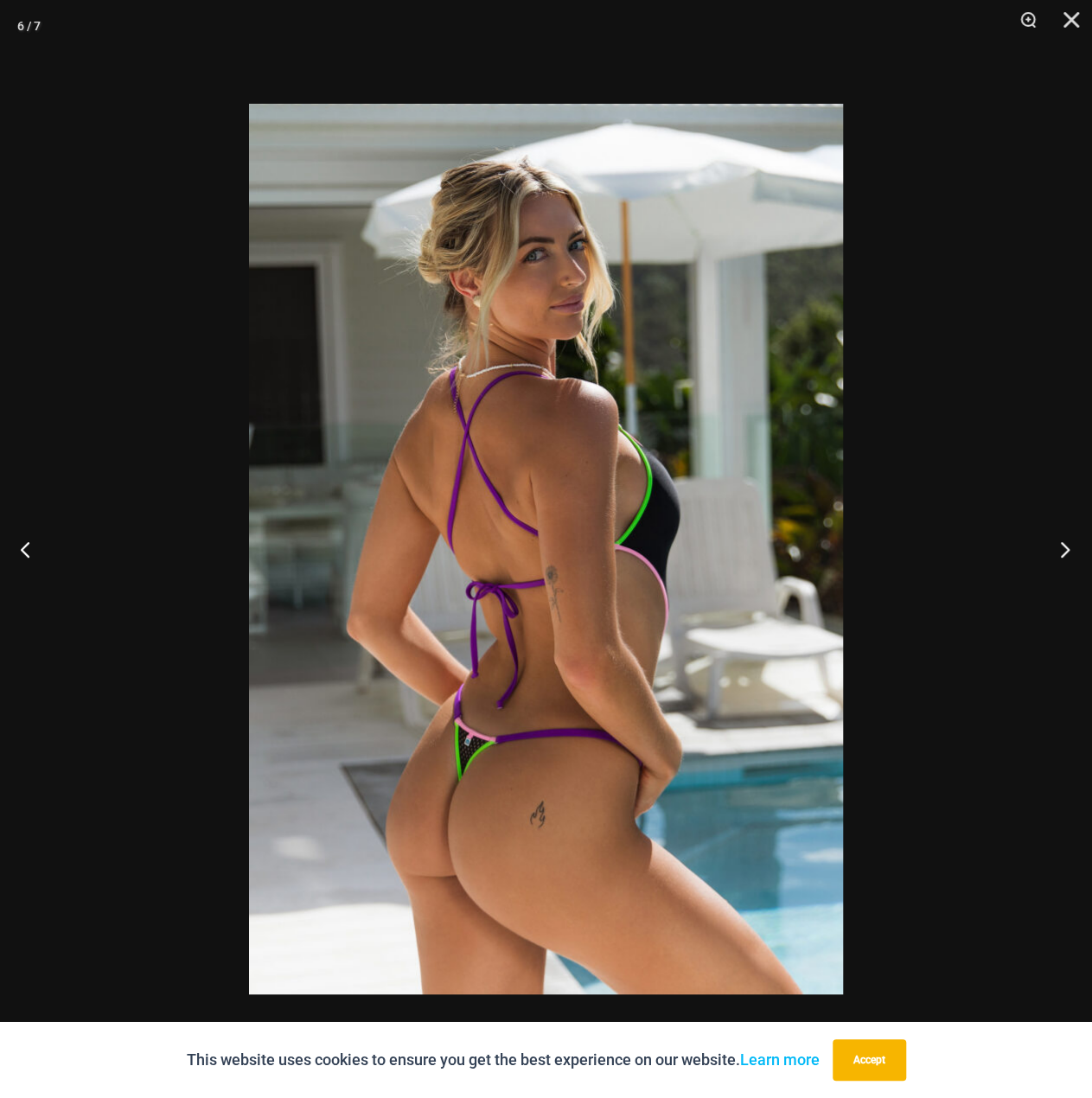
click at [1063, 549] on button "Next" at bounding box center [1059, 549] width 65 height 87
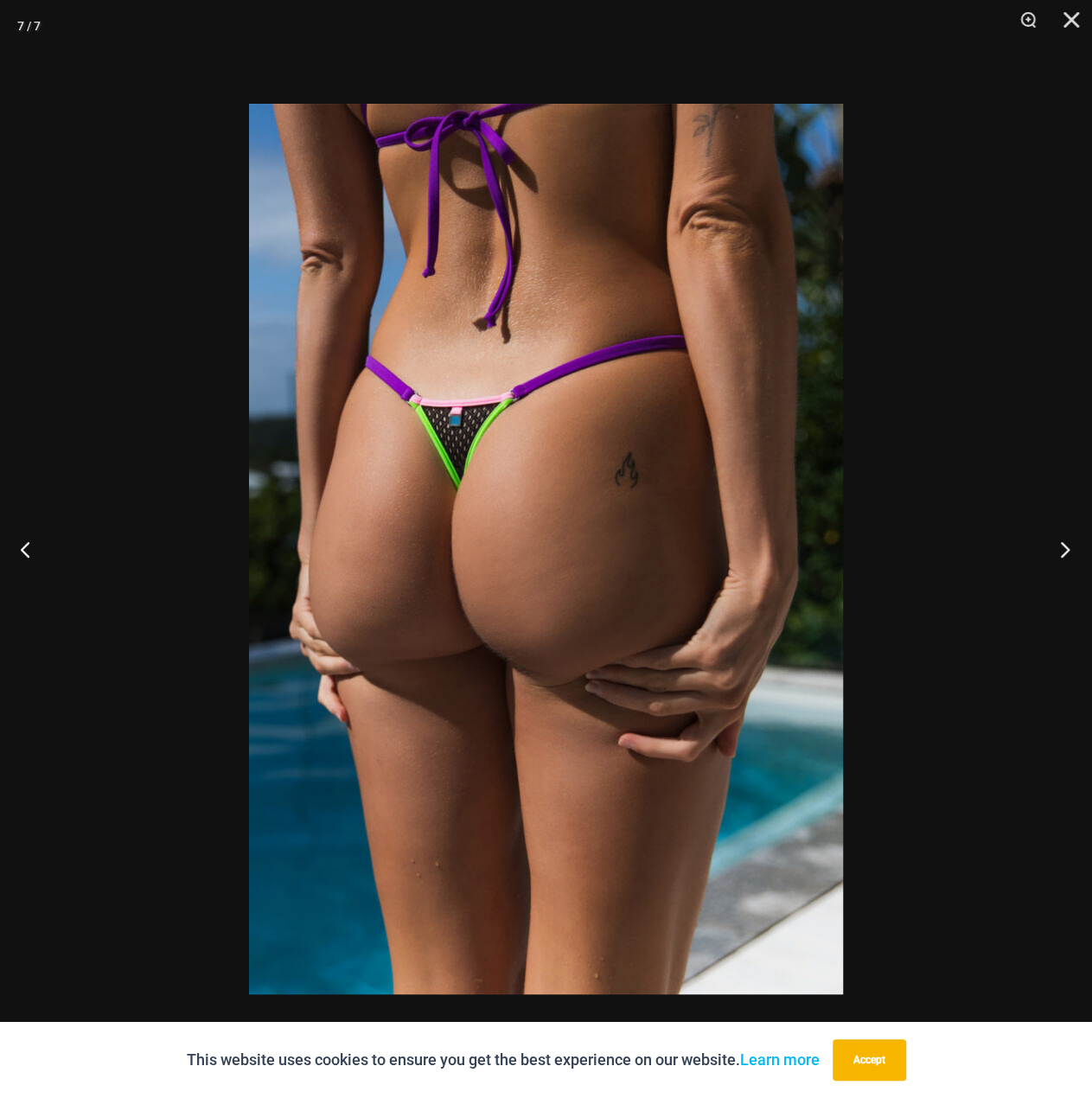
click at [1063, 549] on button "Next" at bounding box center [1059, 549] width 65 height 87
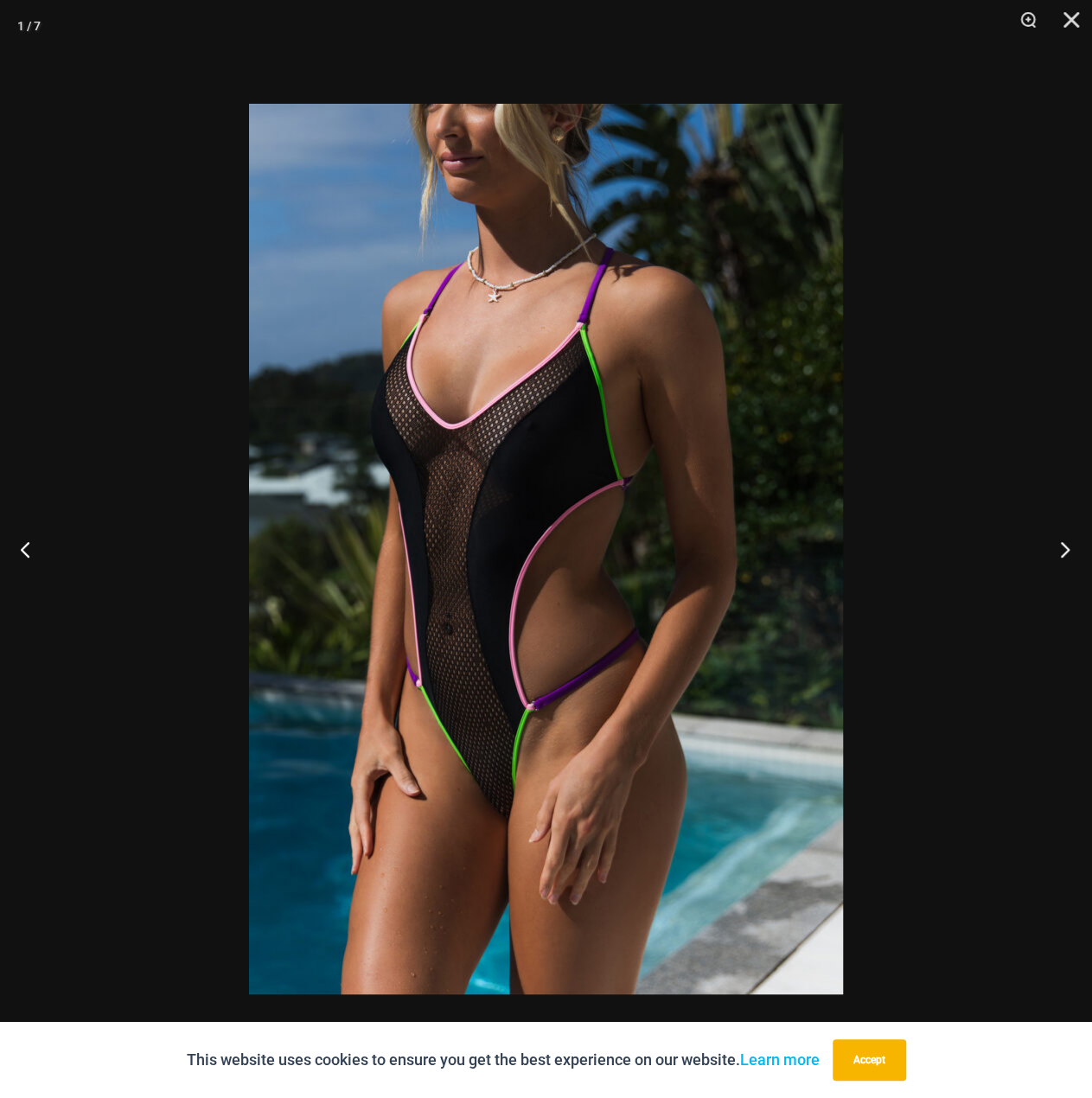
click at [1063, 549] on button "Next" at bounding box center [1059, 549] width 65 height 87
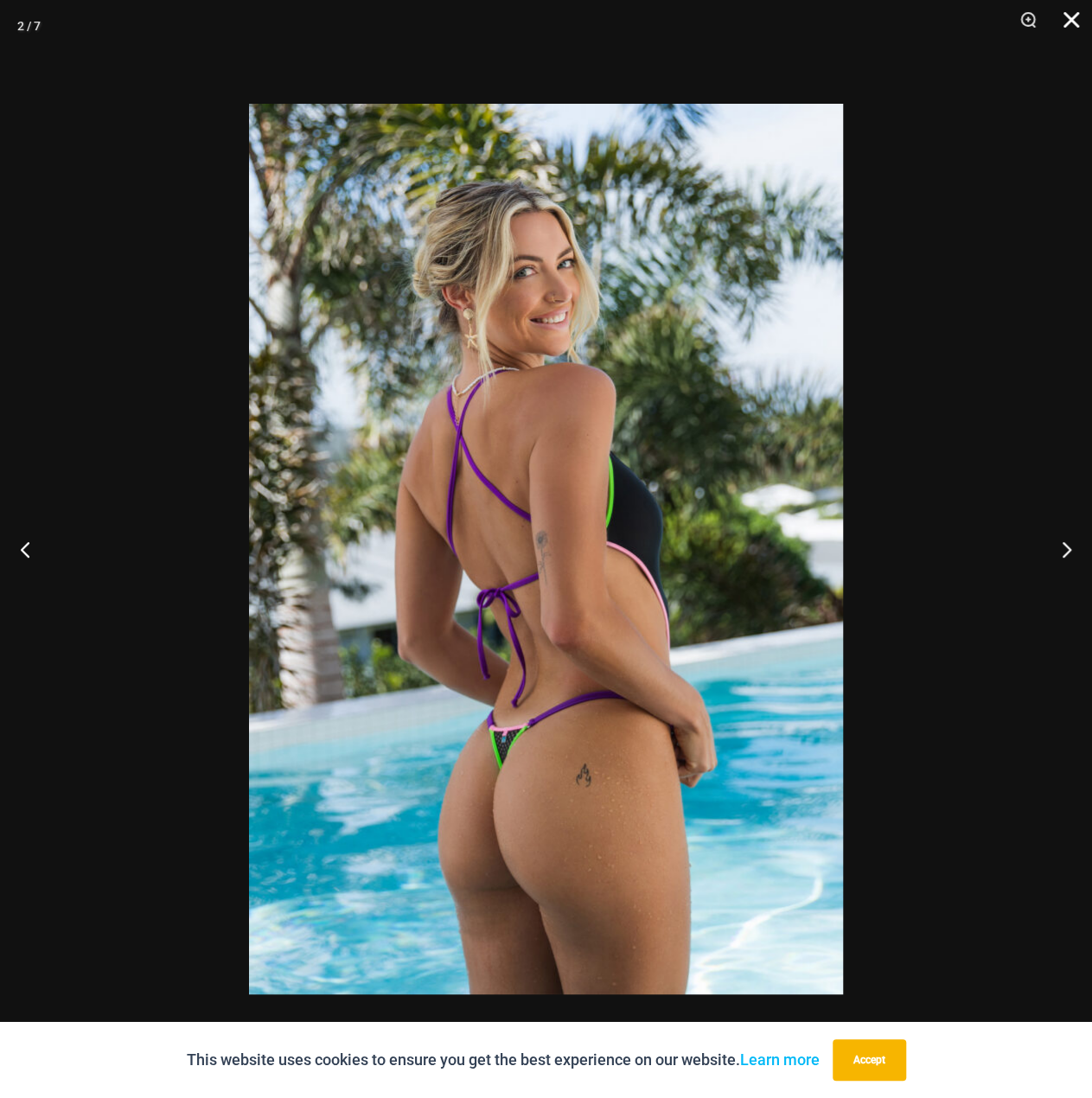
click at [1075, 19] on button "Close" at bounding box center [1065, 26] width 43 height 52
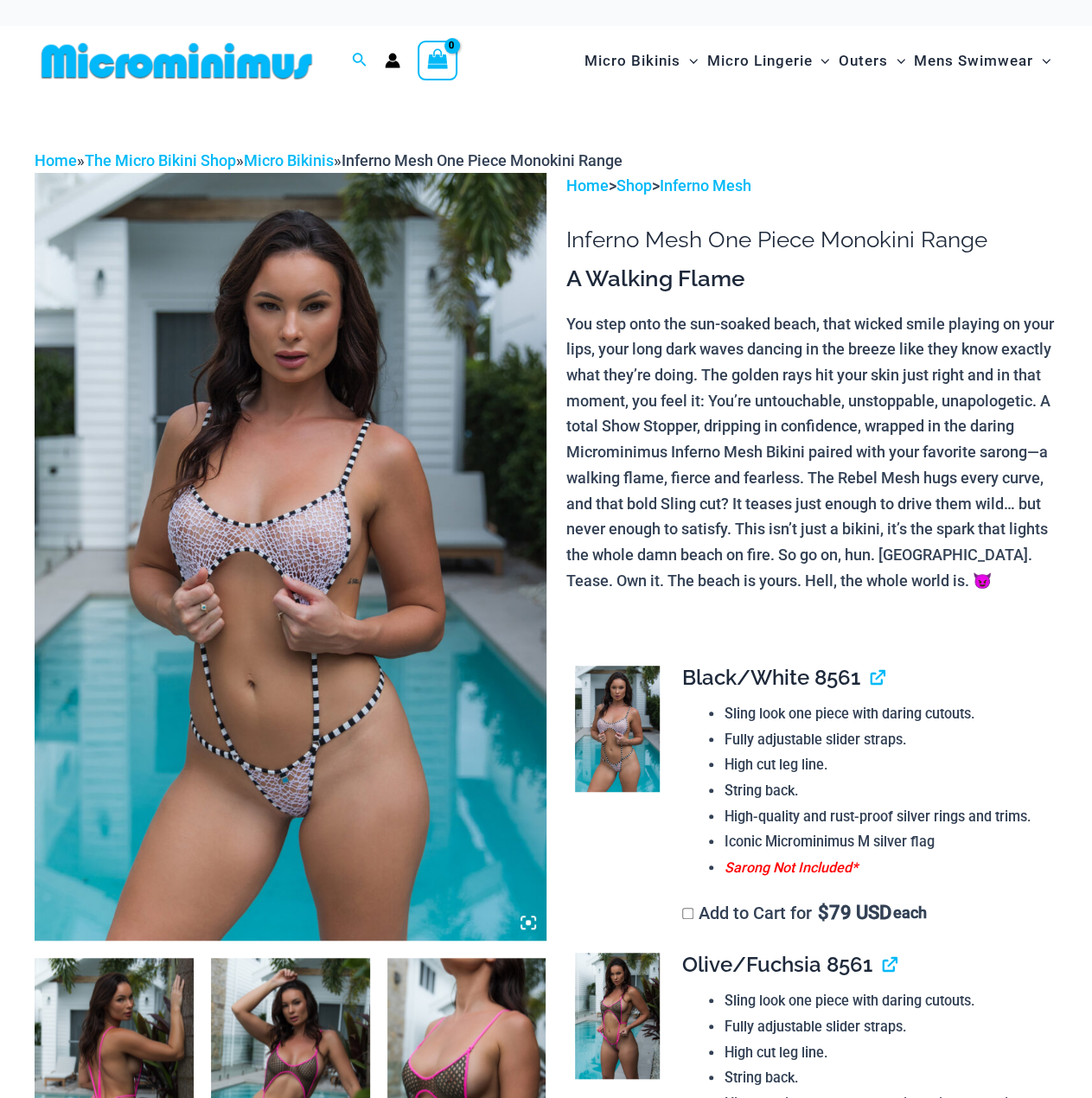
click at [506, 490] on img at bounding box center [290, 557] width 512 height 767
click at [302, 1066] on img at bounding box center [291, 1077] width 159 height 239
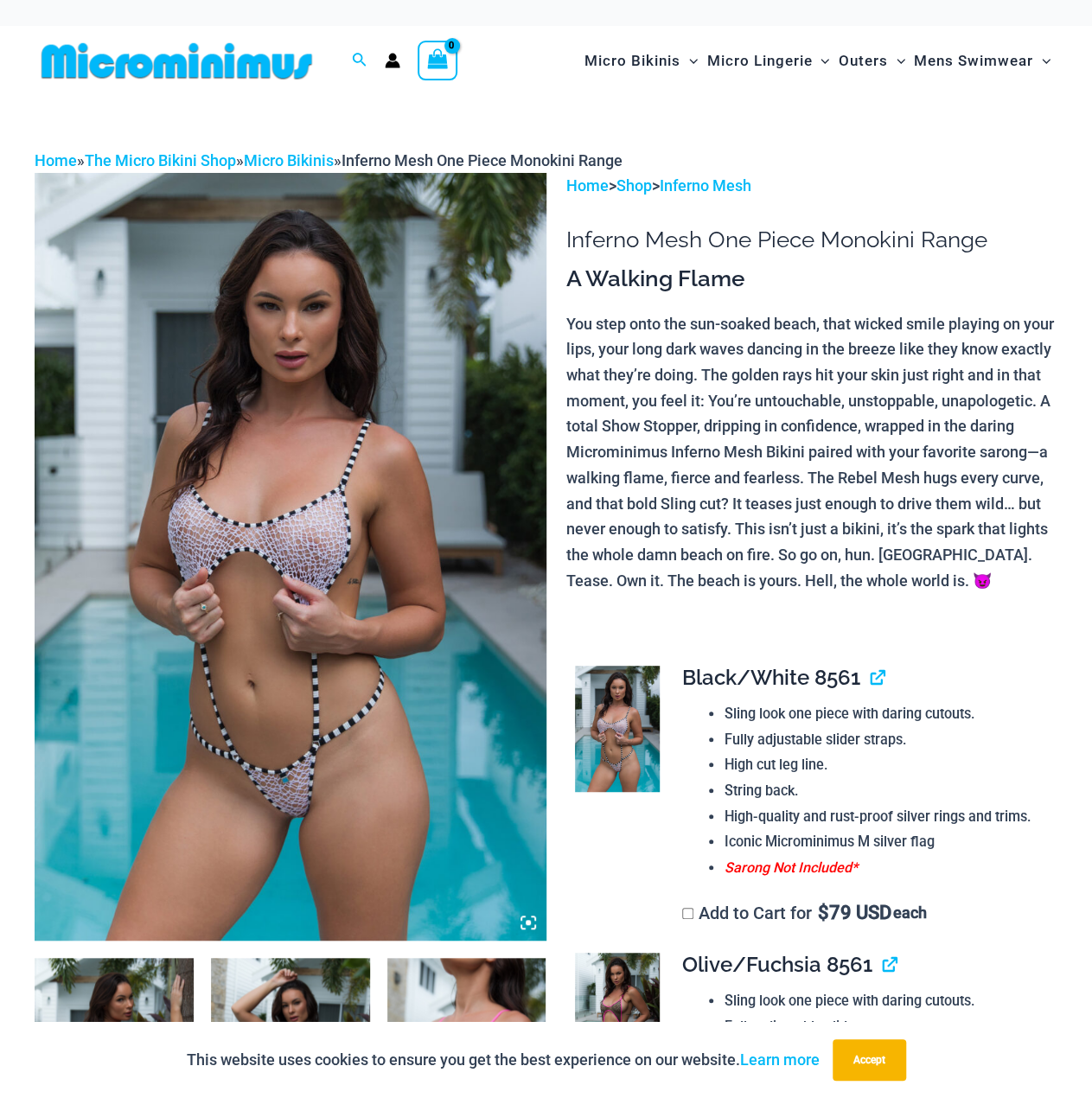
click at [181, 994] on img at bounding box center [114, 1077] width 159 height 239
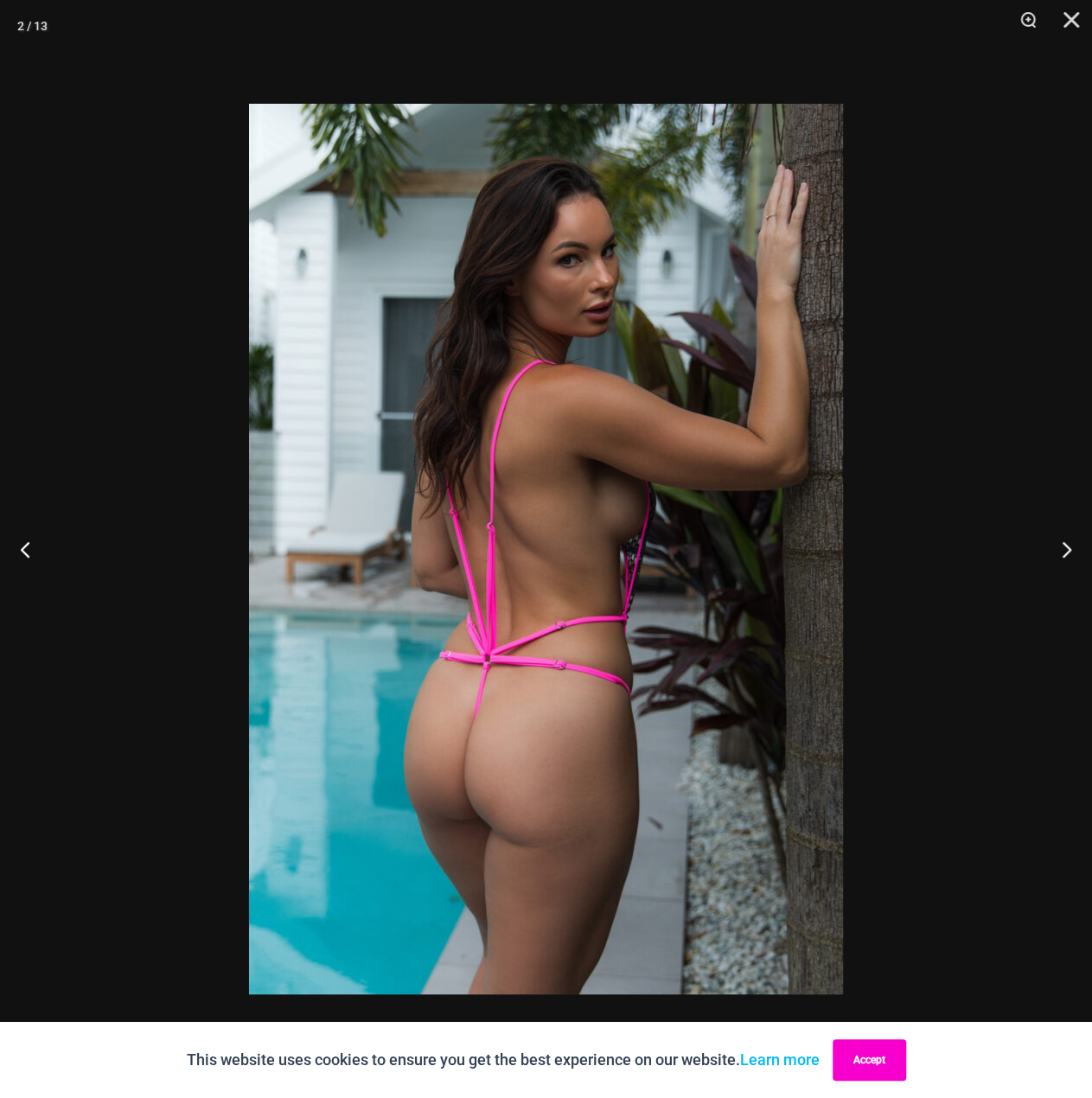
click at [877, 1042] on button "Accept" at bounding box center [869, 1060] width 74 height 42
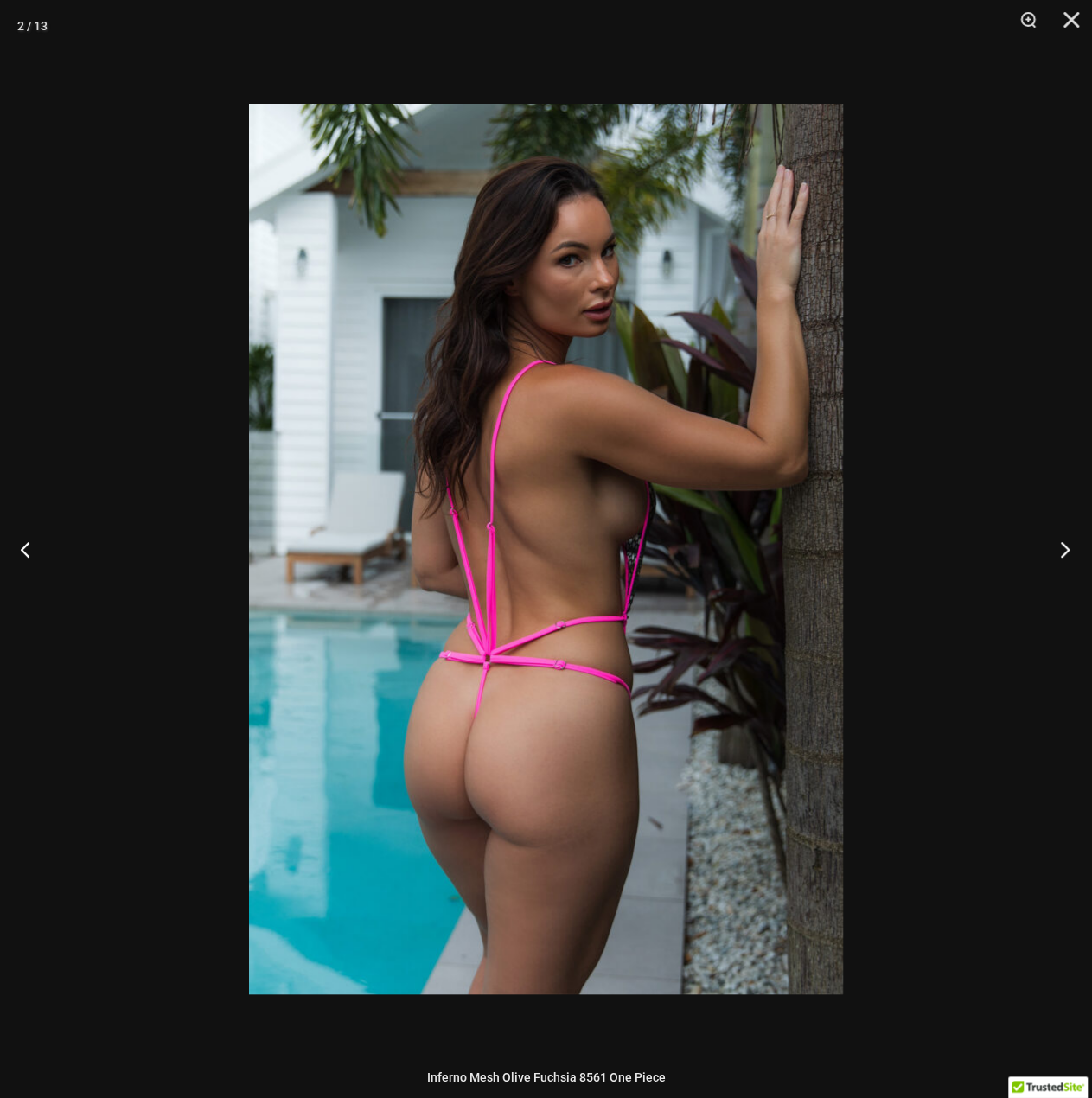
click at [1058, 526] on button "Next" at bounding box center [1059, 549] width 65 height 87
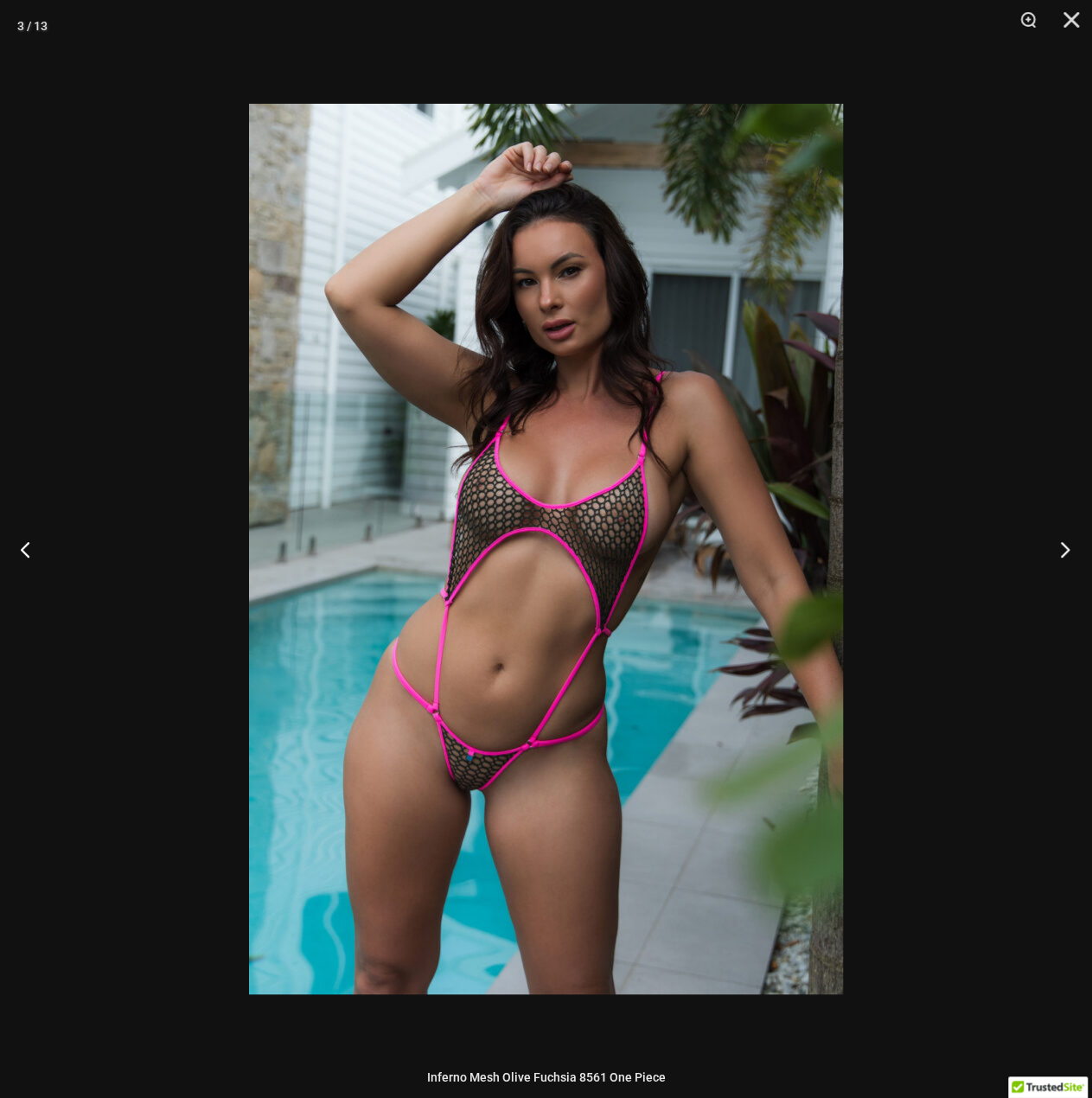
click at [1058, 556] on button "Next" at bounding box center [1059, 549] width 65 height 87
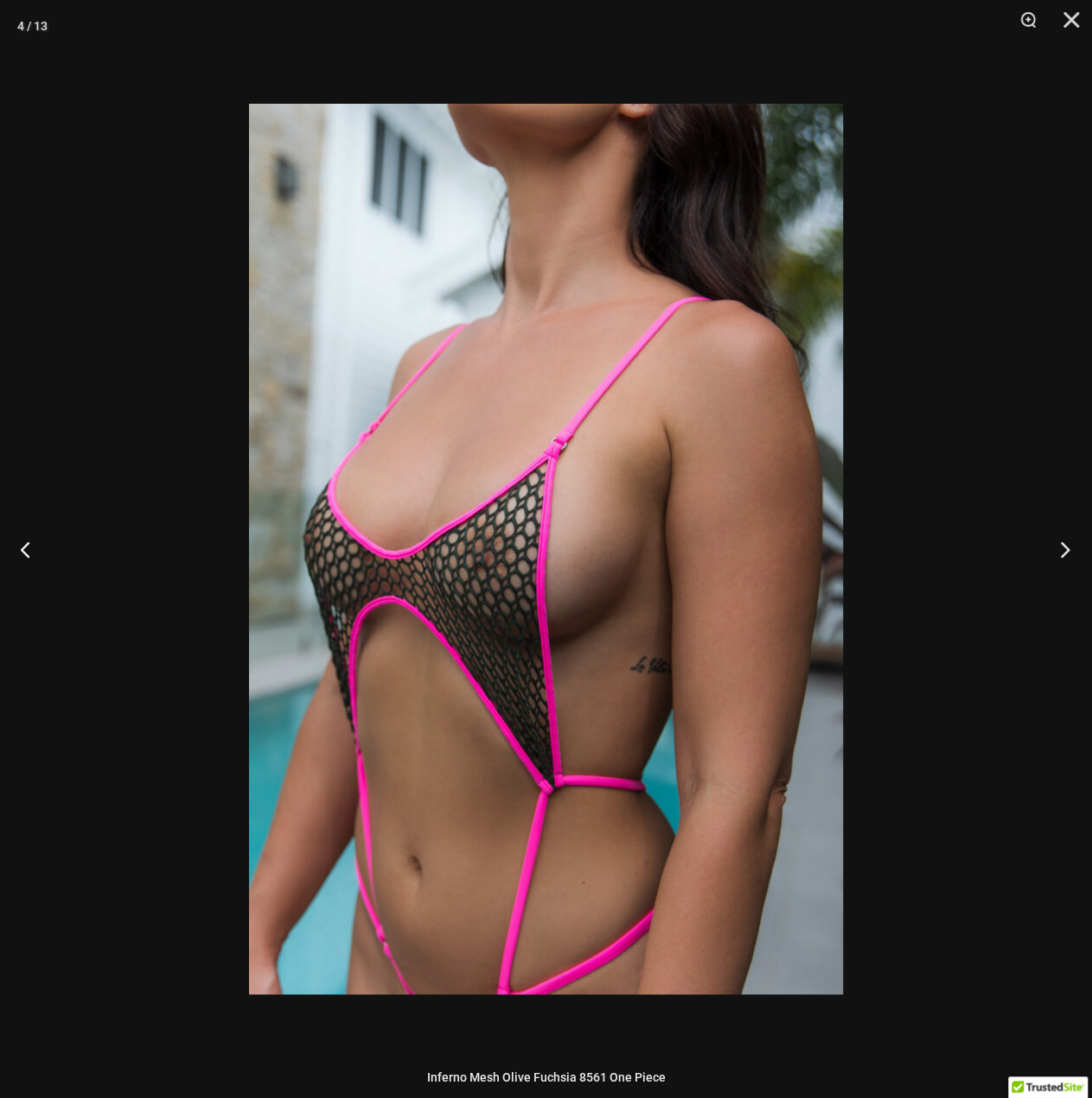
click at [1054, 556] on button "Next" at bounding box center [1059, 549] width 65 height 87
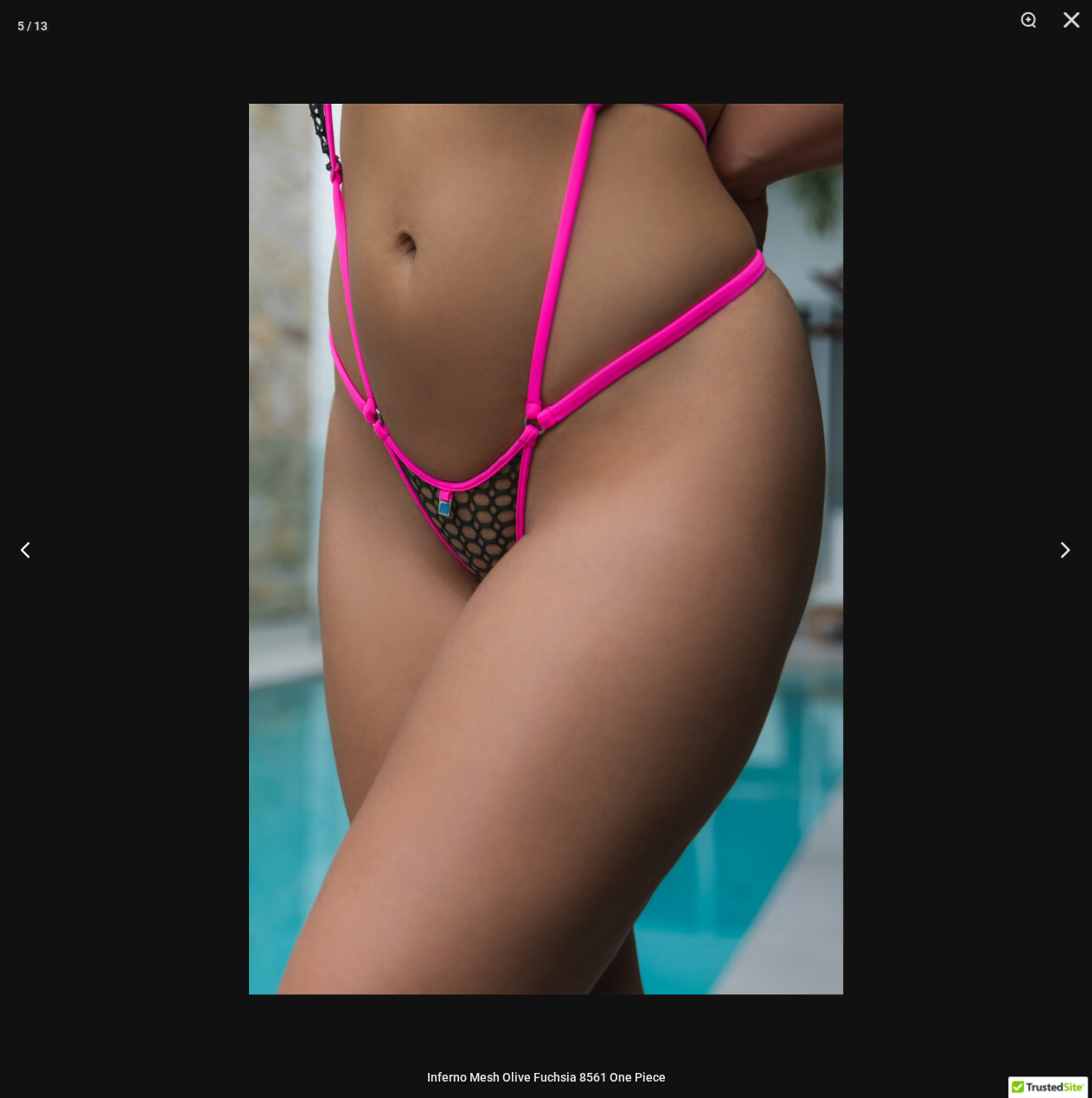
click at [1054, 556] on button "Next" at bounding box center [1059, 549] width 65 height 87
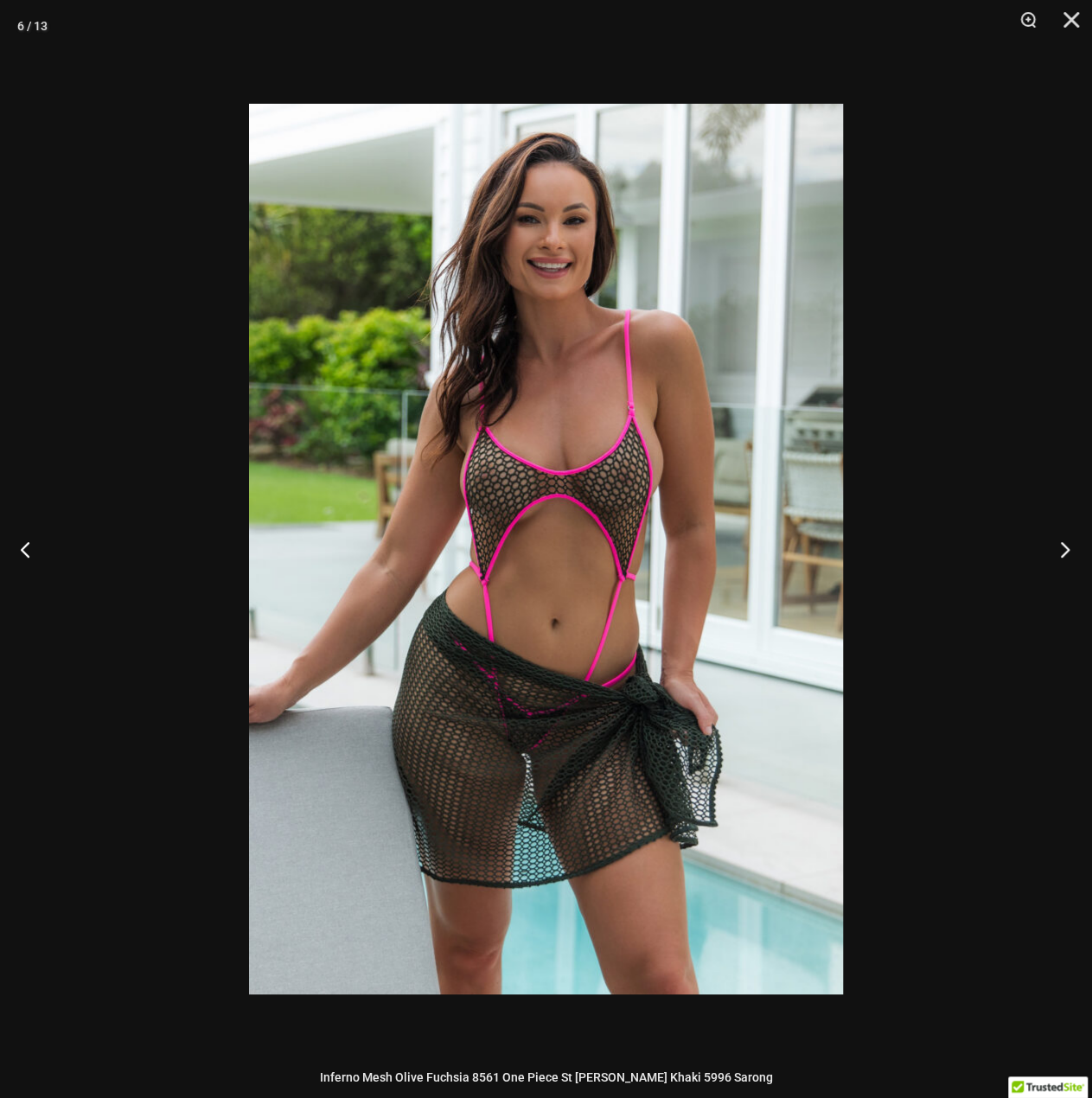
click at [1053, 552] on button "Next" at bounding box center [1059, 549] width 65 height 87
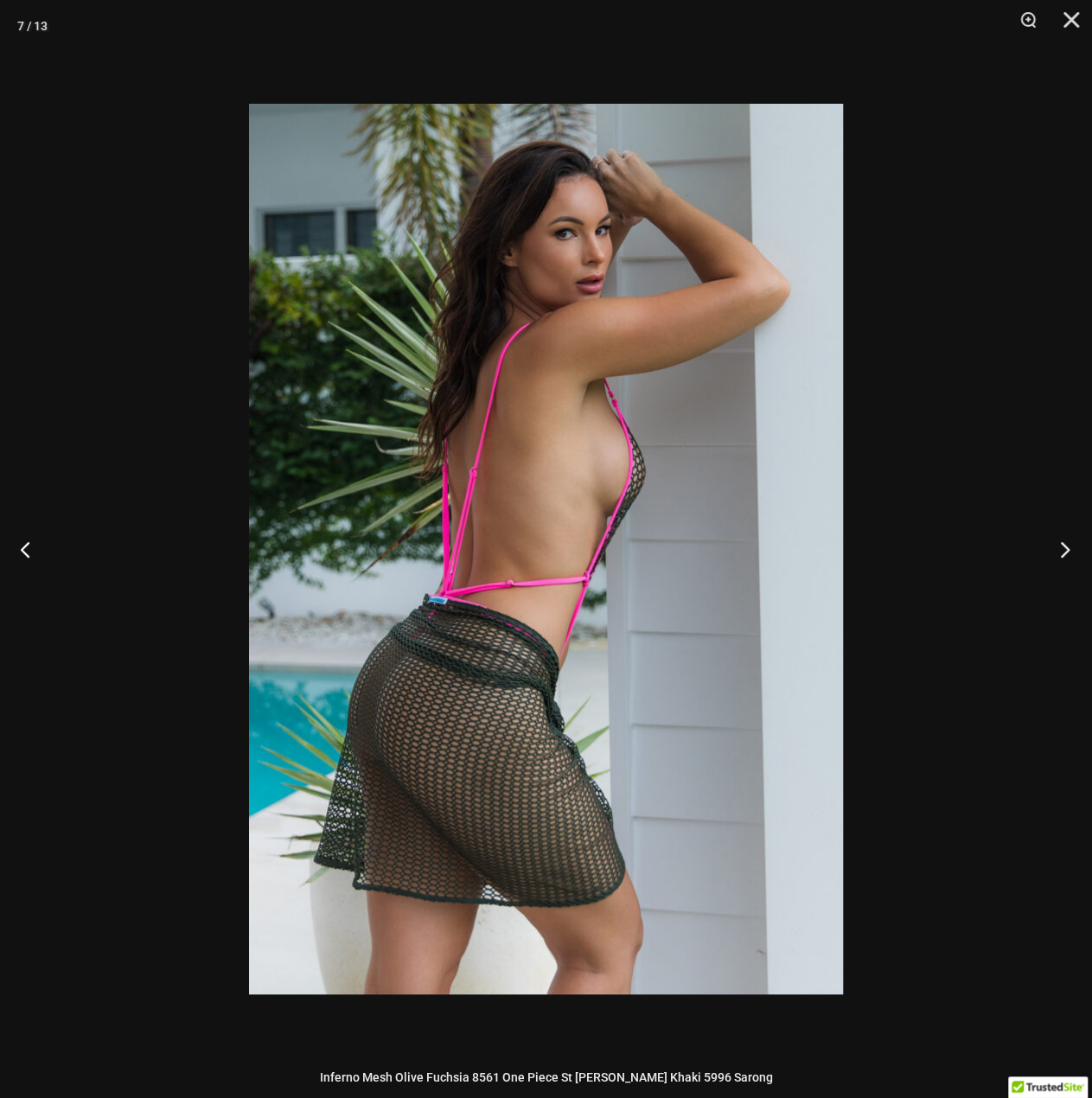
click at [1053, 552] on button "Next" at bounding box center [1059, 549] width 65 height 87
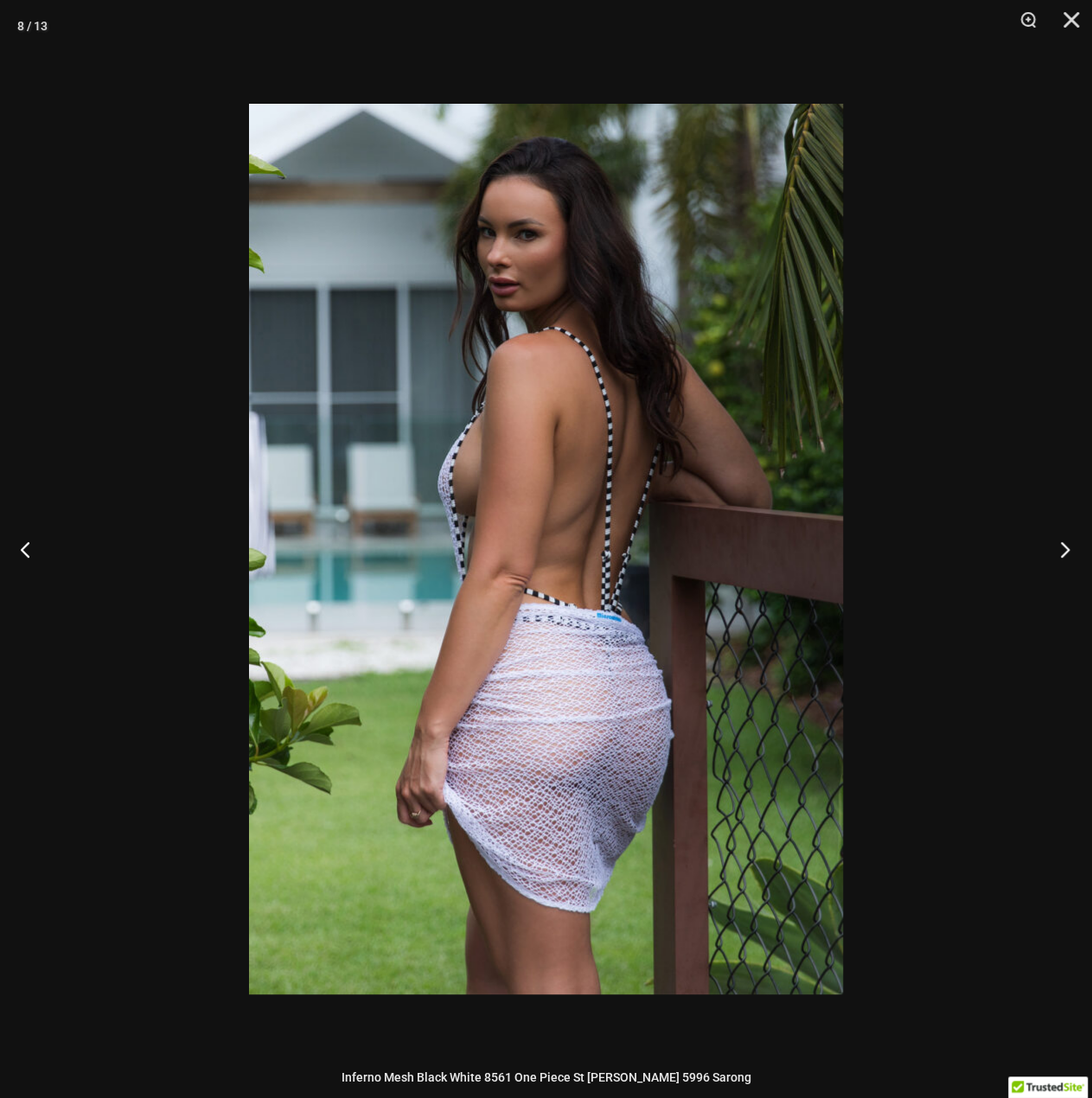
click at [1053, 552] on button "Next" at bounding box center [1059, 549] width 65 height 87
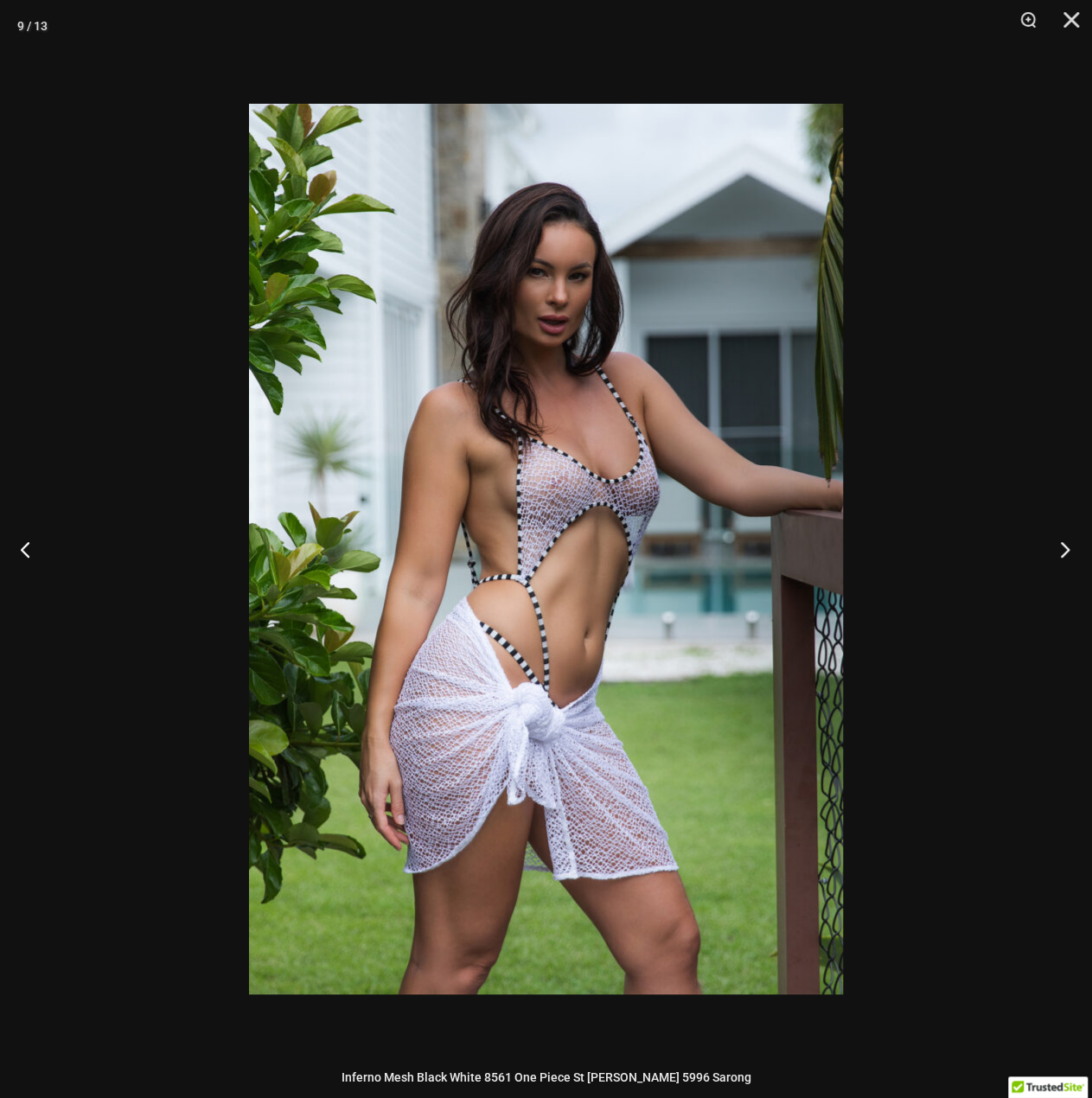
click at [1068, 546] on button "Next" at bounding box center [1059, 549] width 65 height 87
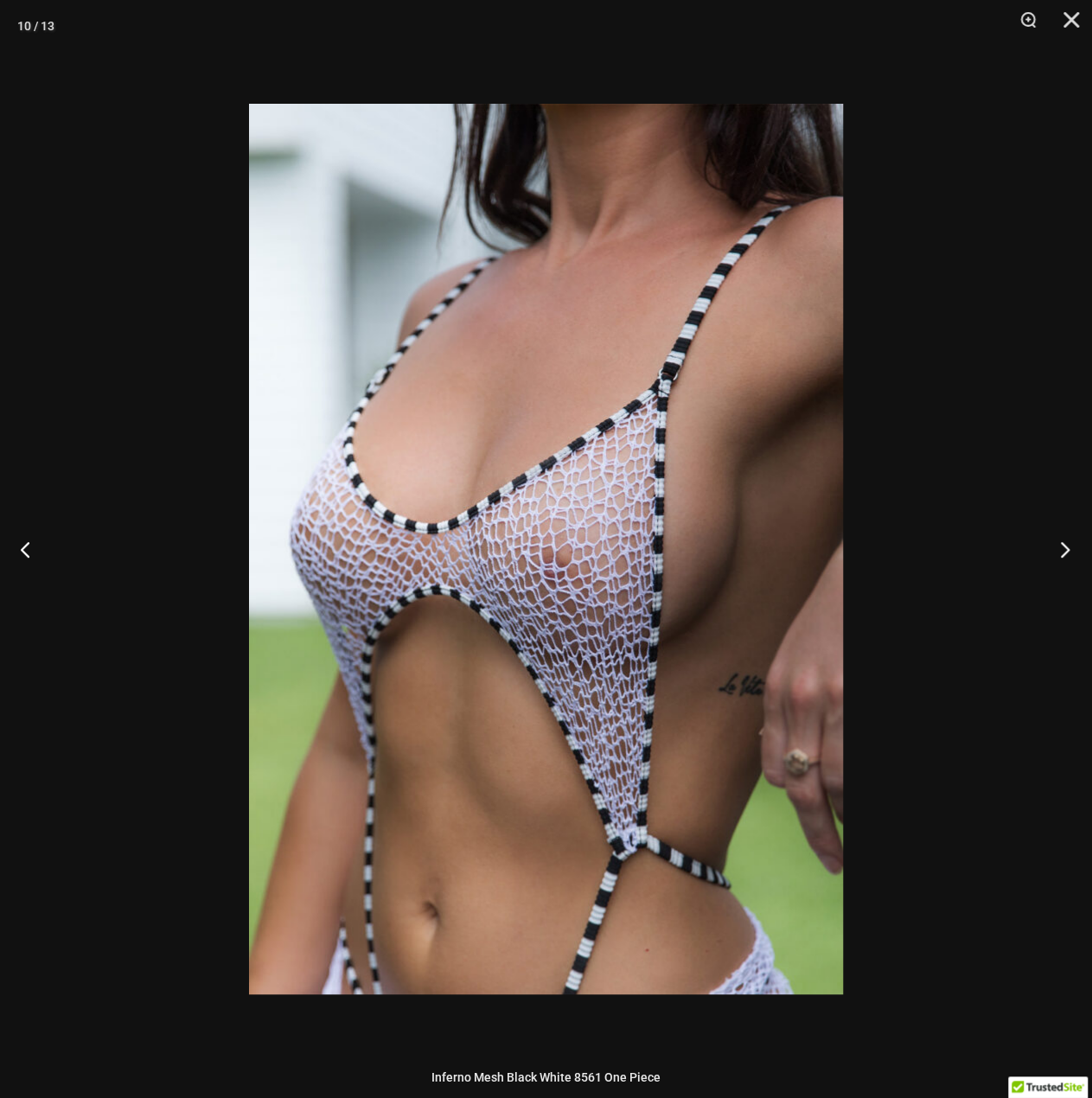
click at [1068, 546] on button "Next" at bounding box center [1059, 549] width 65 height 87
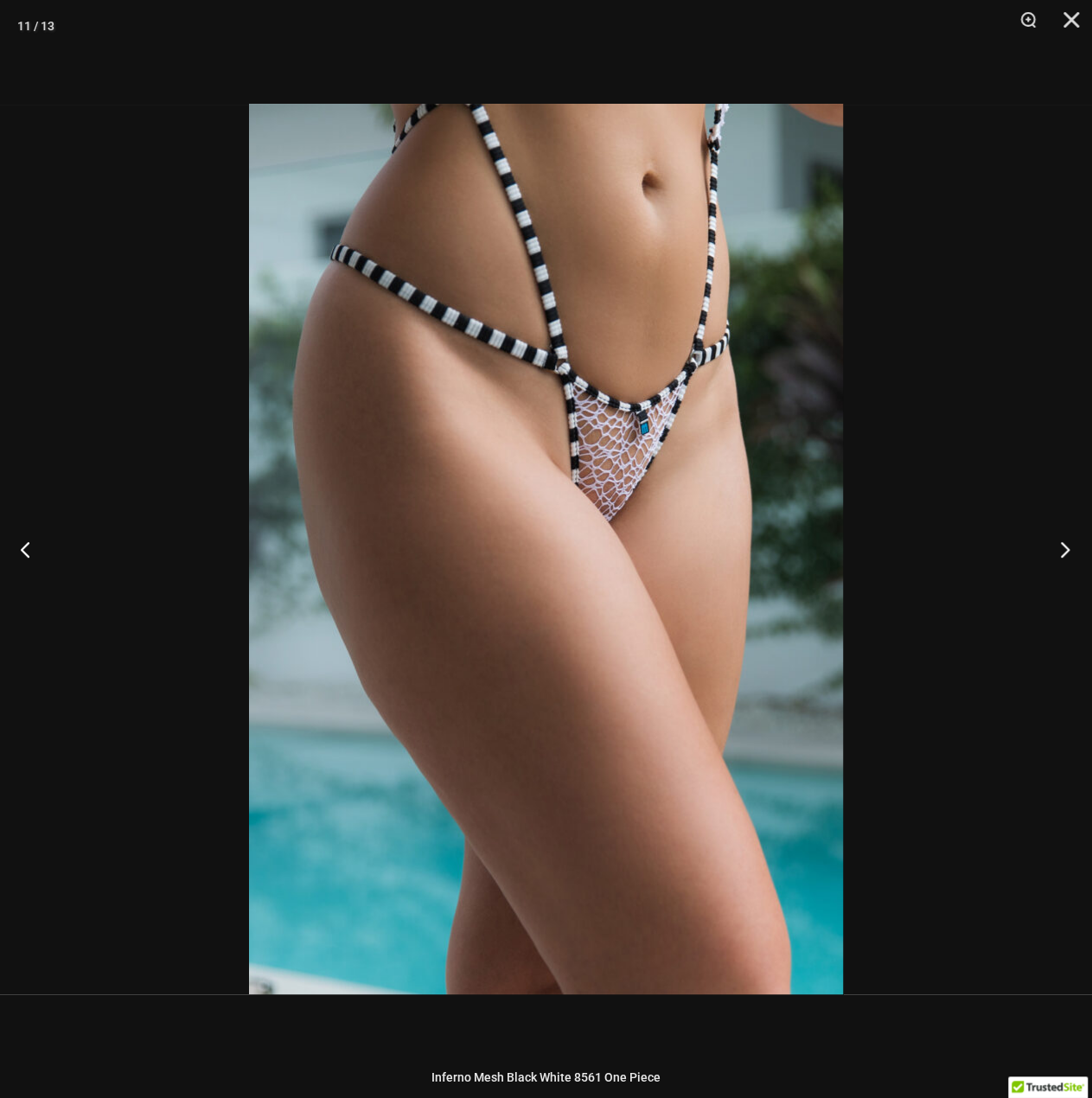
click at [1065, 547] on button "Next" at bounding box center [1059, 549] width 65 height 87
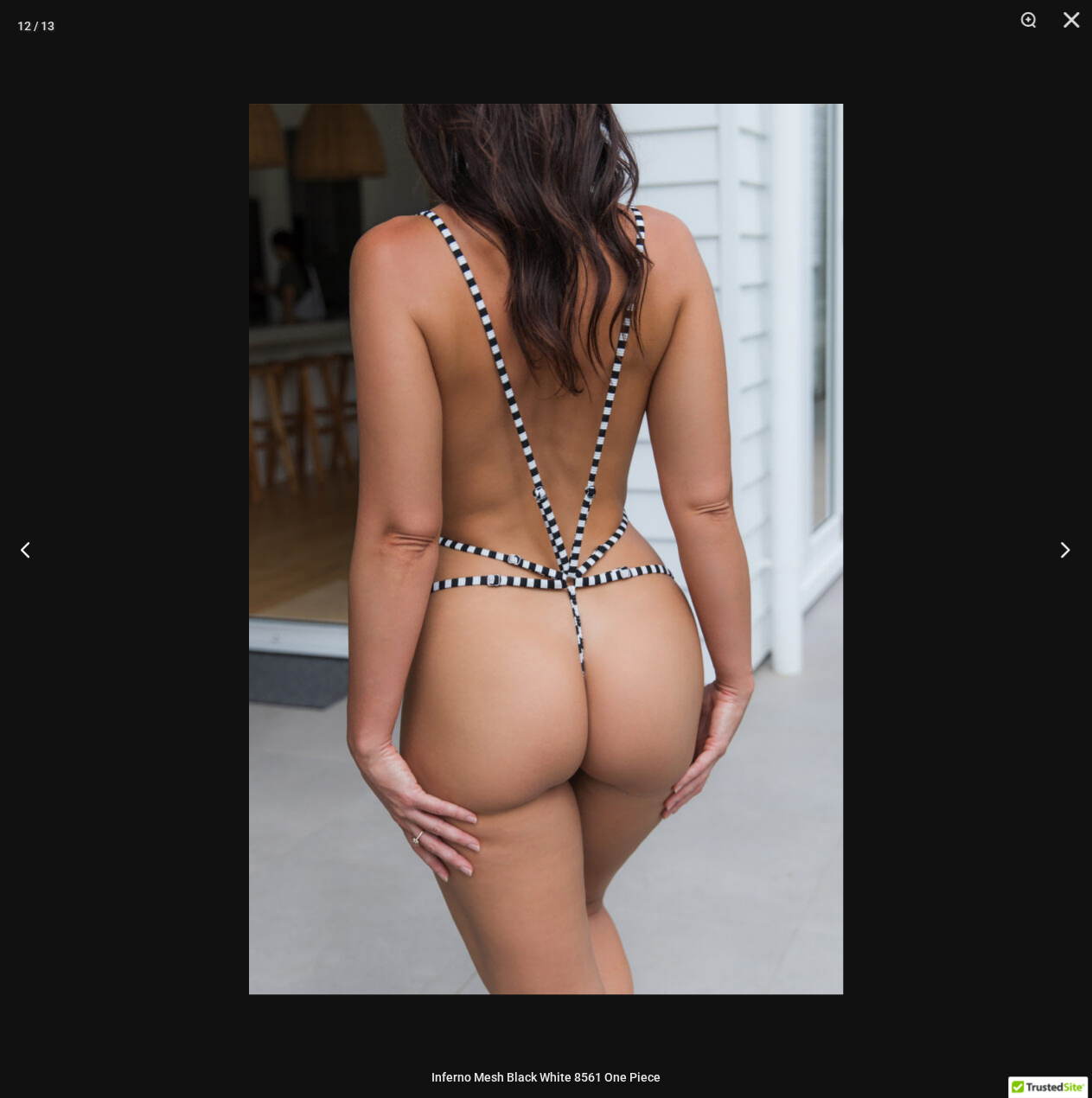
click at [1064, 548] on button "Next" at bounding box center [1059, 549] width 65 height 87
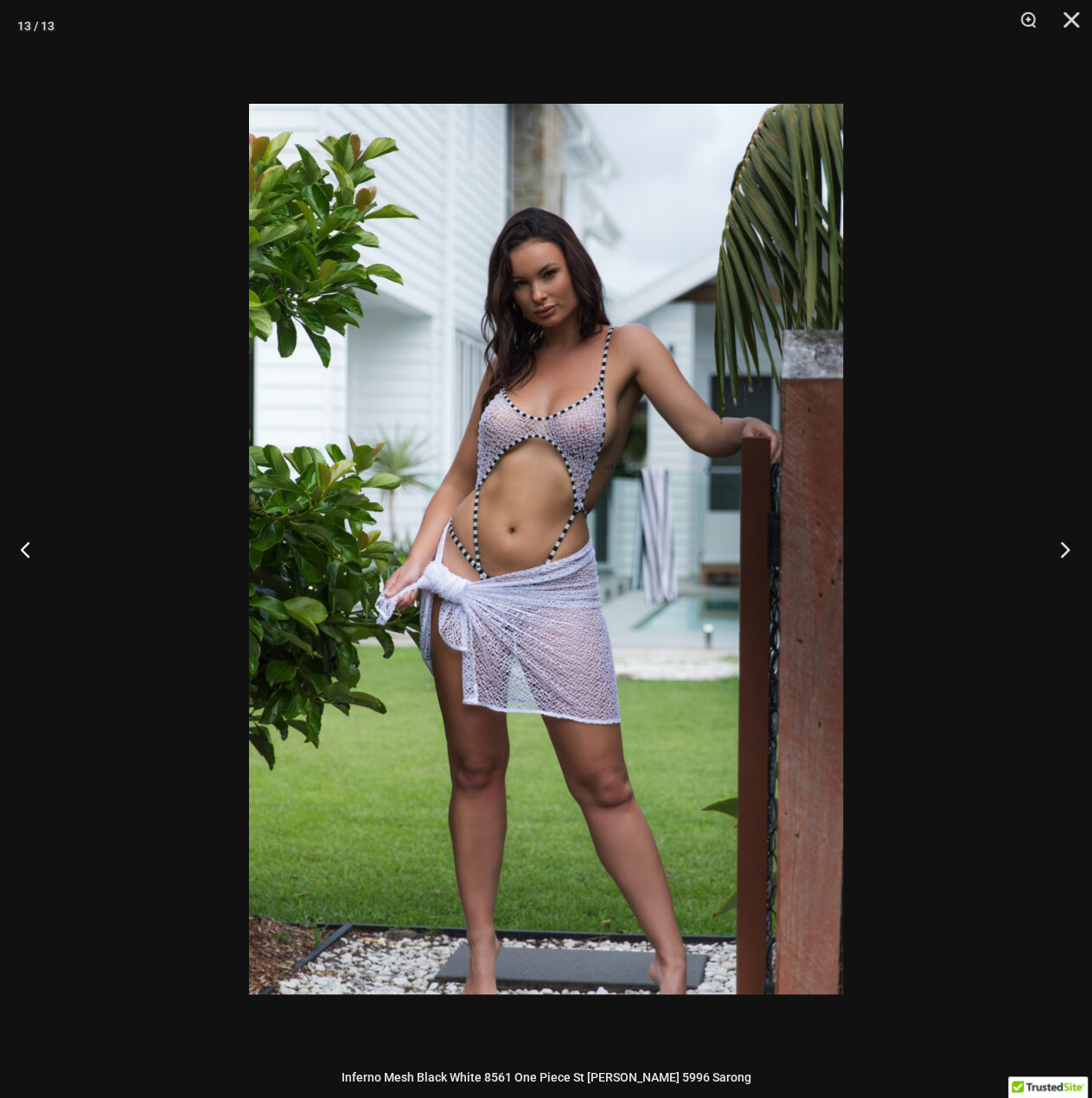
click at [1058, 544] on button "Next" at bounding box center [1059, 549] width 65 height 87
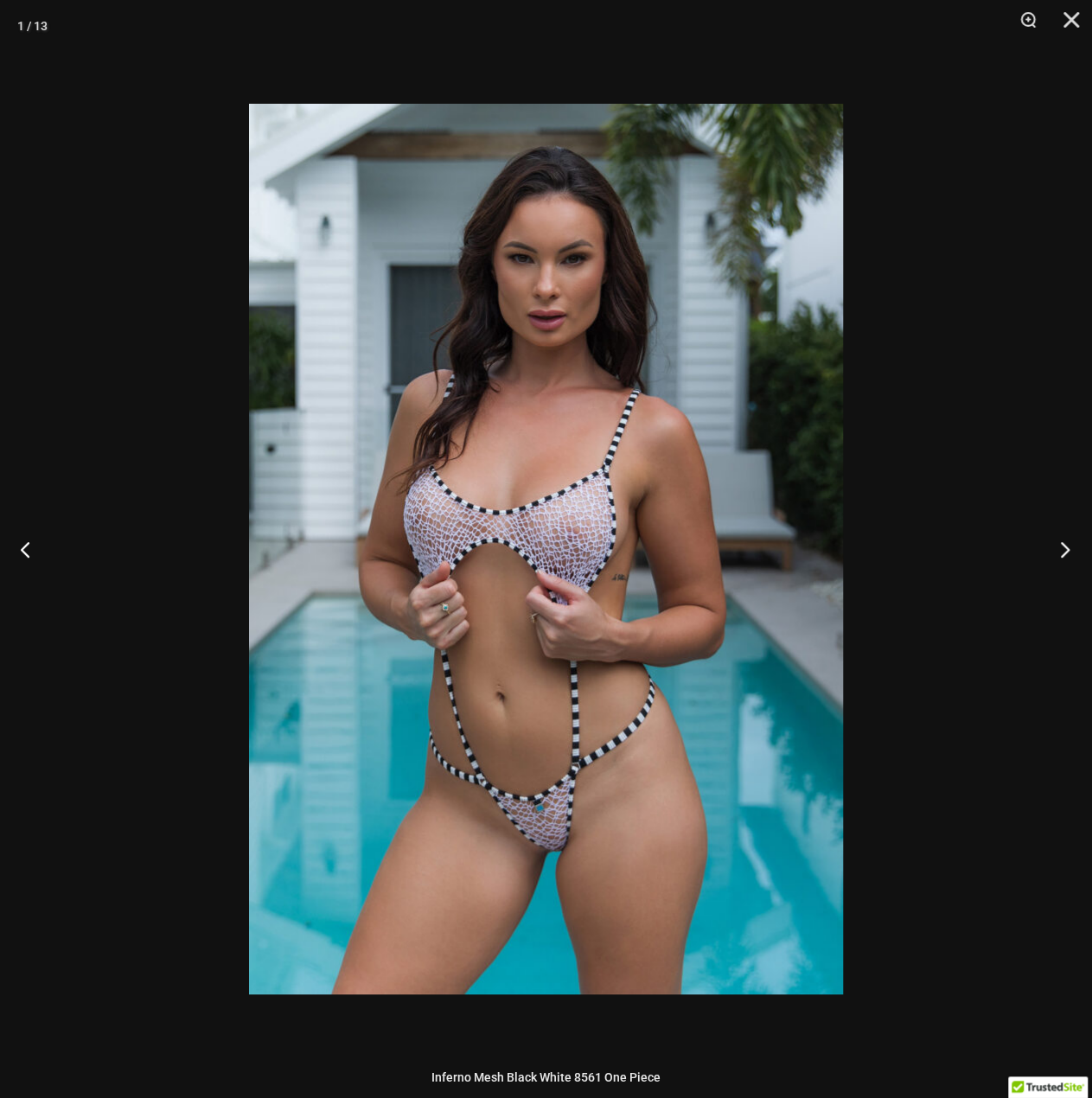
click at [1050, 559] on button "Next" at bounding box center [1059, 549] width 65 height 87
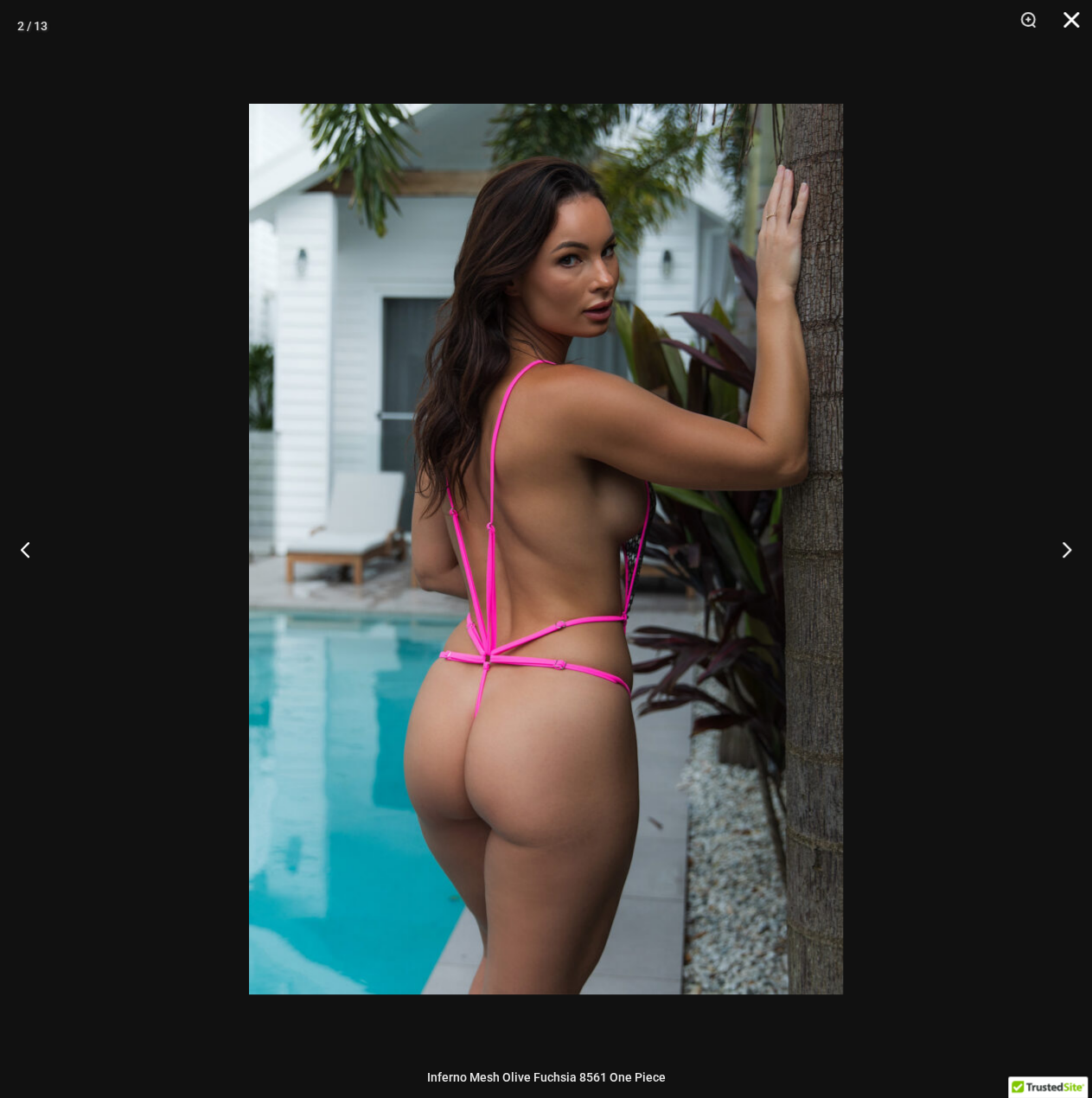
click at [1070, 20] on button "Close" at bounding box center [1065, 26] width 43 height 52
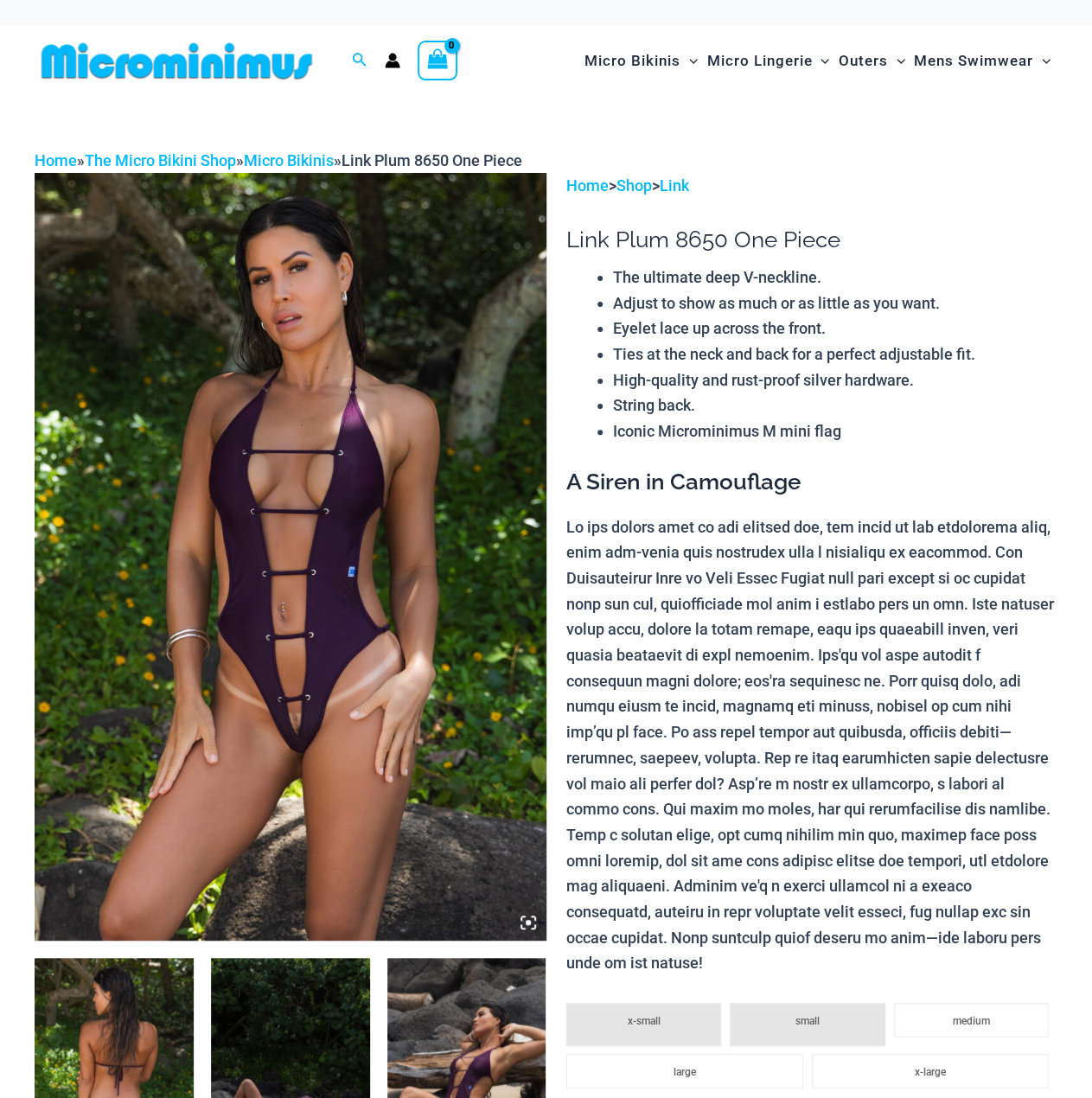
click at [439, 517] on img at bounding box center [290, 557] width 512 height 767
click at [120, 1033] on img at bounding box center [114, 1077] width 159 height 239
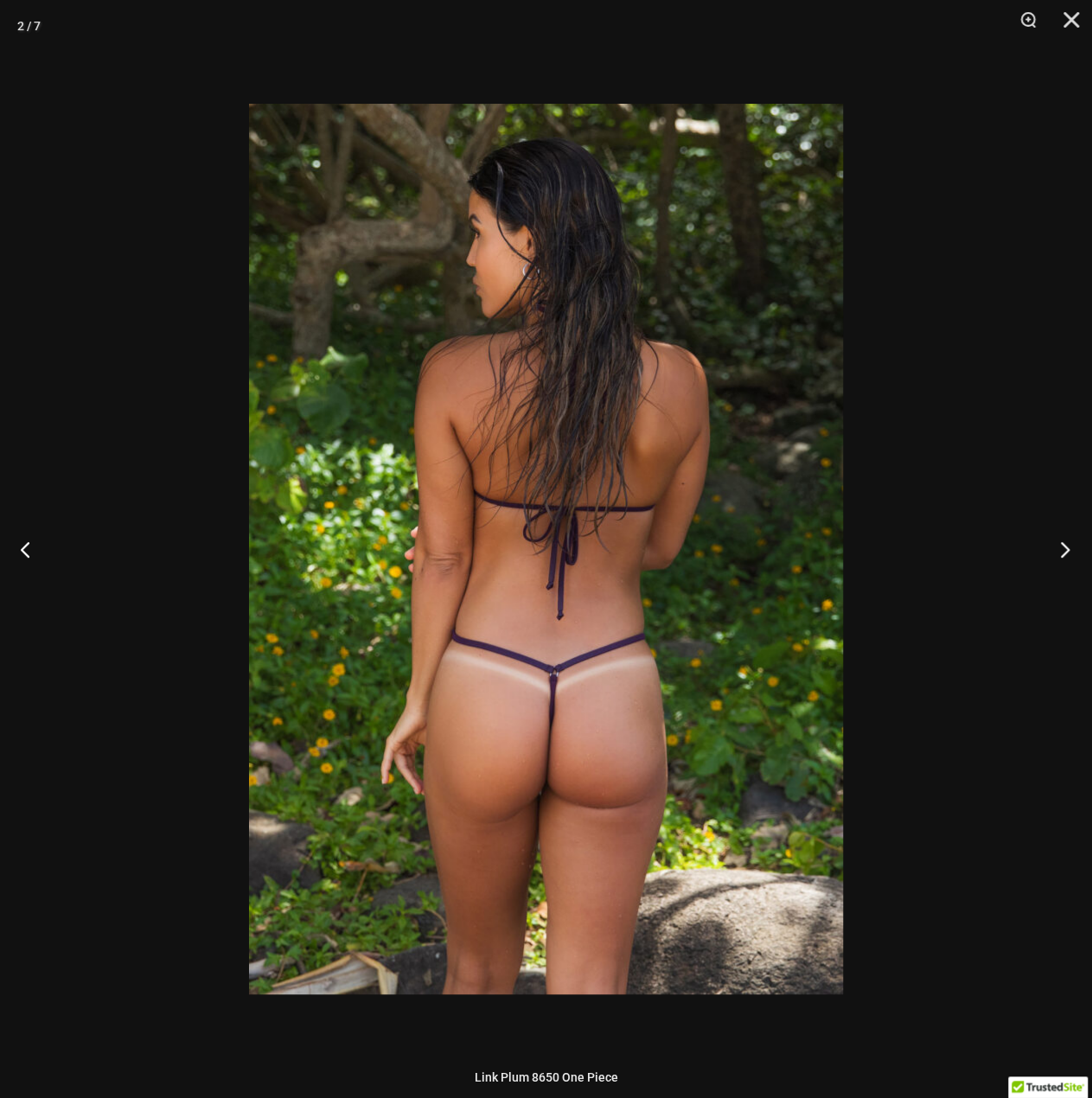
click at [1067, 563] on button "Next" at bounding box center [1059, 549] width 65 height 87
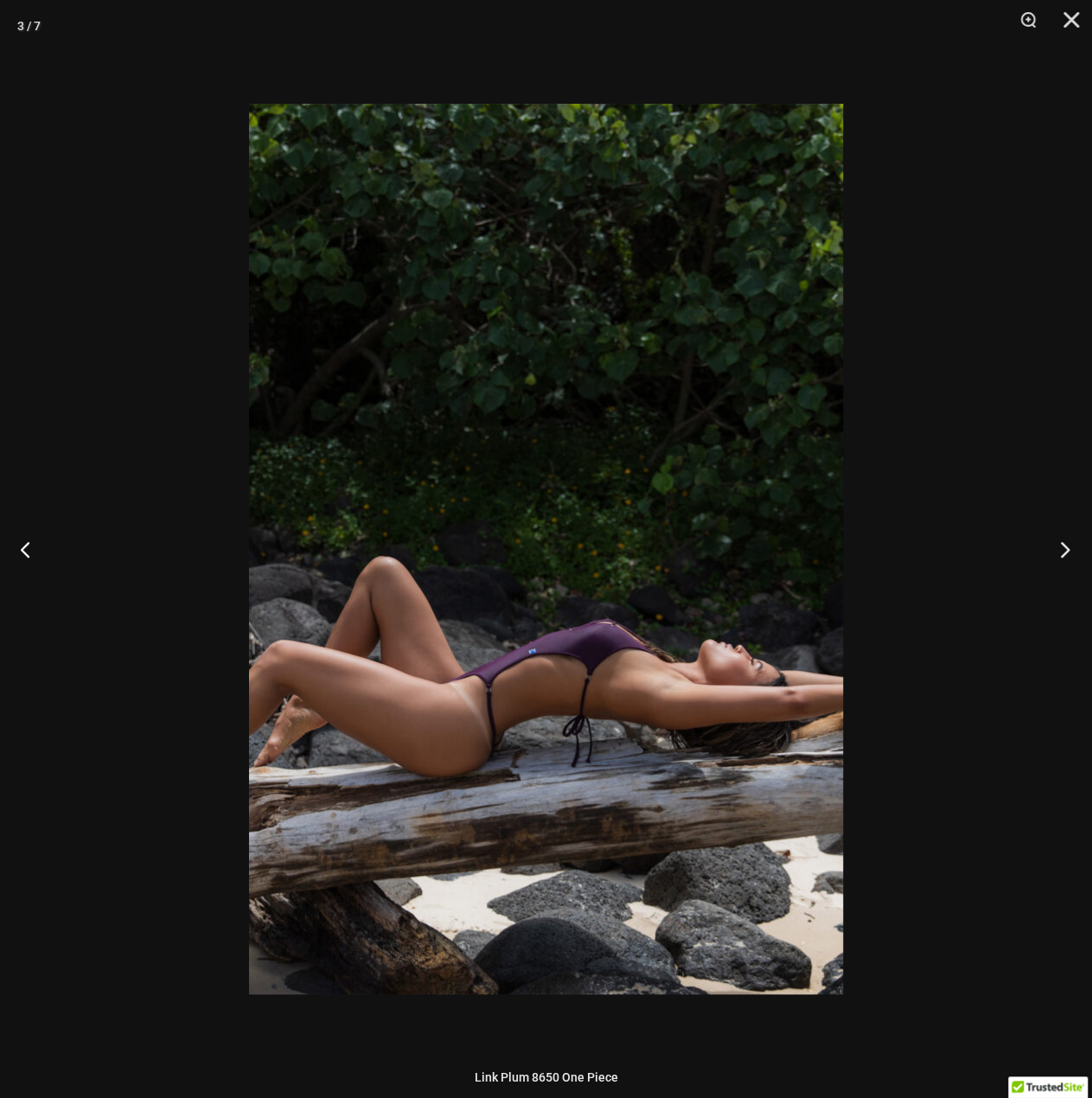
click at [1067, 563] on button "Next" at bounding box center [1059, 549] width 65 height 87
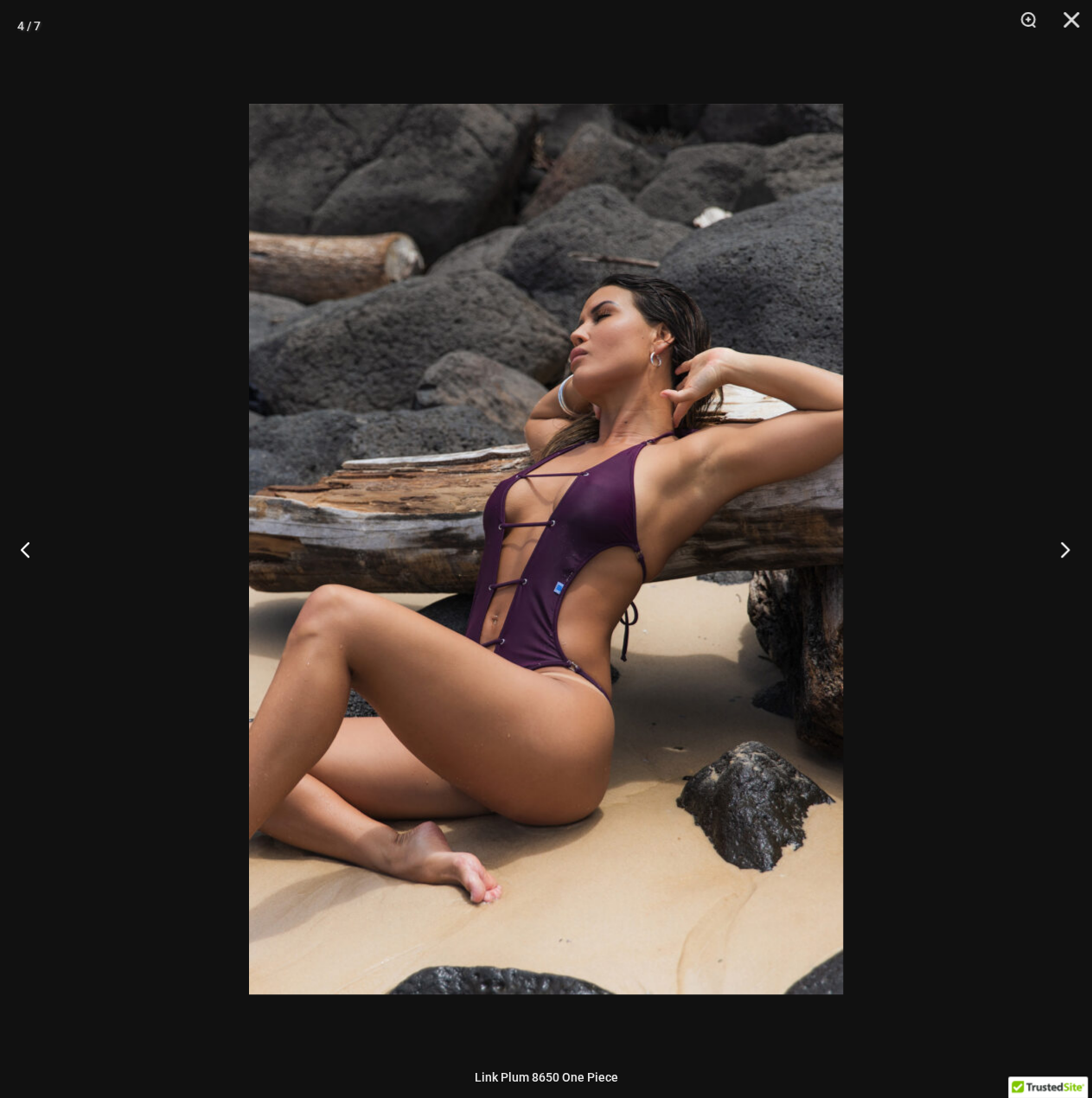
click at [1048, 545] on button "Next" at bounding box center [1059, 549] width 65 height 87
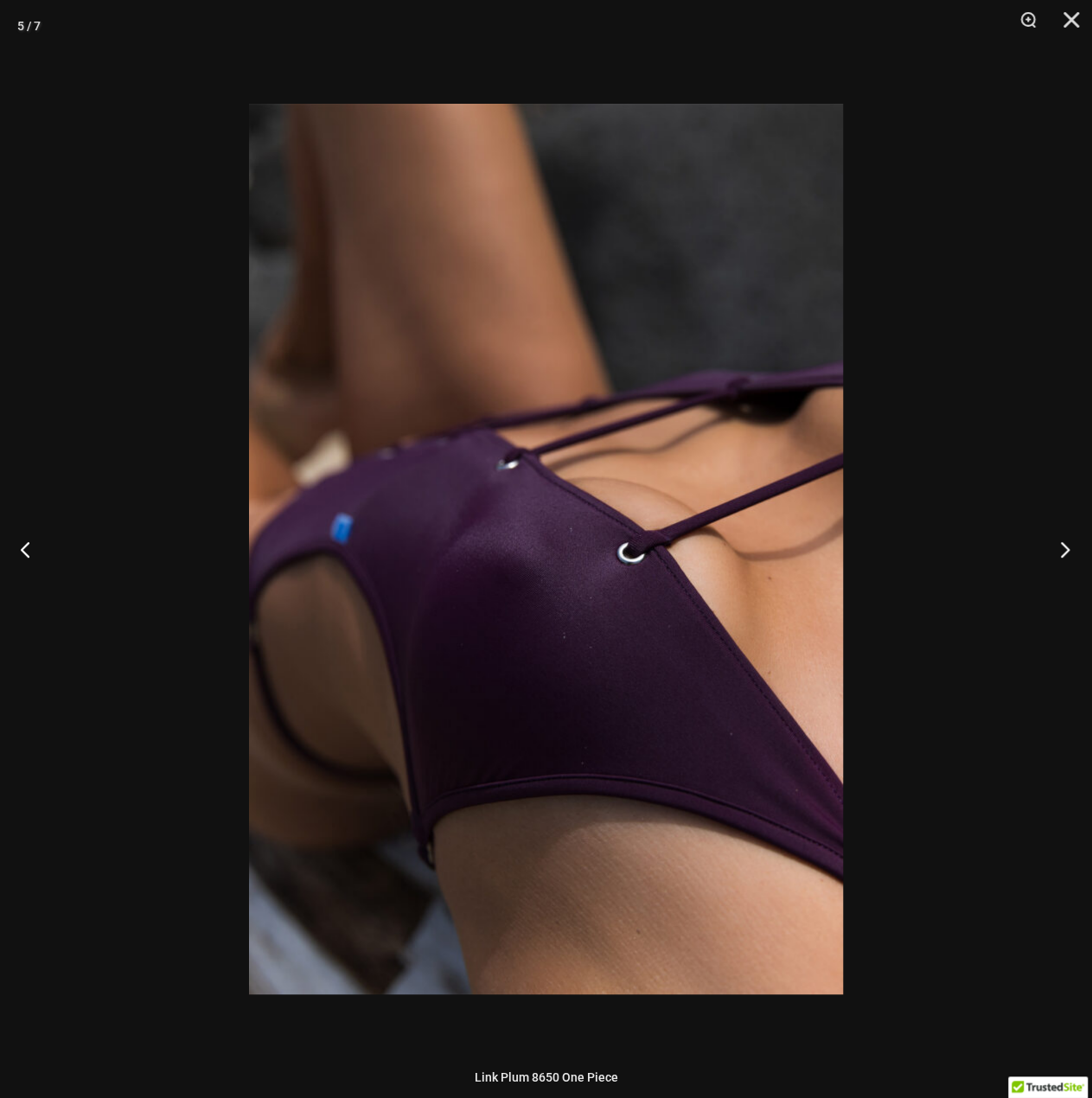
click at [1046, 544] on button "Next" at bounding box center [1059, 549] width 65 height 87
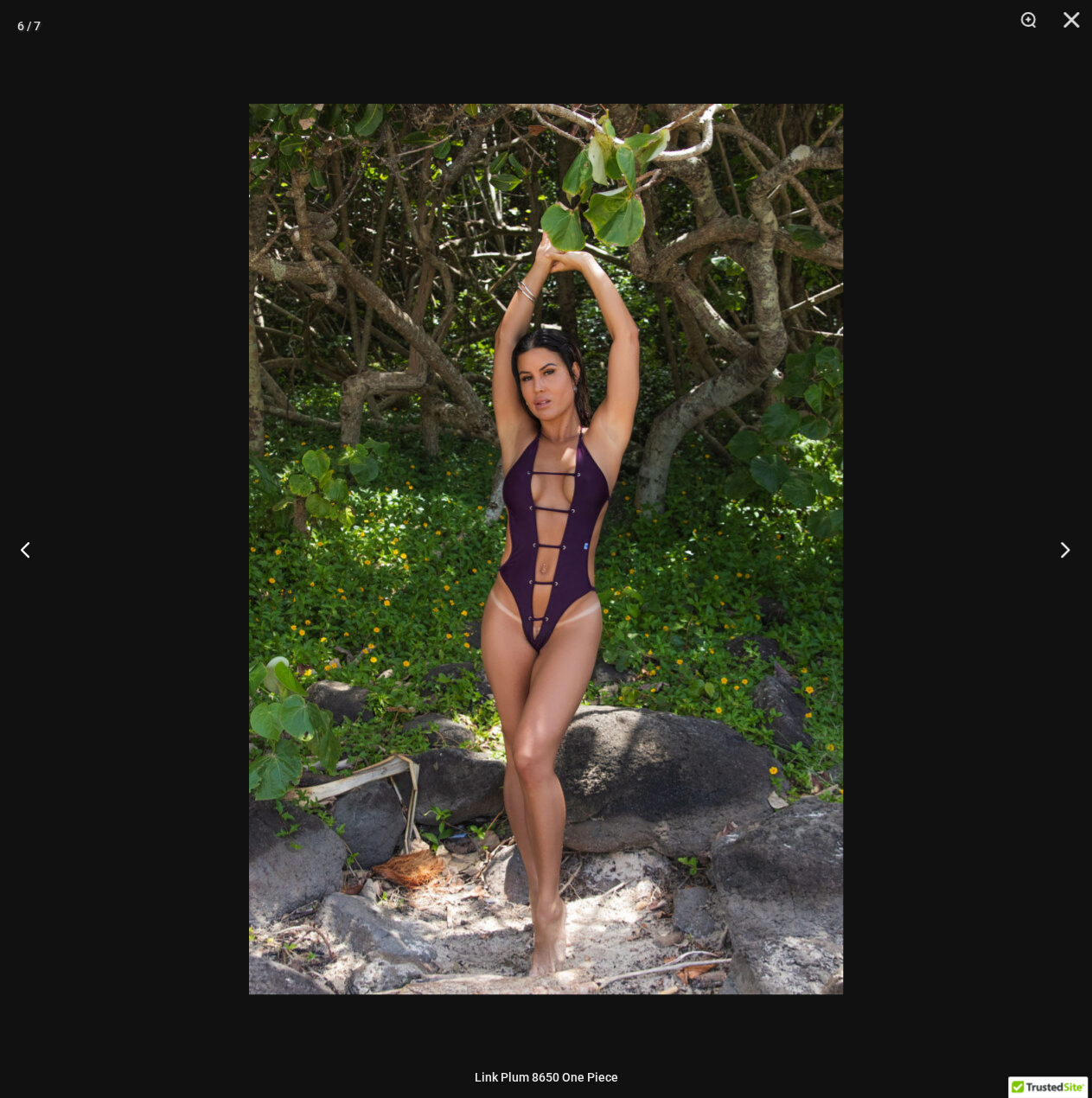
click at [1051, 546] on button "Next" at bounding box center [1059, 549] width 65 height 87
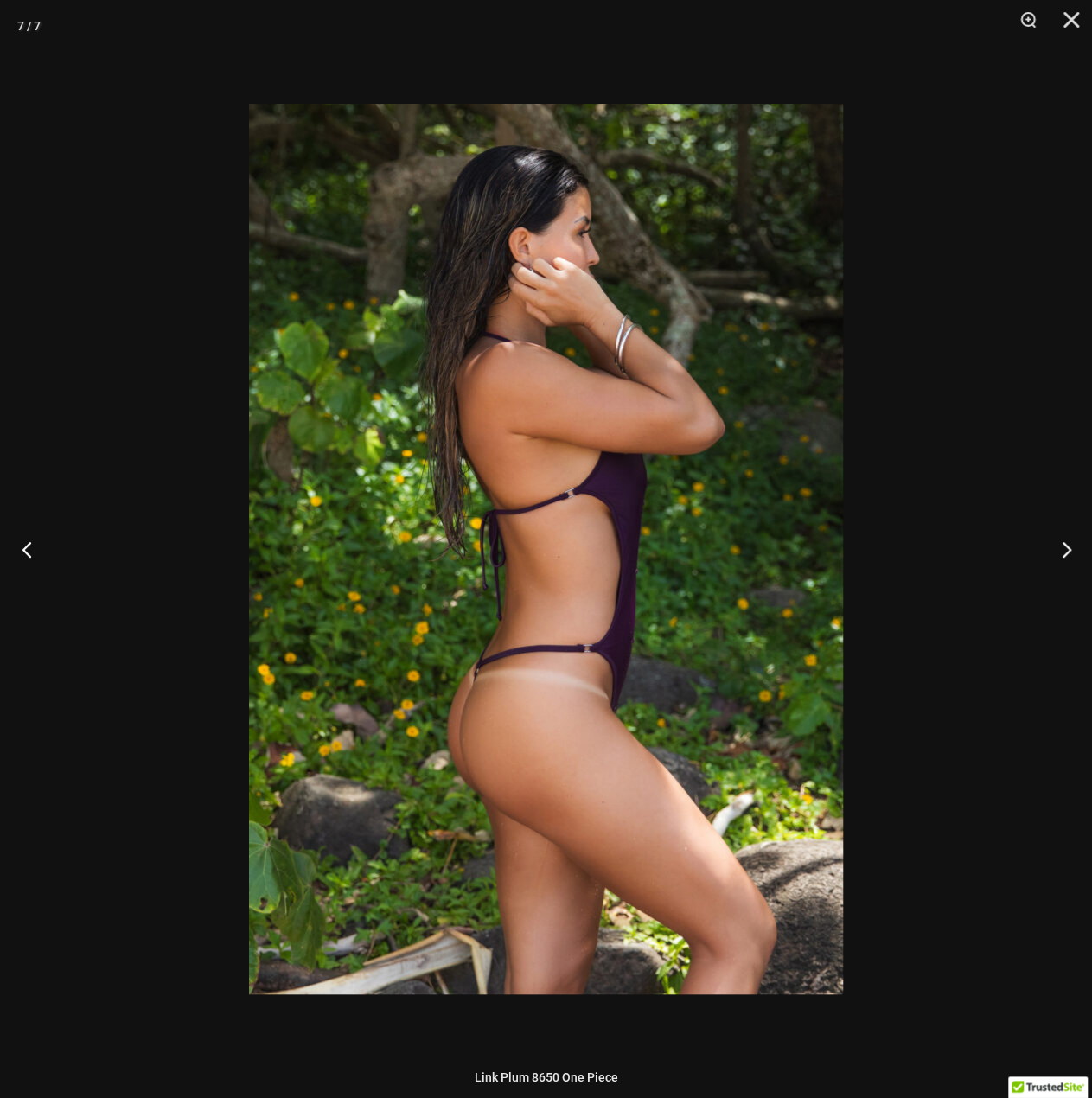
click at [21, 551] on button "Previous" at bounding box center [32, 549] width 65 height 87
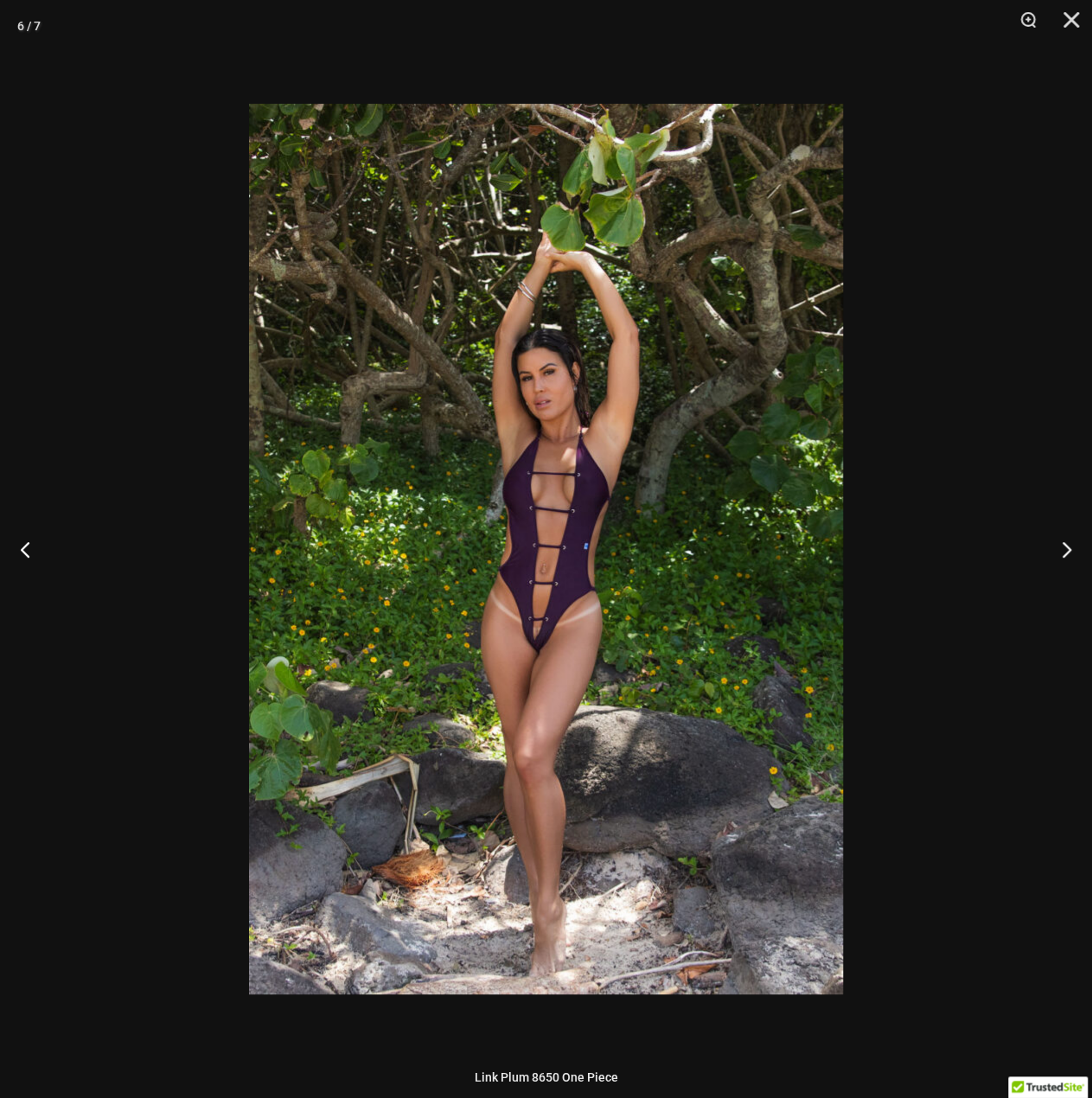
click at [544, 617] on img at bounding box center [546, 549] width 594 height 890
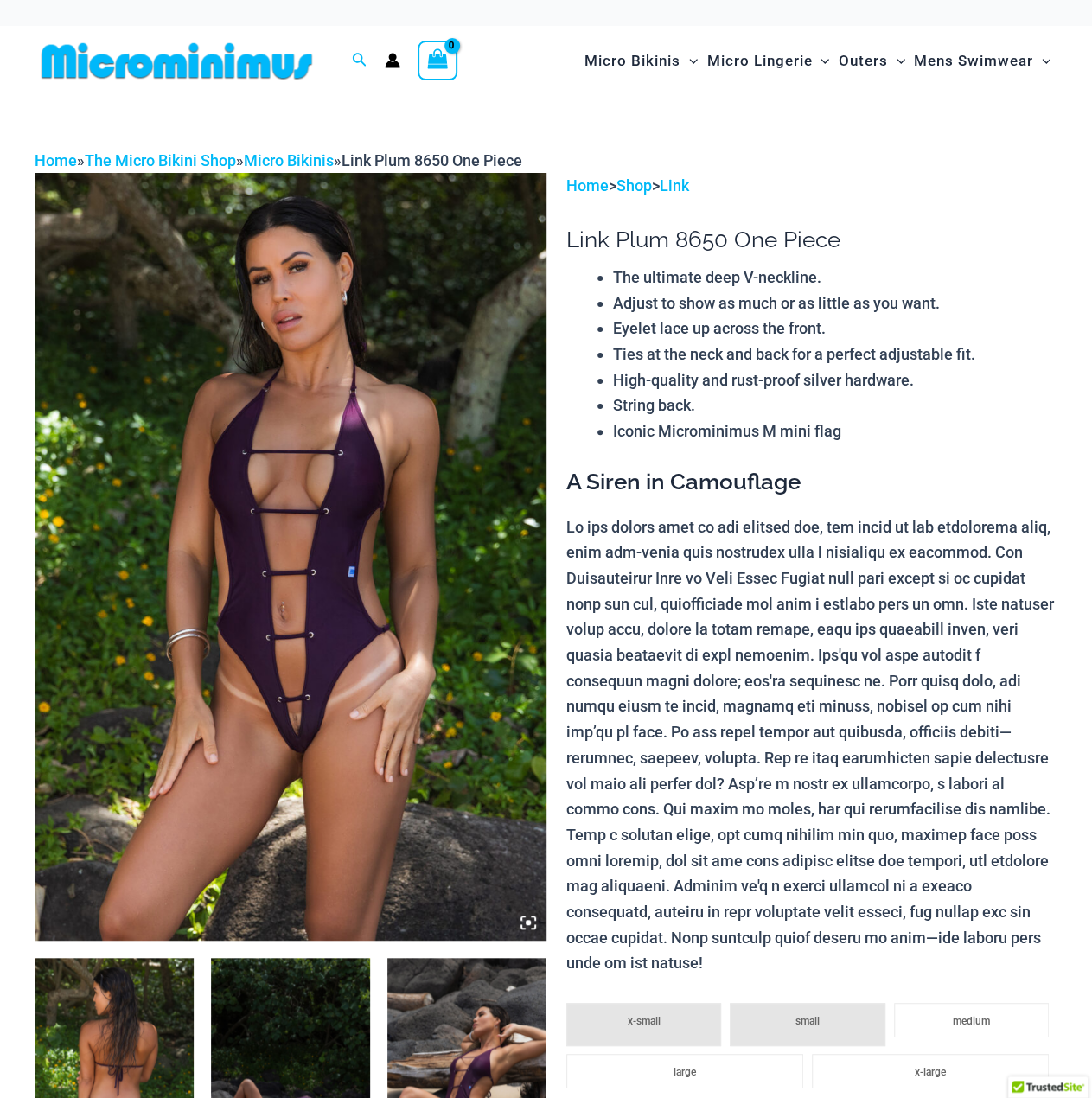
click at [167, 1004] on img at bounding box center [114, 1077] width 159 height 239
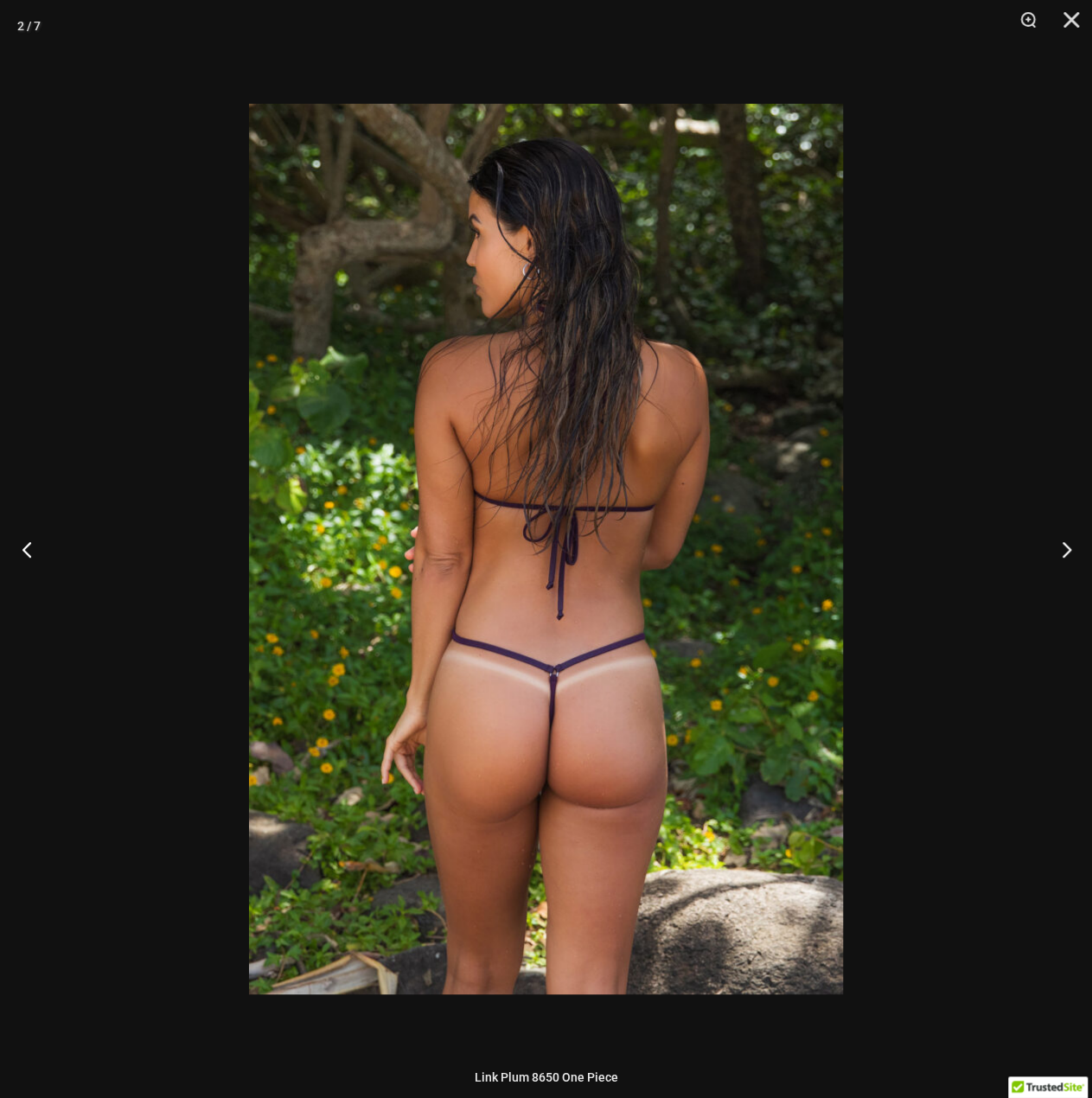
click at [47, 551] on button "Previous" at bounding box center [32, 549] width 65 height 87
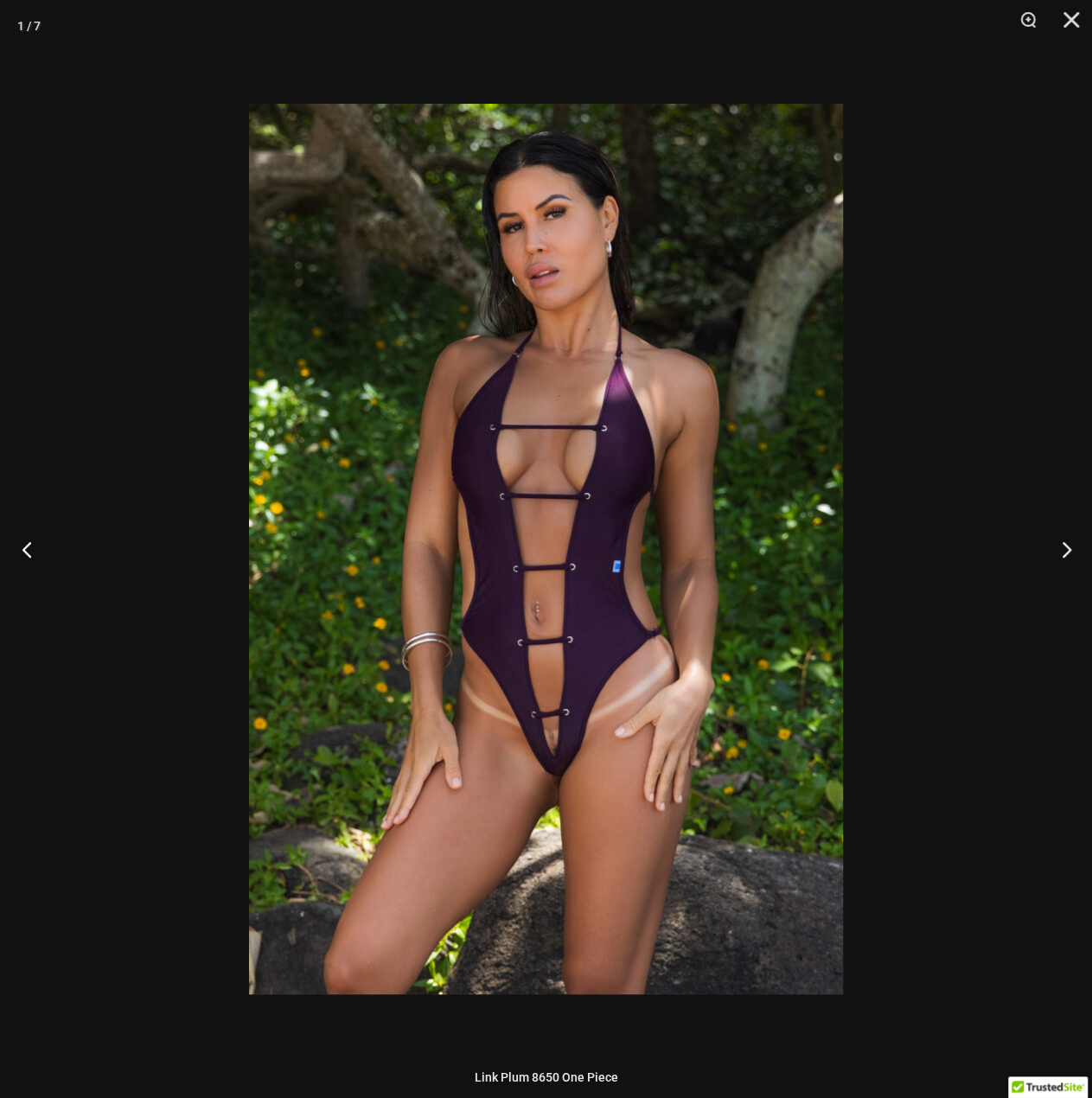
click at [29, 563] on button "Previous" at bounding box center [32, 549] width 65 height 87
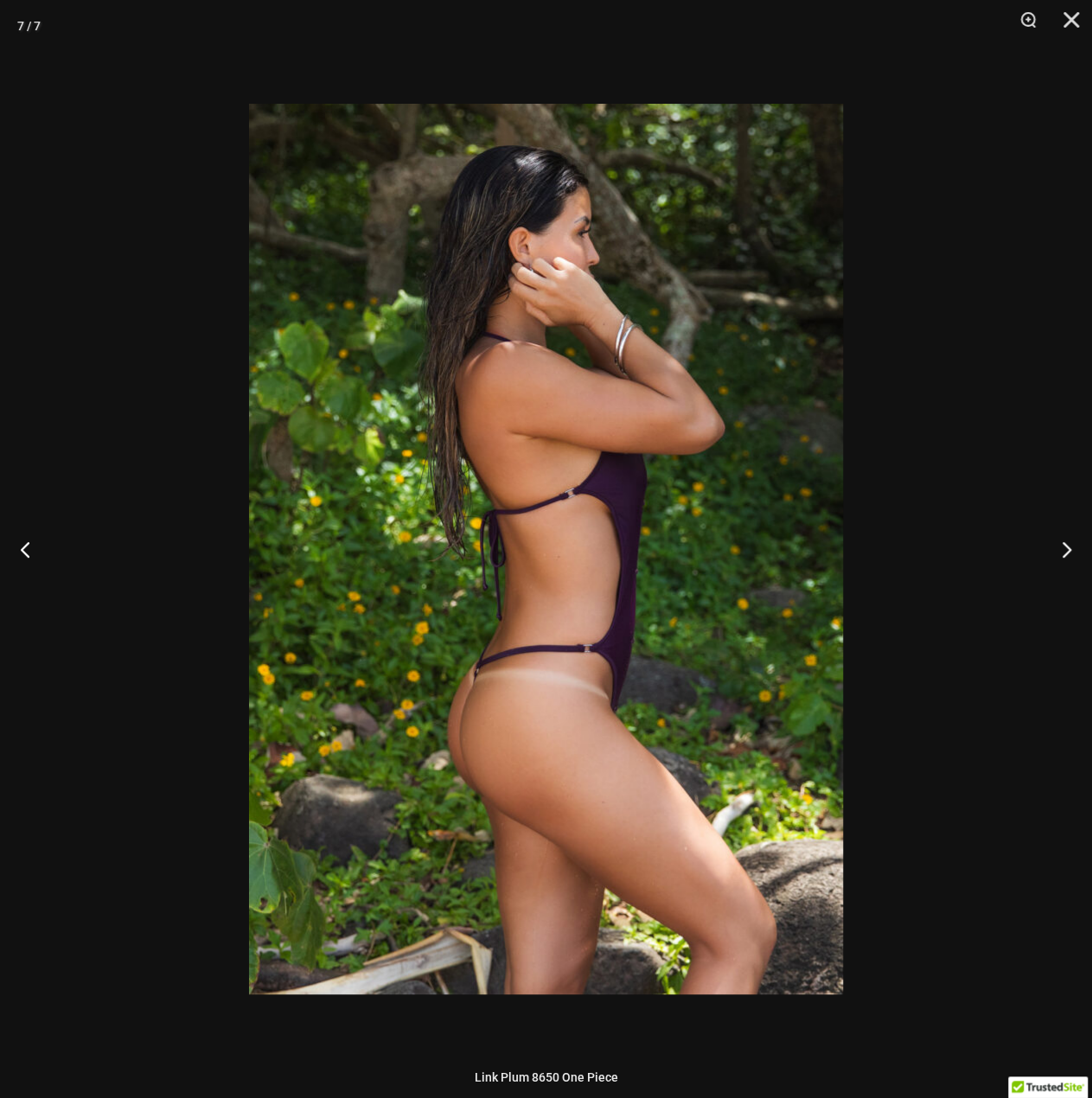
drag, startPoint x: 339, startPoint y: 166, endPoint x: 349, endPoint y: 147, distance: 21.5
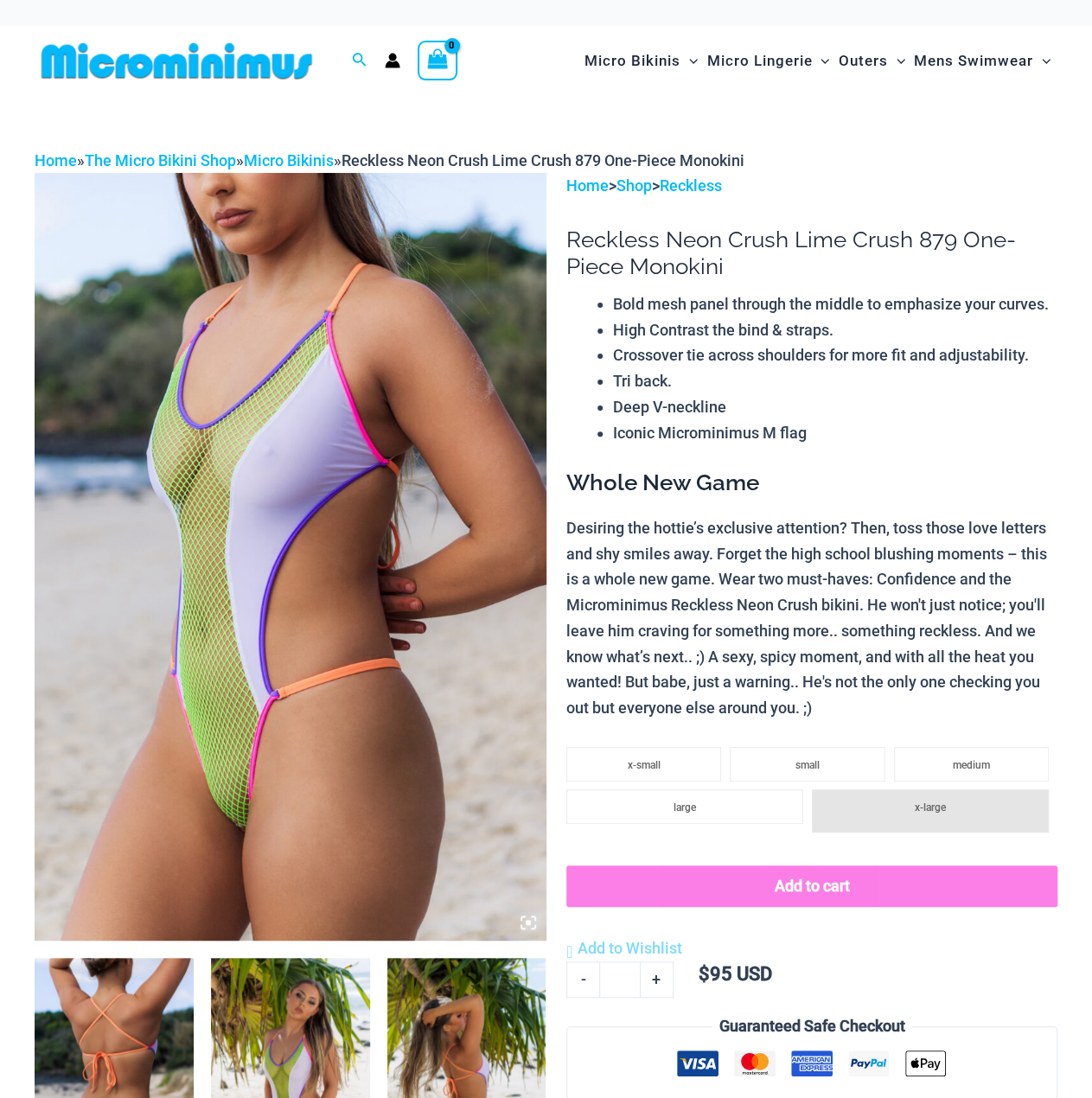
click at [290, 1017] on img at bounding box center [291, 1077] width 159 height 239
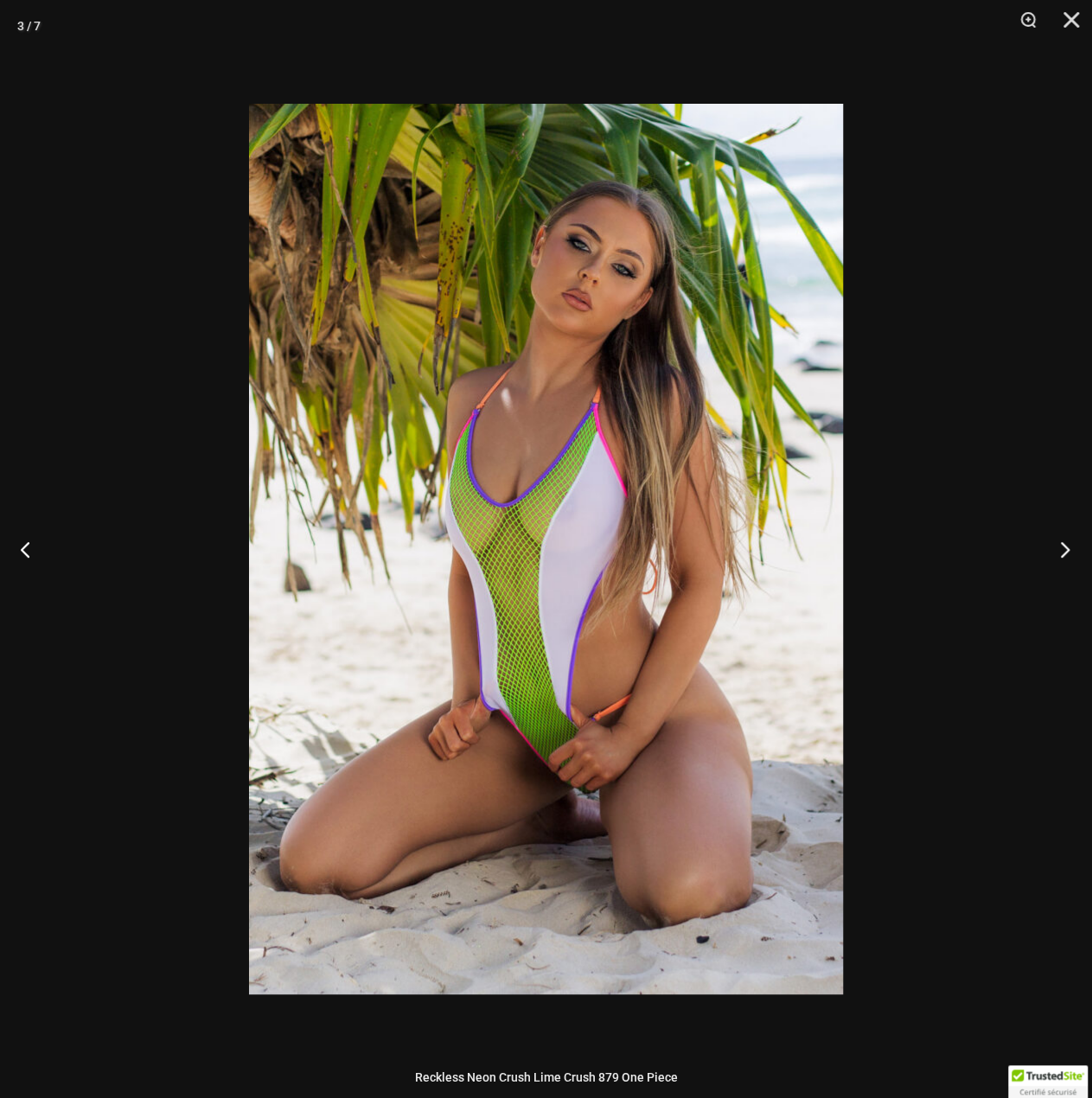
click at [1054, 539] on button "Next" at bounding box center [1059, 549] width 65 height 87
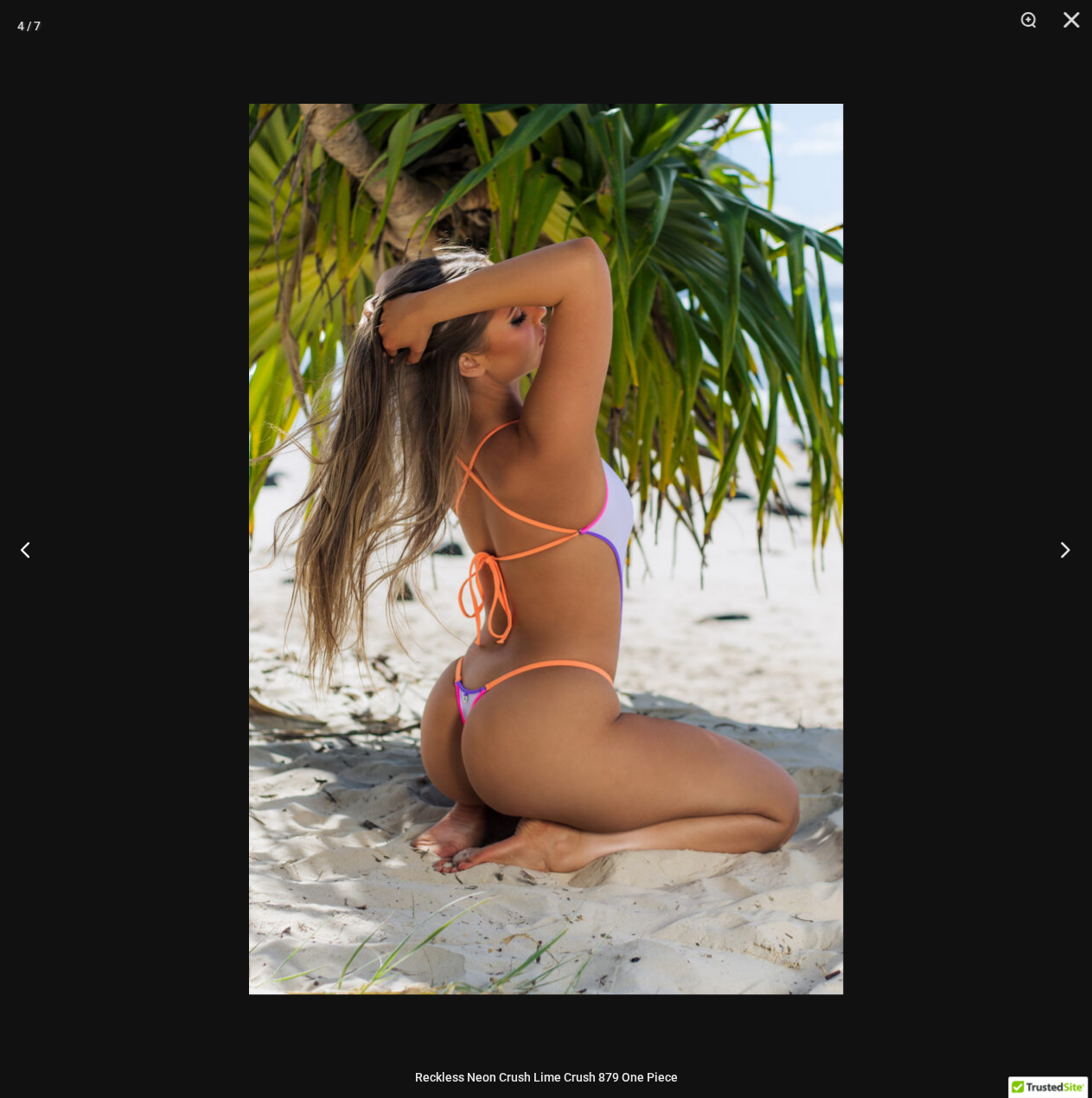
click at [1063, 552] on button "Next" at bounding box center [1059, 549] width 65 height 87
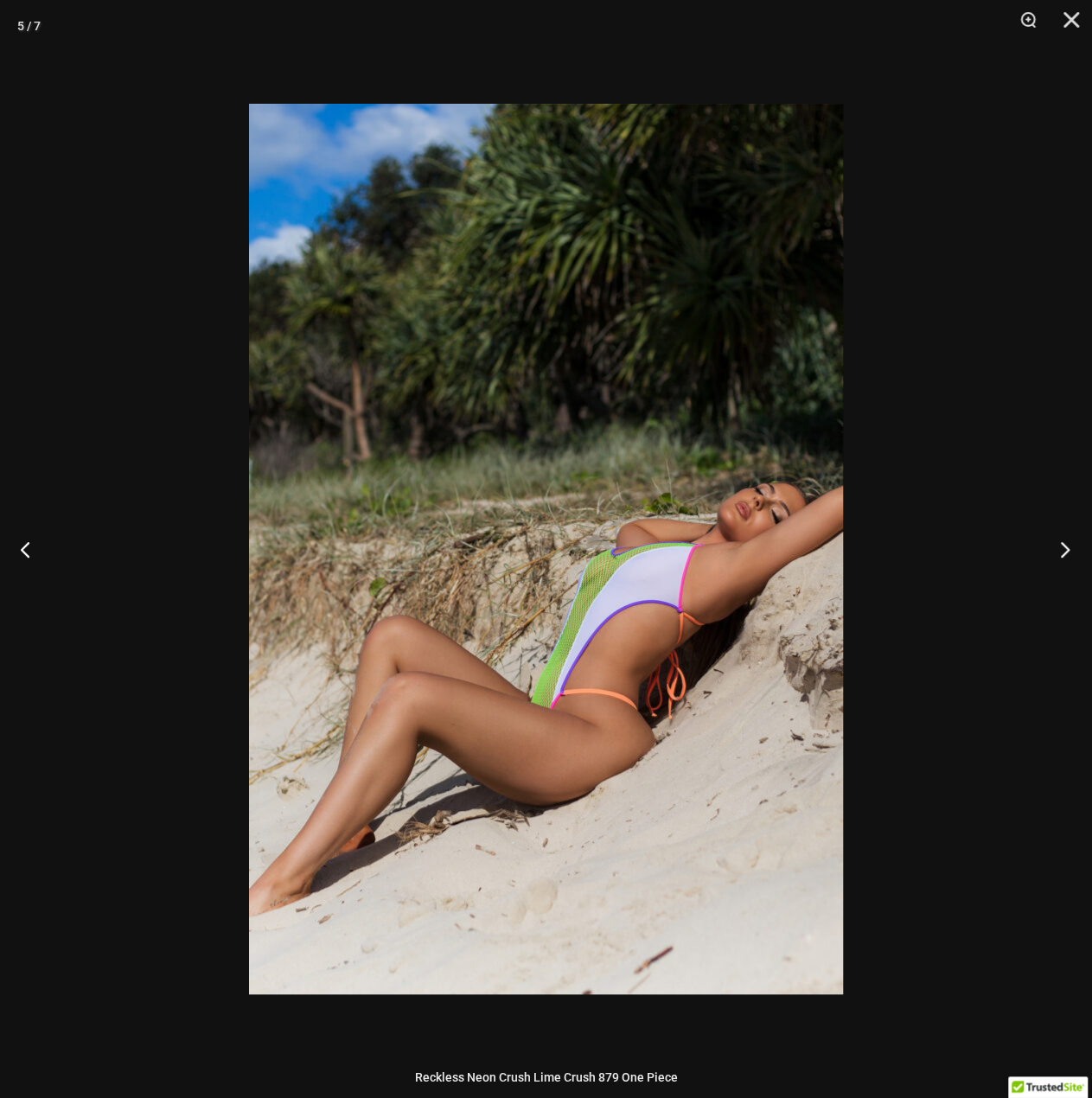
click at [1061, 552] on button "Next" at bounding box center [1059, 549] width 65 height 87
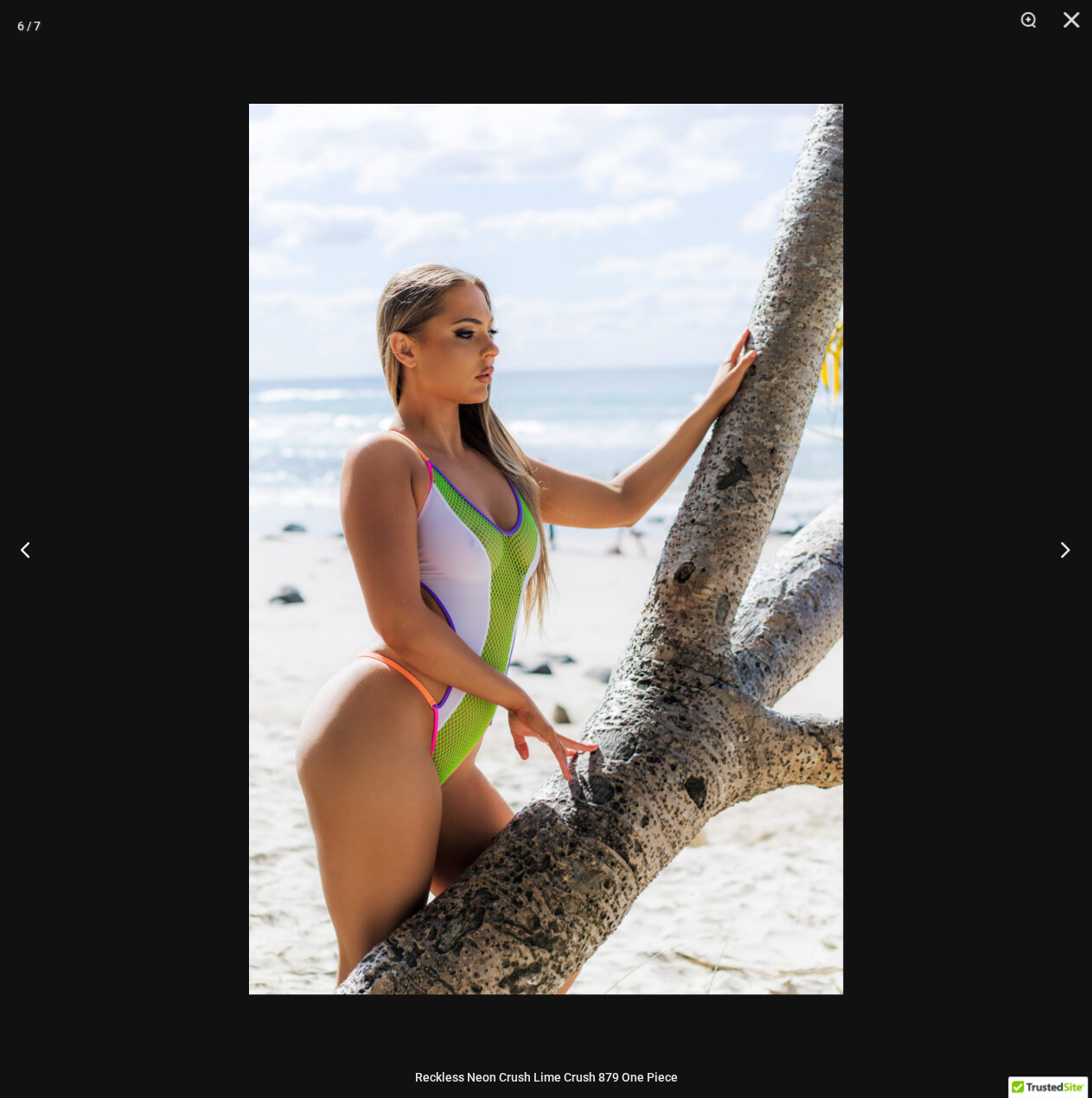
click at [1054, 554] on button "Next" at bounding box center [1059, 549] width 65 height 87
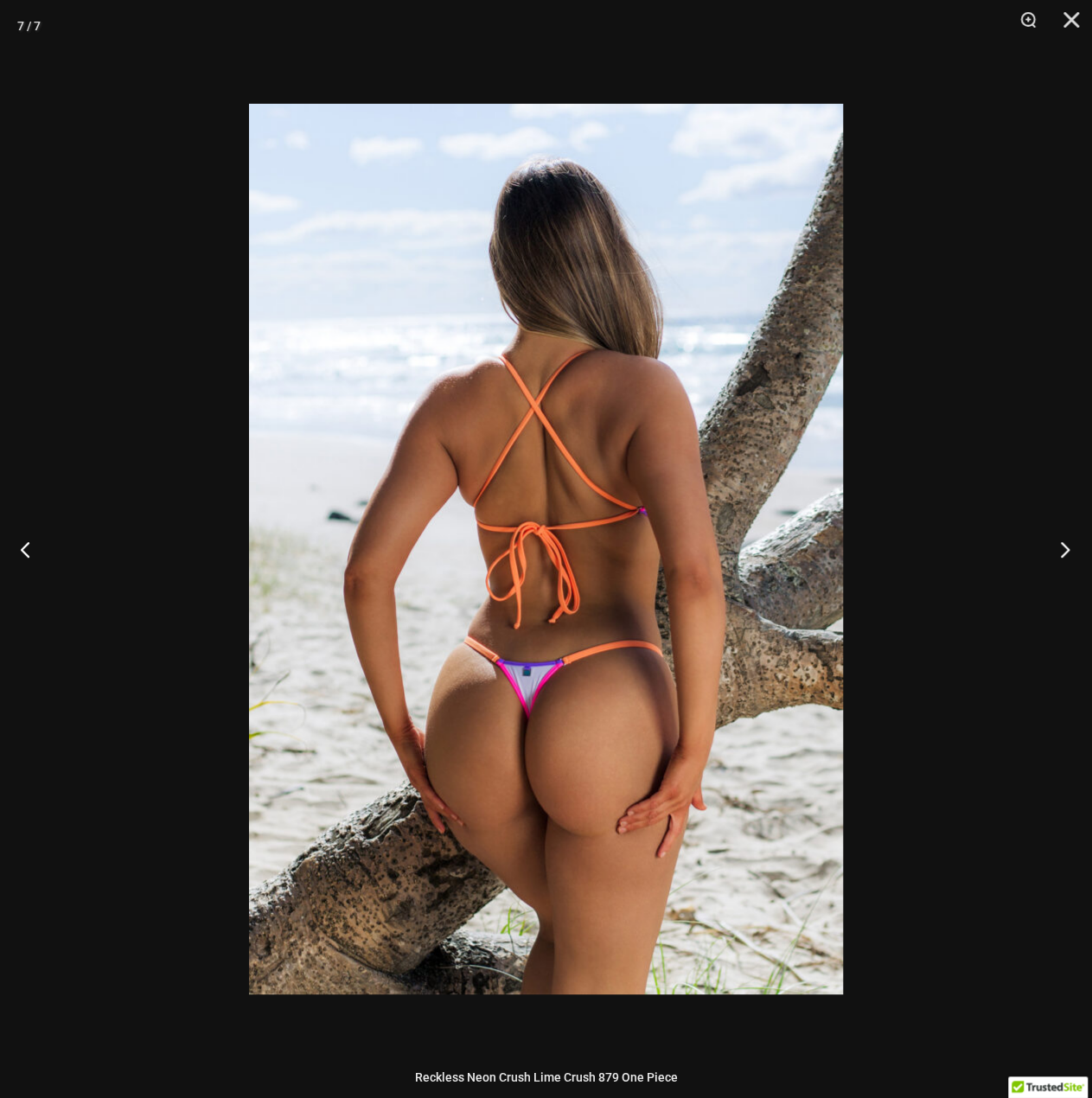
click at [1051, 547] on button "Next" at bounding box center [1059, 549] width 65 height 87
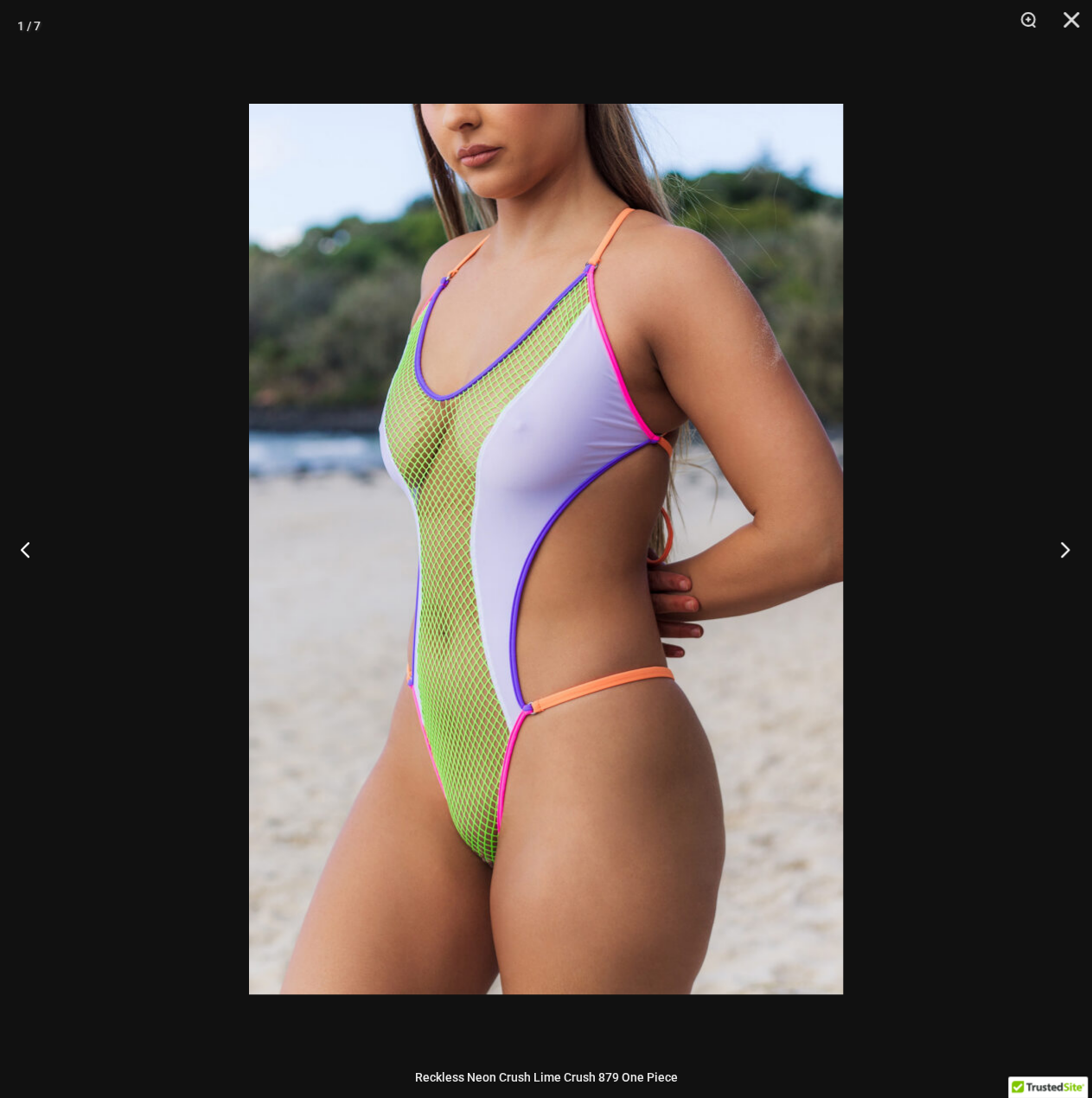
click at [1049, 544] on button "Next" at bounding box center [1059, 549] width 65 height 87
